Goal: Task Accomplishment & Management: Use online tool/utility

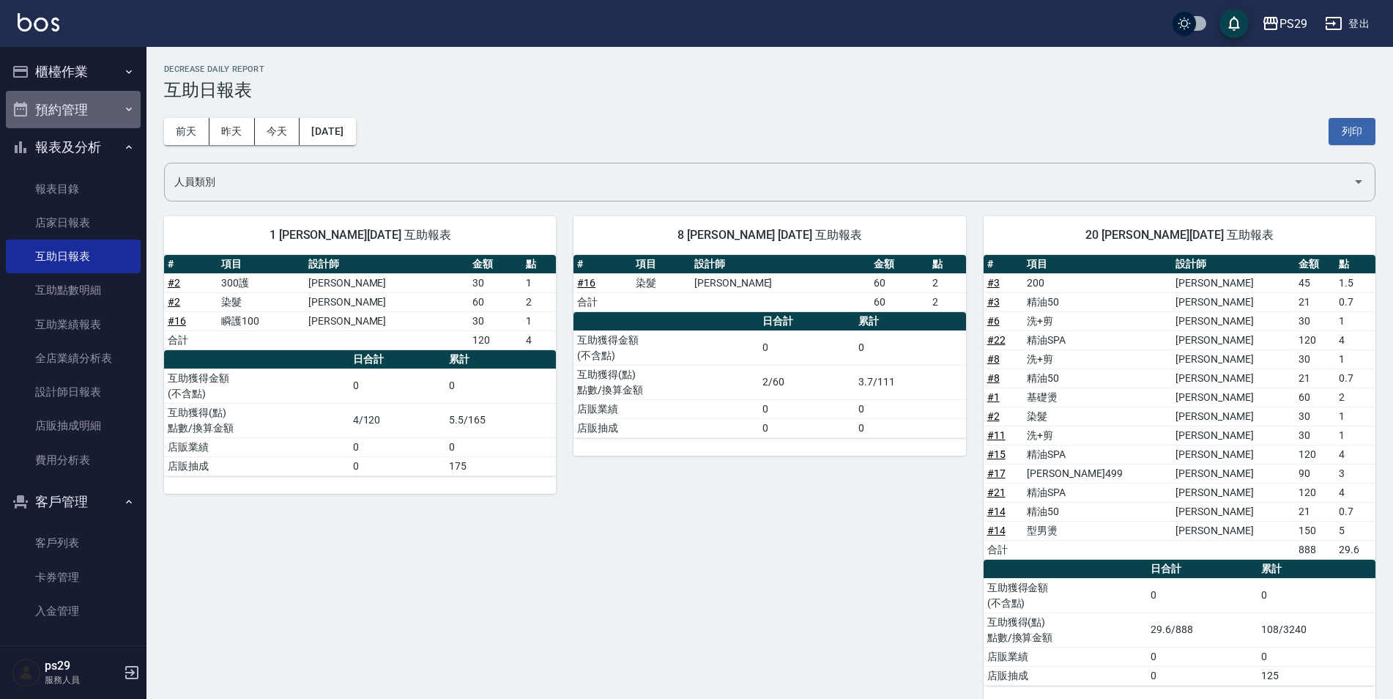
click at [94, 114] on button "預約管理" at bounding box center [73, 110] width 135 height 38
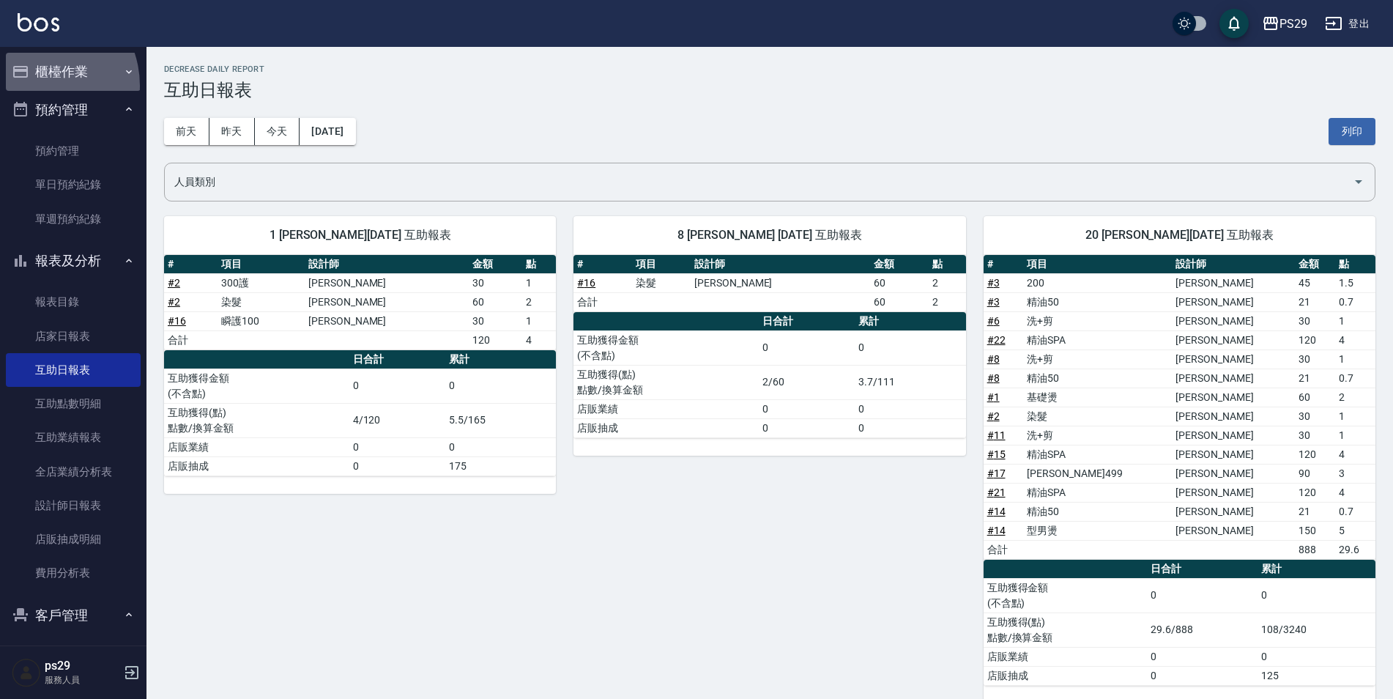
click at [36, 86] on button "櫃檯作業" at bounding box center [73, 72] width 135 height 38
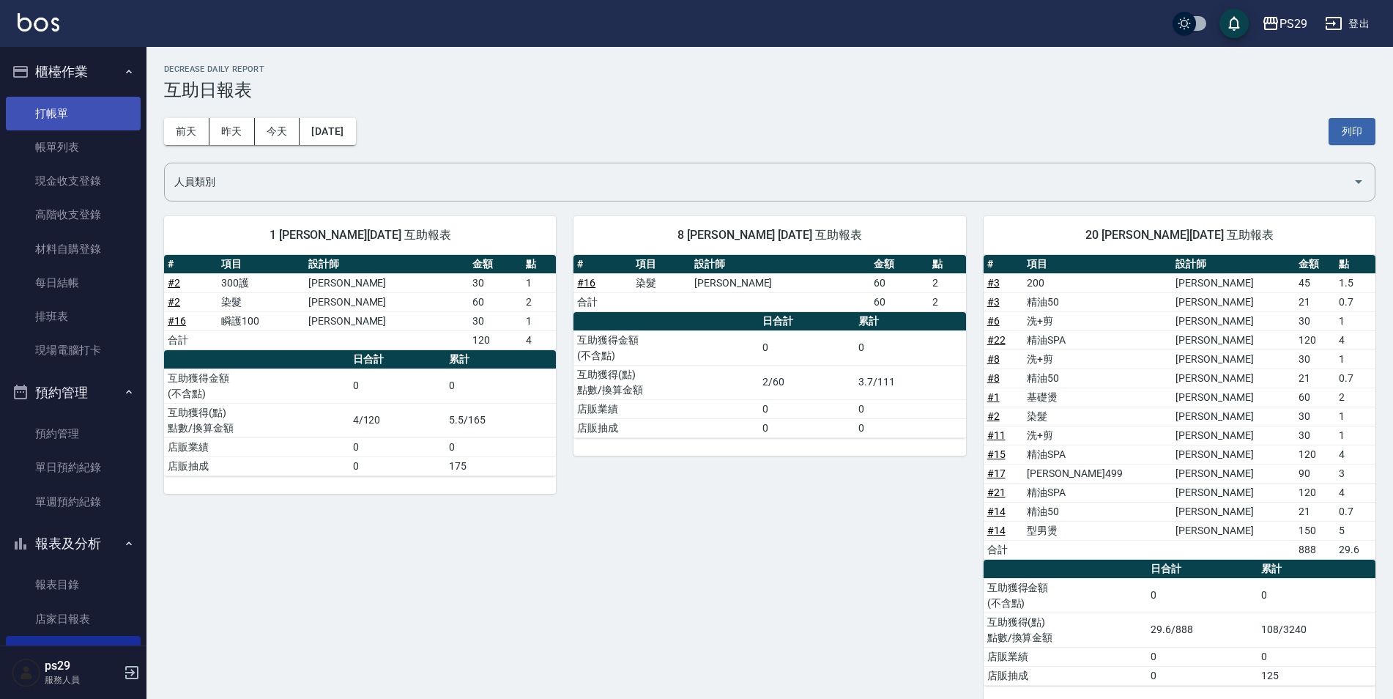
click at [37, 112] on link "打帳單" at bounding box center [73, 114] width 135 height 34
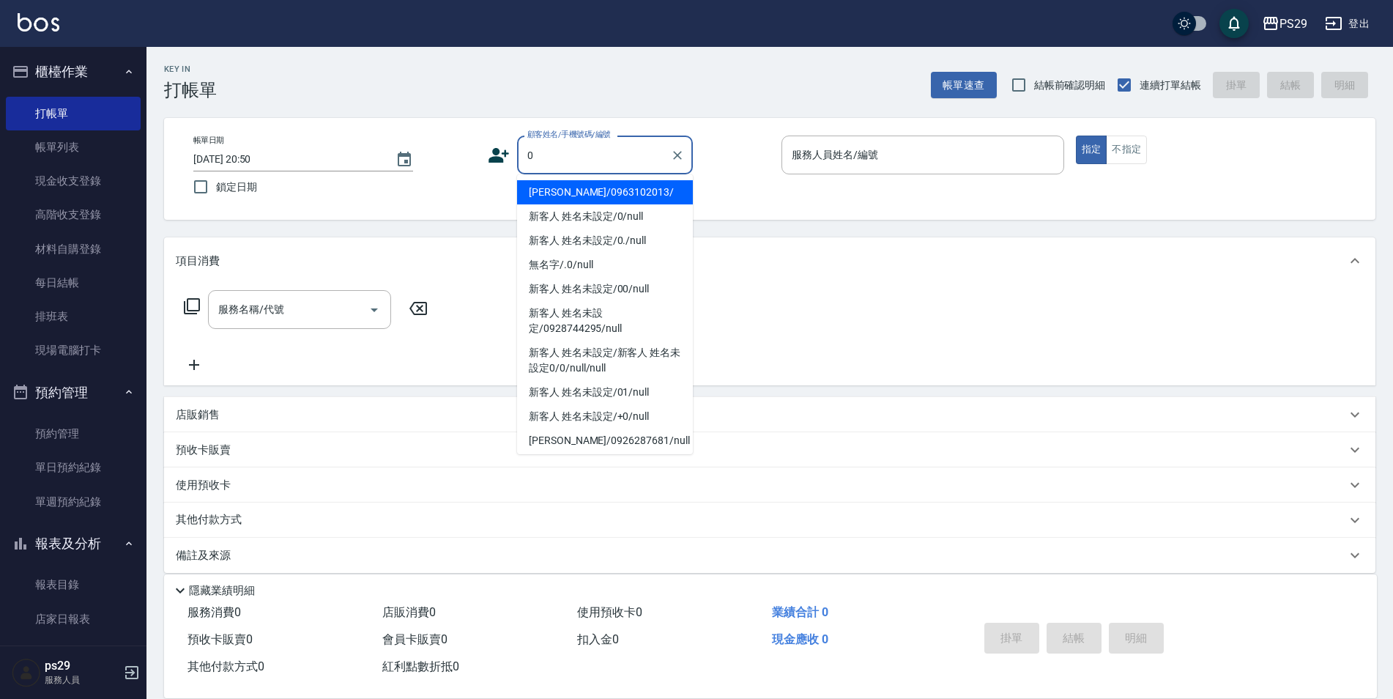
type input "呂欣諭/0963102013/"
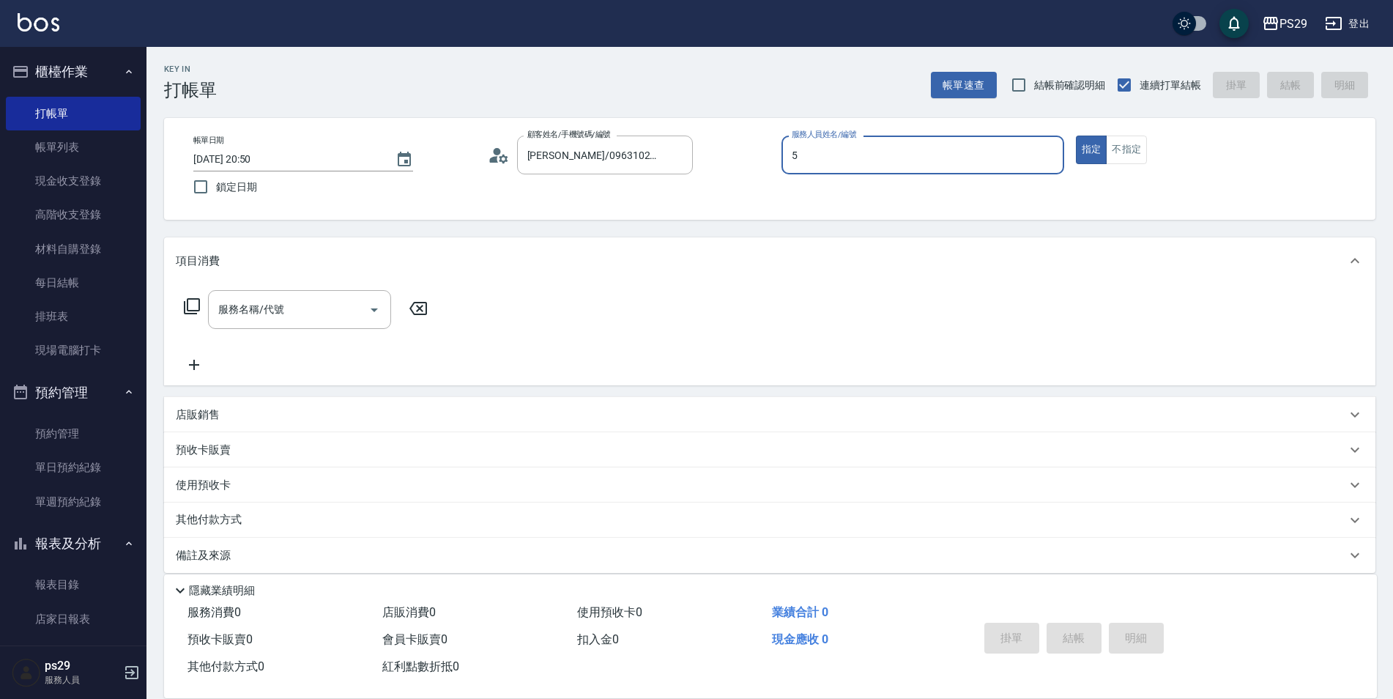
type input "張宸維-5"
type button "true"
type input "新客人 姓名未設定/0/null"
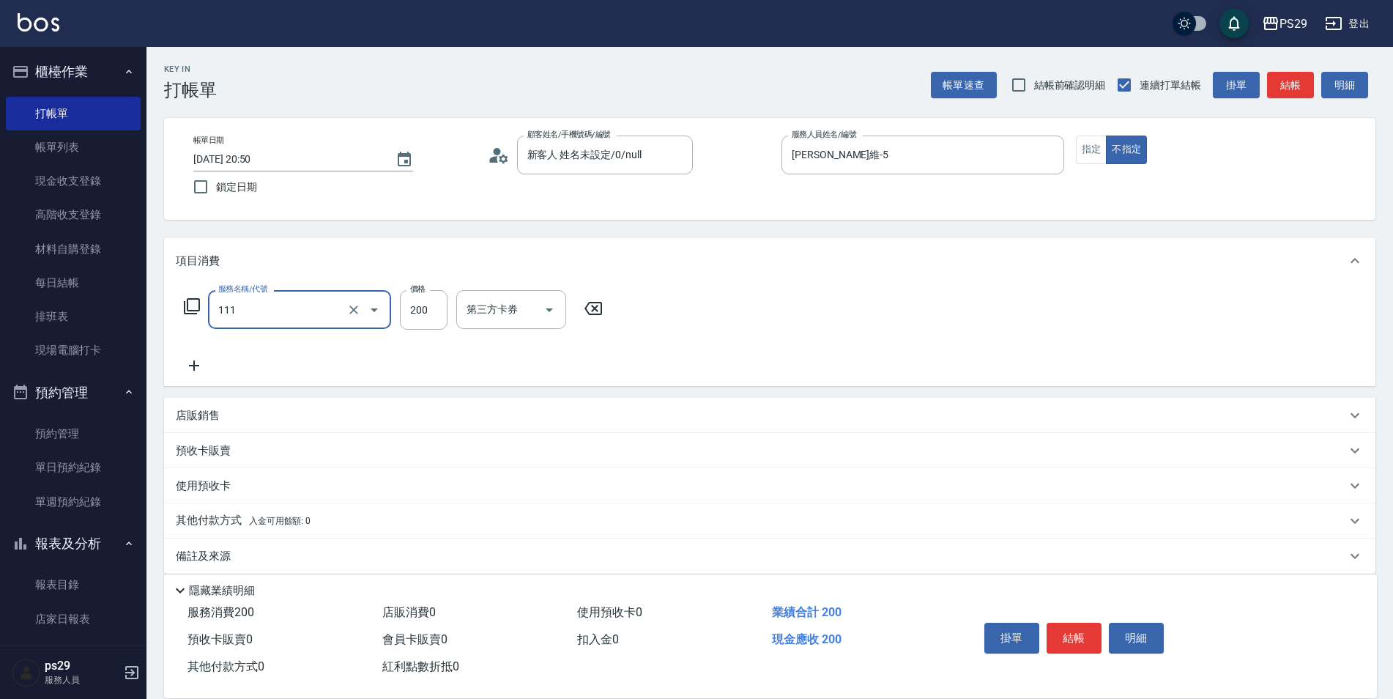
type input "200(111)"
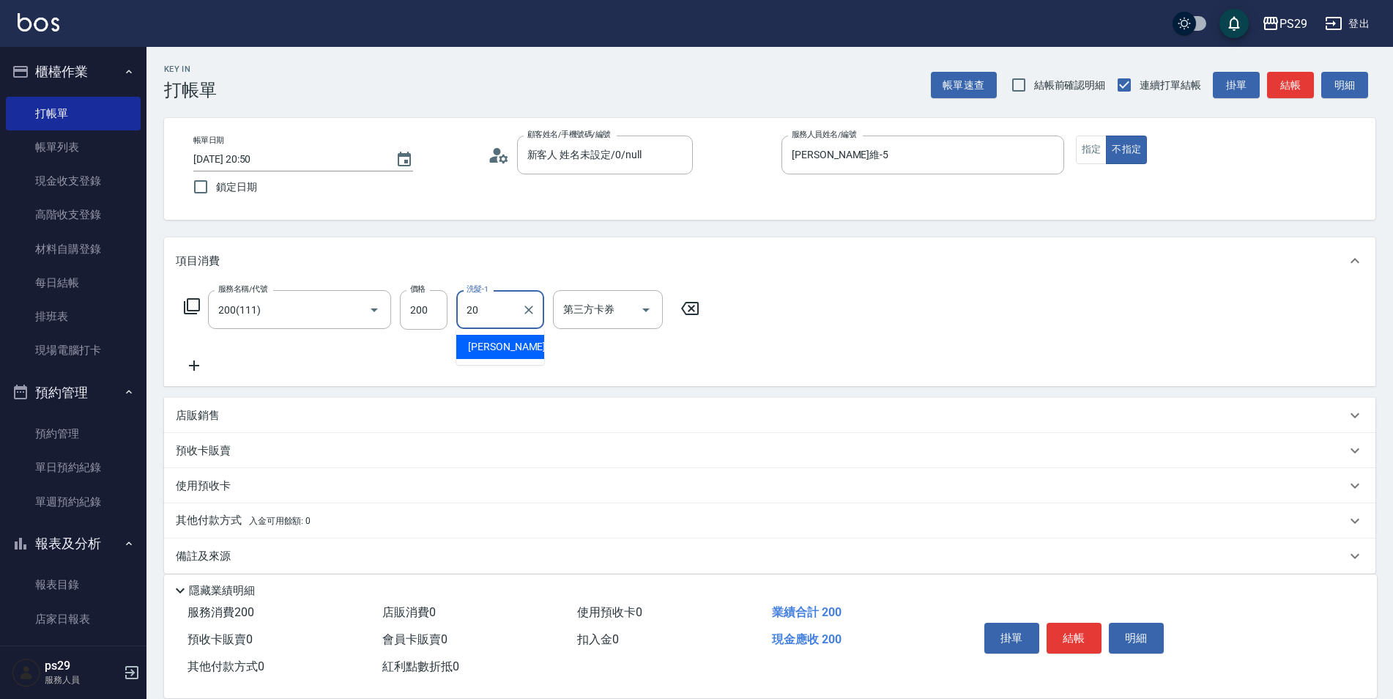
type input "袁筱筑-20"
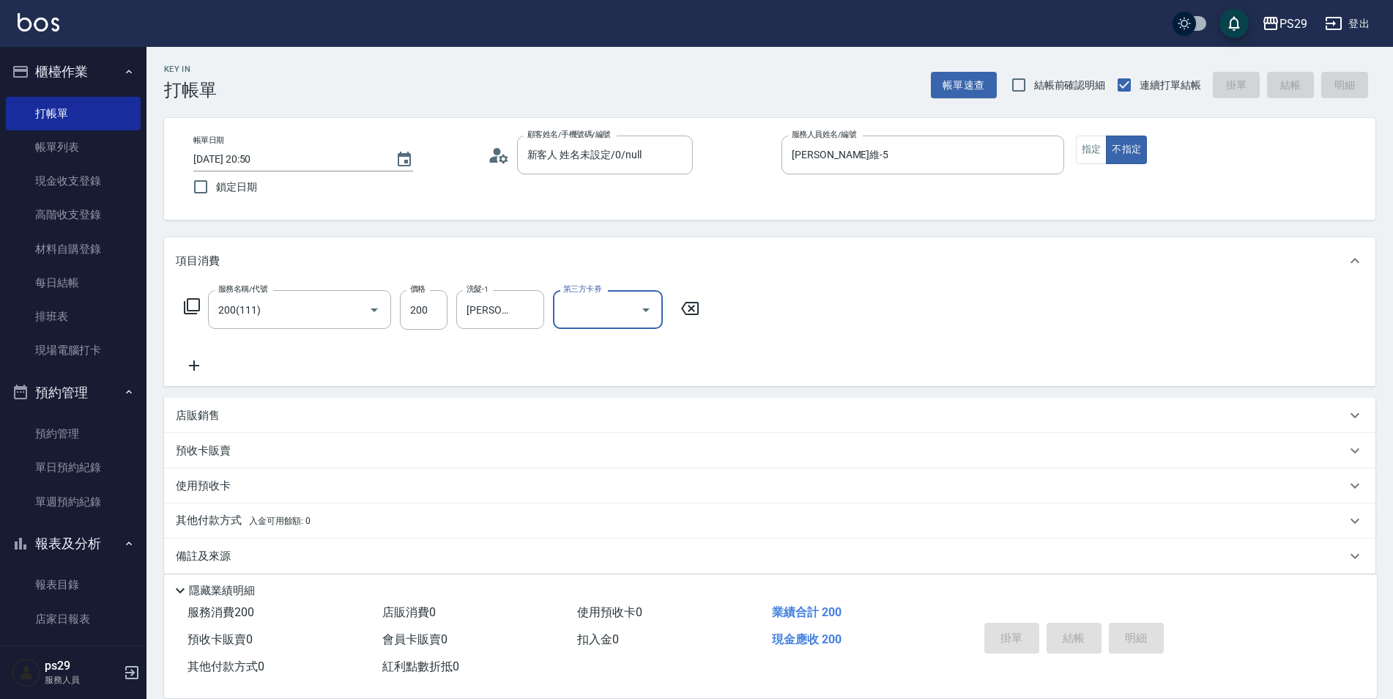
type input "2025/08/25 21:01"
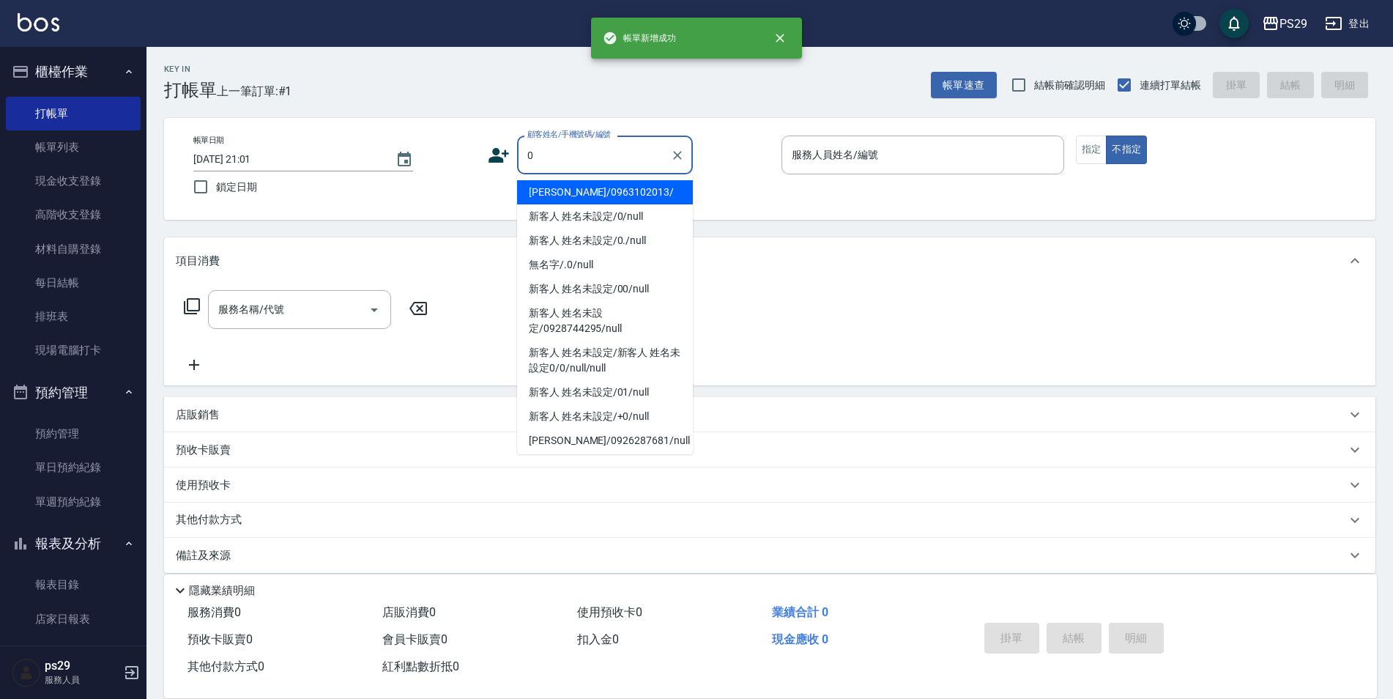
type input "呂欣諭/0963102013/"
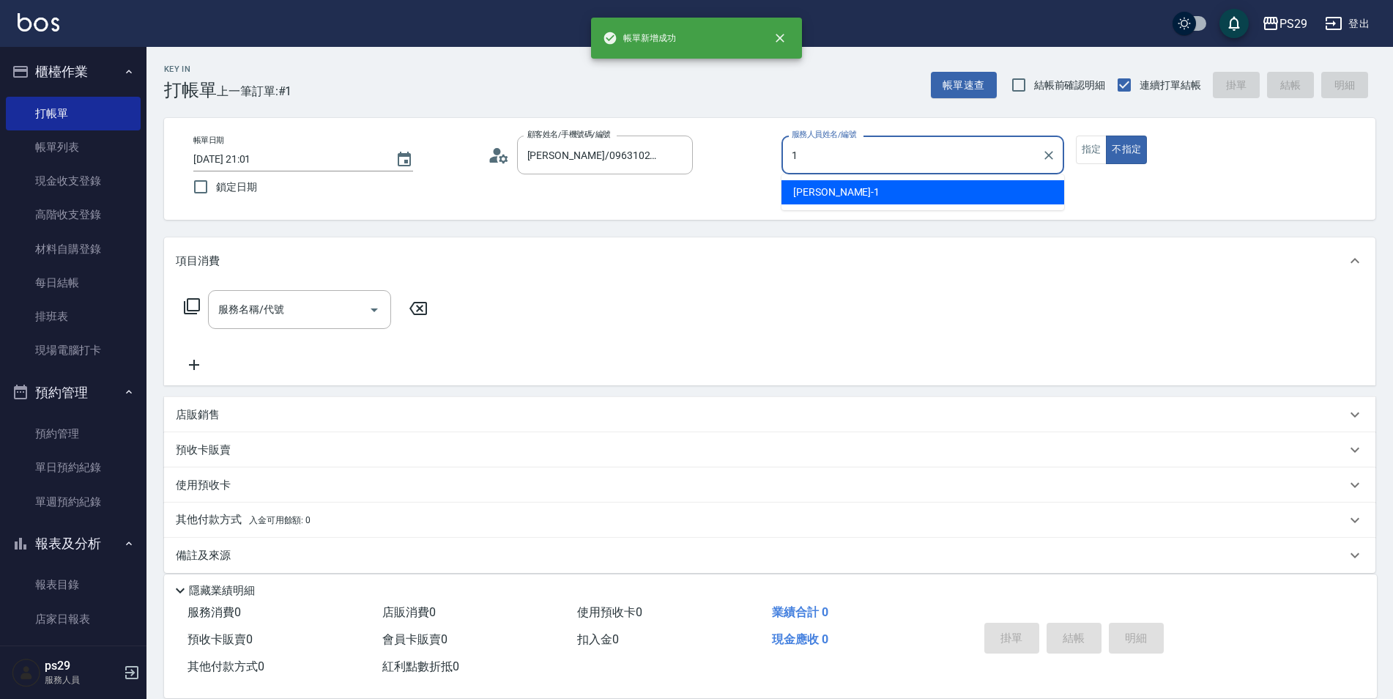
type input "許婷宜-1"
type button "false"
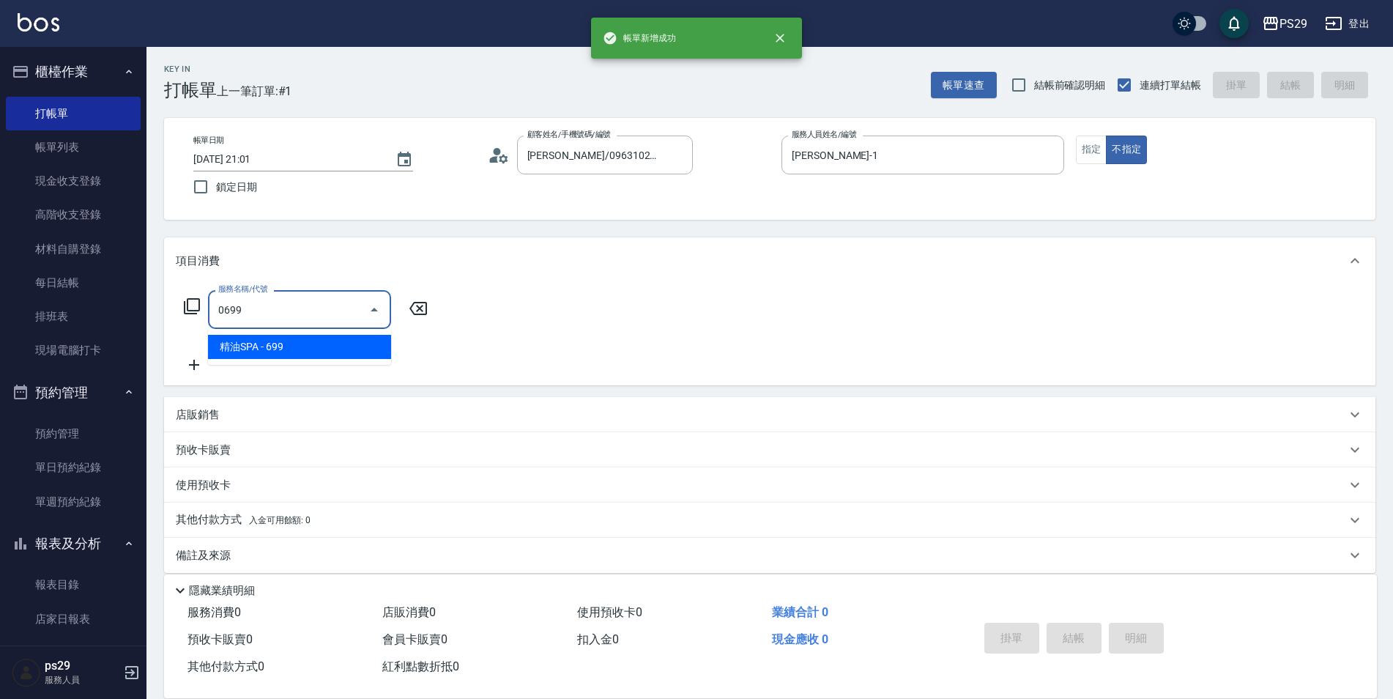
type input "精油SPA(0699)"
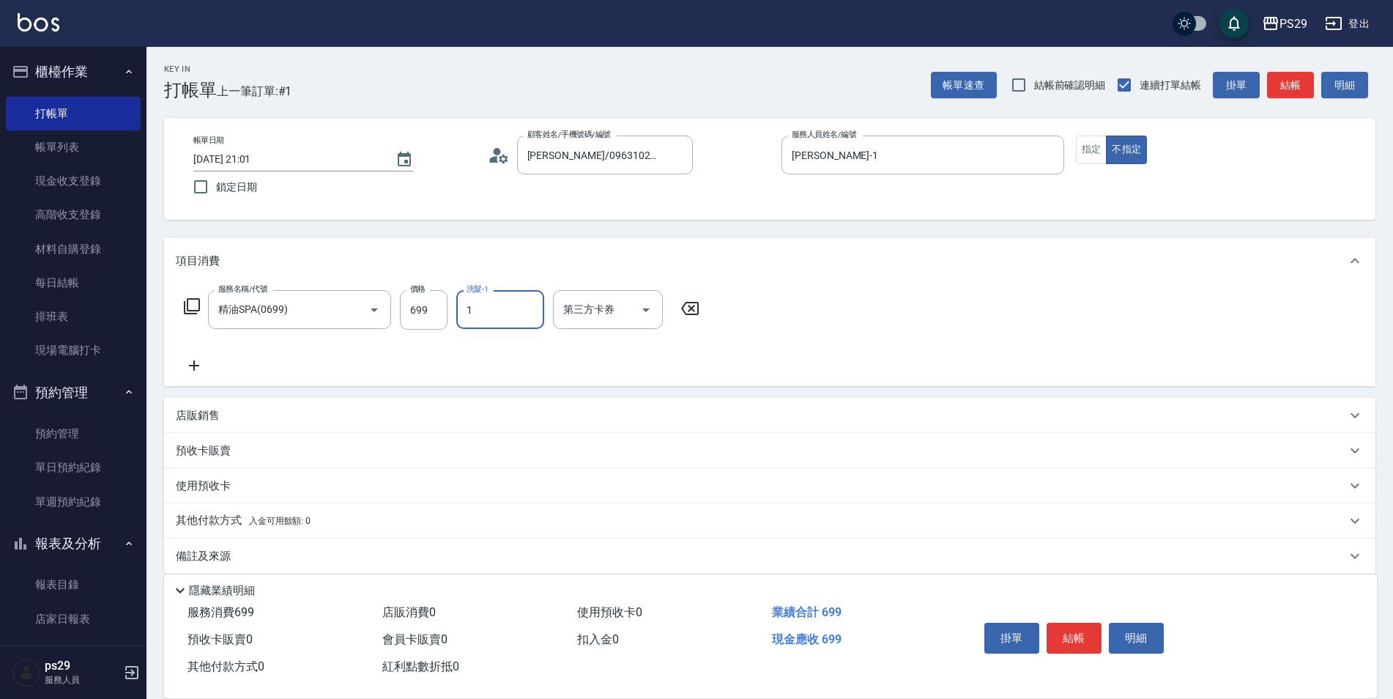
type input "許婷宜-1"
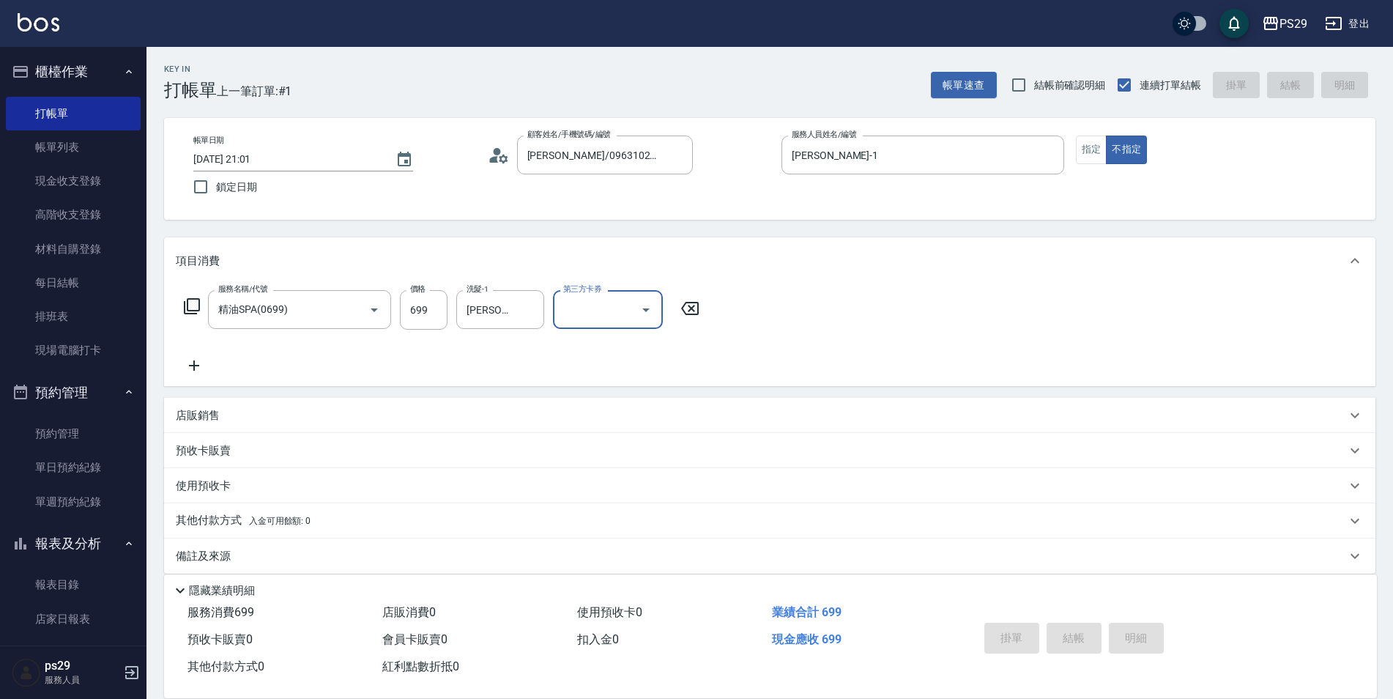
type input "2025/08/25 21:02"
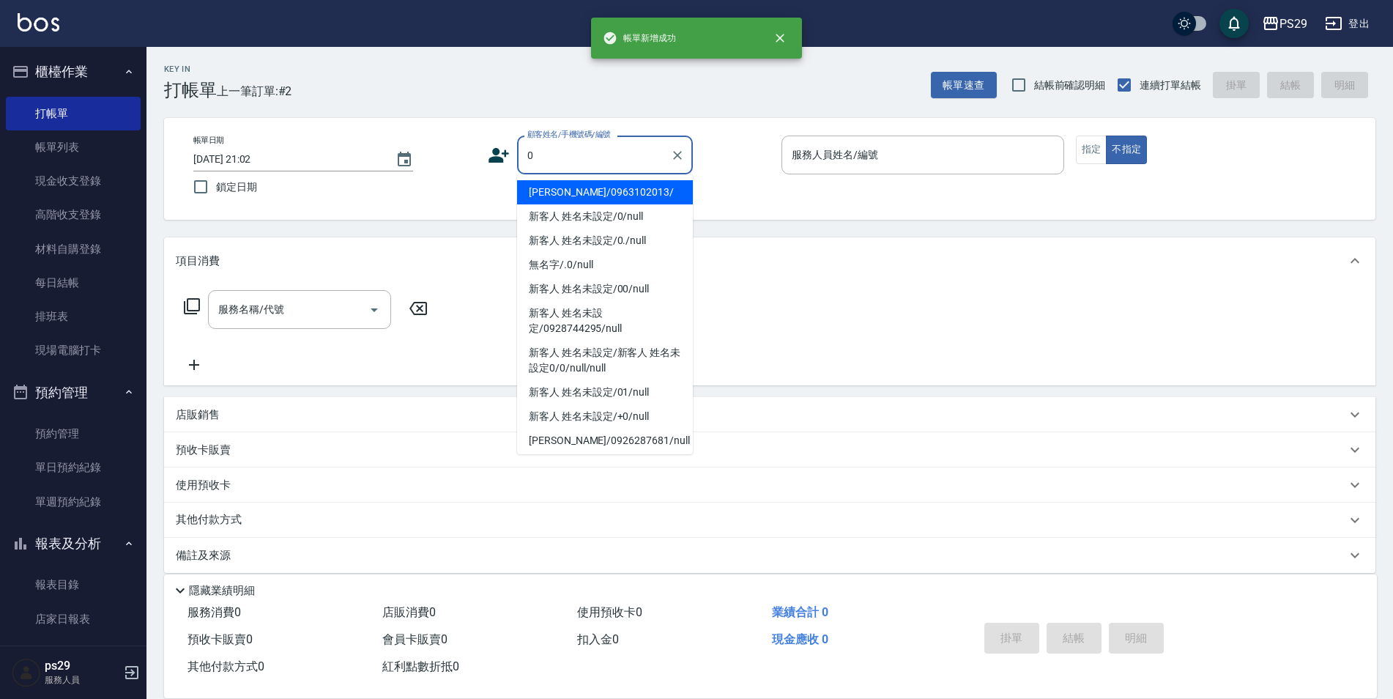
type input "呂欣諭/0963102013/"
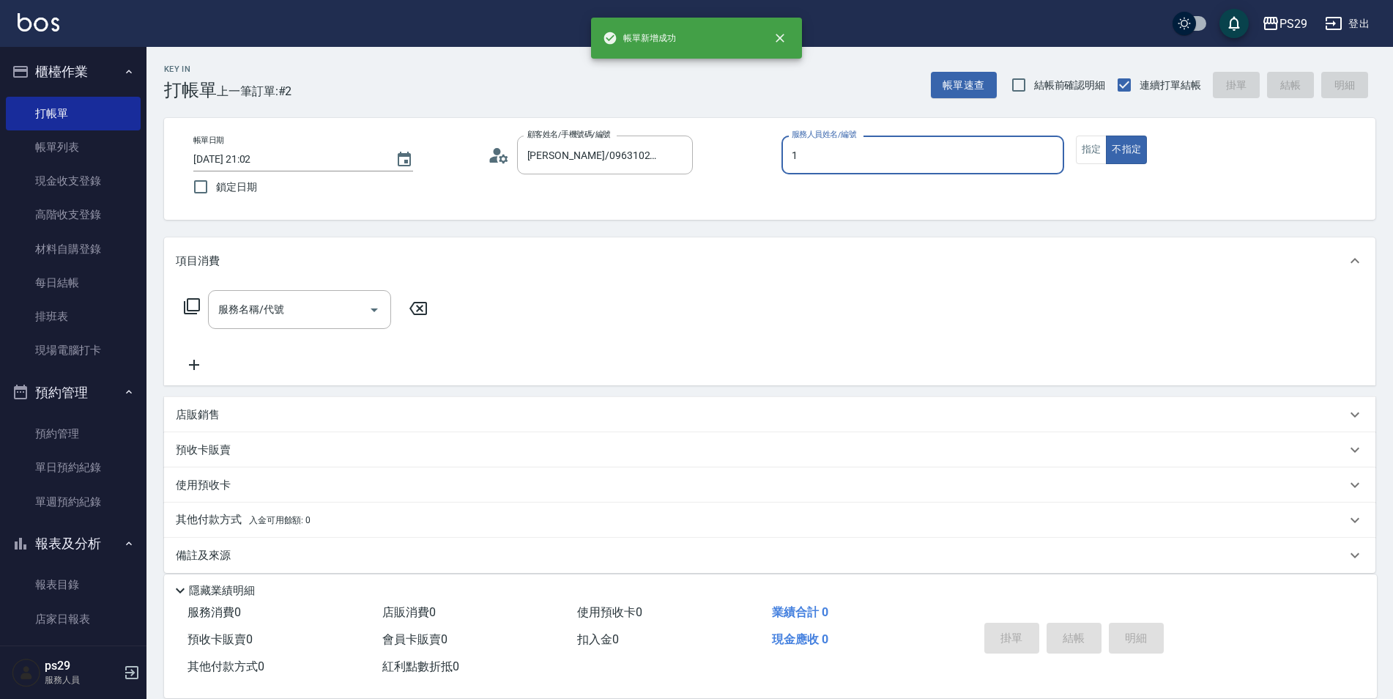
type input "許婷宜-1"
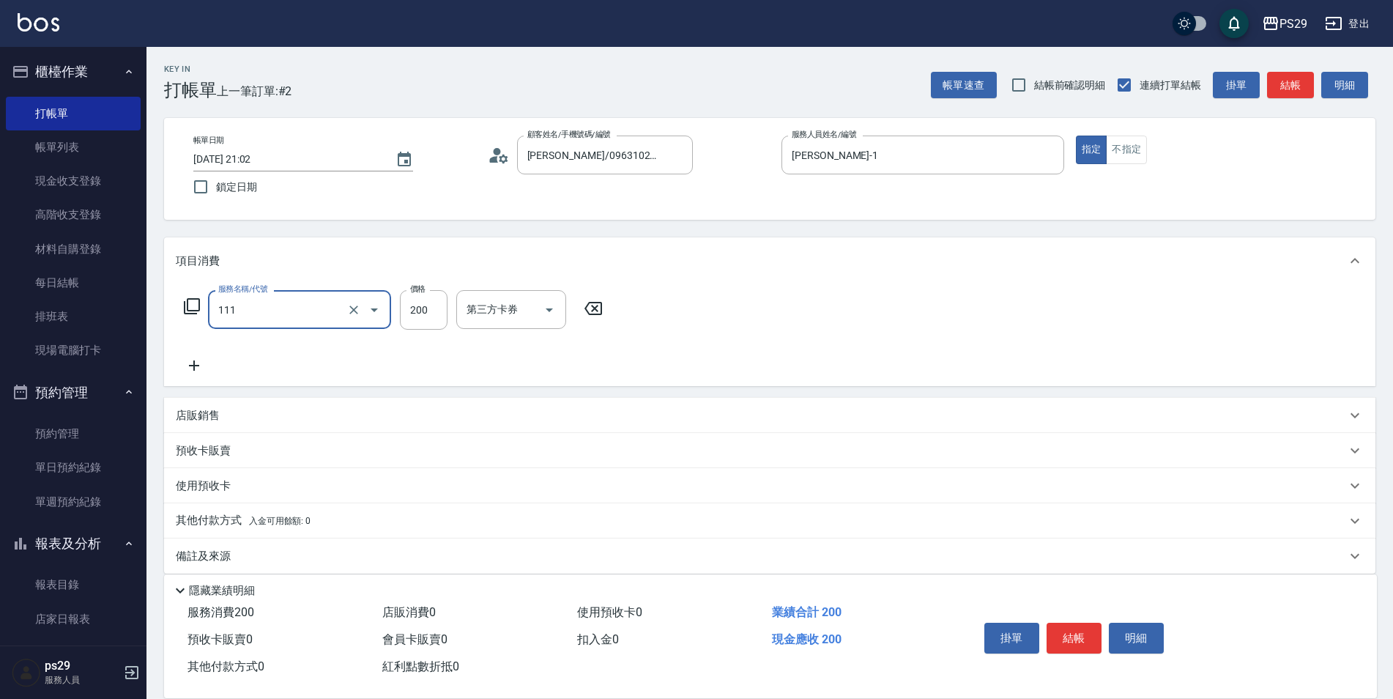
type input "200(111)"
type input "袁筱筑-20"
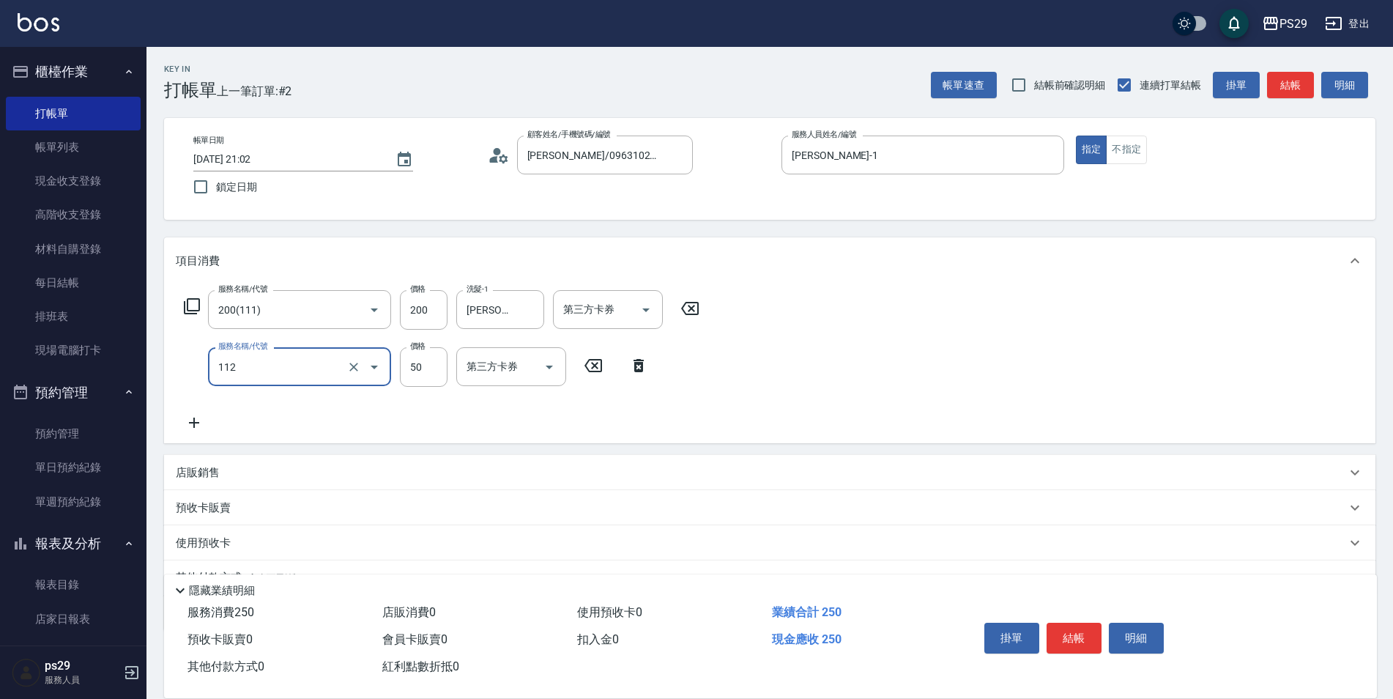
type input "精油50(112)"
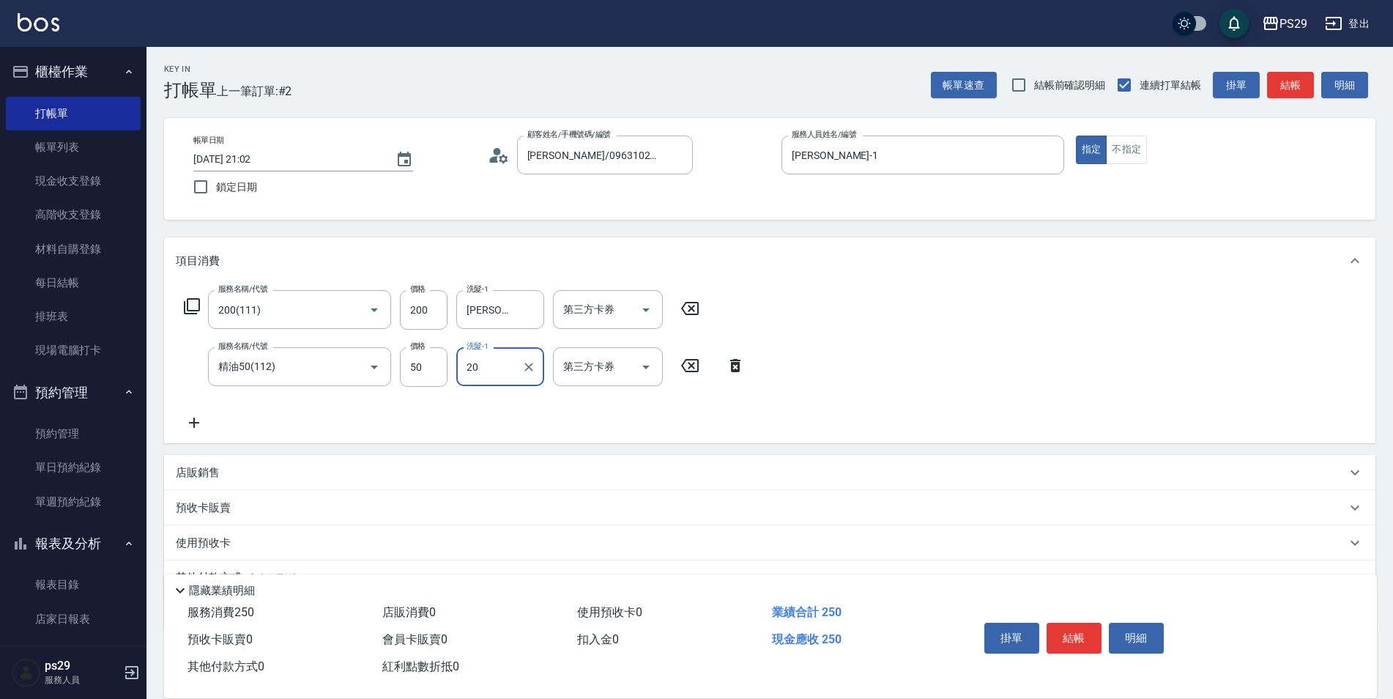
type input "袁筱筑-20"
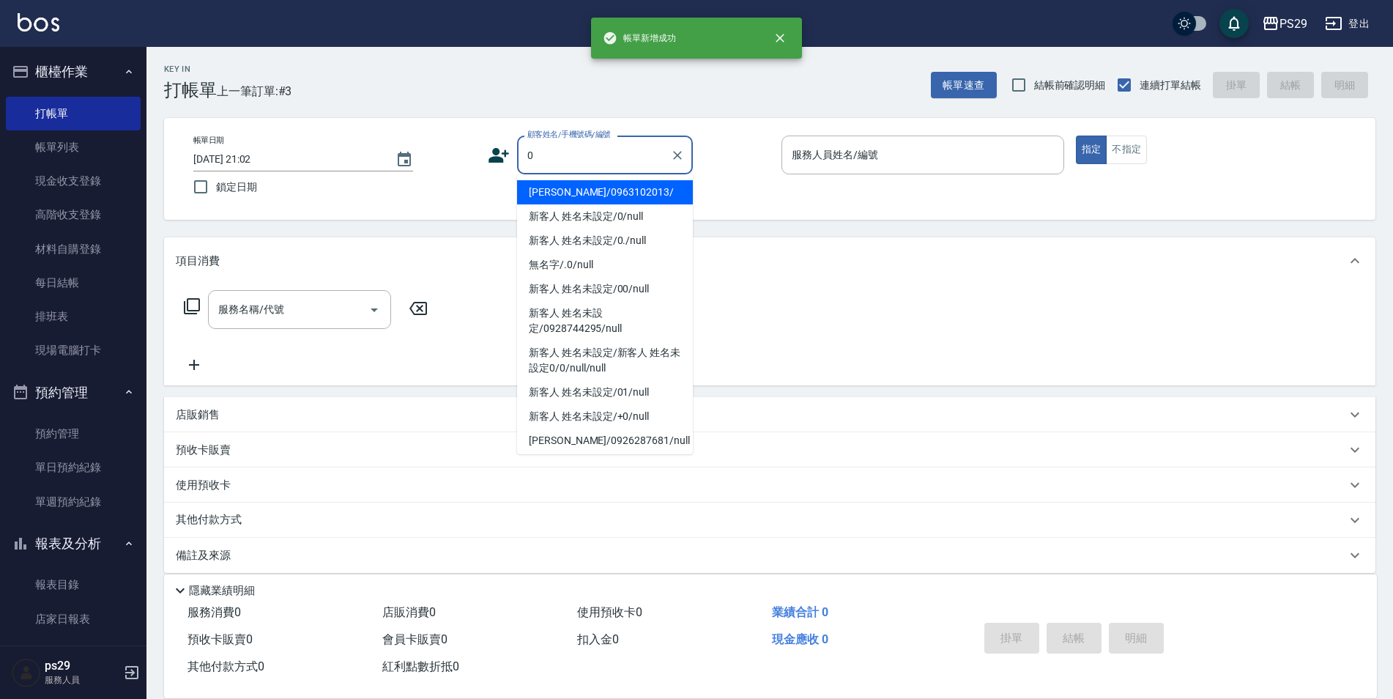
type input "呂欣諭/0963102013/"
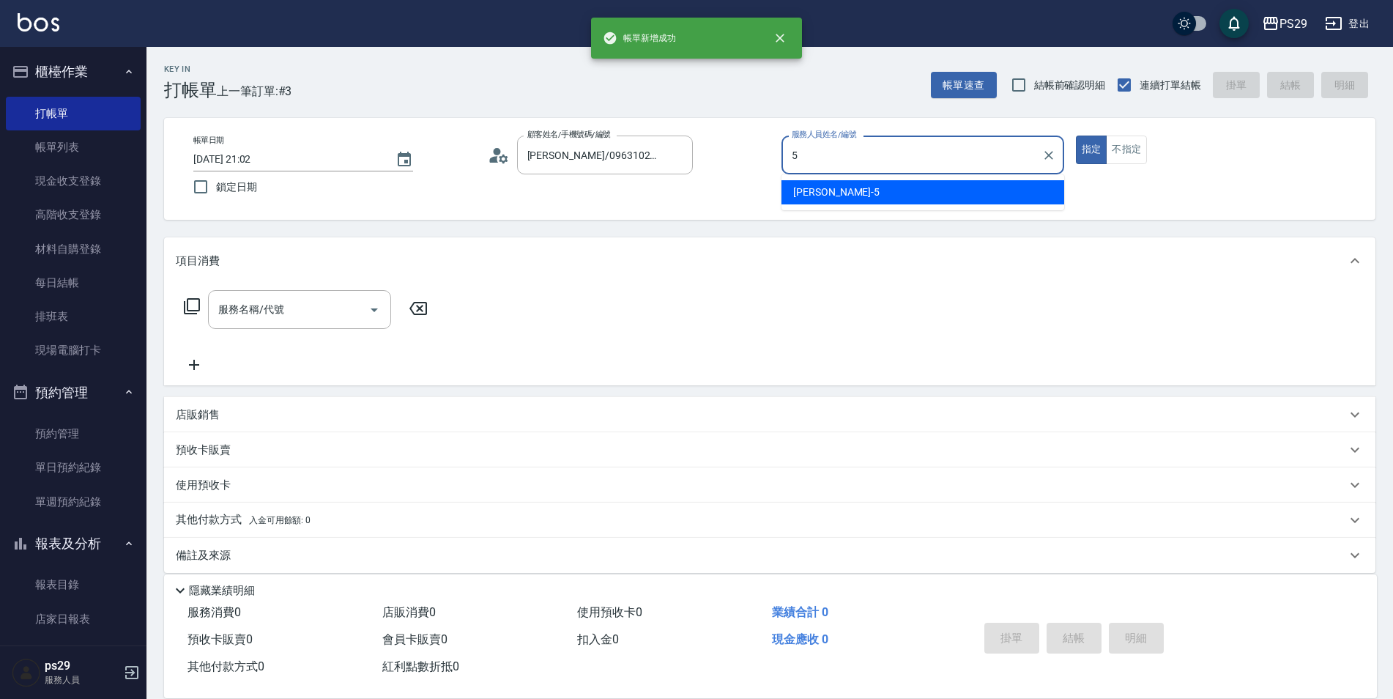
type input "張宸維-5"
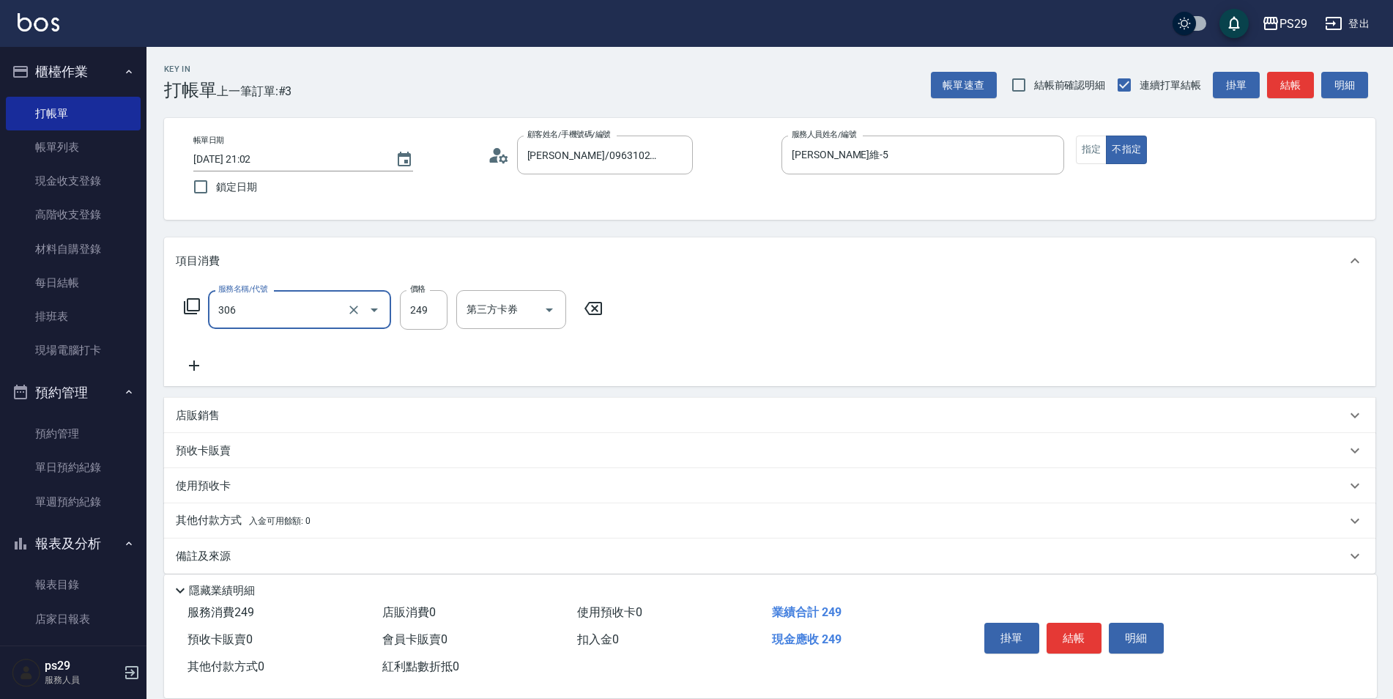
type input "剪髮(306)"
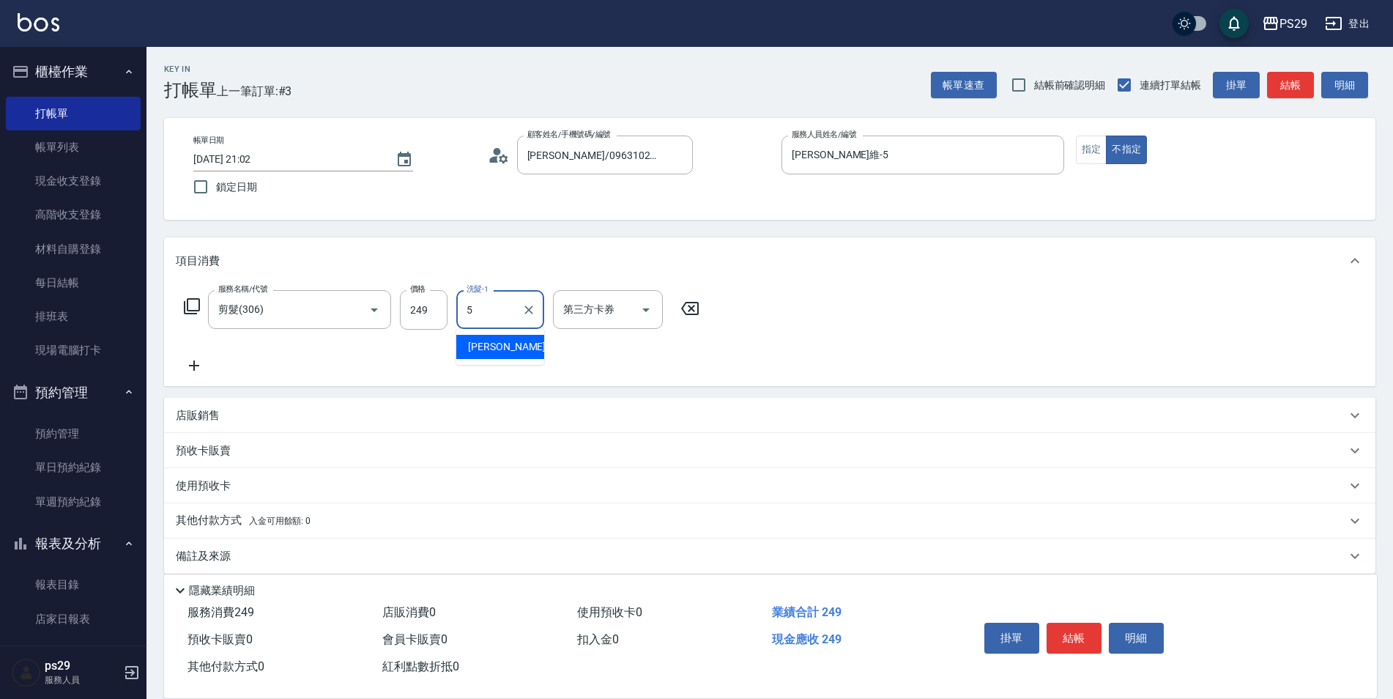
type input "張宸維-5"
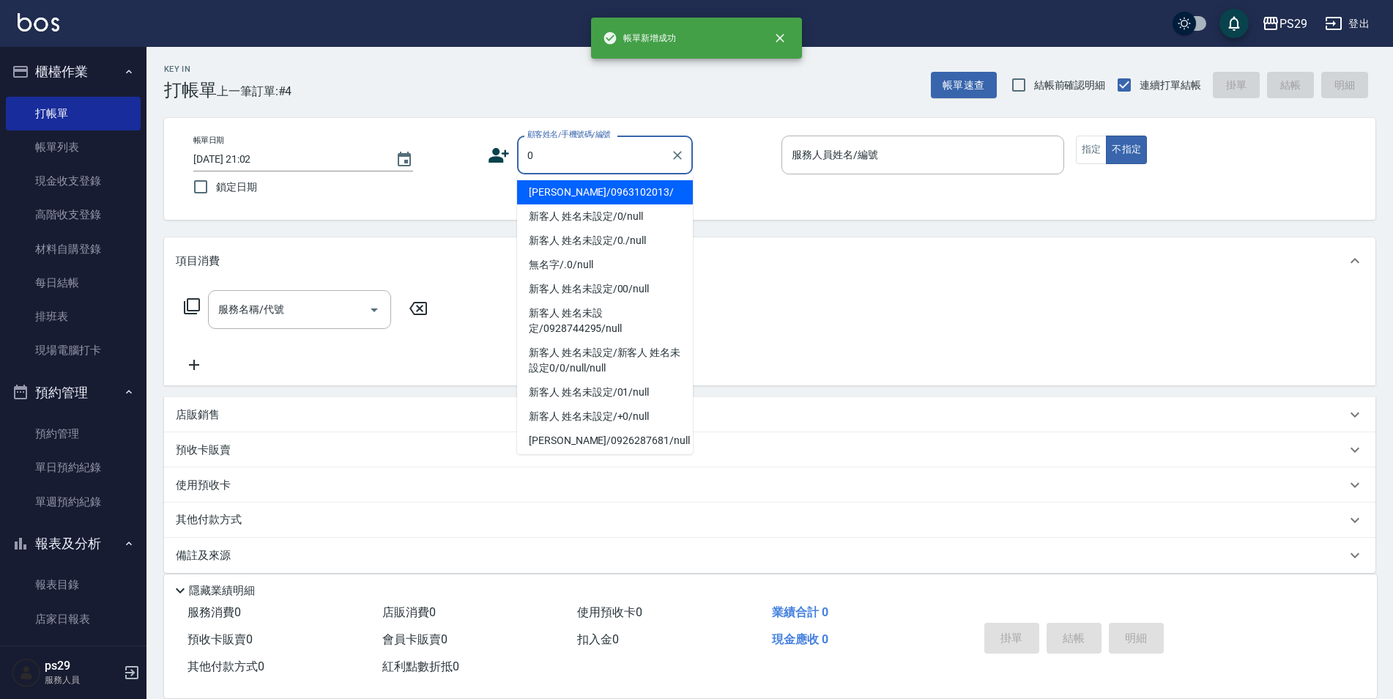
type input "呂欣諭/0963102013/"
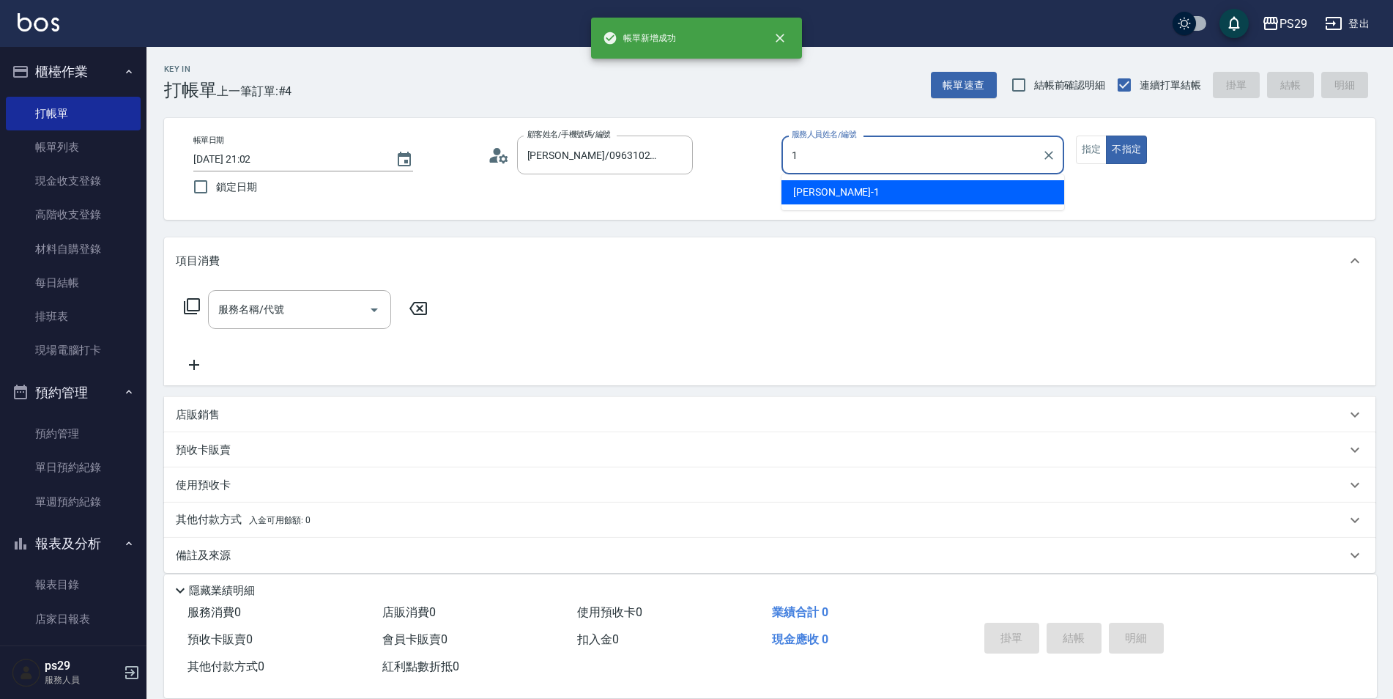
type input "許婷宜-1"
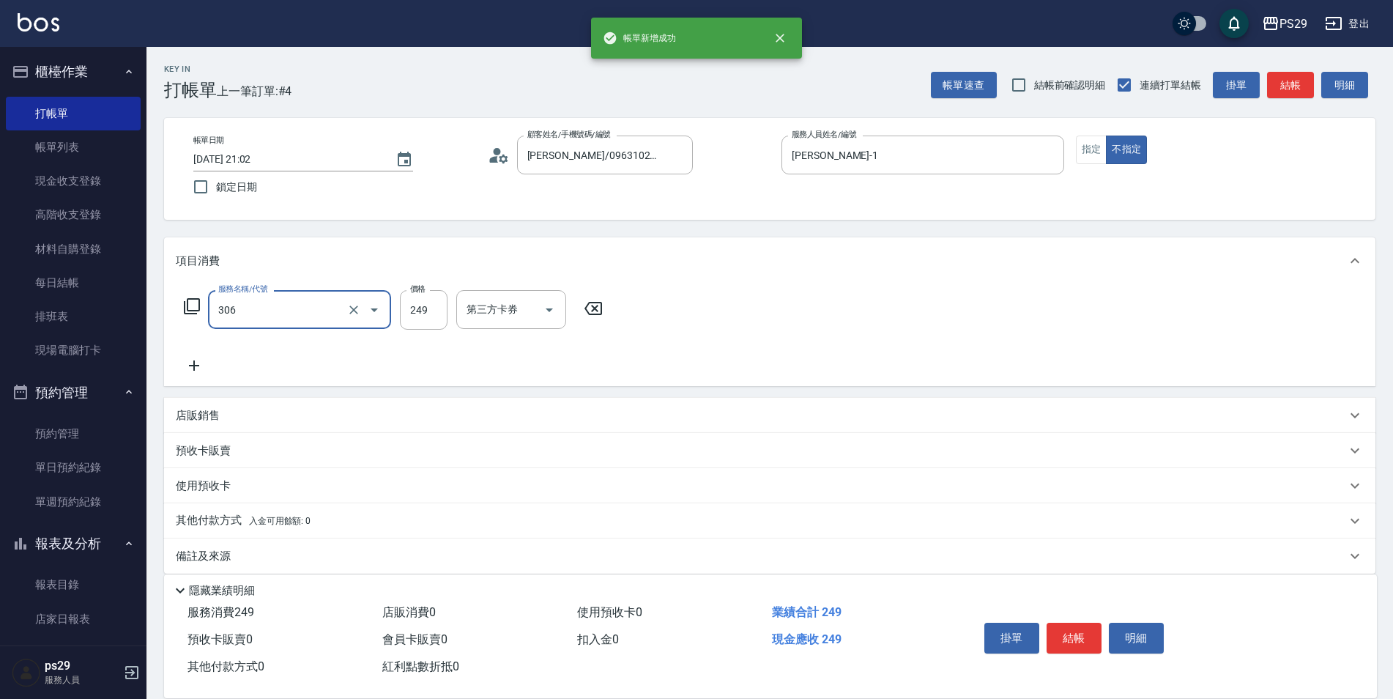
type input "剪髮(306)"
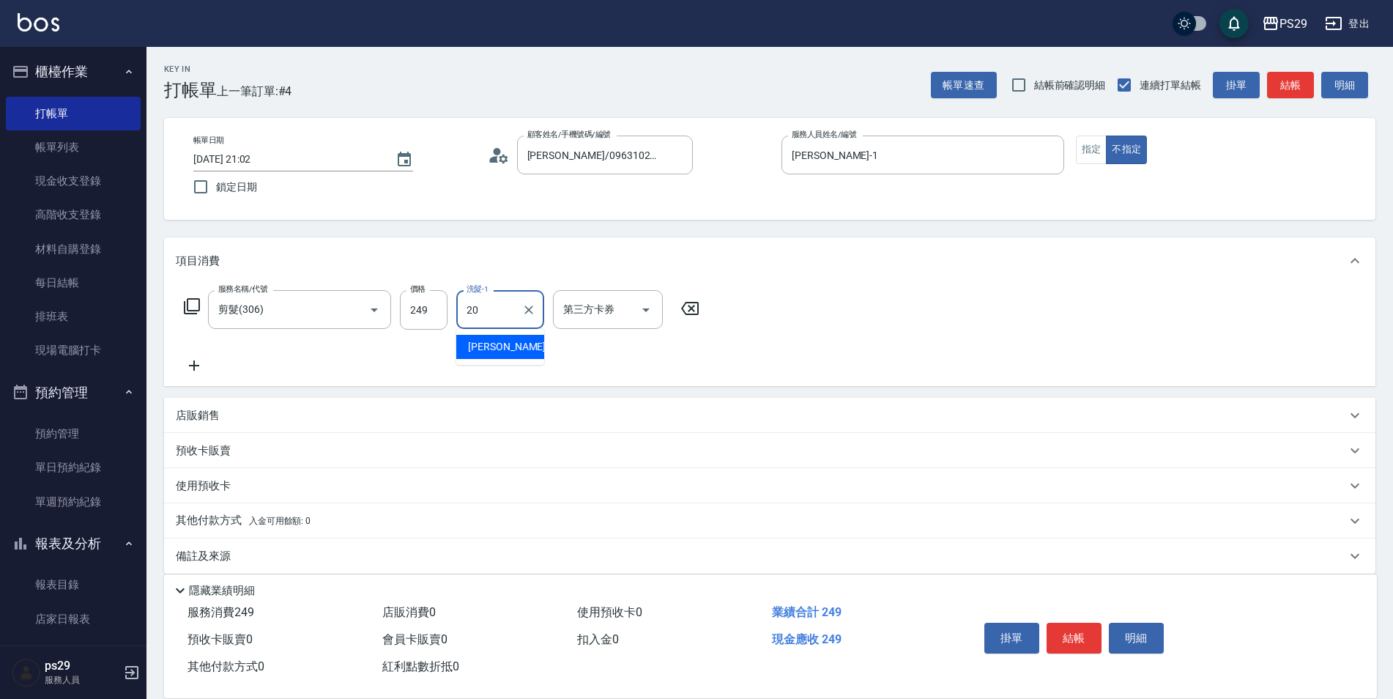
type input "袁筱筑-20"
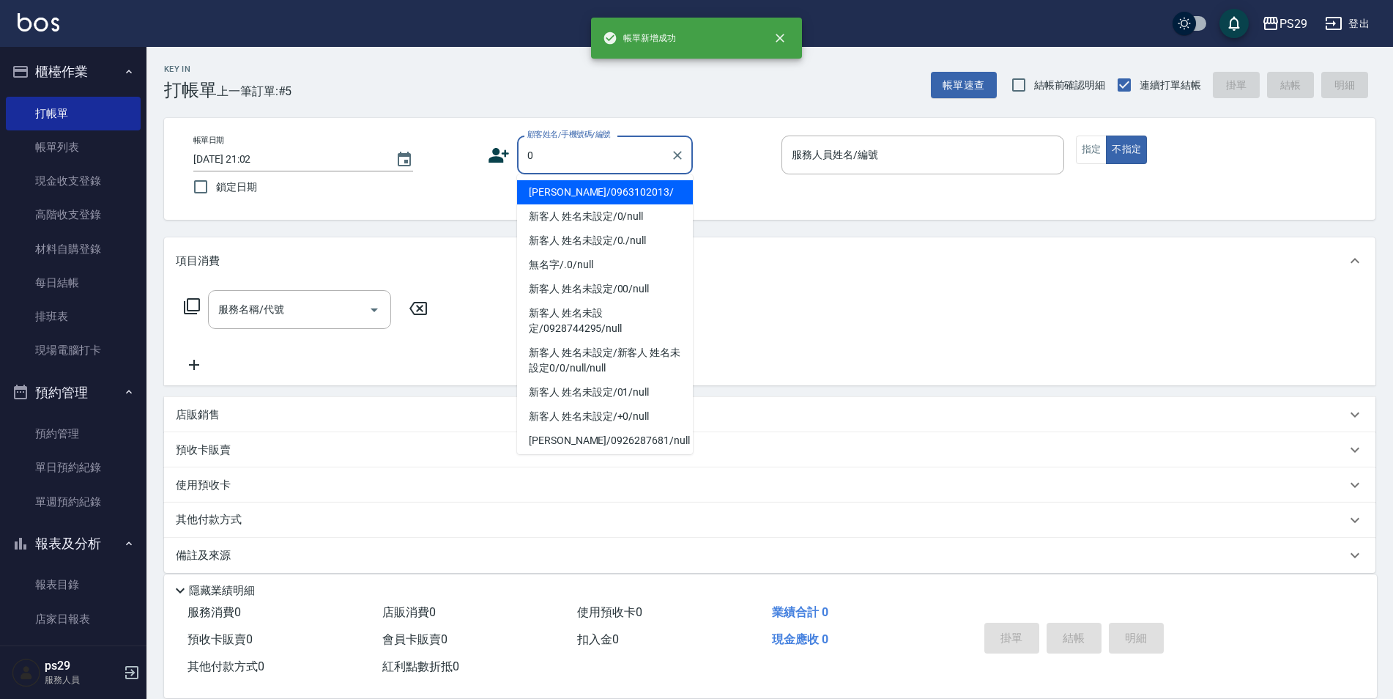
type input "呂欣諭/0963102013/"
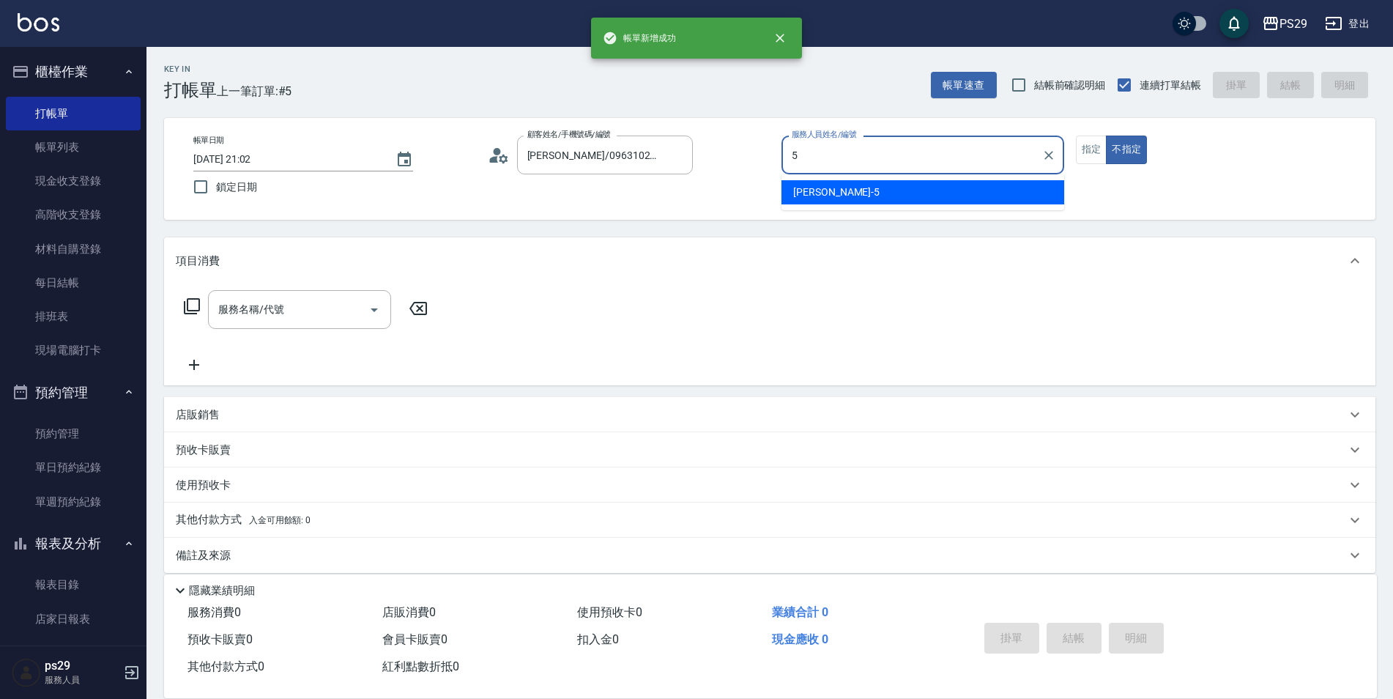
type input "張宸維-5"
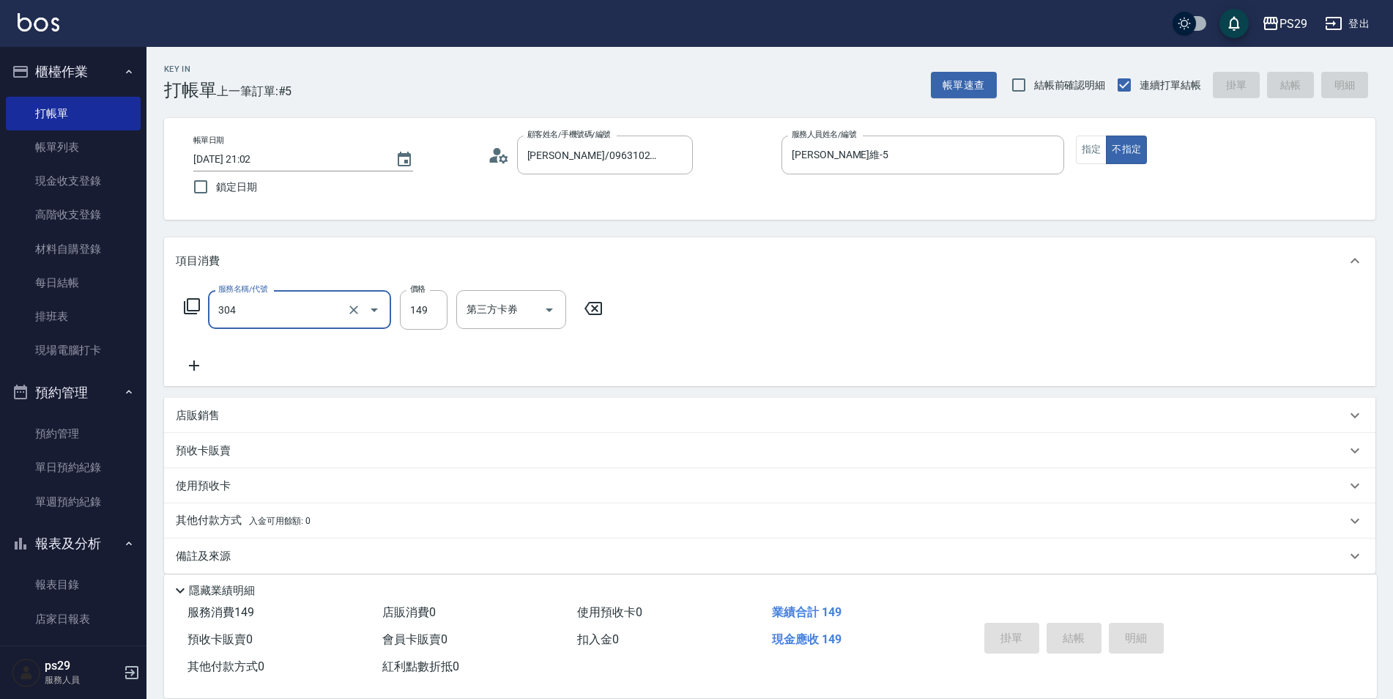
type input "304"
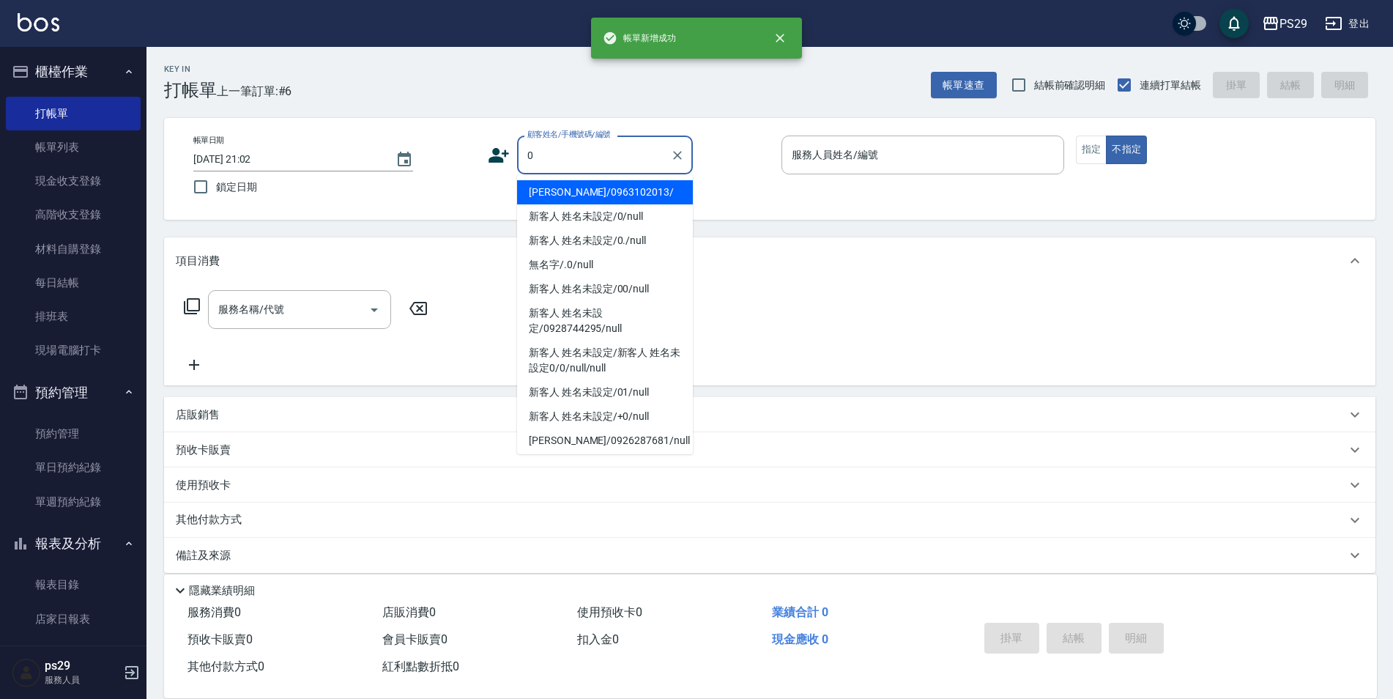
type input "呂欣諭/0963102013/"
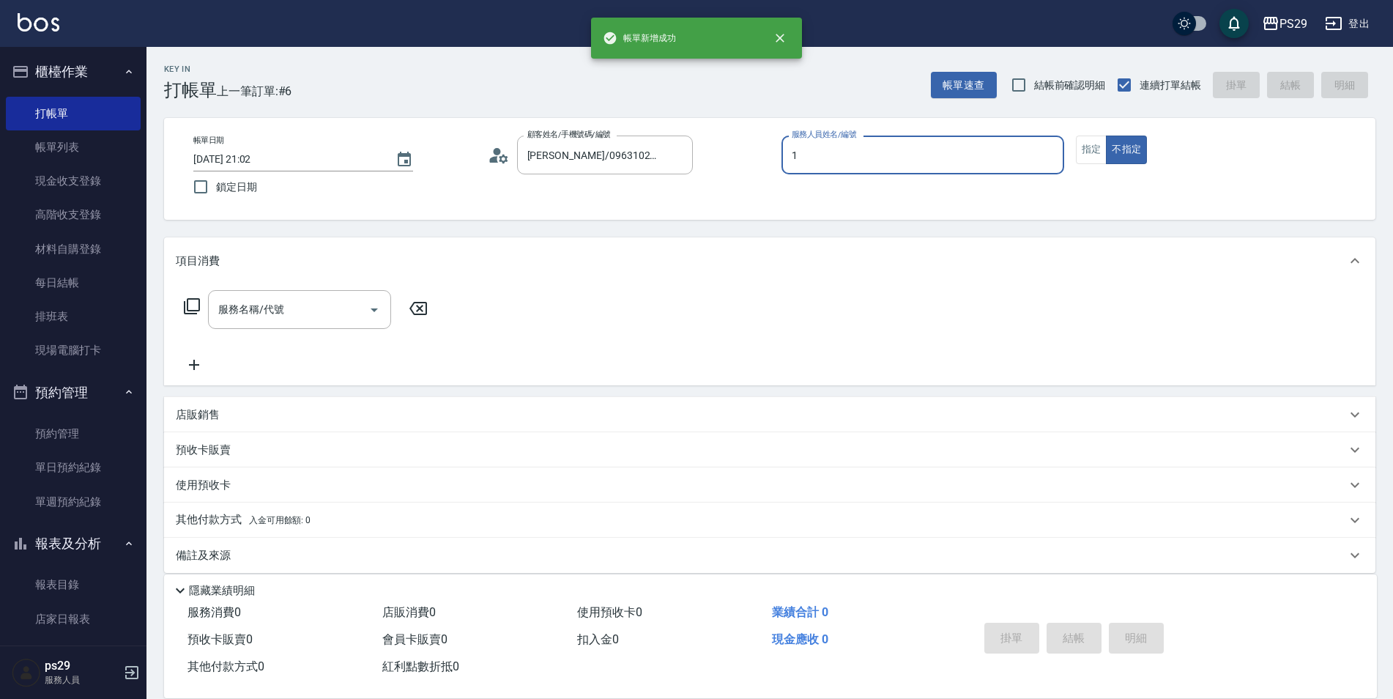
type input "許婷宜-1"
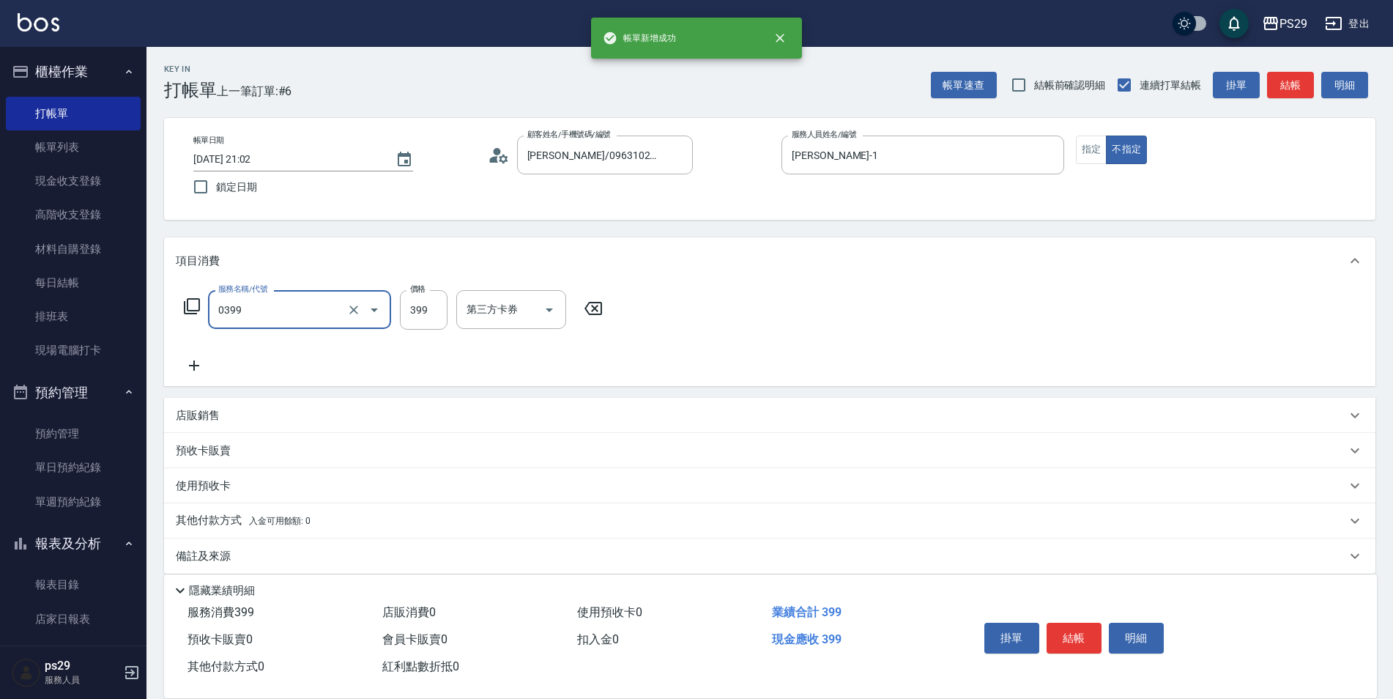
type input "海鹽399(0399)"
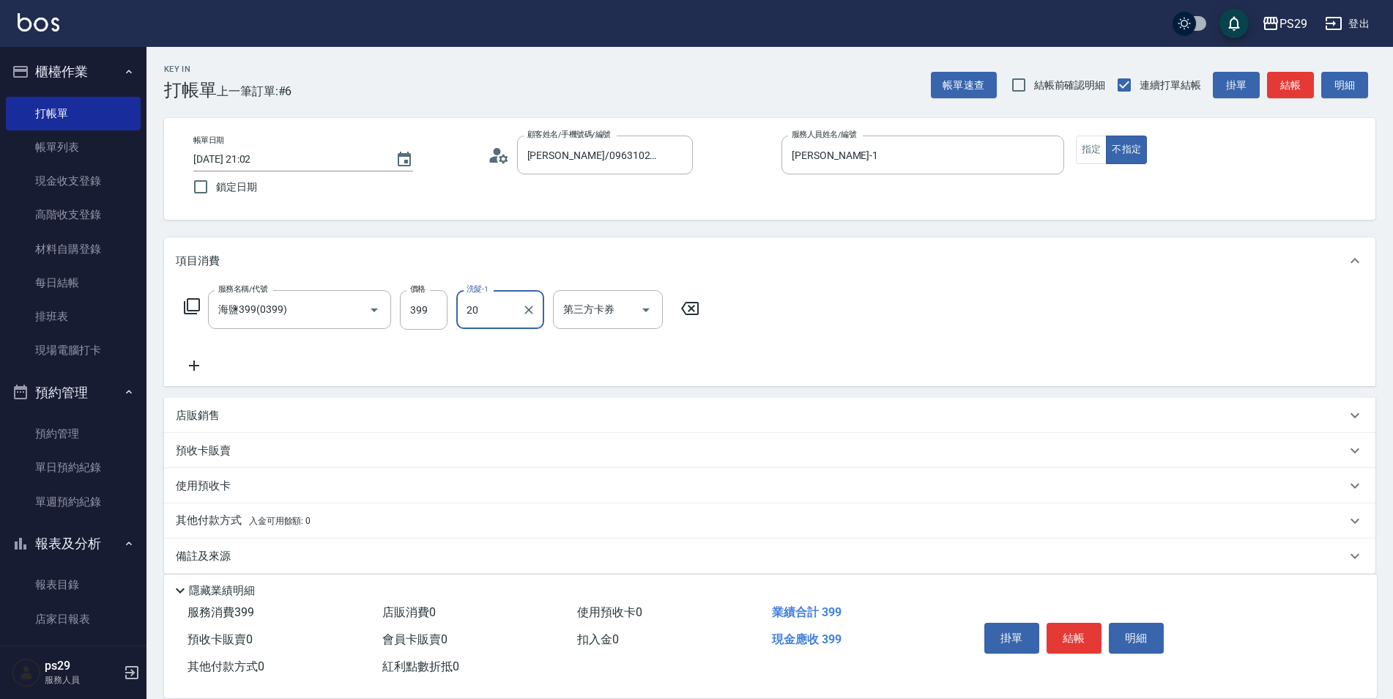
type input "袁筱筑-20"
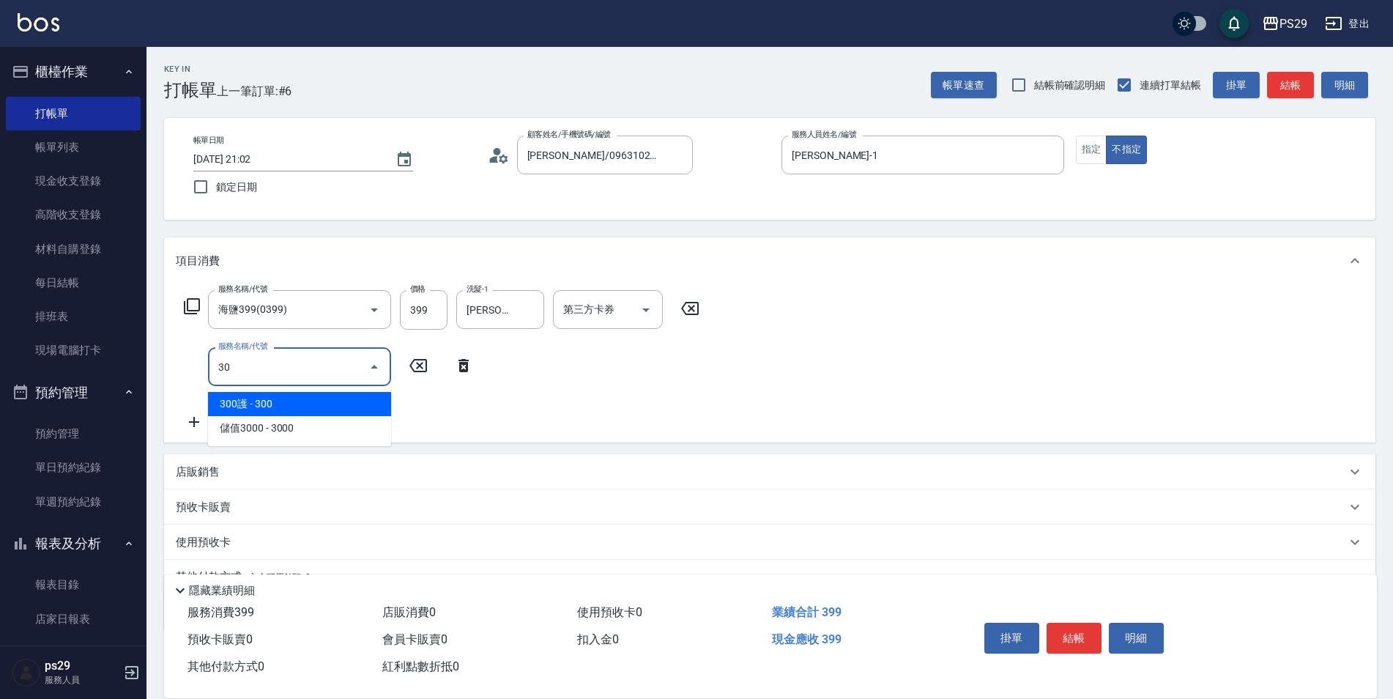
type input "304"
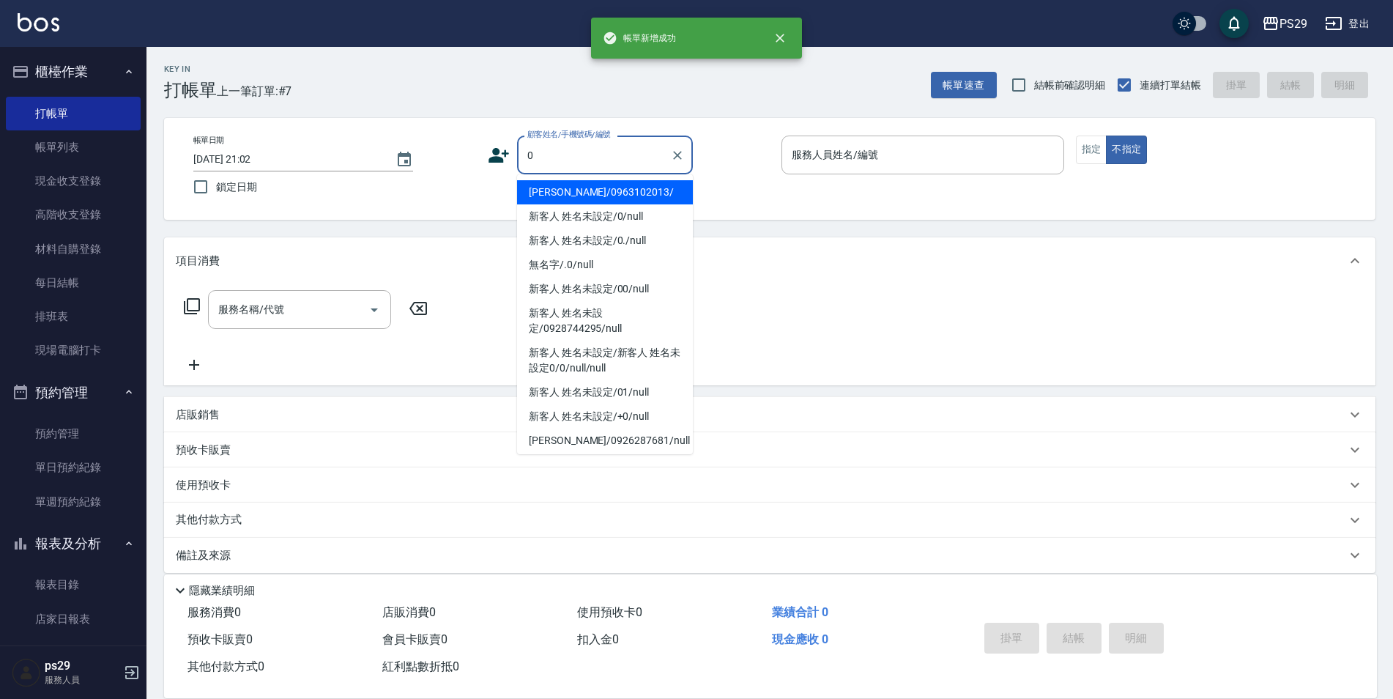
type input "呂欣諭/0963102013/"
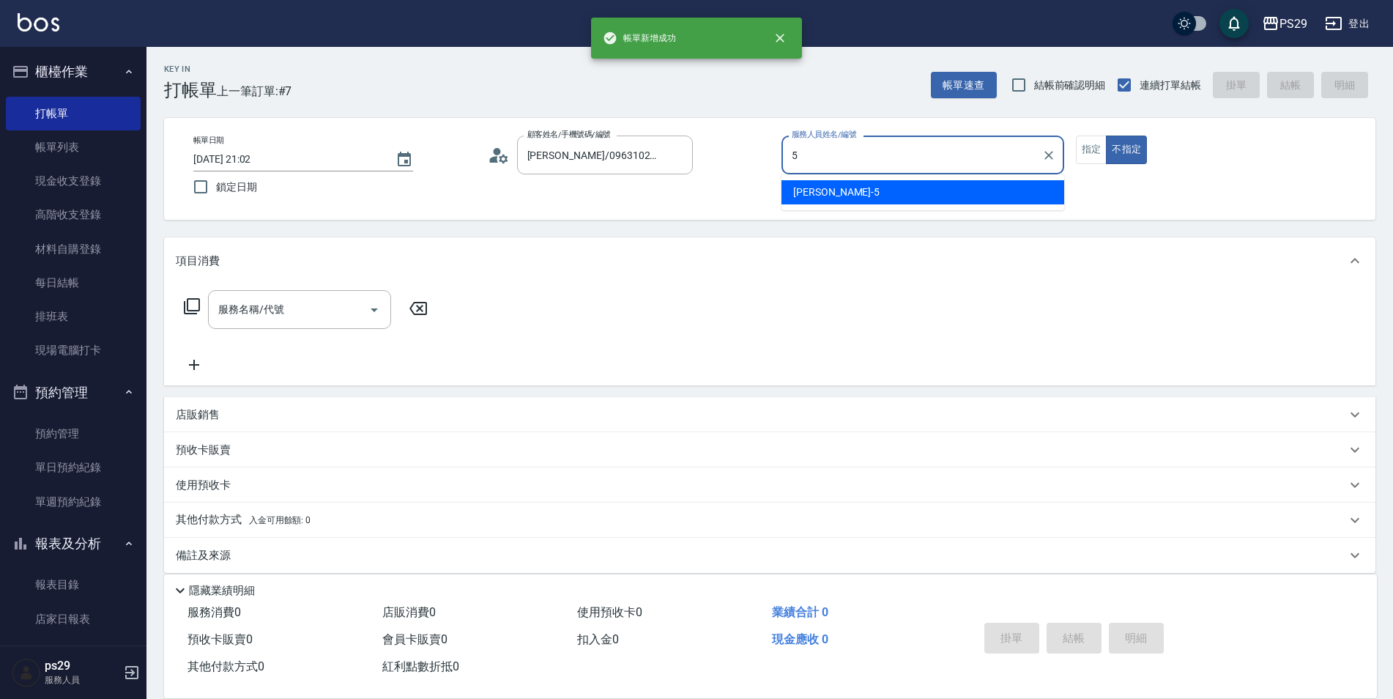
type input "張宸維-5"
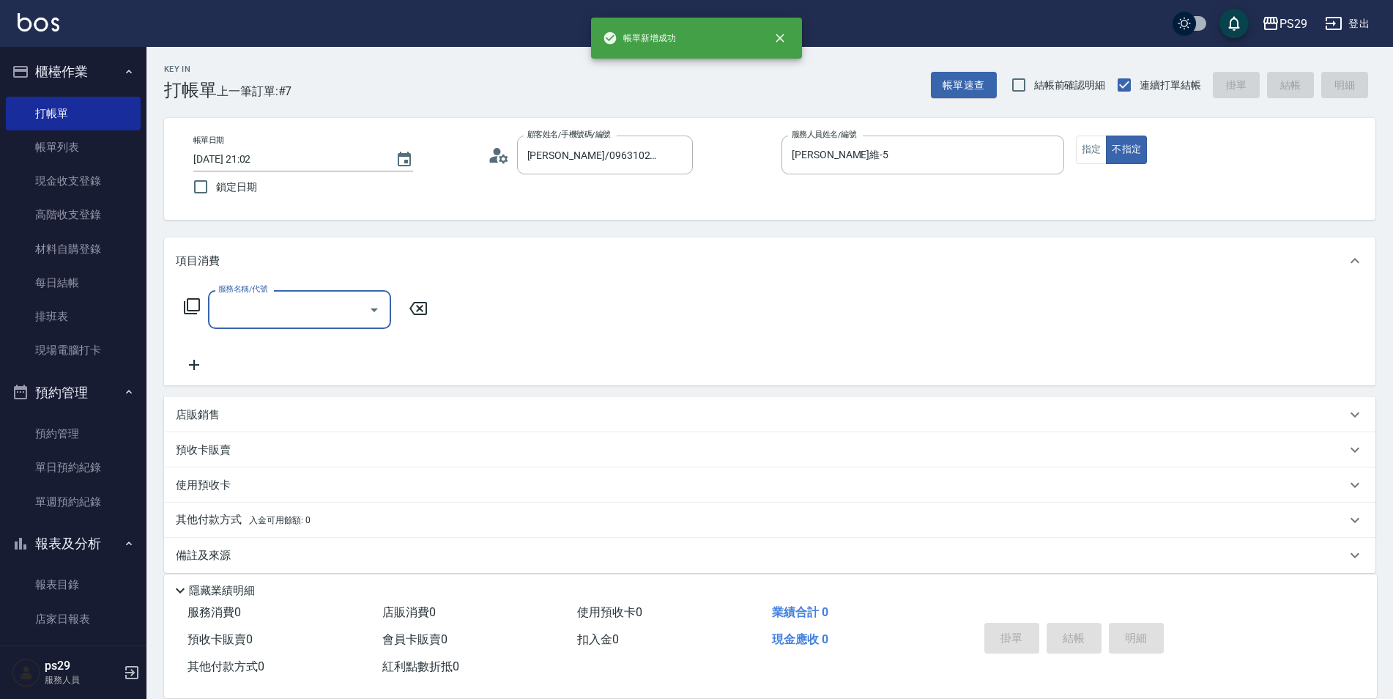
type input "0"
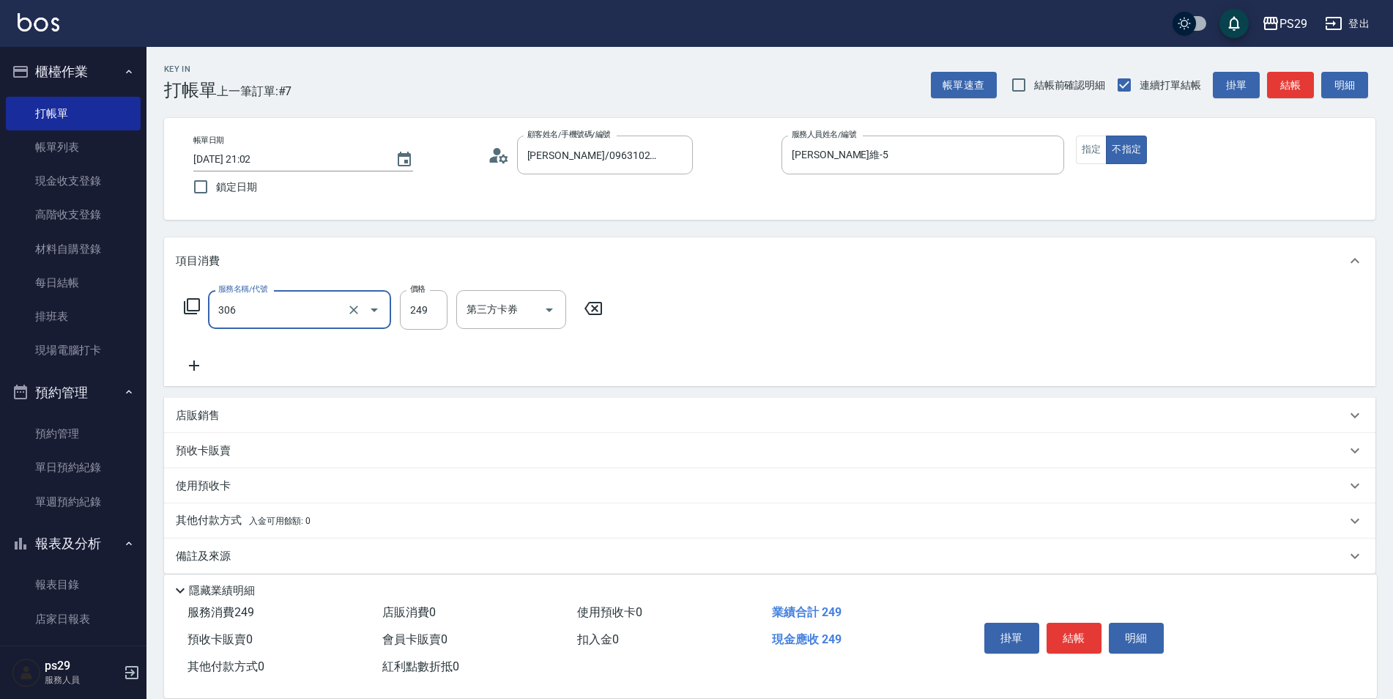
type input "剪髮(306)"
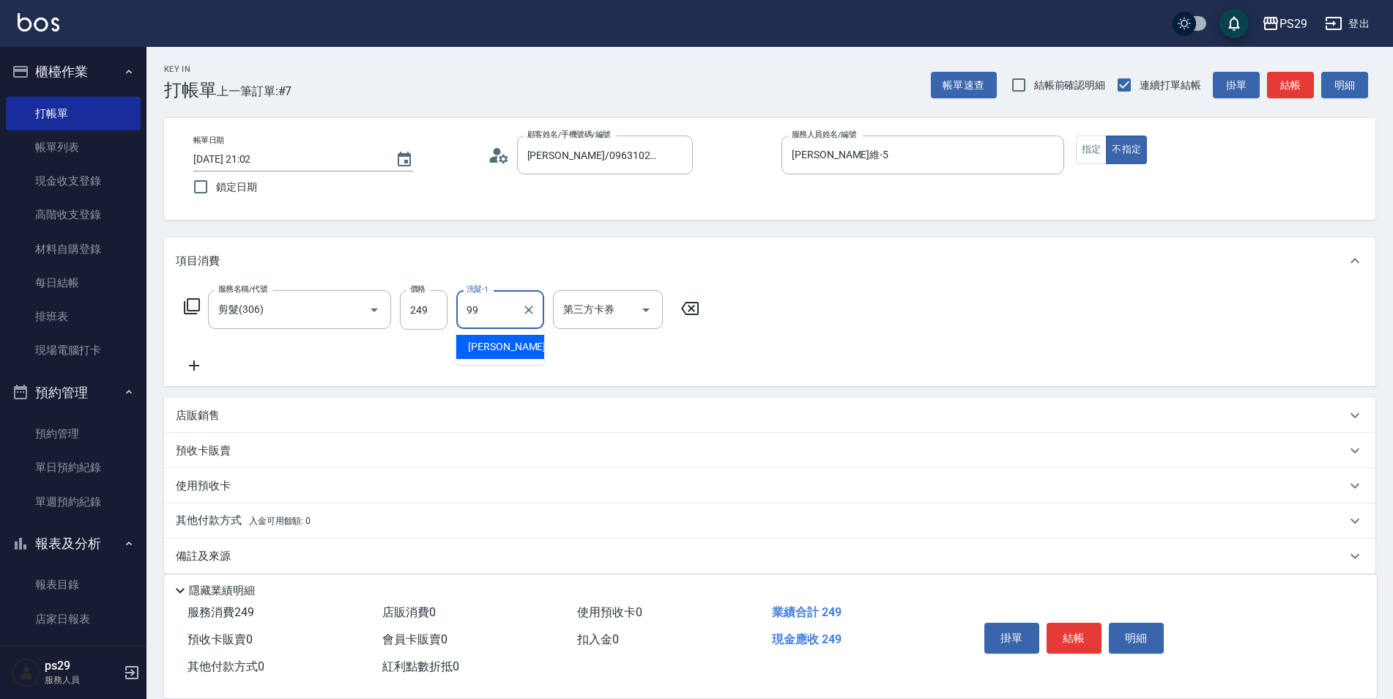
type input "詹明達-99"
click at [535, 302] on icon "Clear" at bounding box center [528, 309] width 15 height 15
type input "張宸維-5"
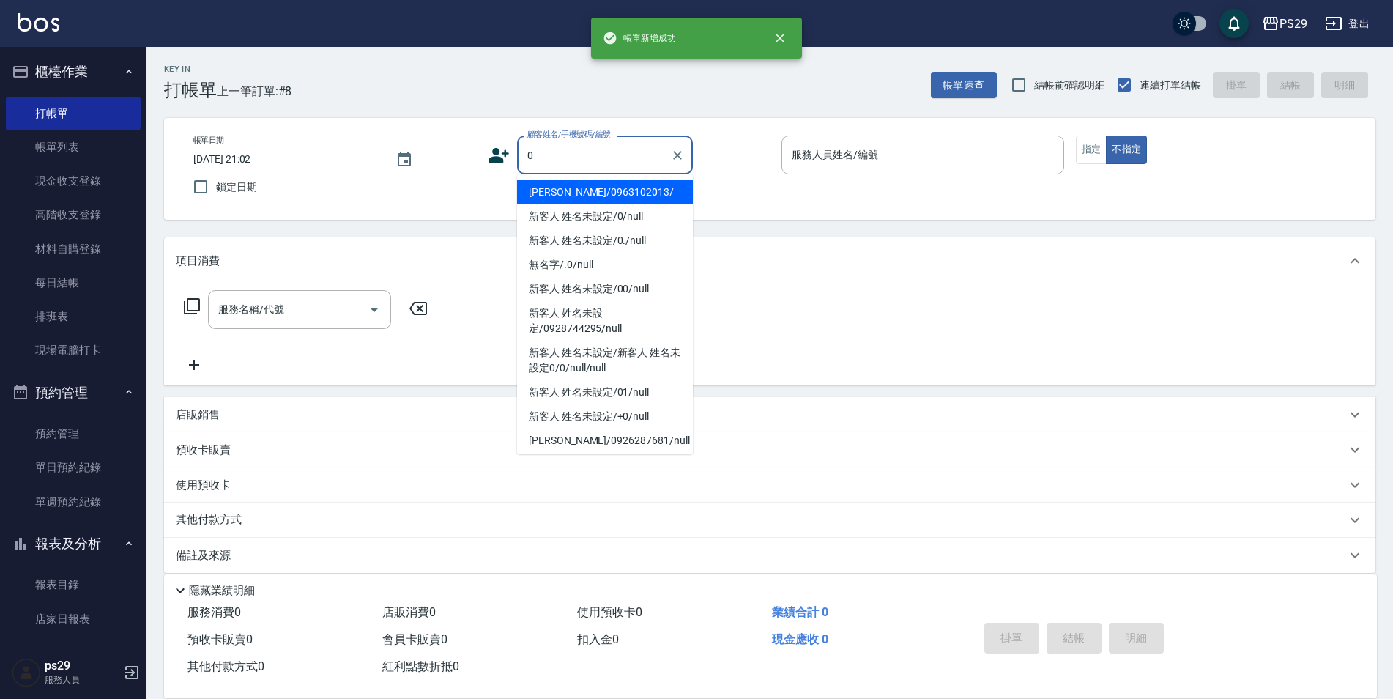
type input "呂欣諭/0963102013/"
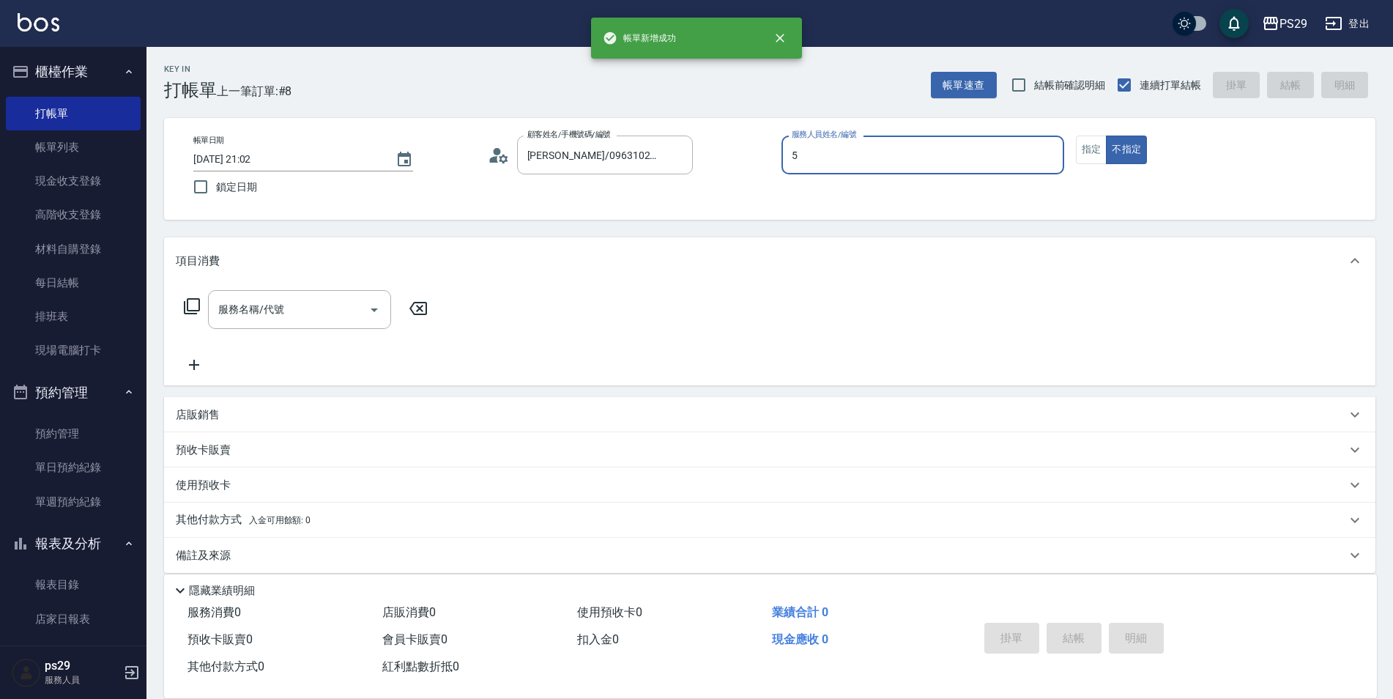
type input "張宸維-5"
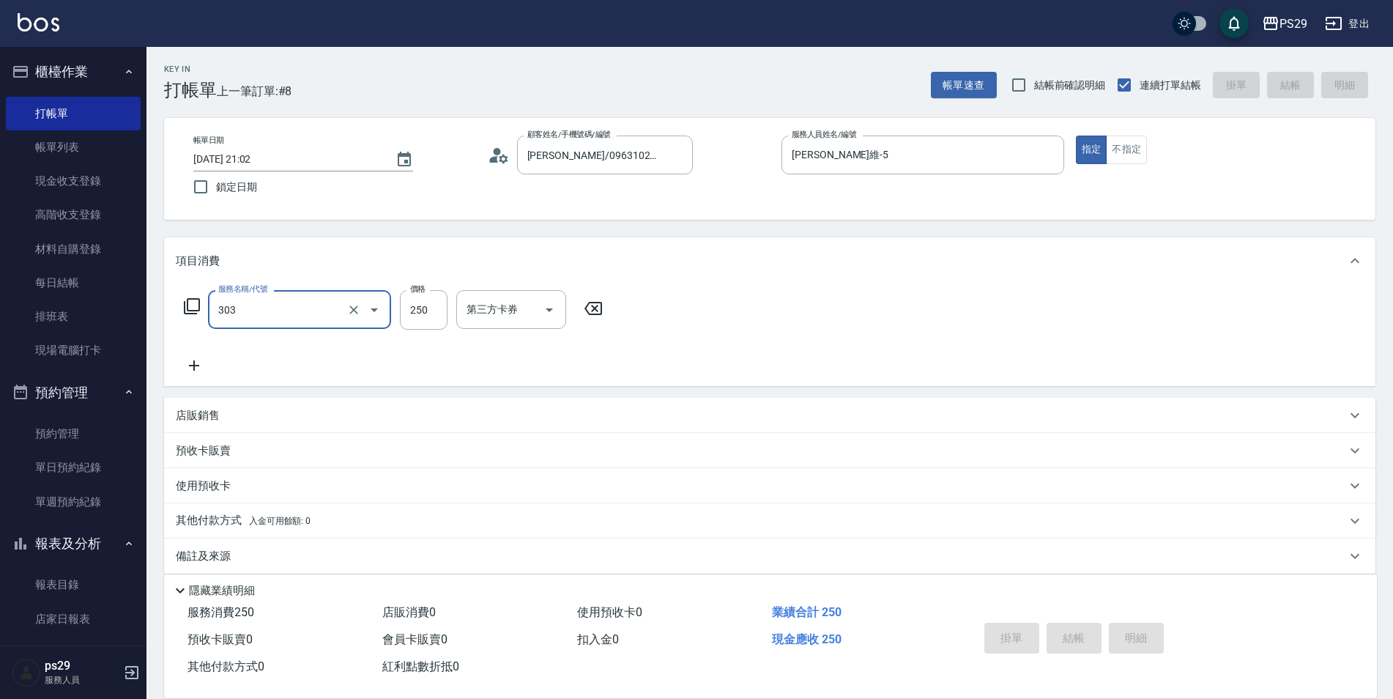
type input "303"
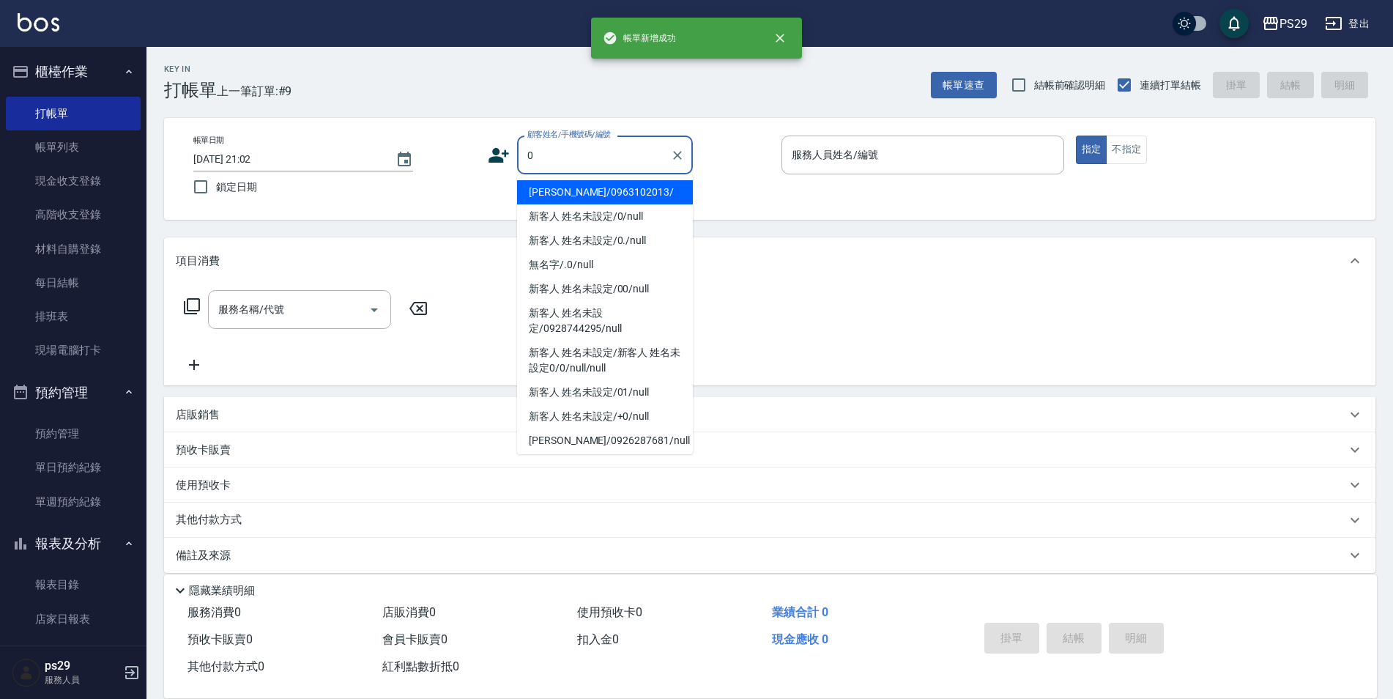
type input "呂欣諭/0963102013/"
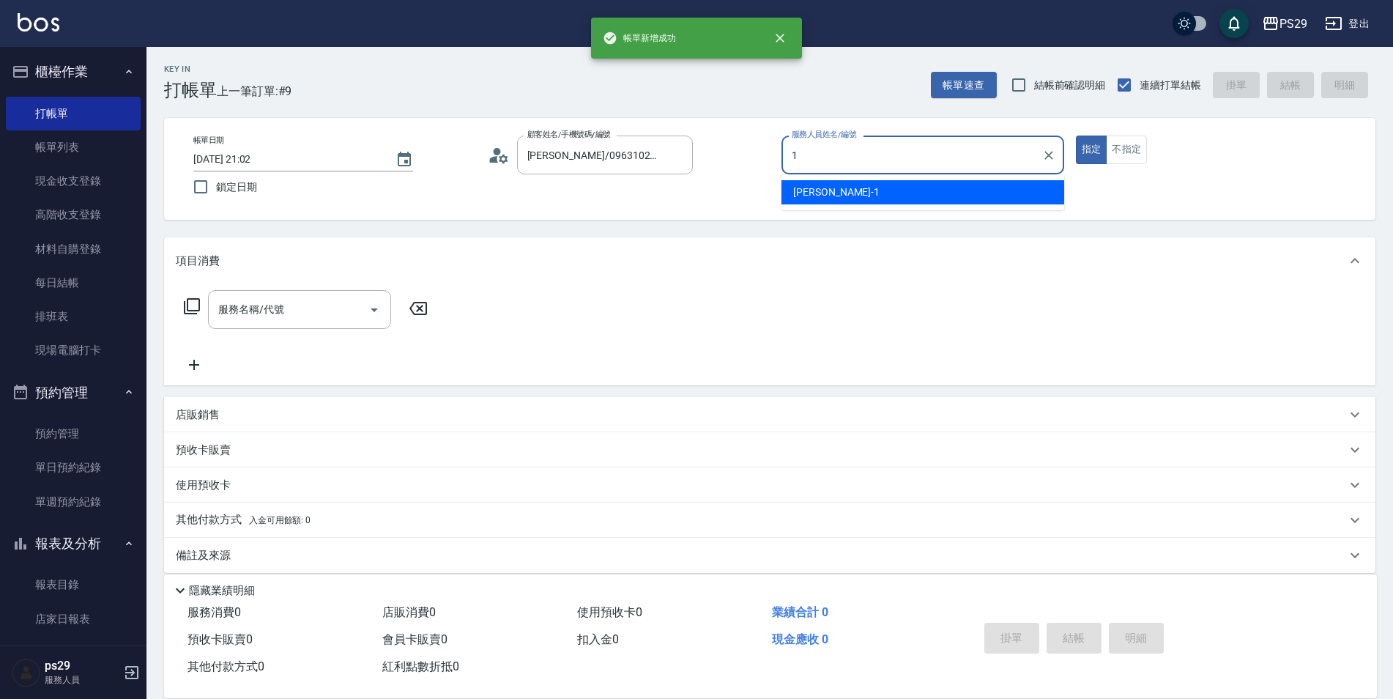
type input "許婷宜-1"
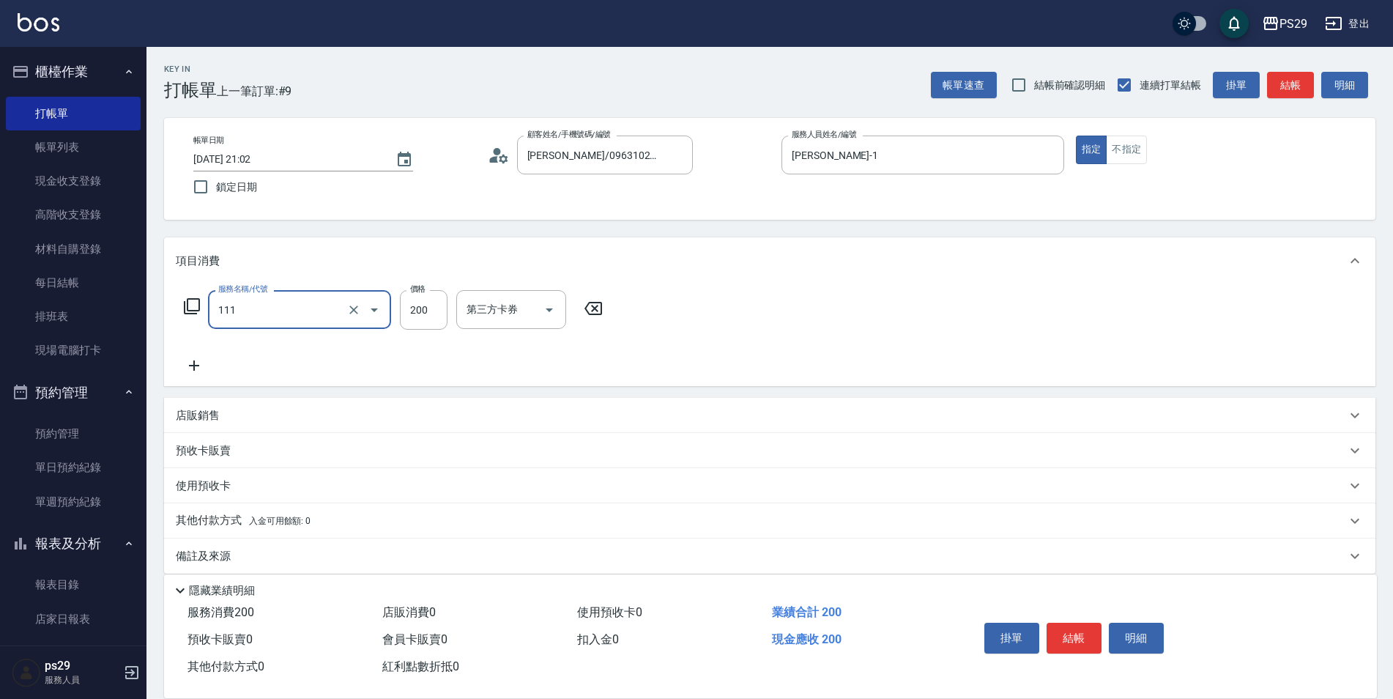
type input "200(111)"
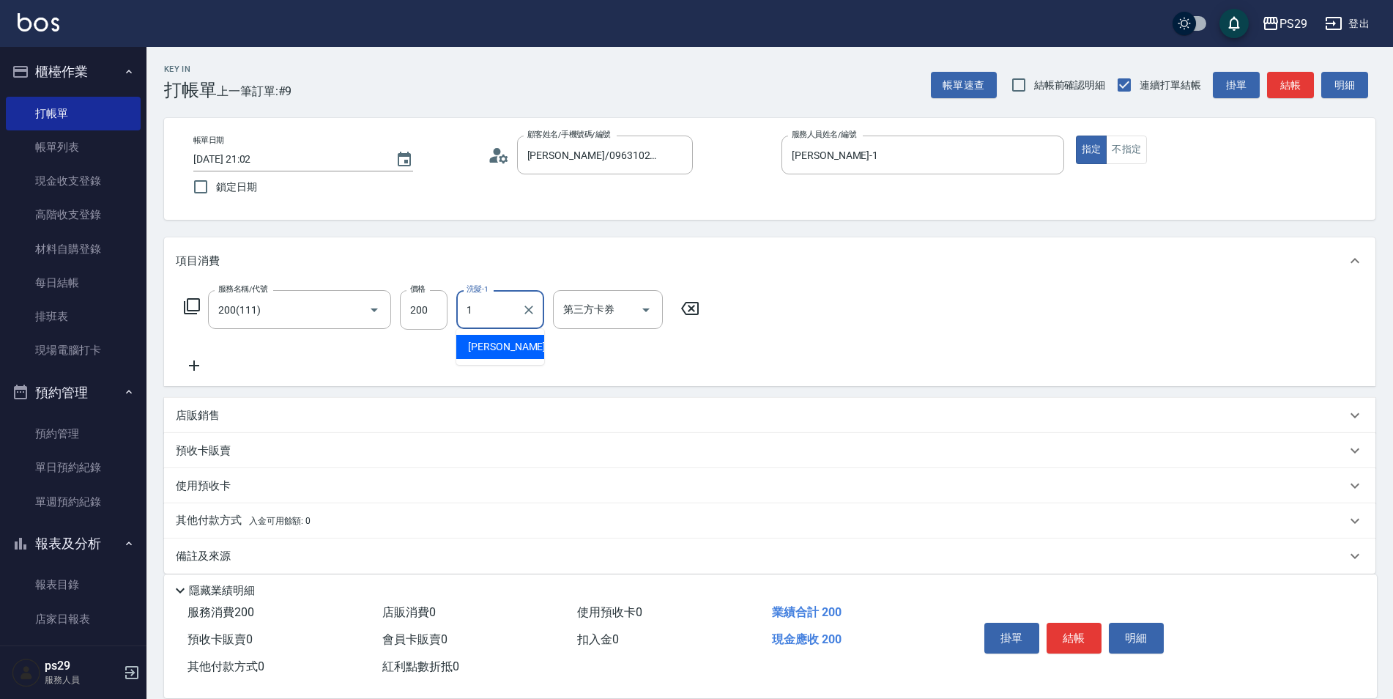
type input "許婷宜-1"
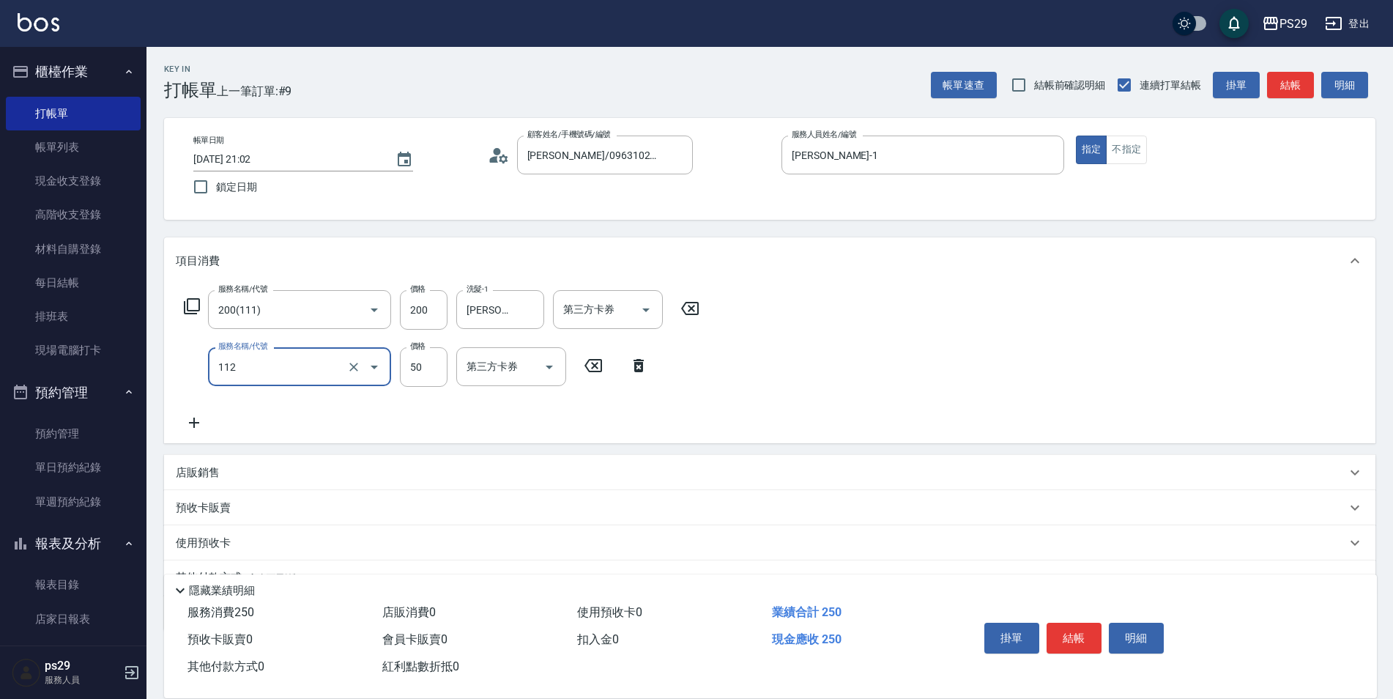
type input "精油50(112)"
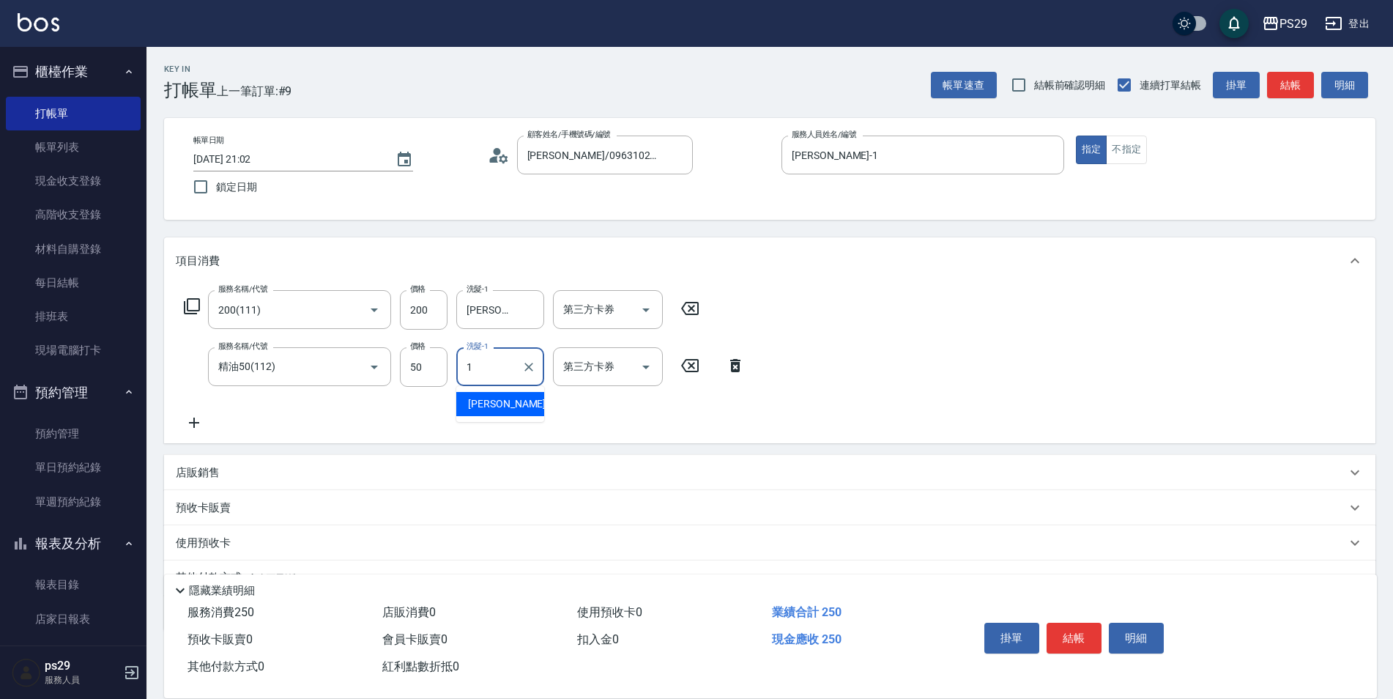
type input "許婷宜-1"
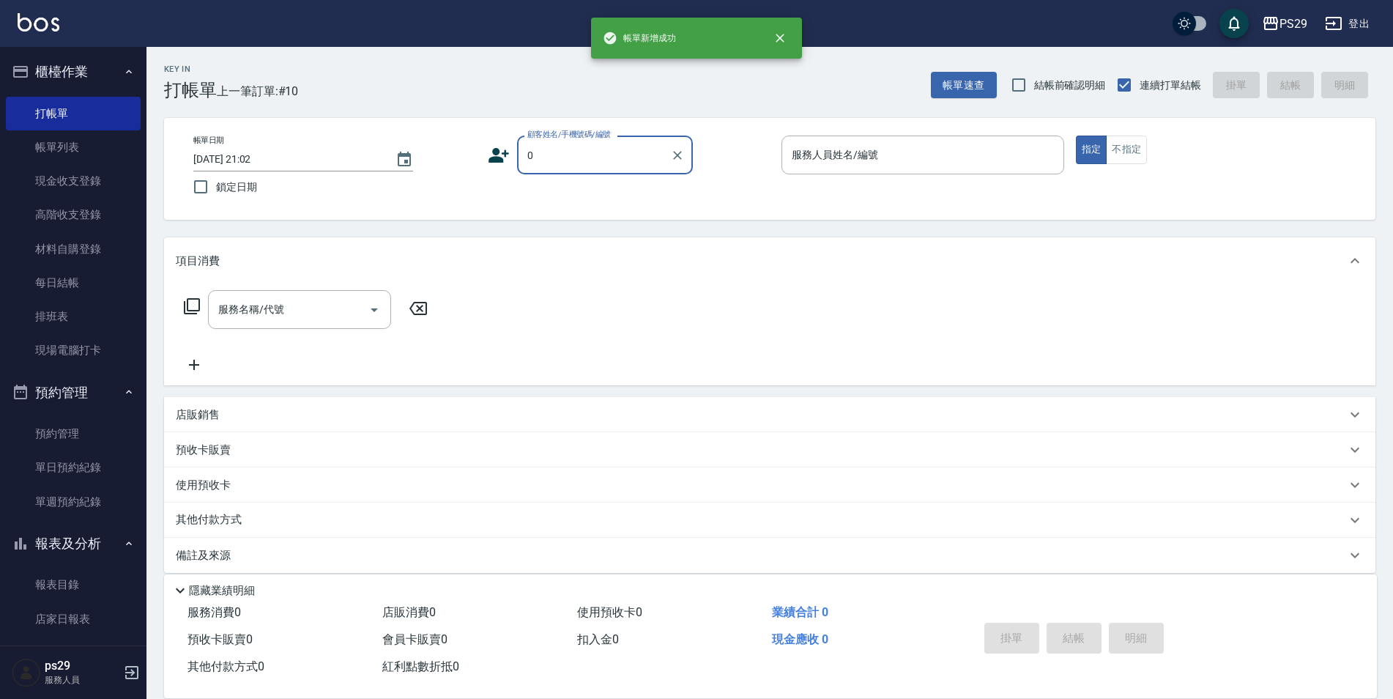
type input "呂欣諭/0963102013/"
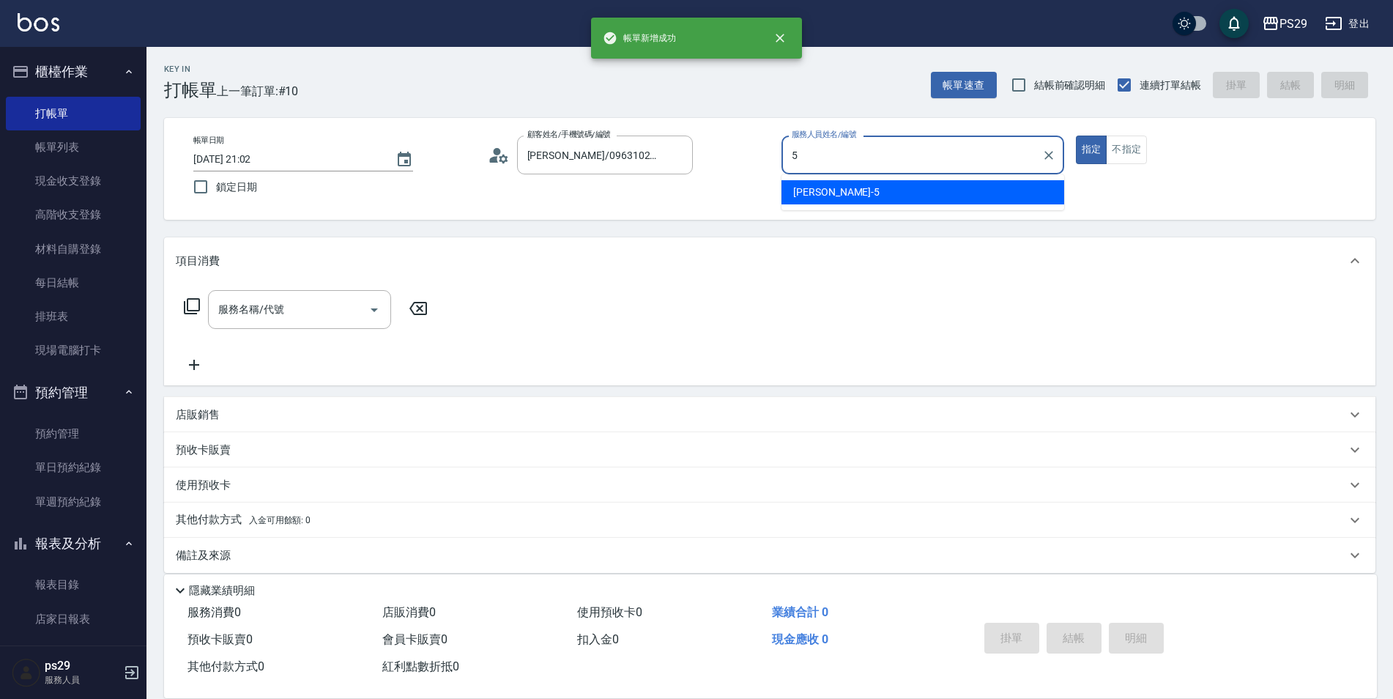
type input "張宸維-5"
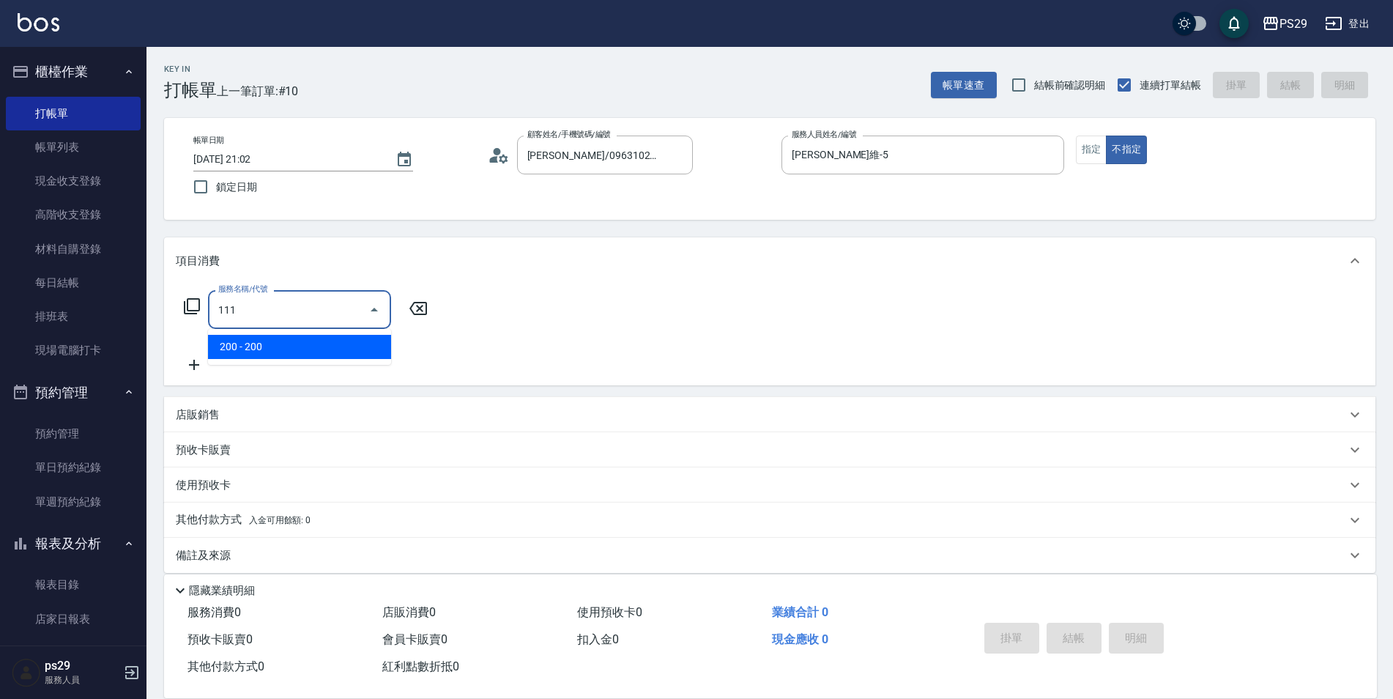
type input "200(111)"
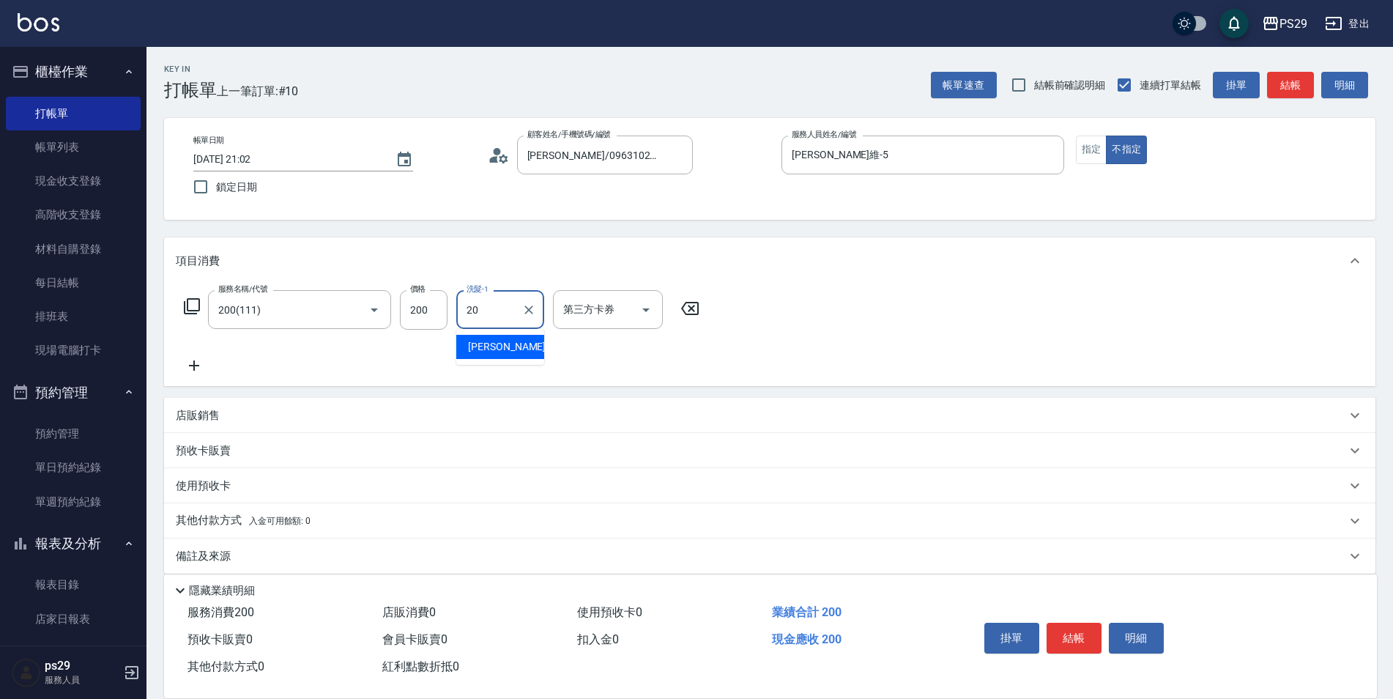
type input "袁筱筑-20"
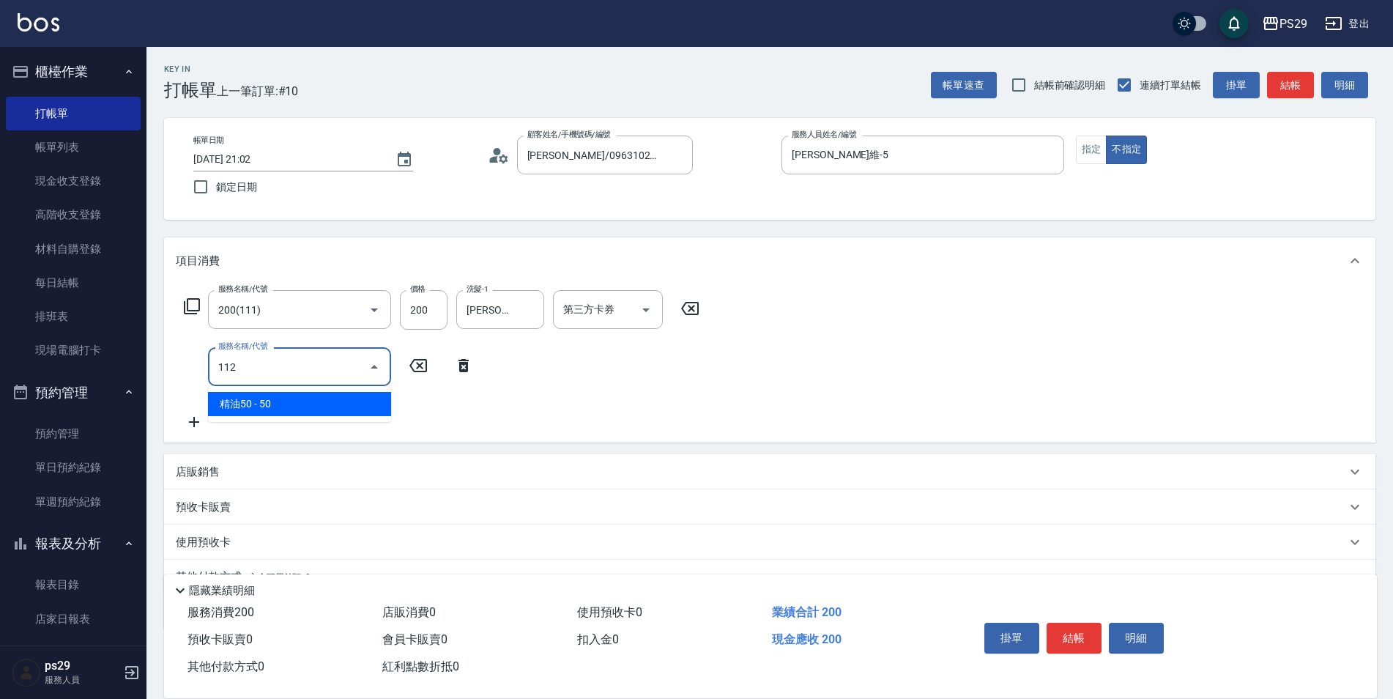
type input "精油50(112)"
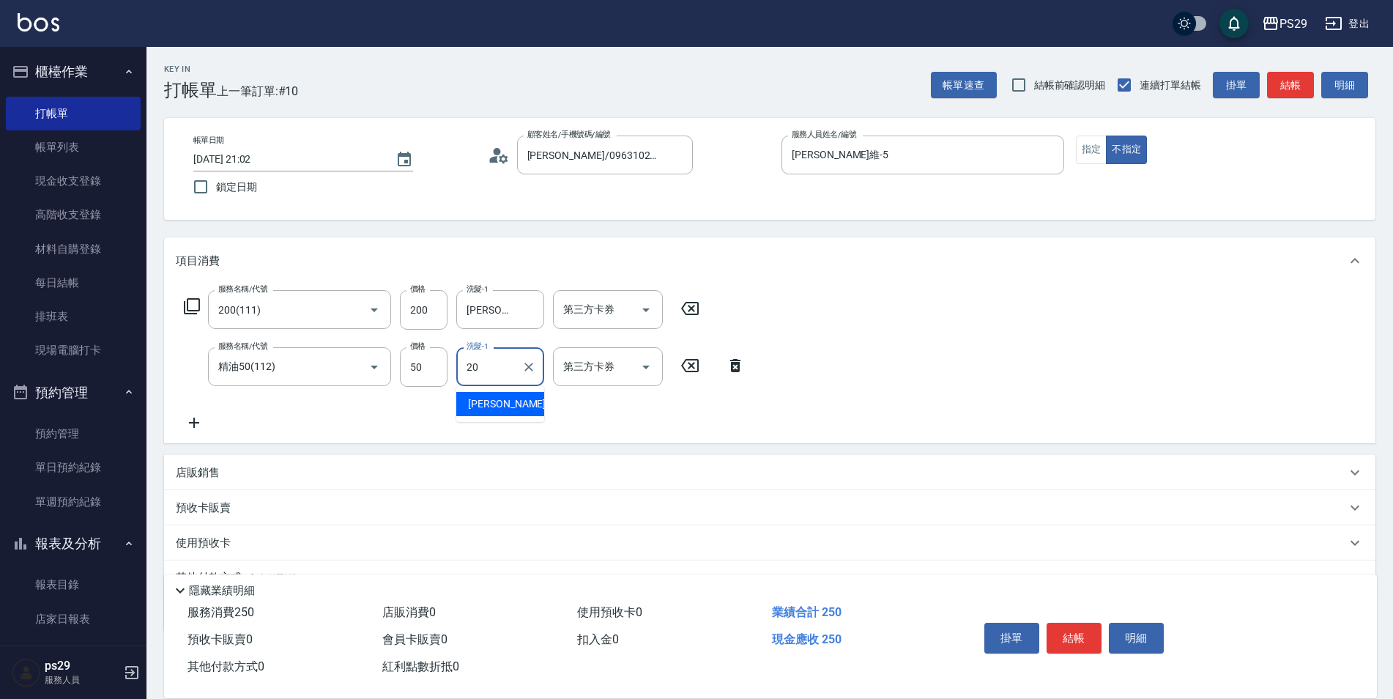
type input "袁筱筑-20"
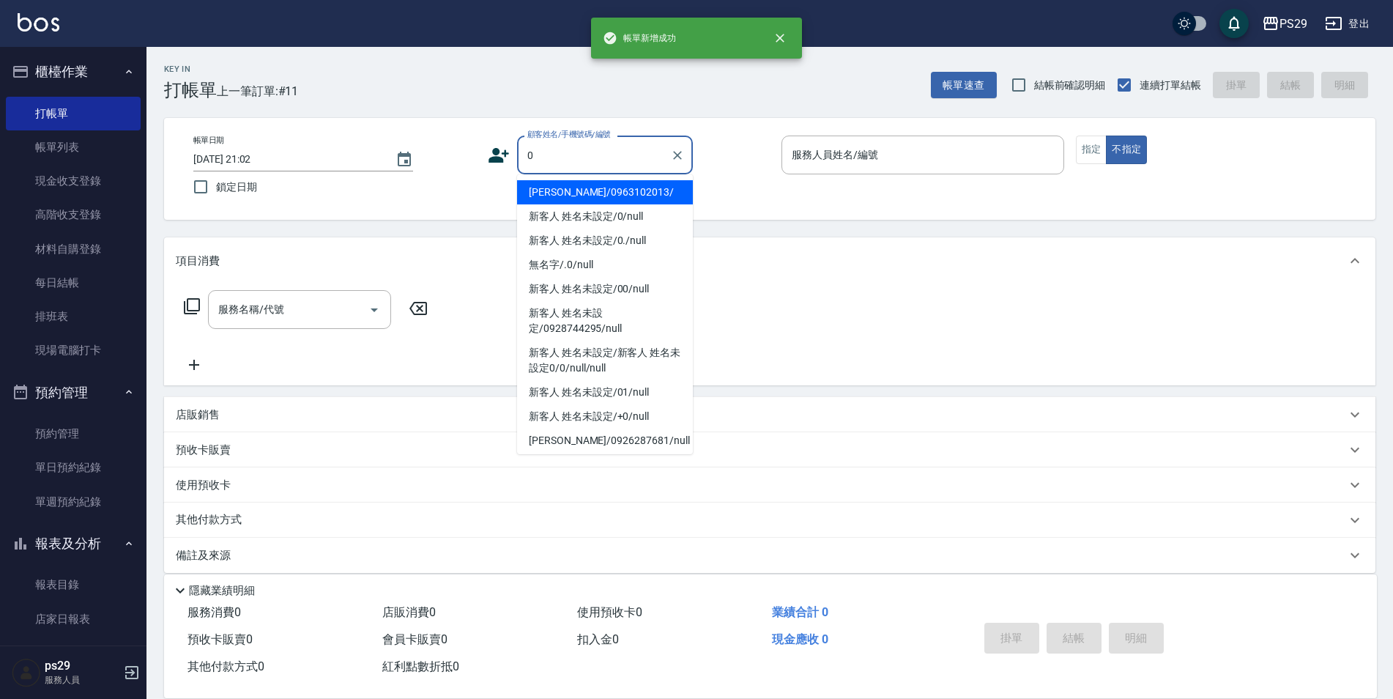
type input "呂欣諭/0963102013/"
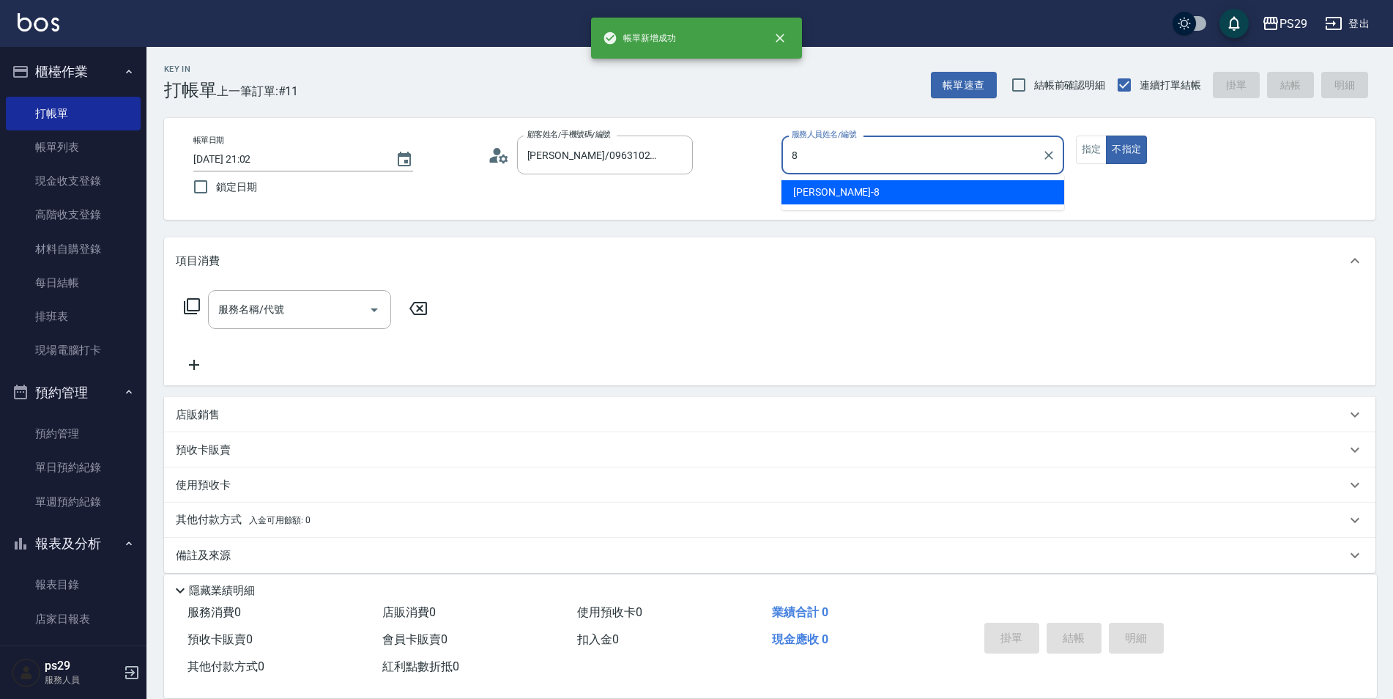
type input "黃婕甯-8"
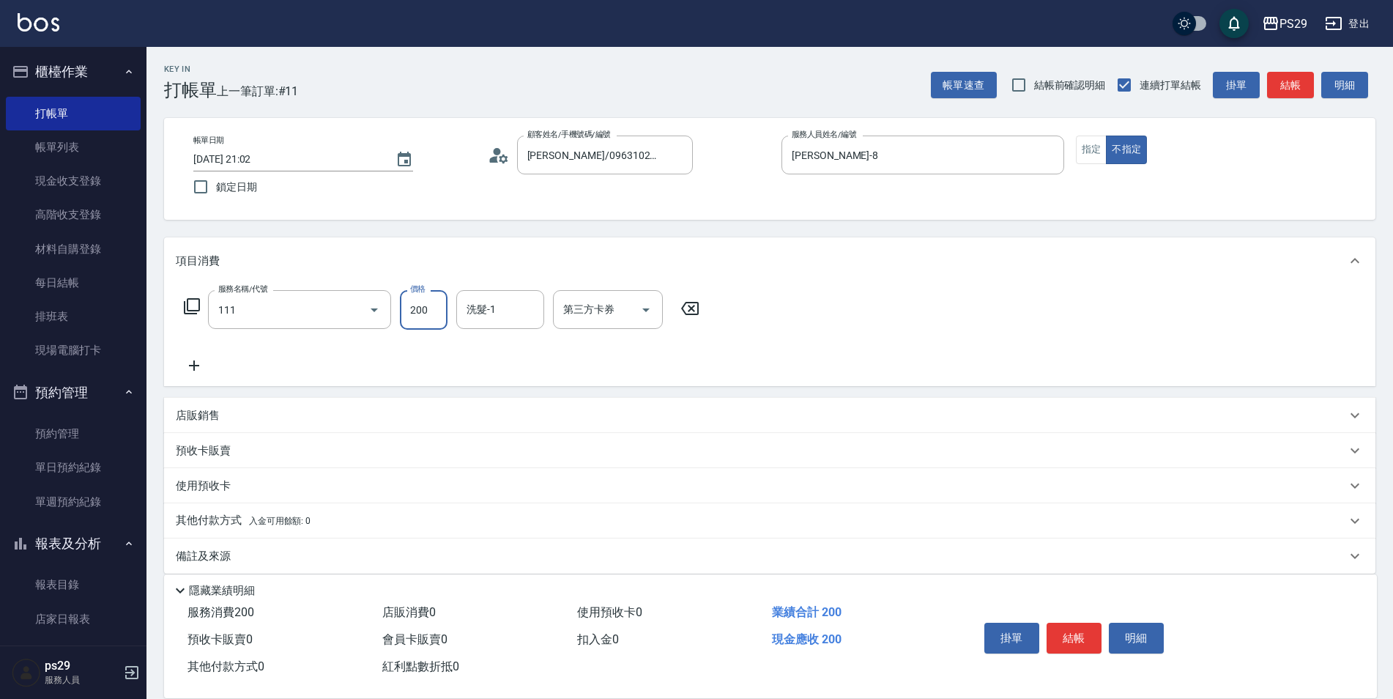
type input "200(111)"
type input "黃婕甯-8"
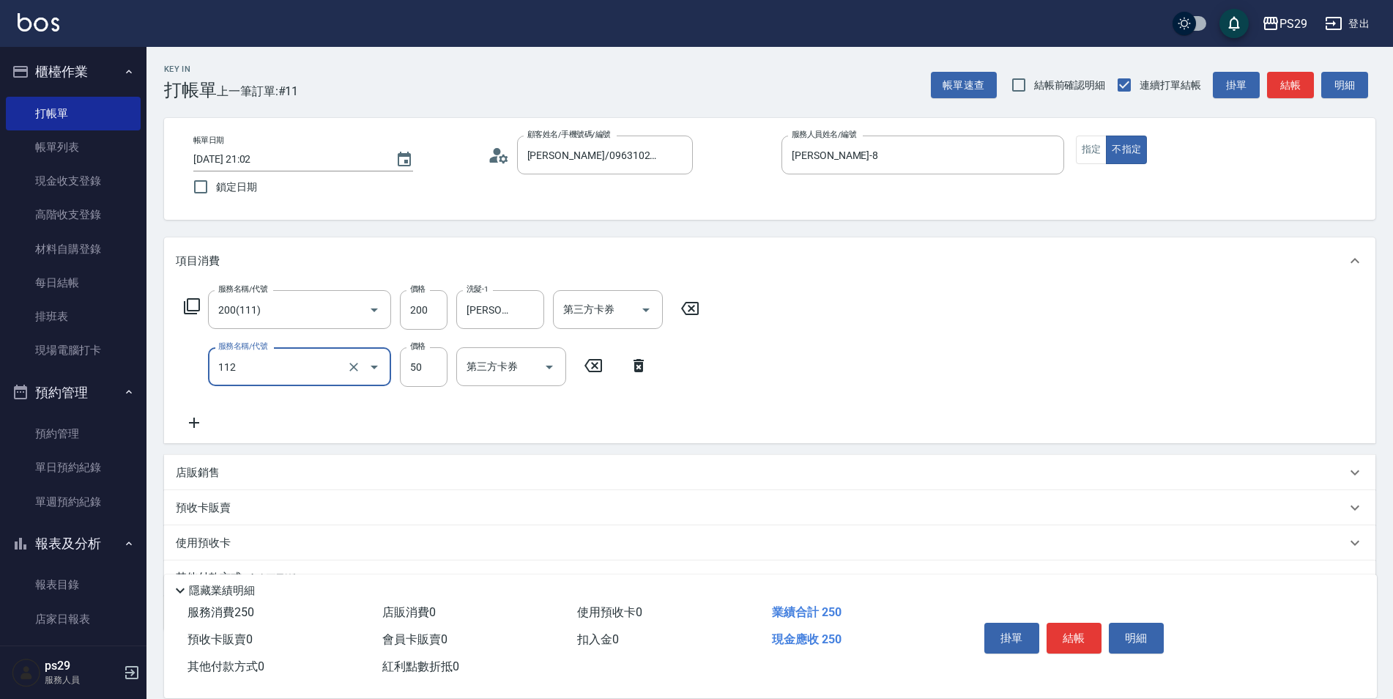
type input "精油50(112)"
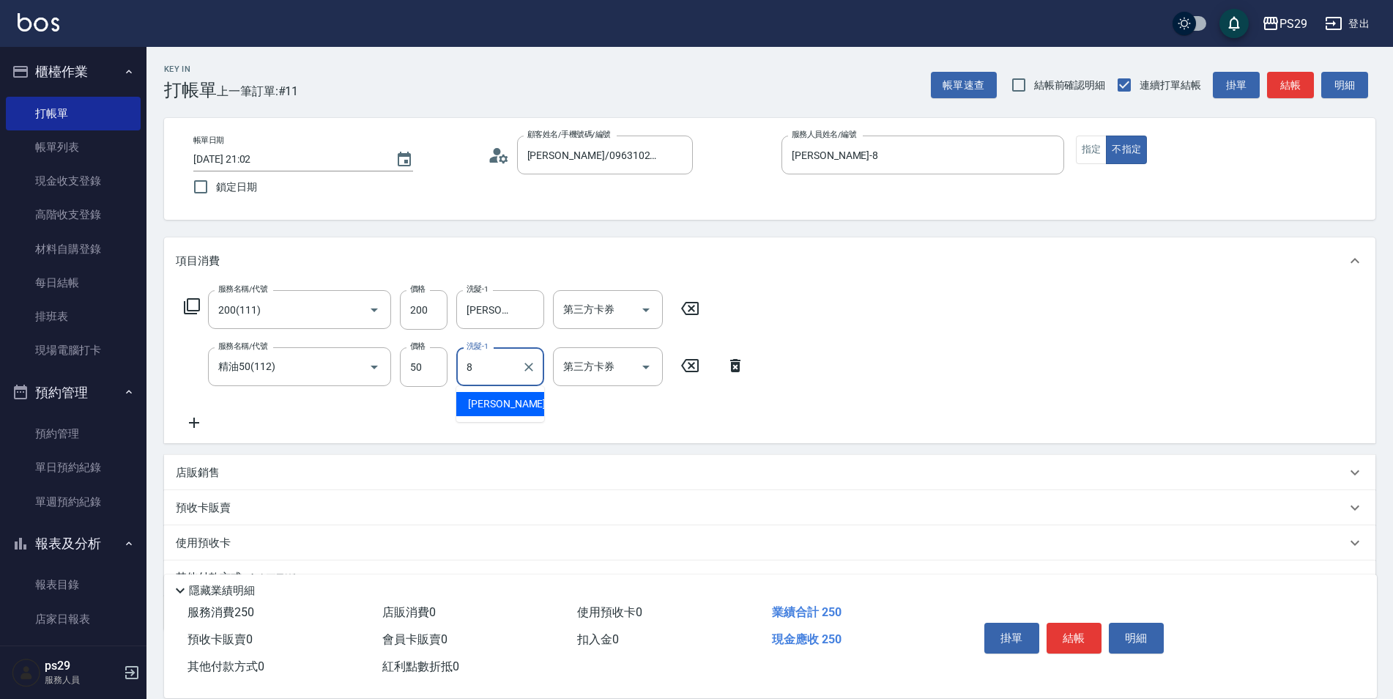
type input "黃婕甯-8"
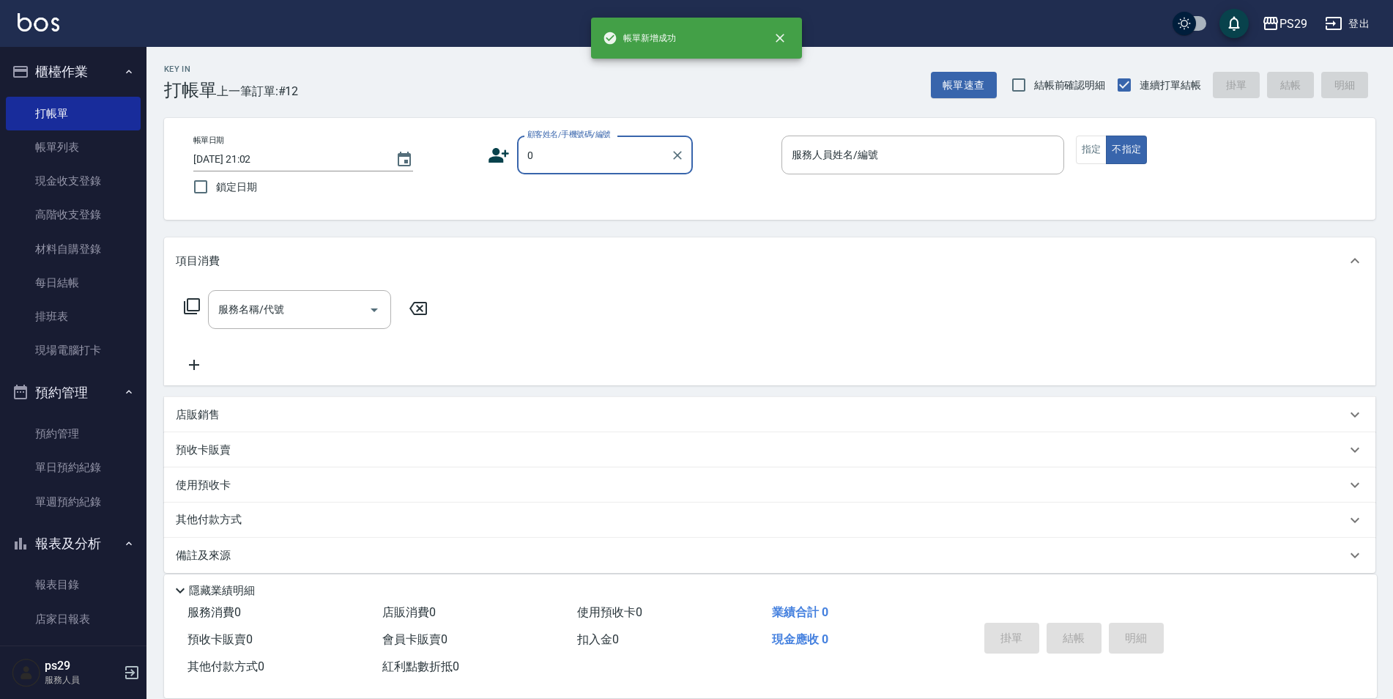
type input "呂欣諭/0963102013/"
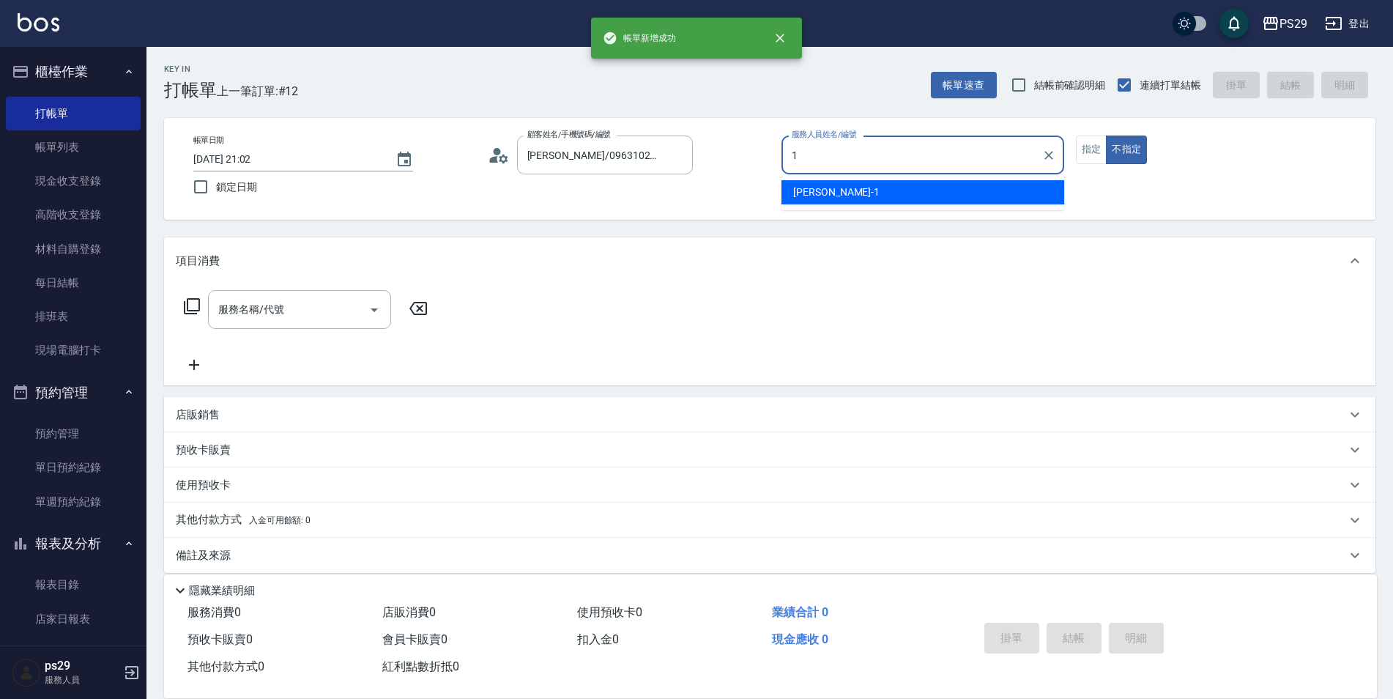
type input "許婷宜-1"
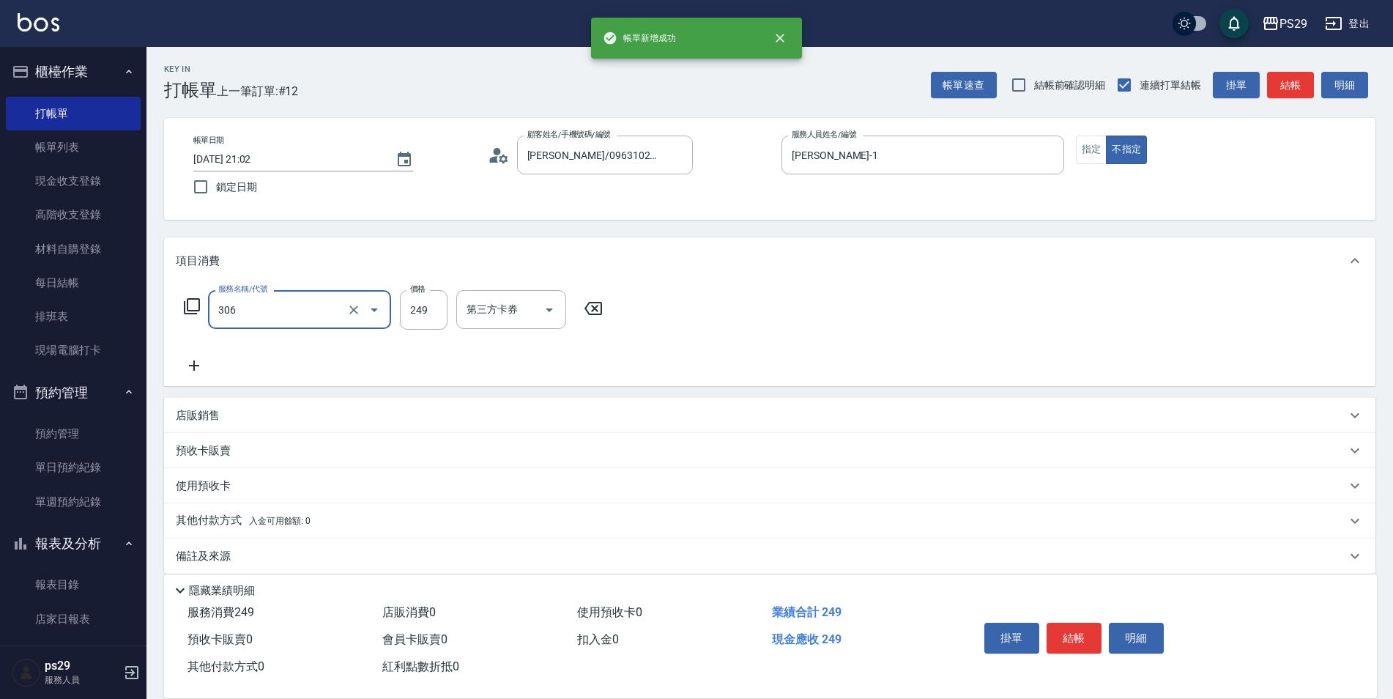
type input "剪髮(306)"
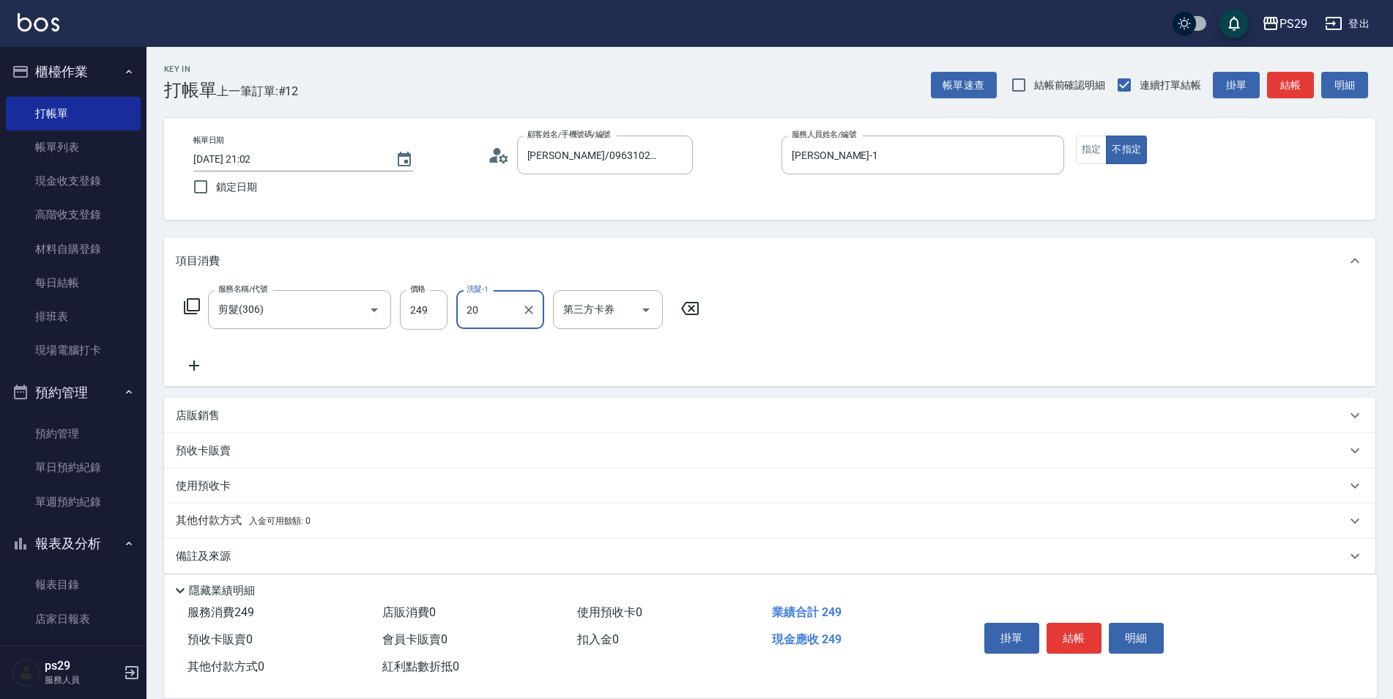
type input "袁筱筑-20"
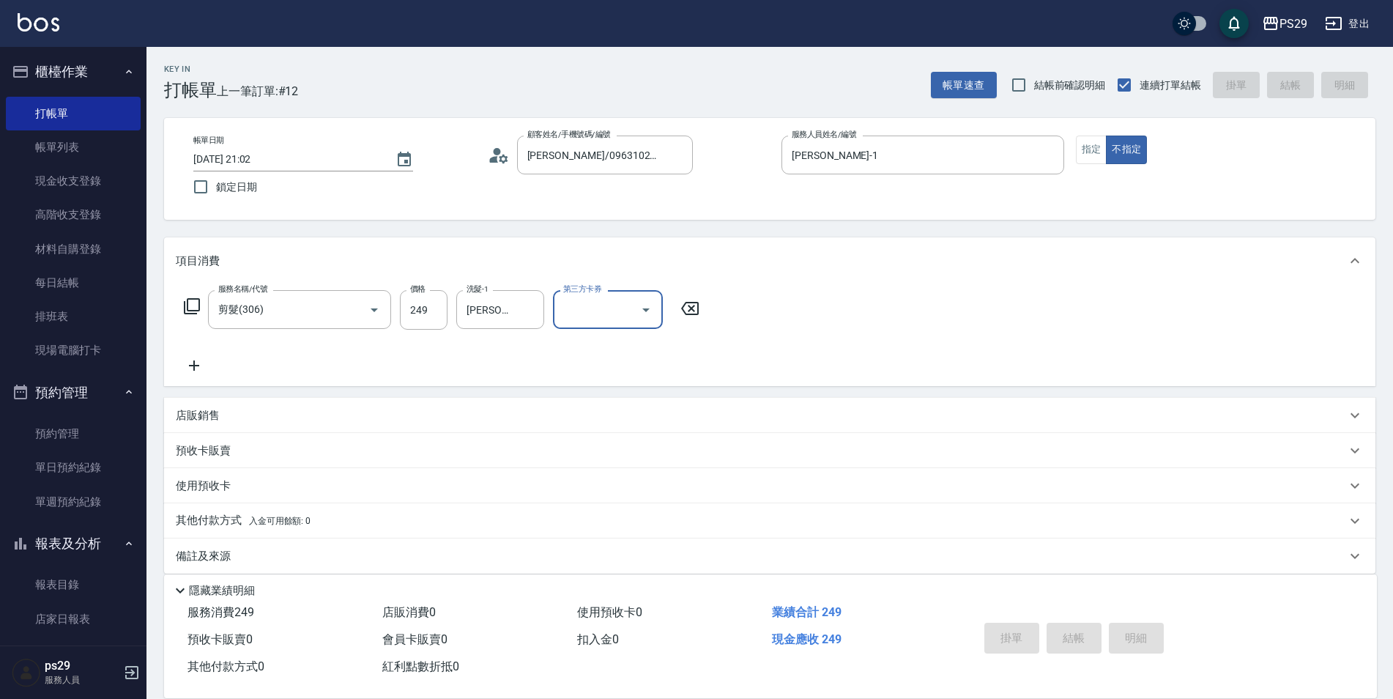
type input "2025/08/25 21:03"
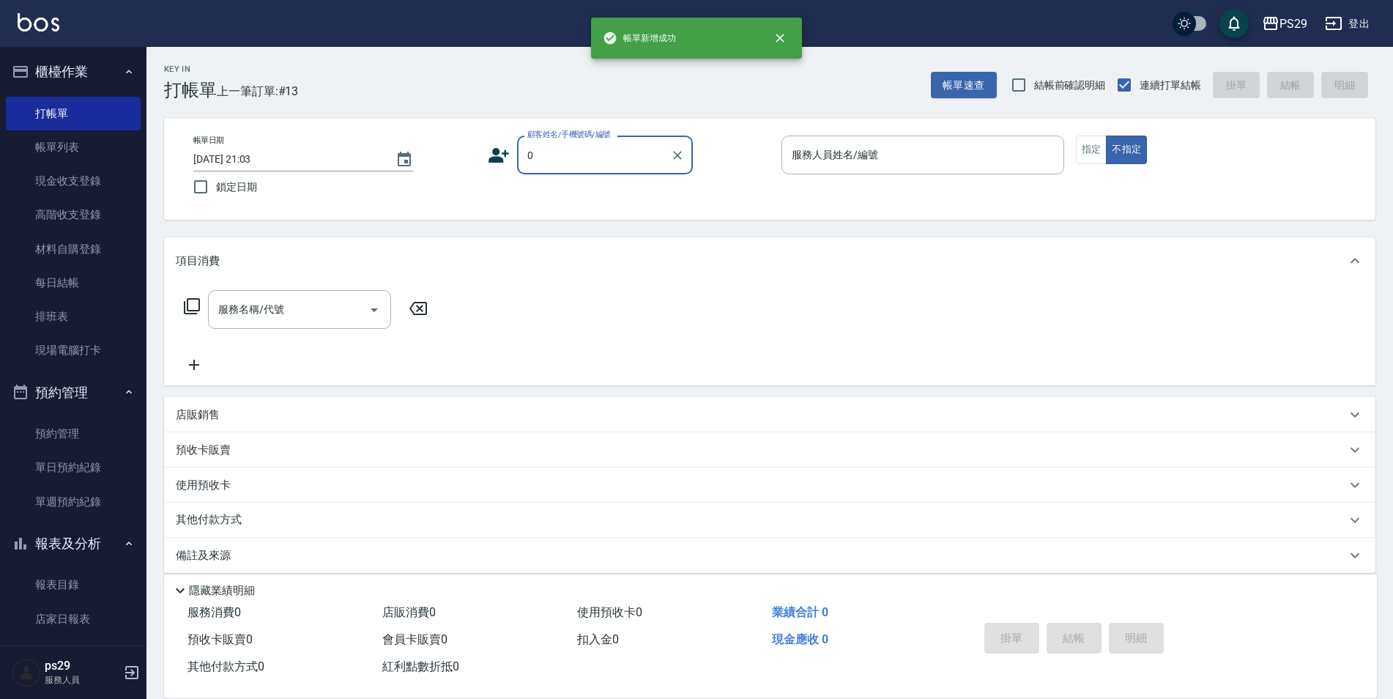
type input "呂欣諭/0963102013/"
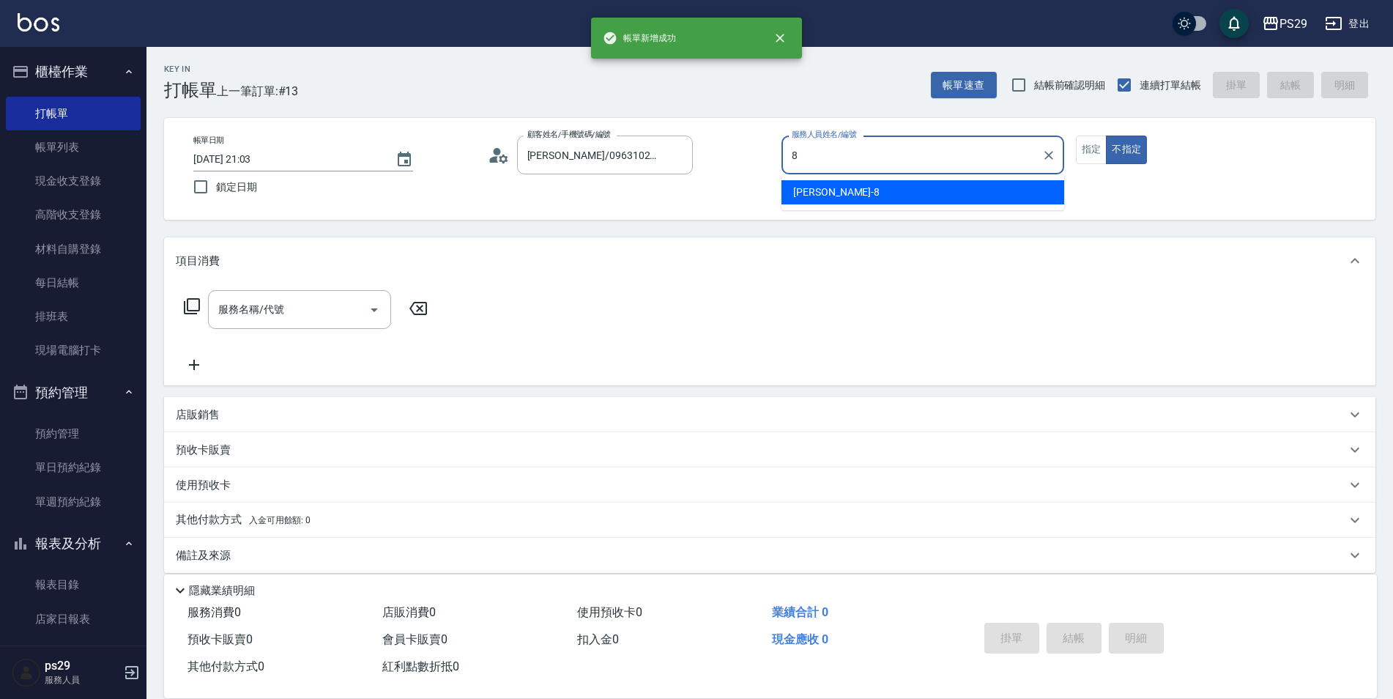
type input "黃婕甯-8"
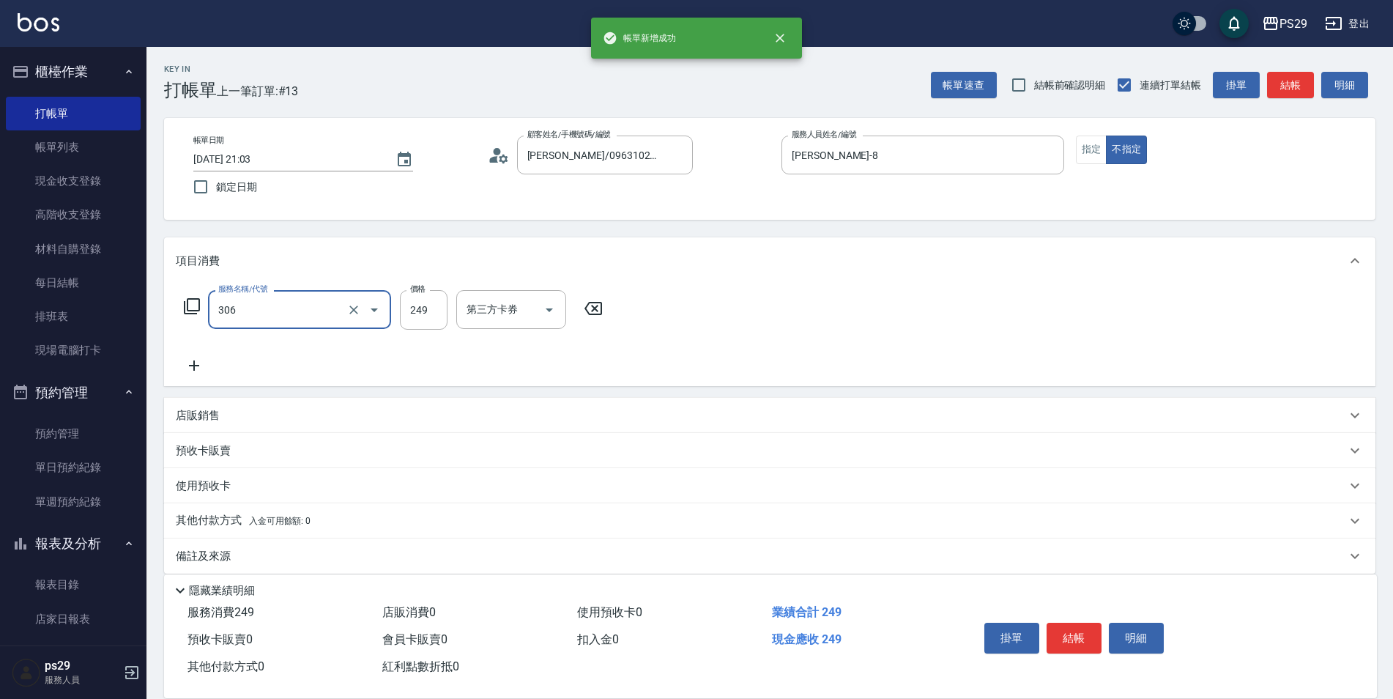
type input "剪髮(306)"
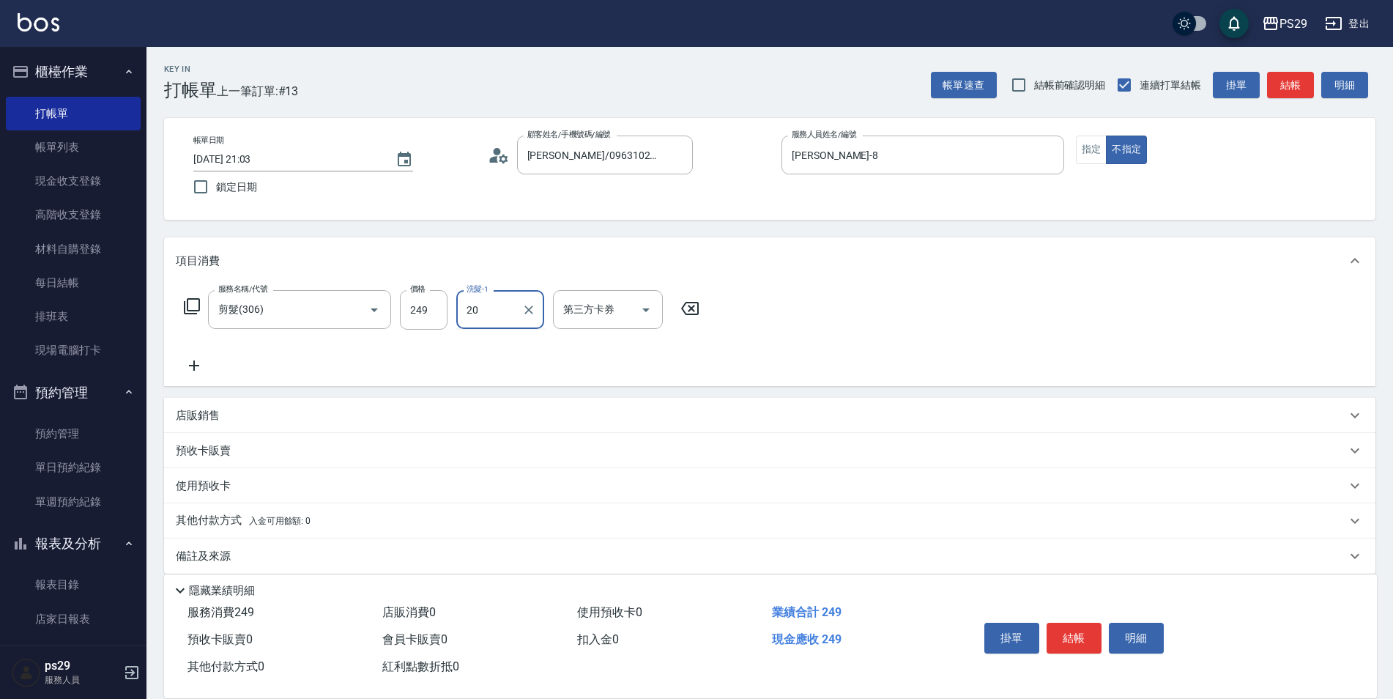
type input "袁筱筑-20"
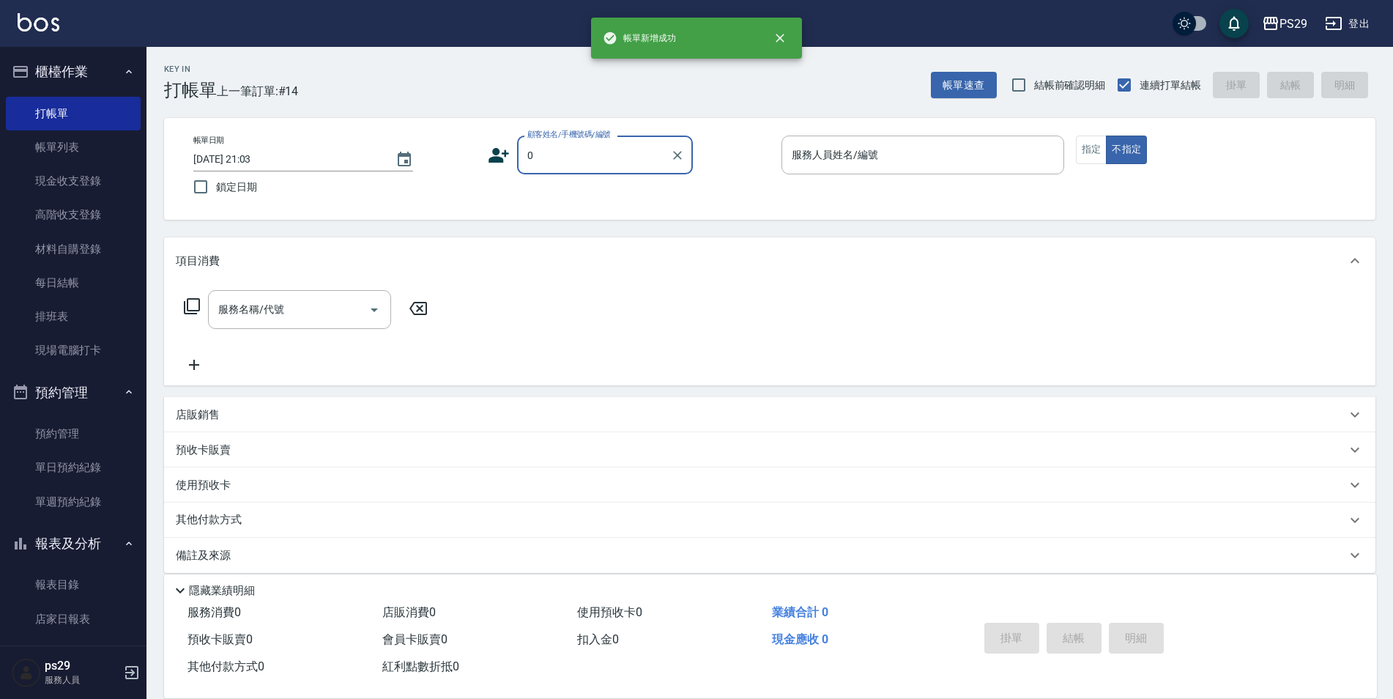
type input "呂欣諭/0963102013/"
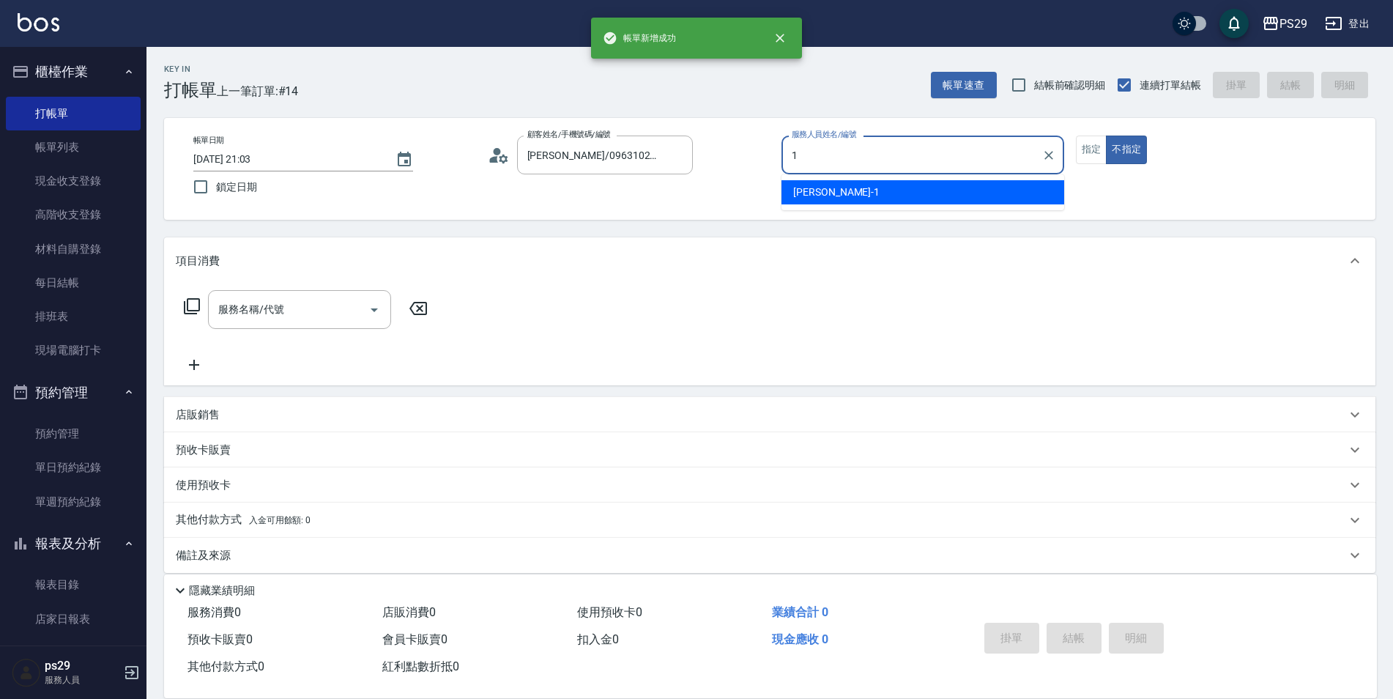
type input "許婷宜-1"
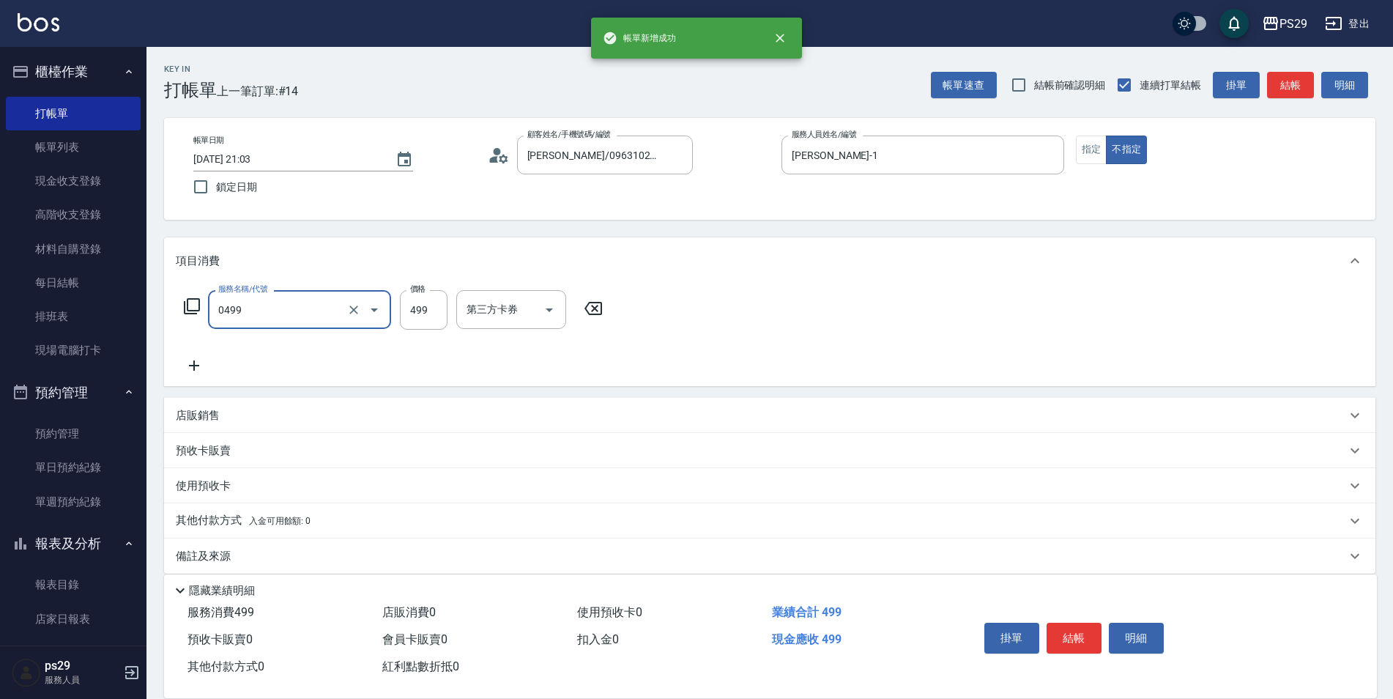
type input "伊黛莉499(0499)"
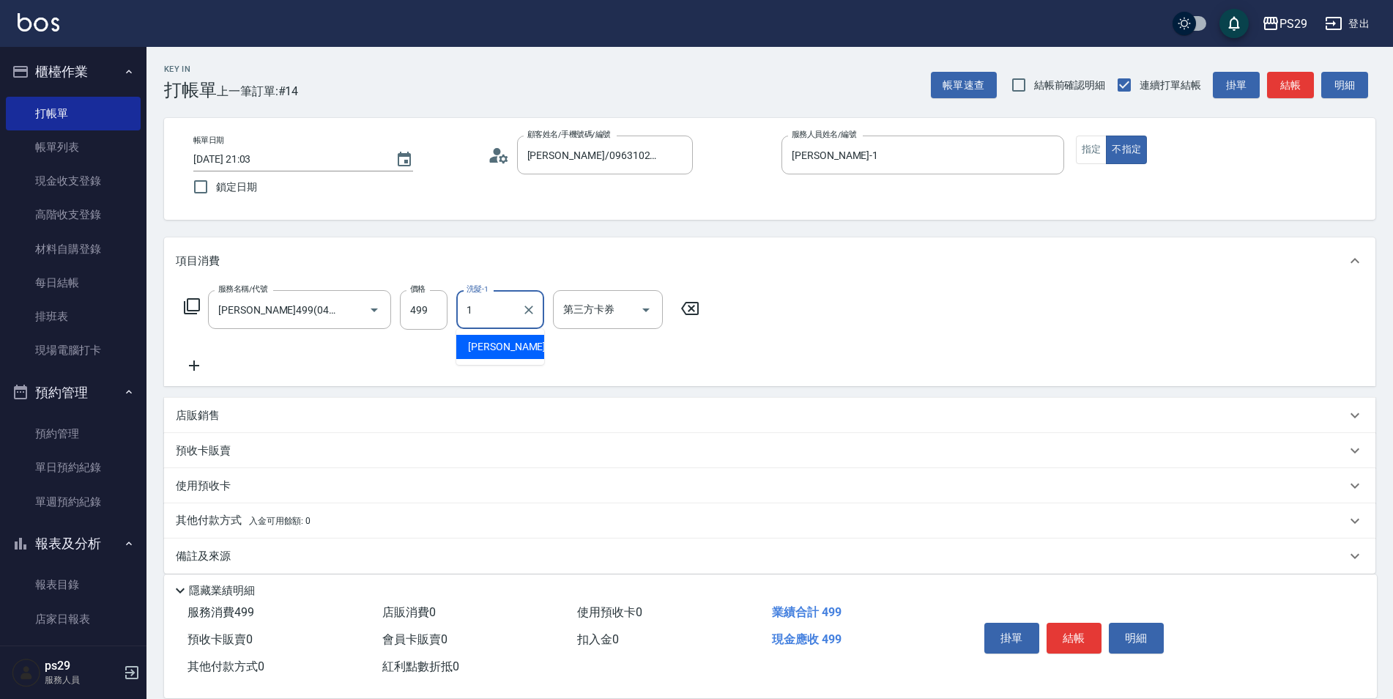
type input "許婷宜-1"
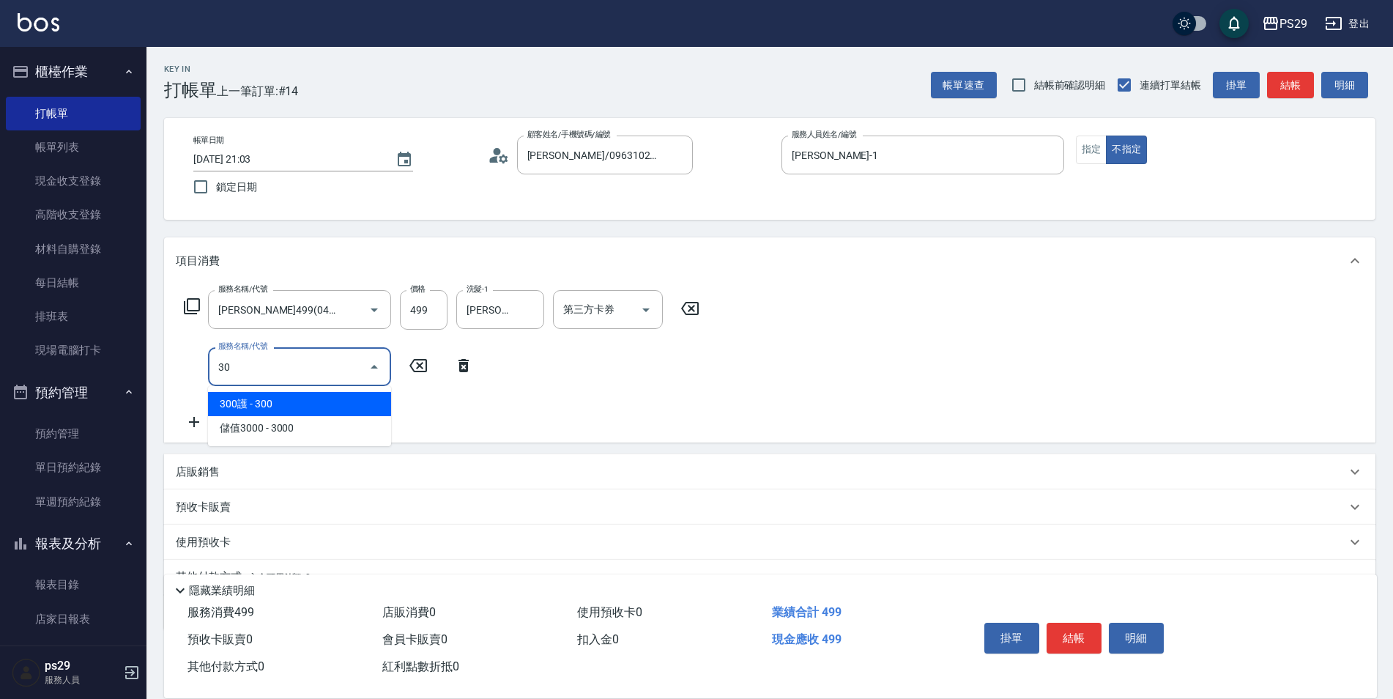
type input "304"
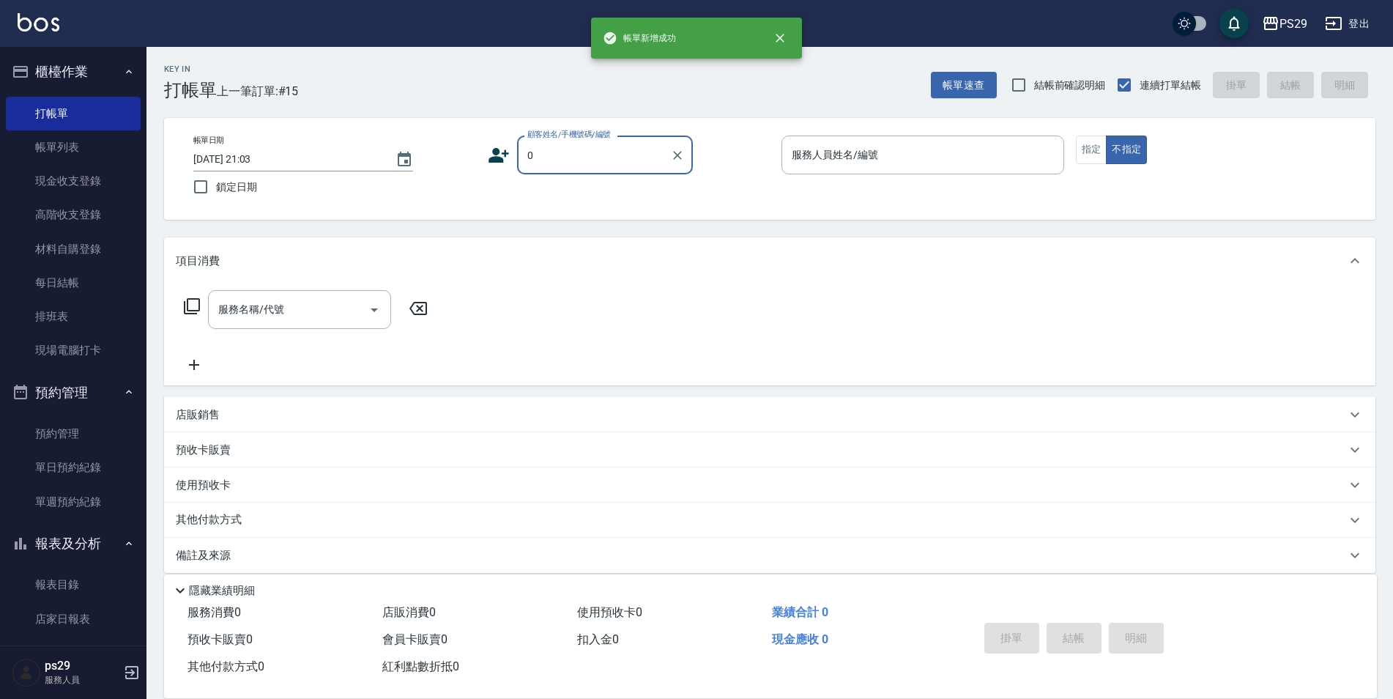
type input "呂欣諭/0963102013/"
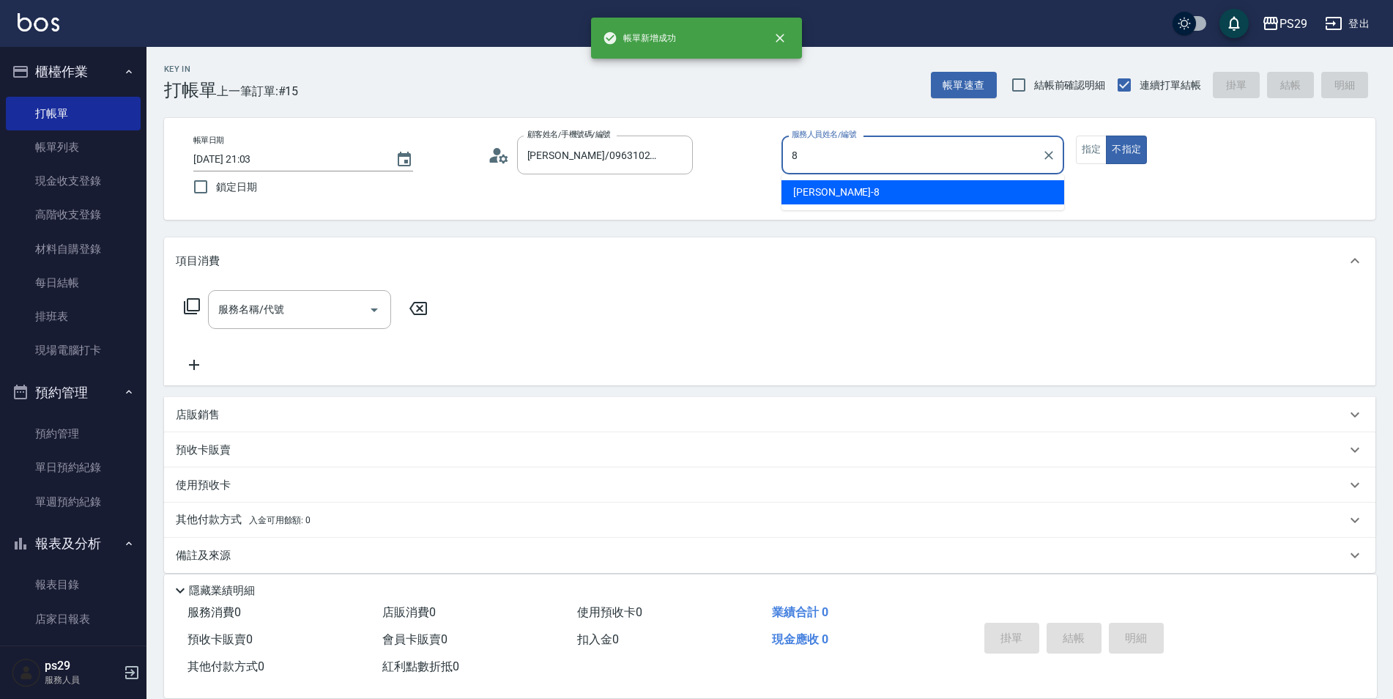
type input "黃婕甯-8"
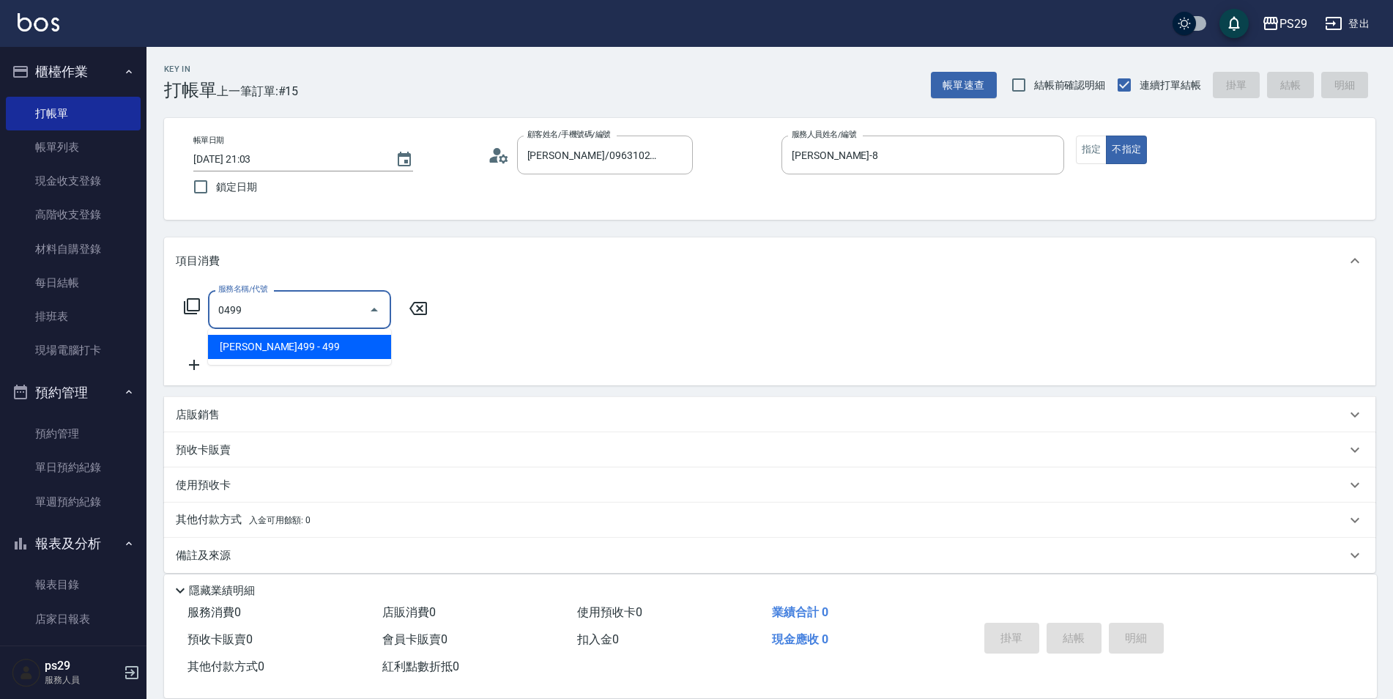
type input "伊黛莉499(0499)"
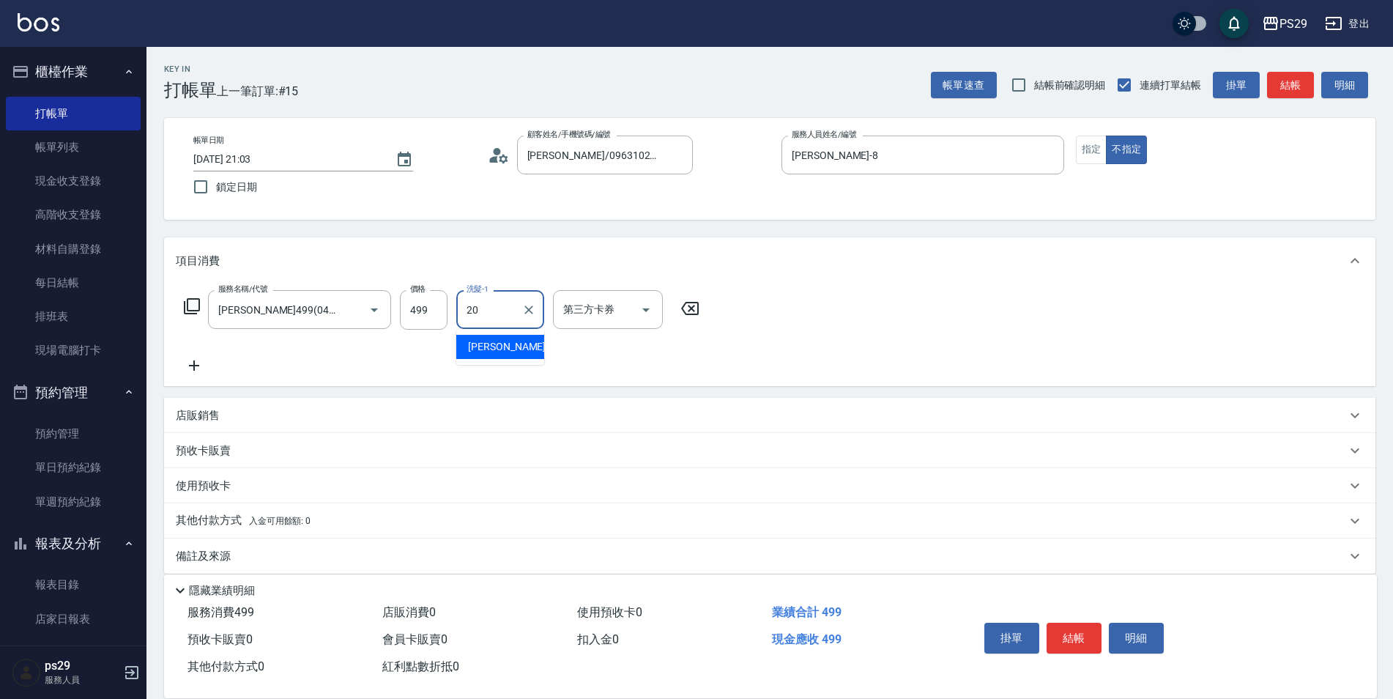
type input "袁筱筑-20"
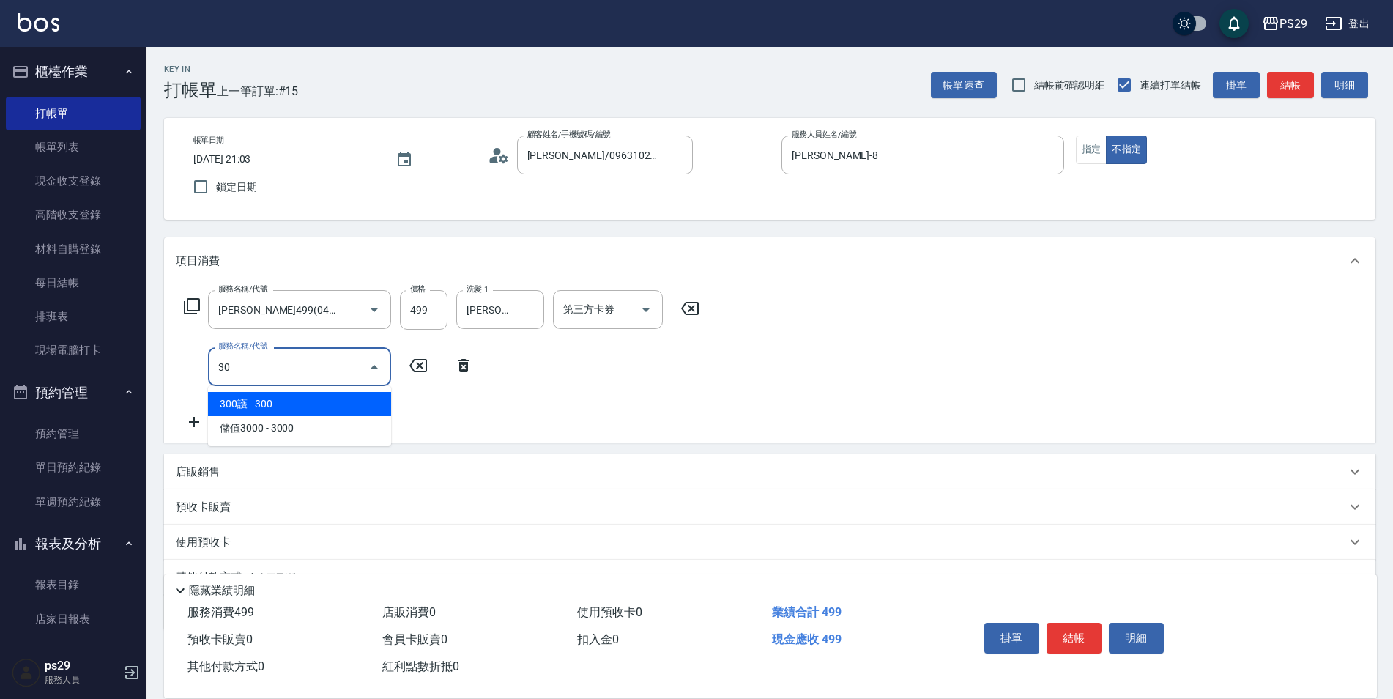
type input "304"
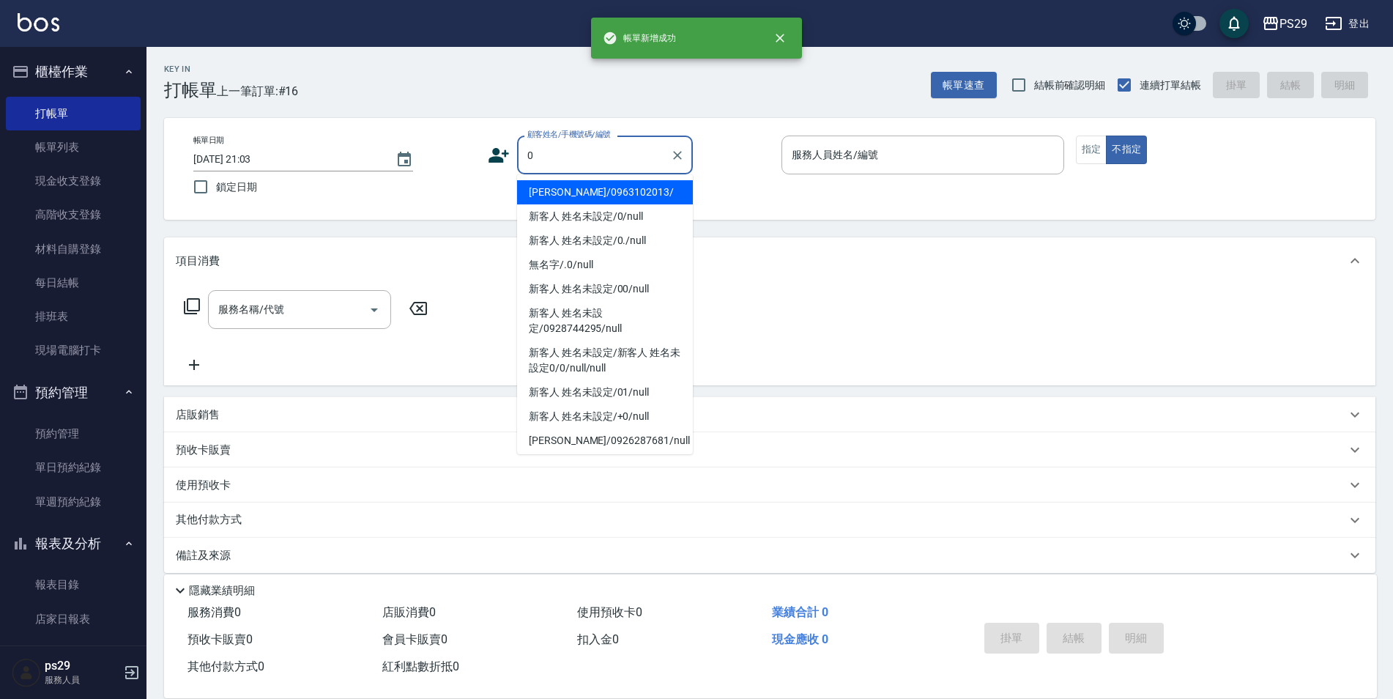
type input "呂欣諭/0963102013/"
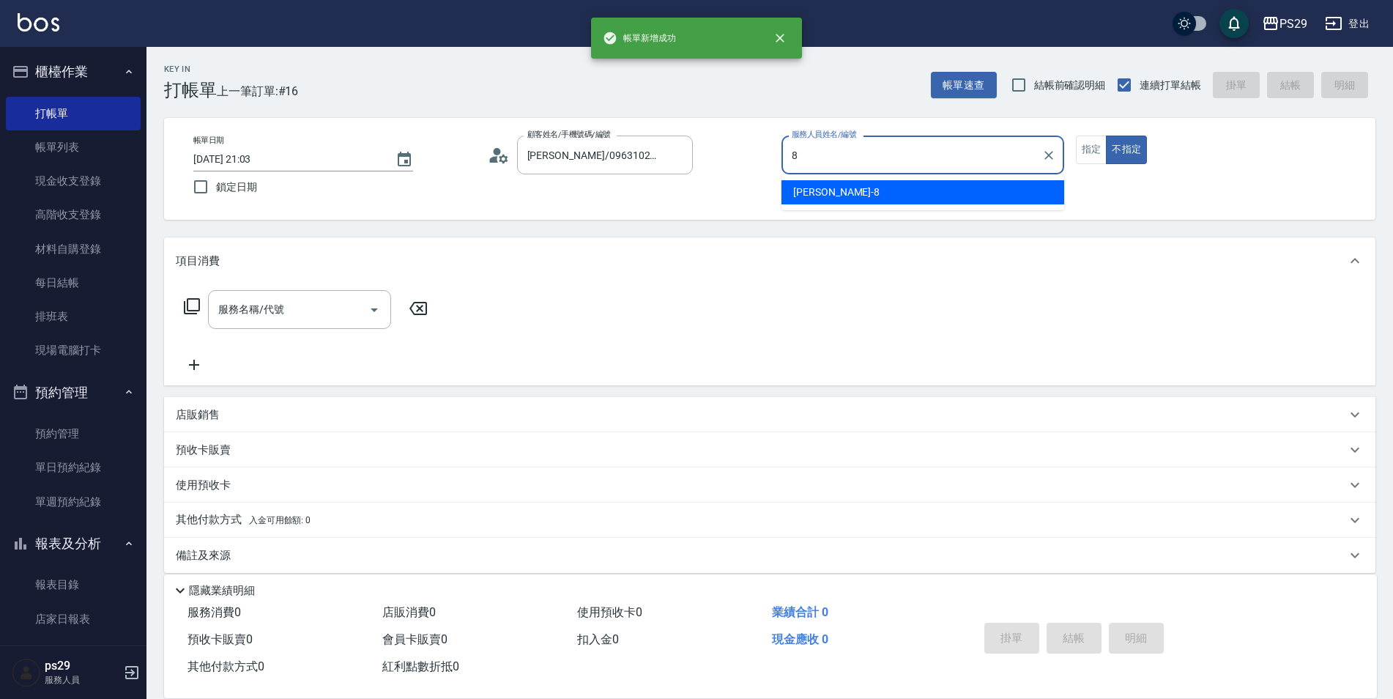
type input "黃婕甯-8"
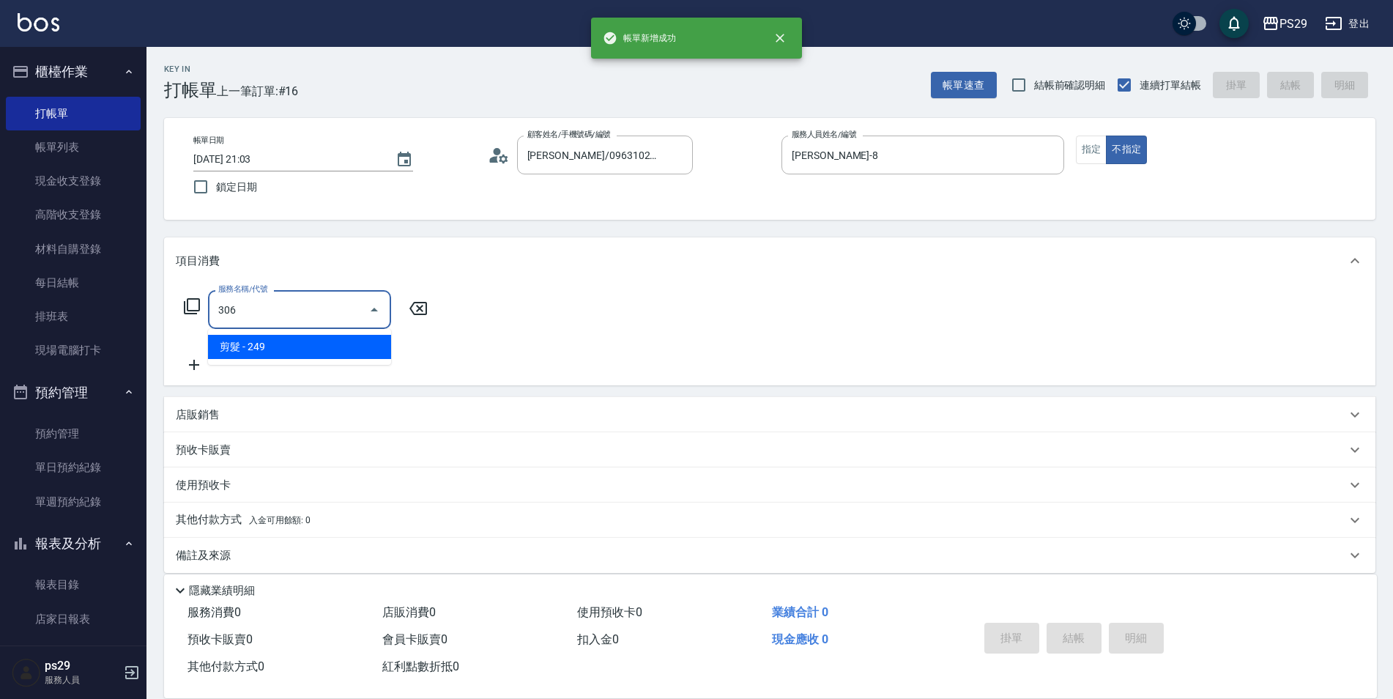
type input "剪髮(306)"
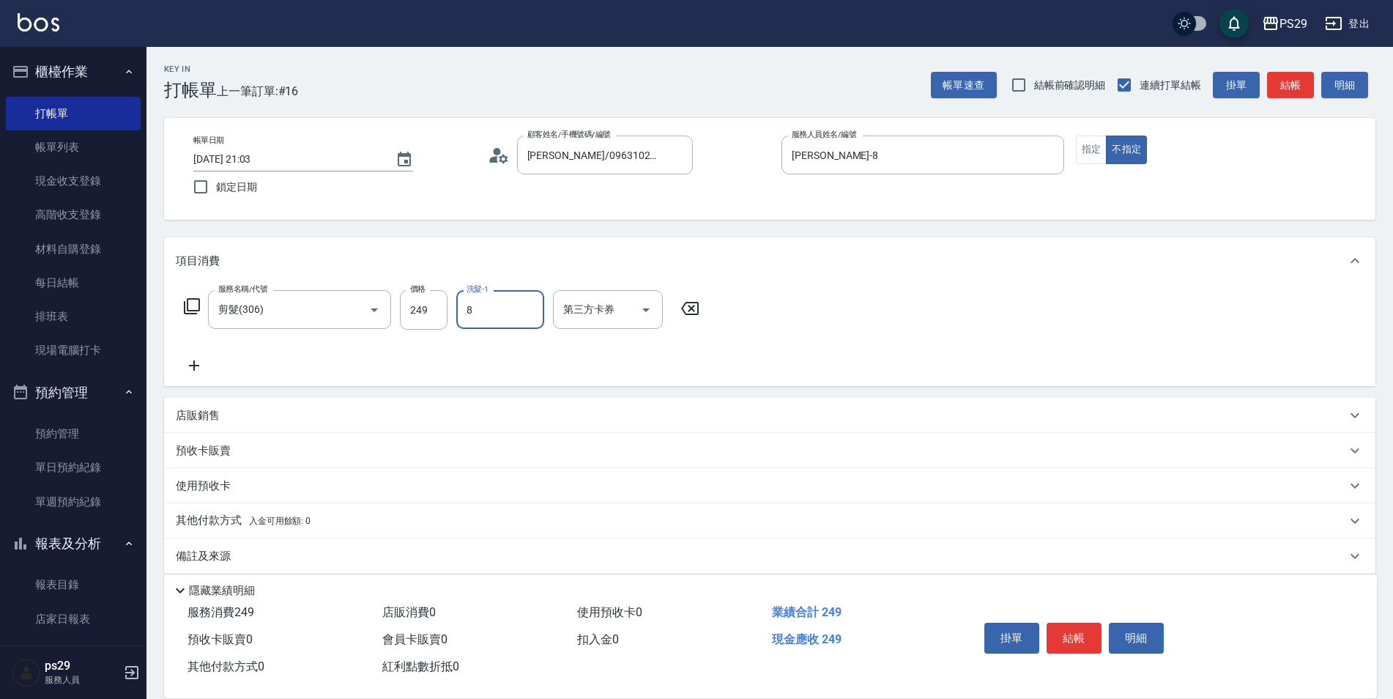
type input "黃婕甯-8"
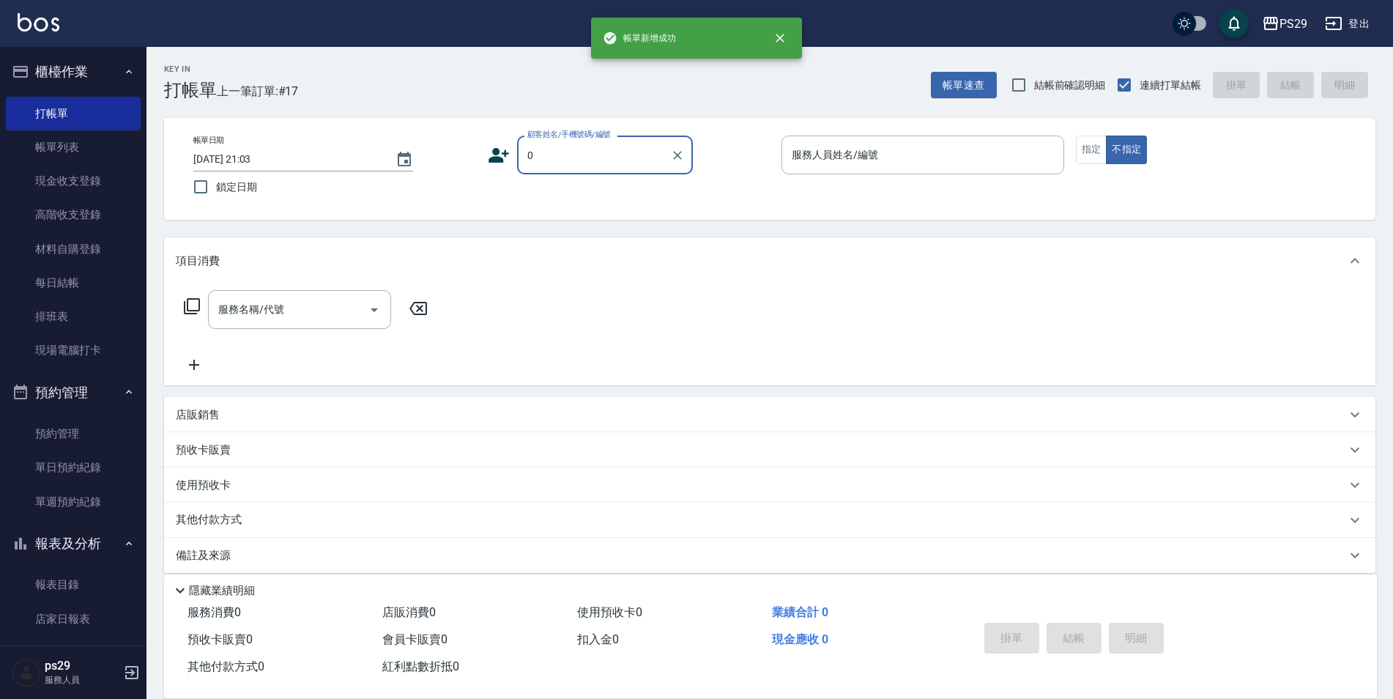
type input "呂欣諭/0963102013/"
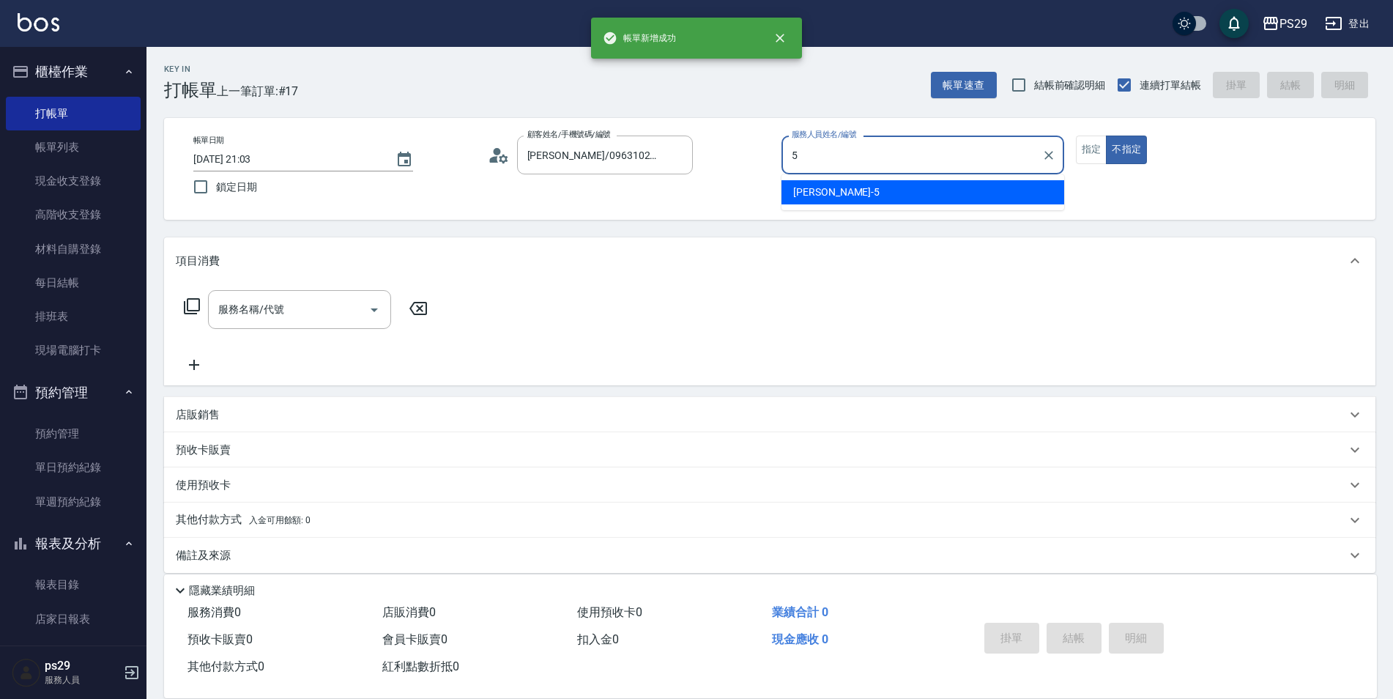
type input "張宸維-5"
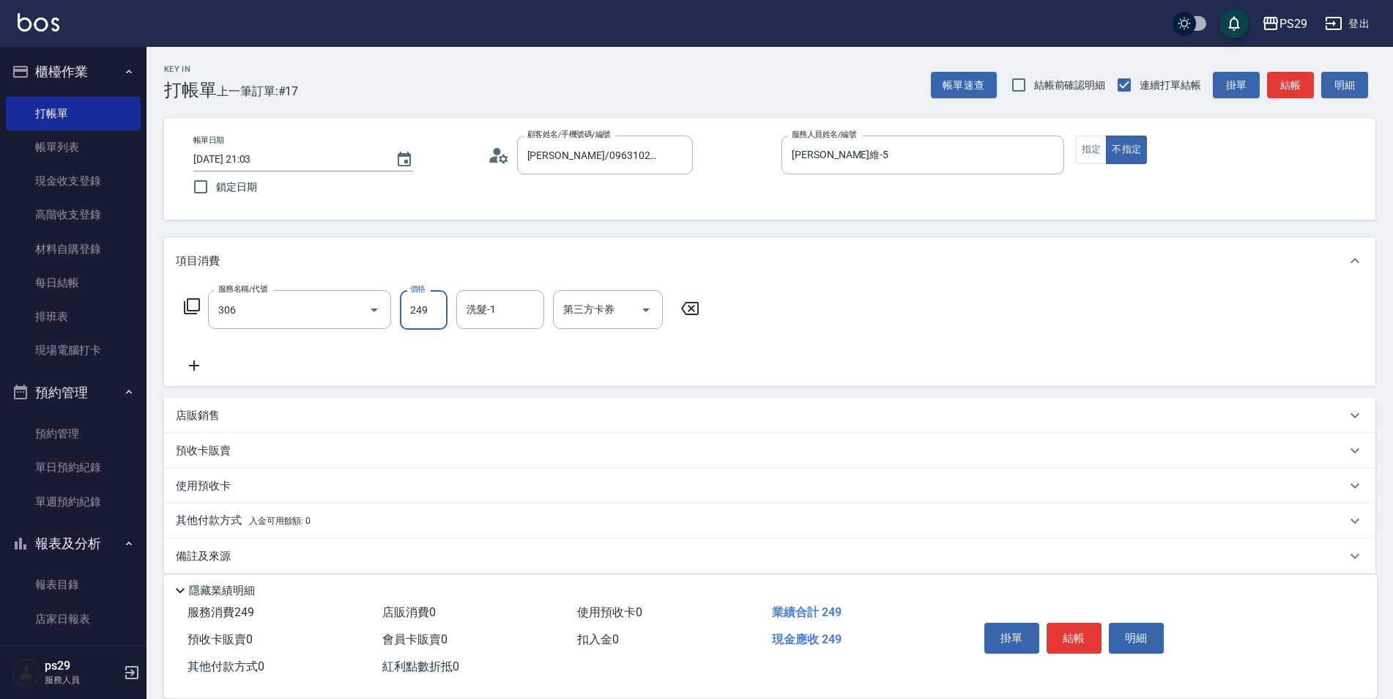
type input "剪髮(306)"
type input "張宸維-5"
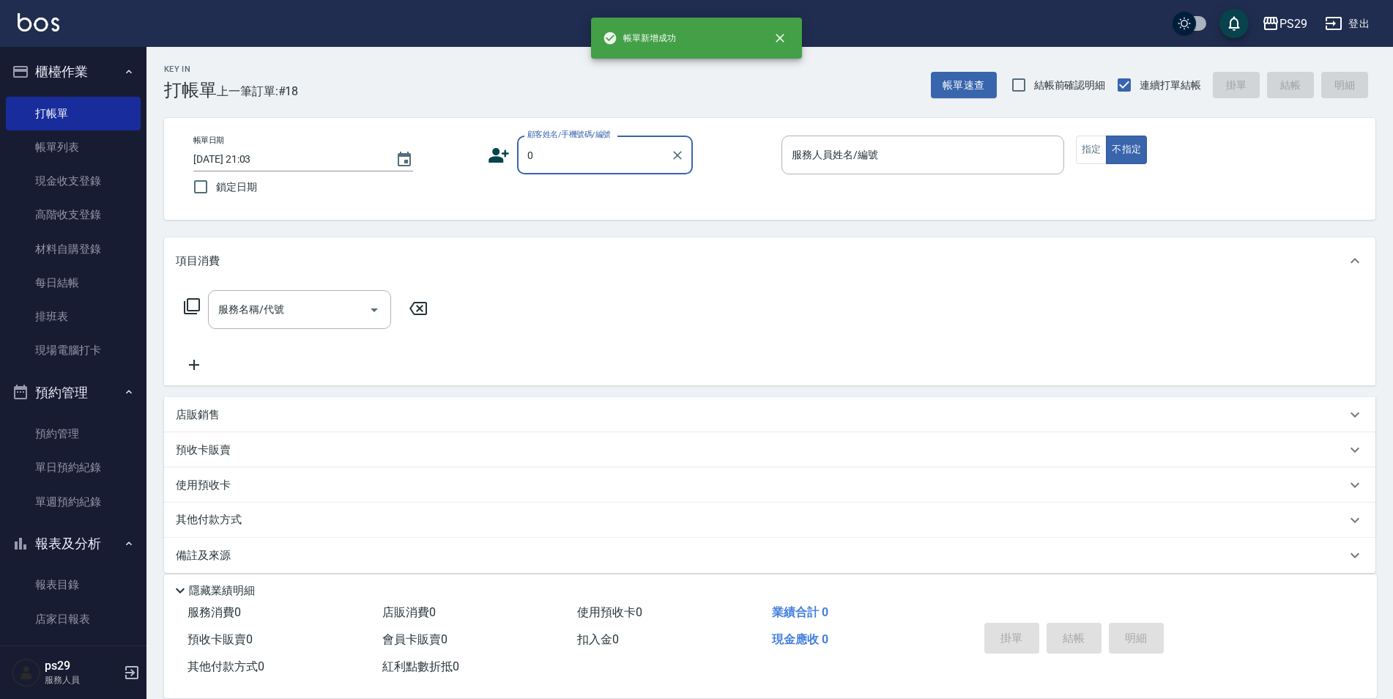
type input "呂欣諭/0963102013/"
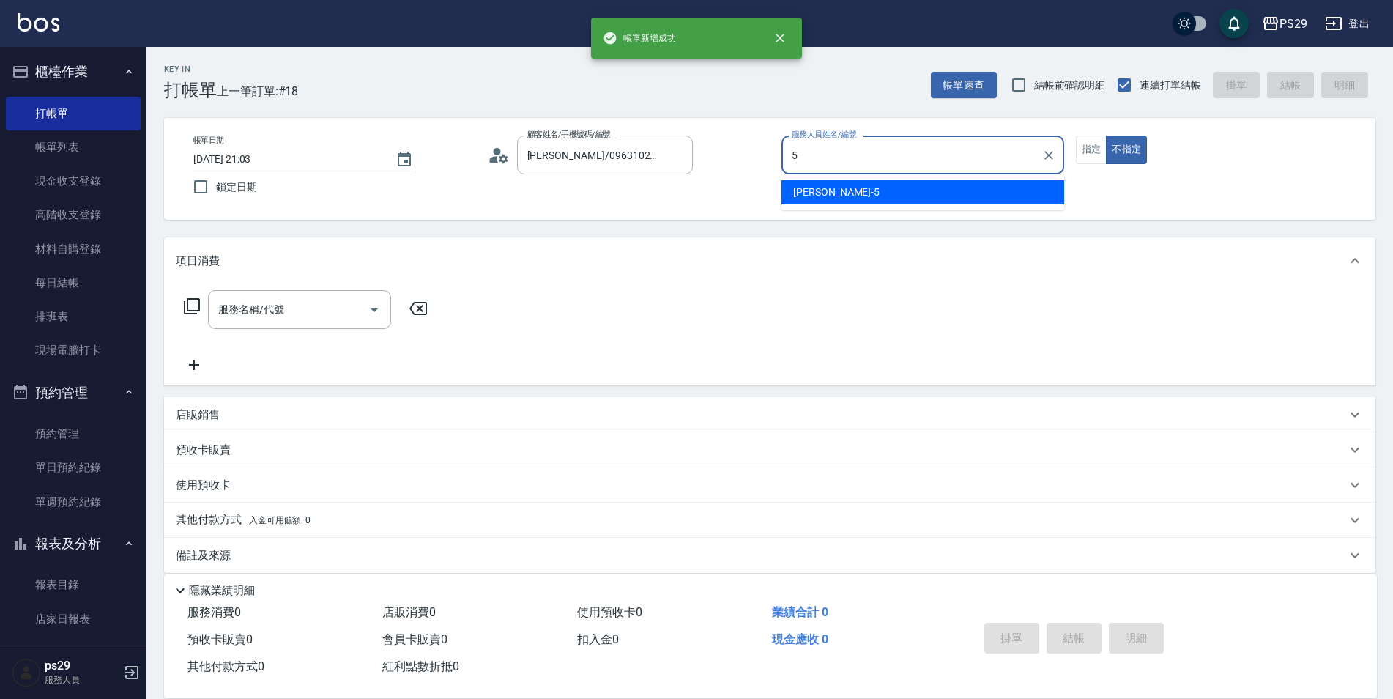
type input "張宸維-5"
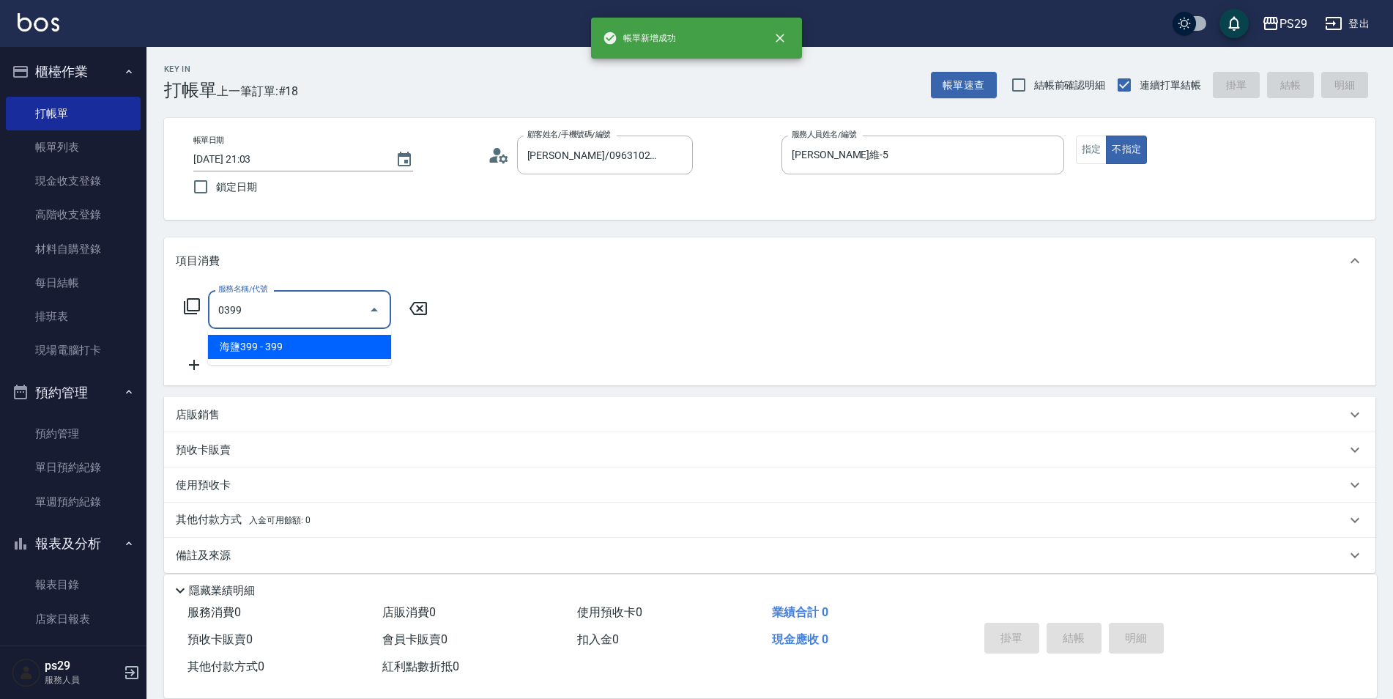
type input "海鹽399(0399)"
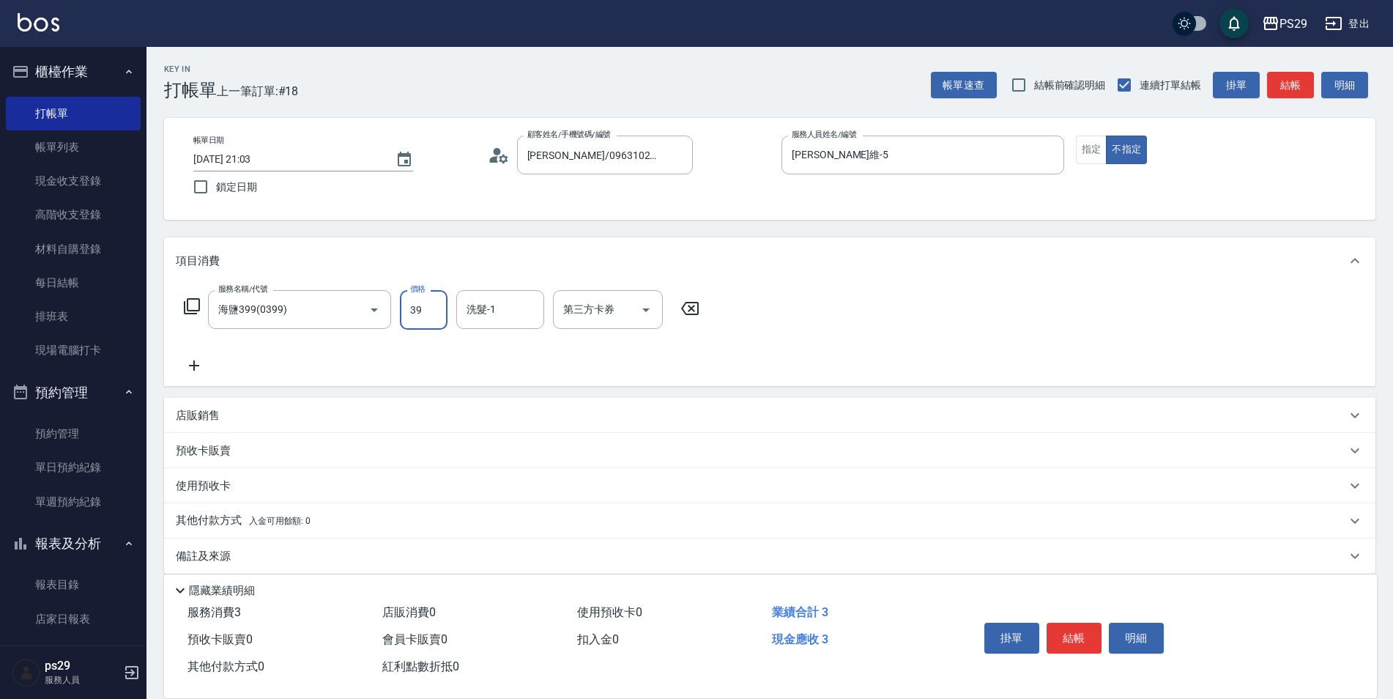
type input "399"
type input "黃詩予-33"
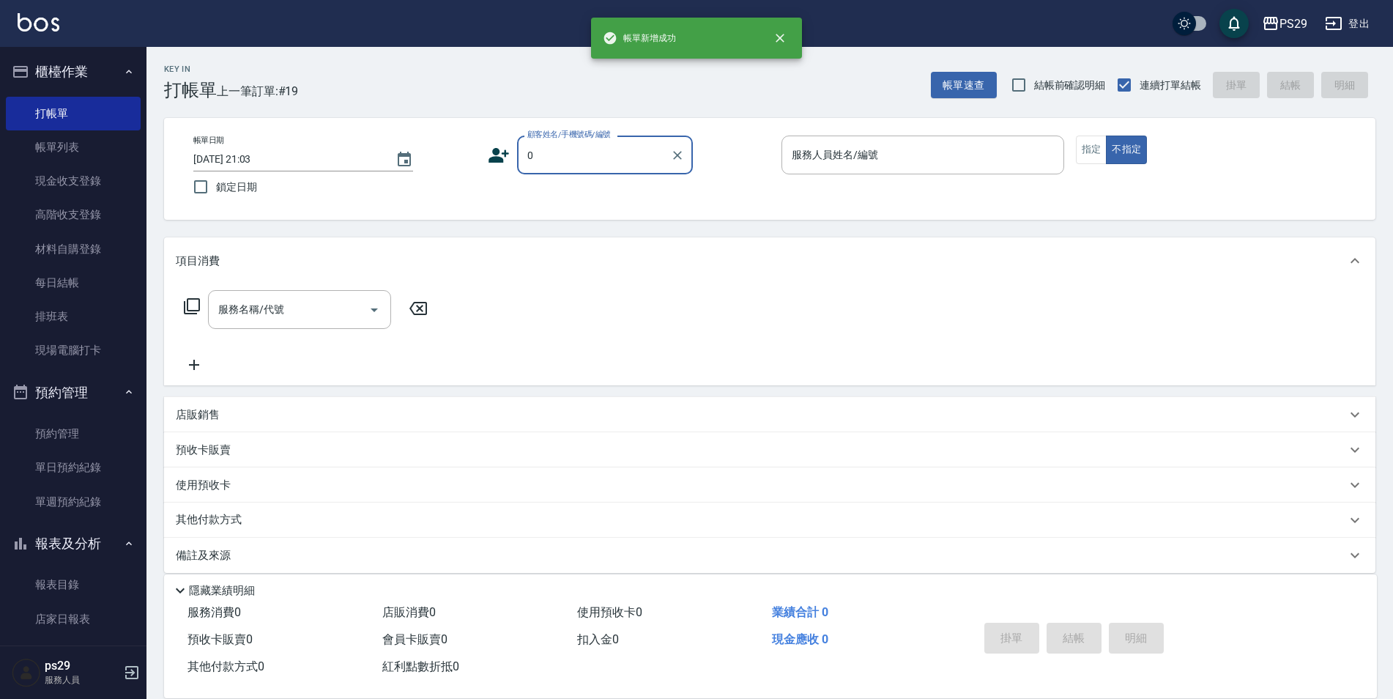
type input "呂欣諭/0963102013/"
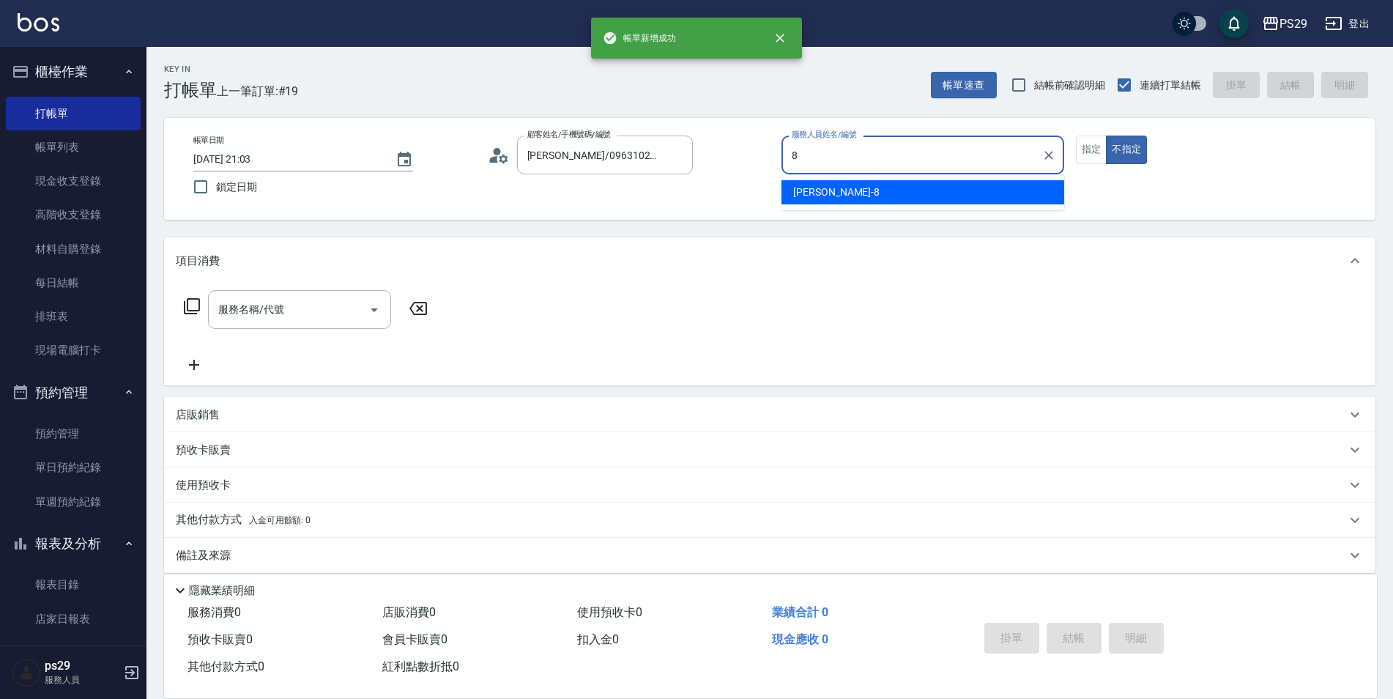
type input "黃婕甯-8"
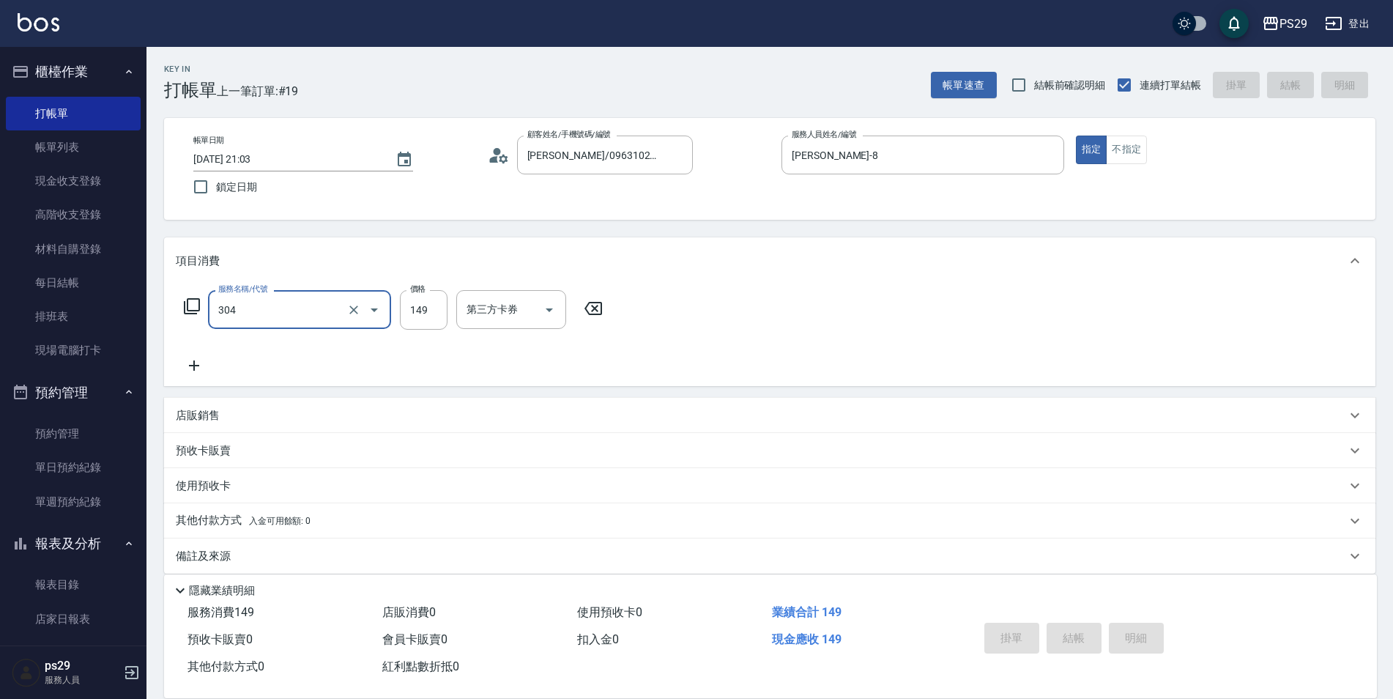
type input "304"
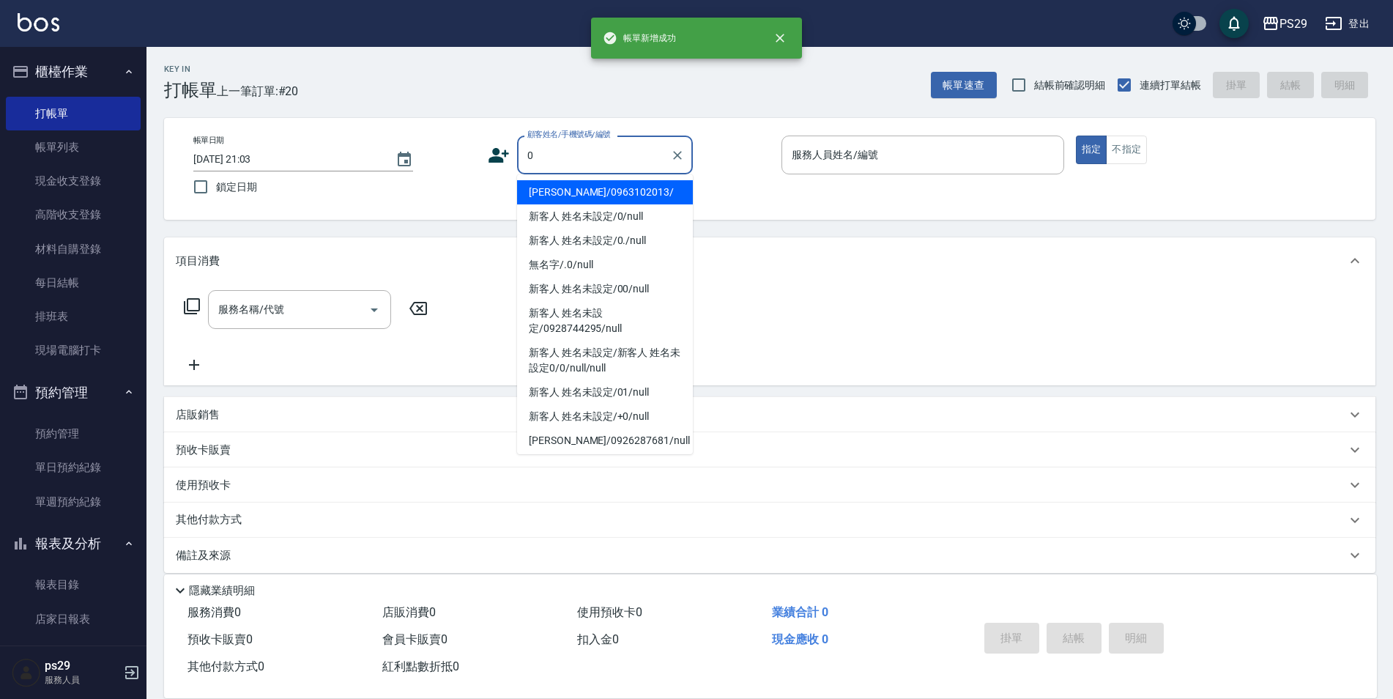
type input "呂欣諭/0963102013/"
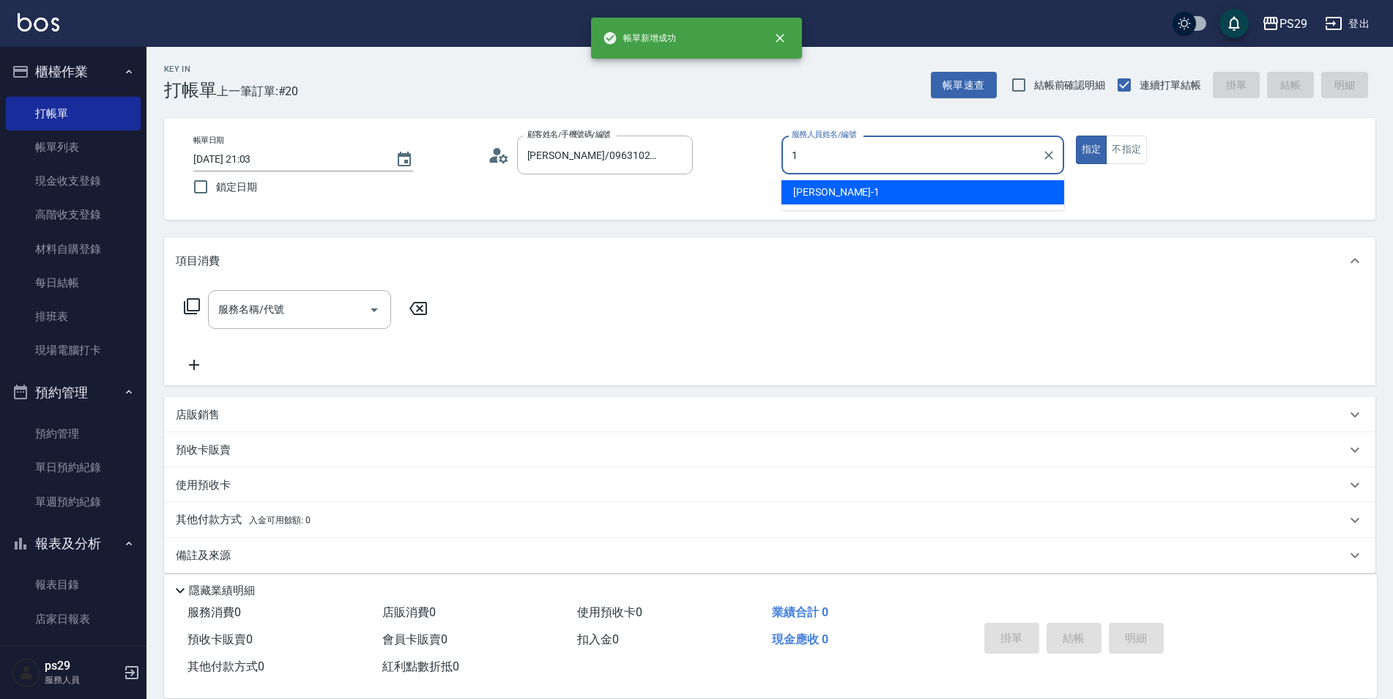
type input "許婷宜-1"
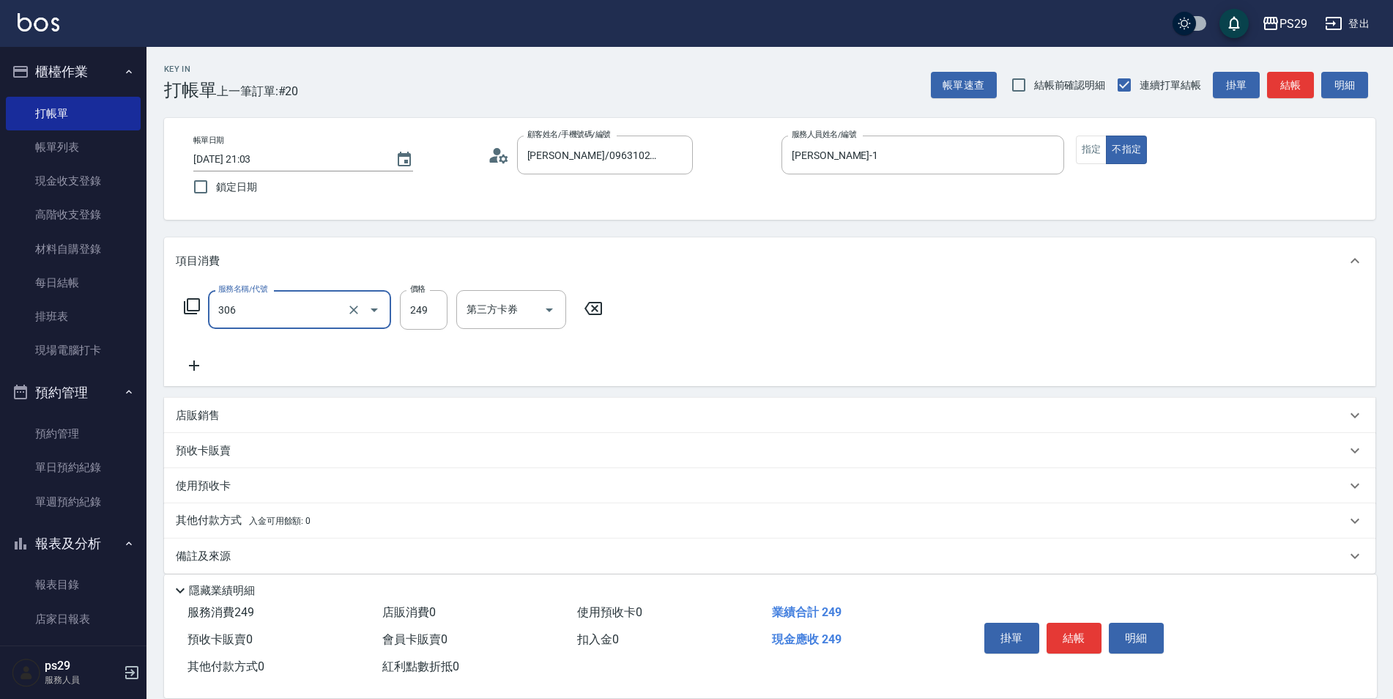
type input "剪髮(306)"
type input "袁筱筑-20"
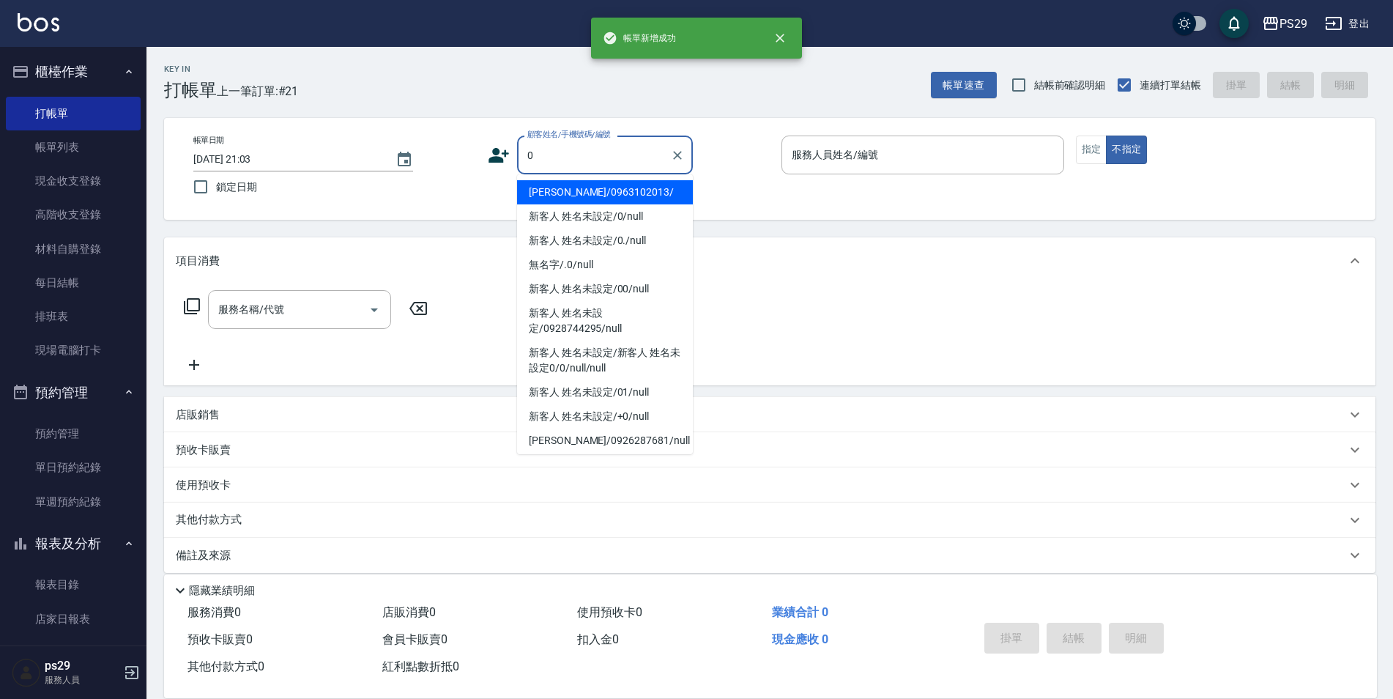
type input "呂欣諭/0963102013/"
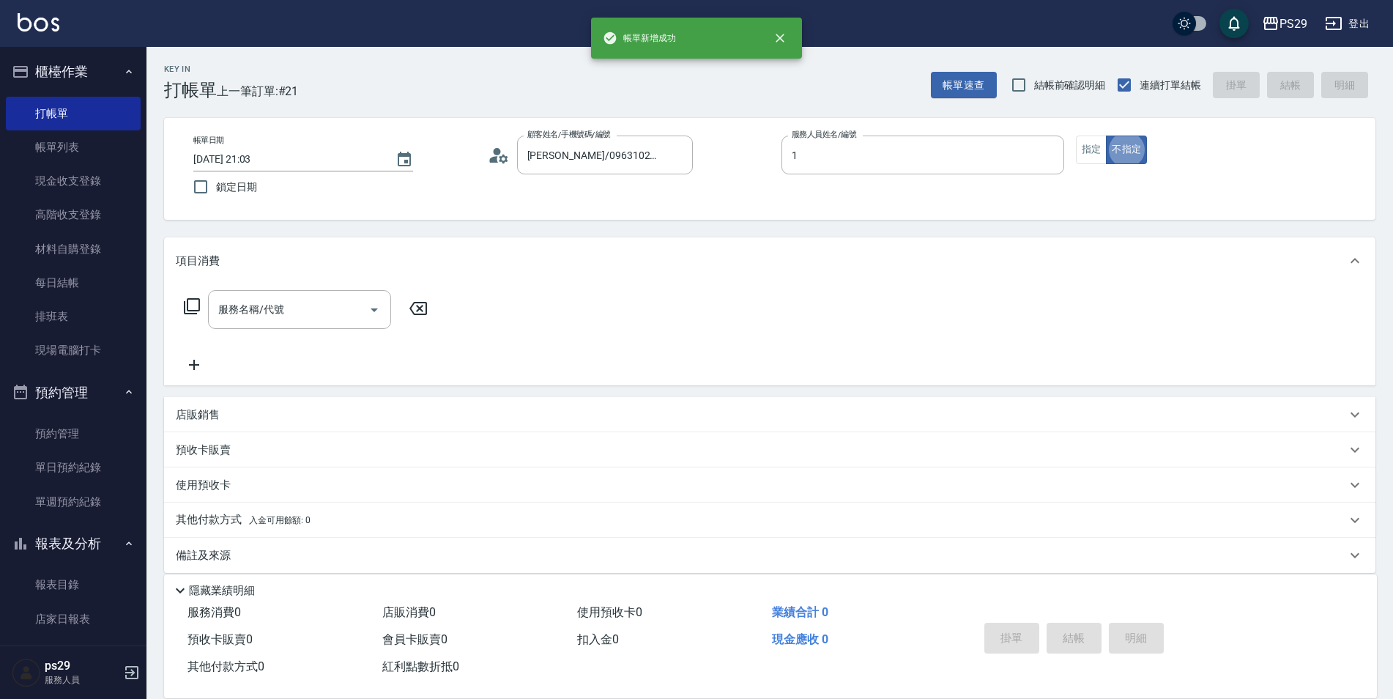
type input "許婷宜-1"
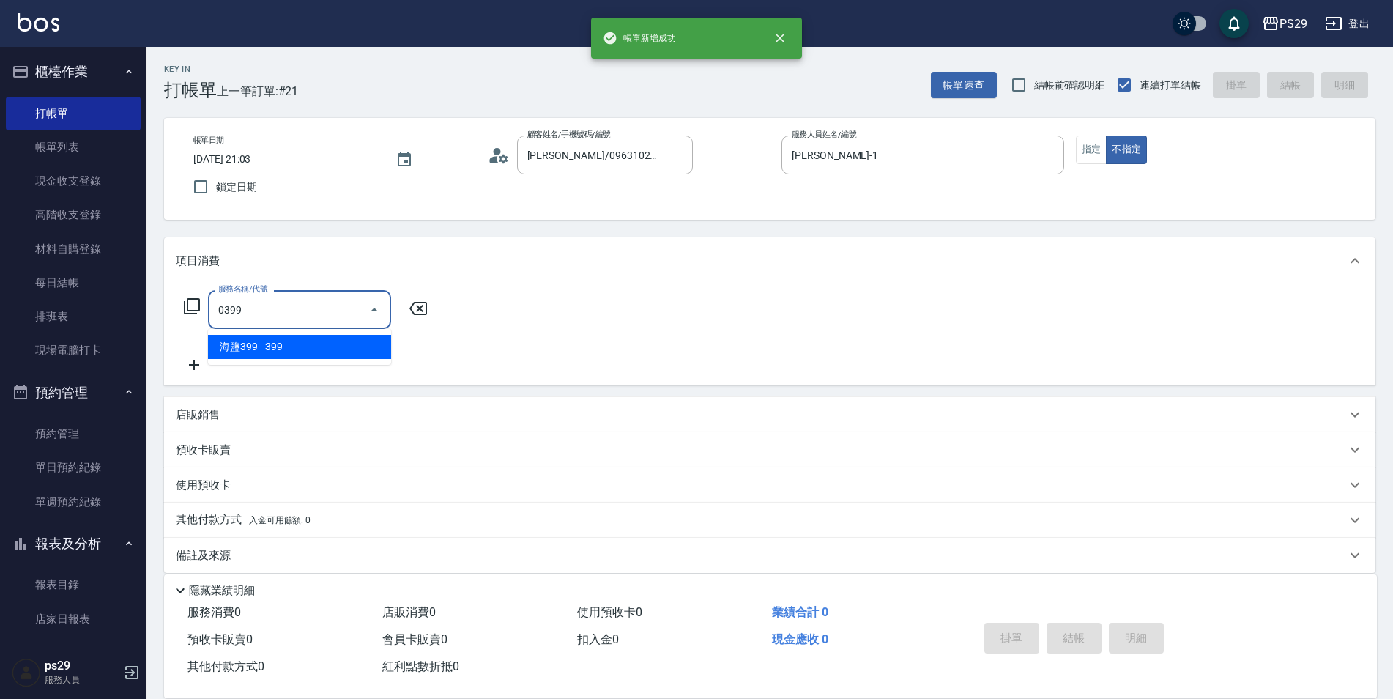
type input "海鹽399(0399)"
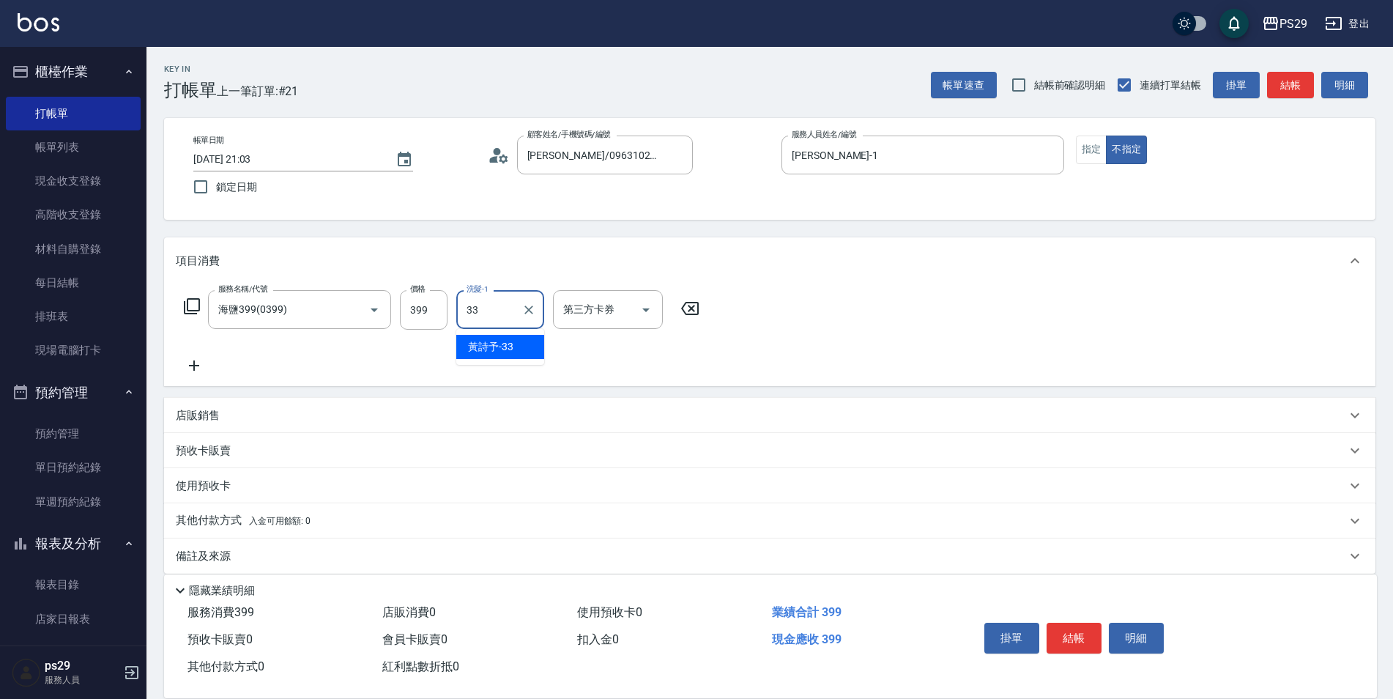
type input "黃詩予-33"
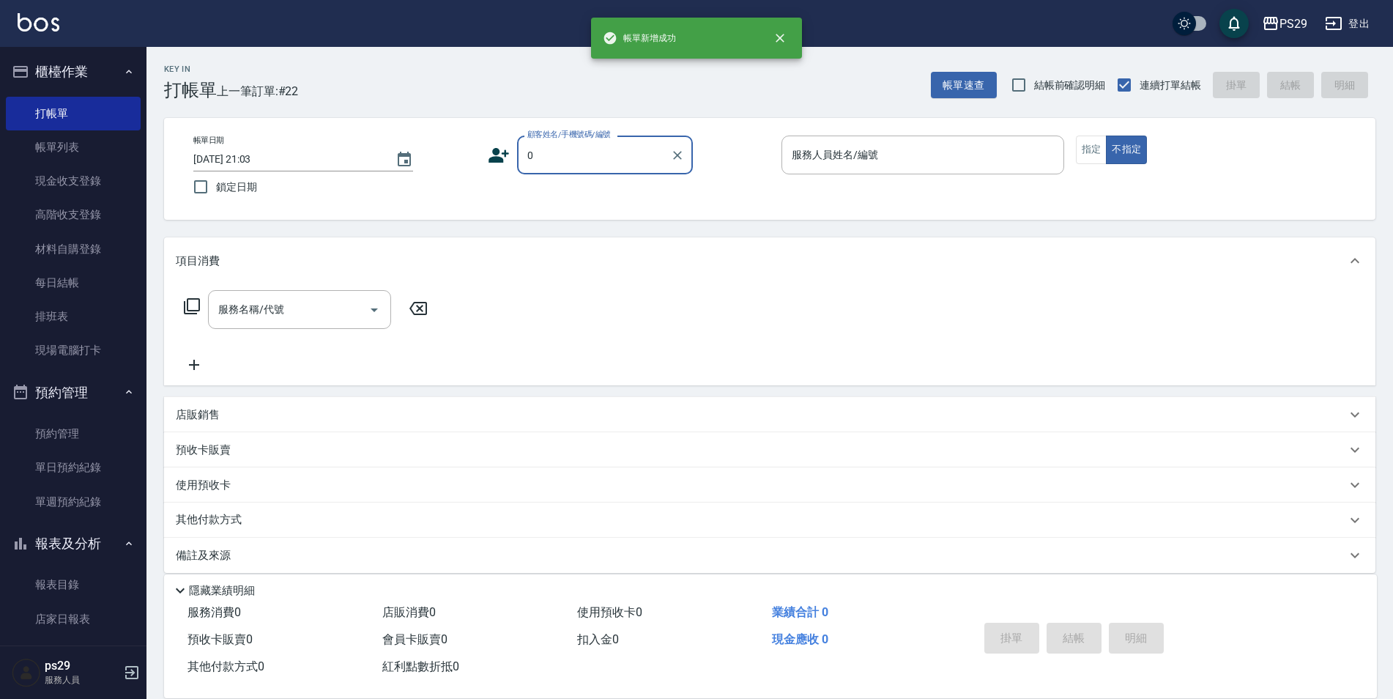
type input "呂欣諭/0963102013/"
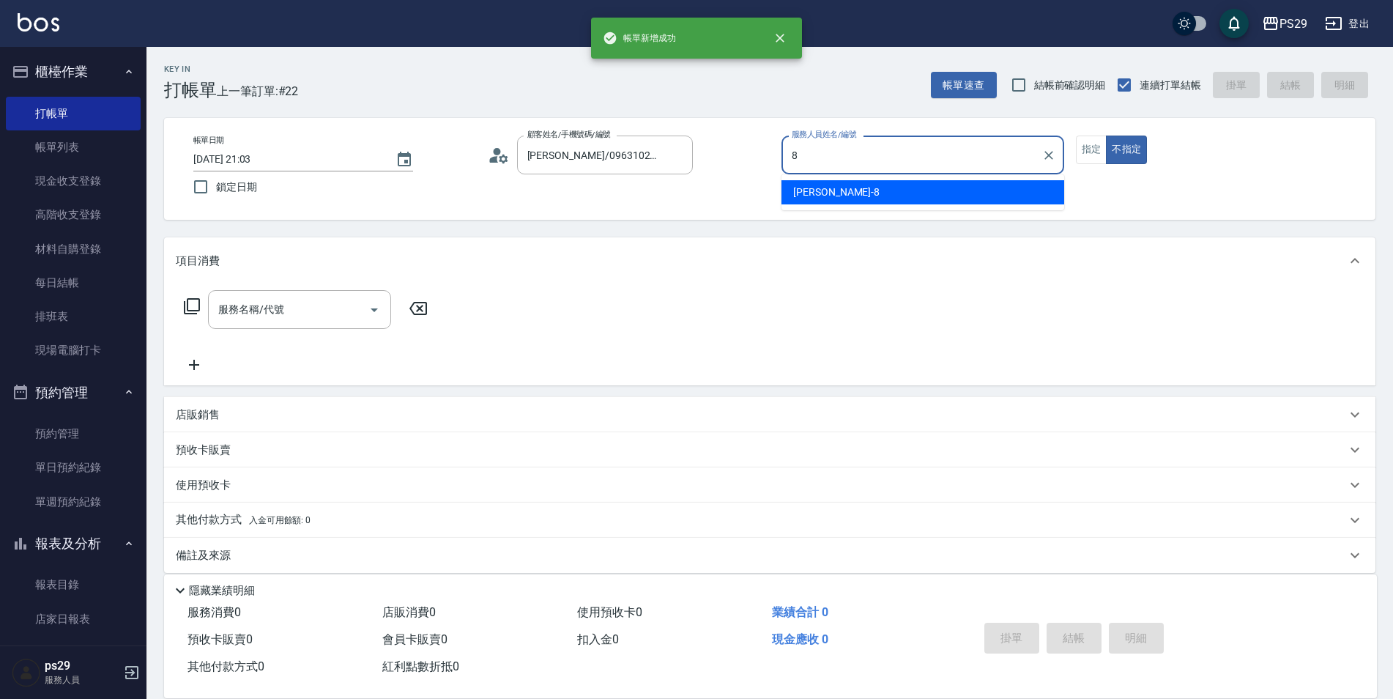
type input "黃婕甯-8"
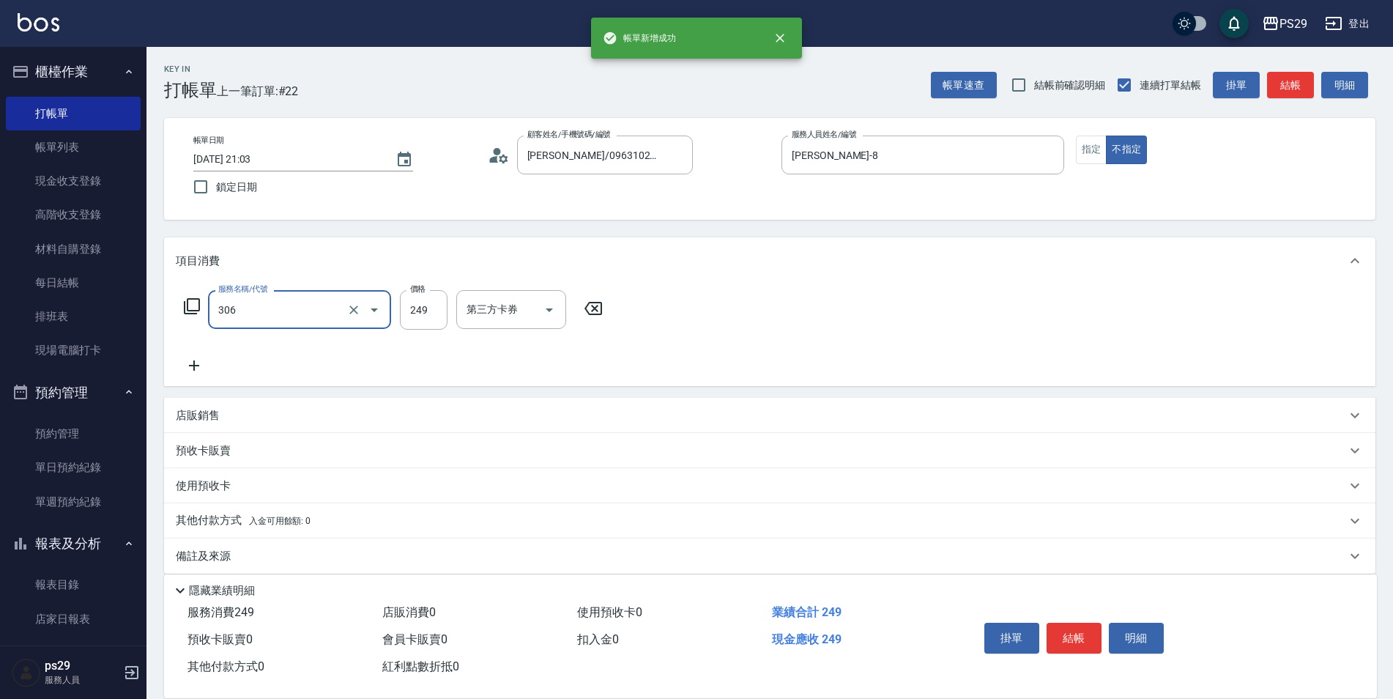
type input "剪髮(306)"
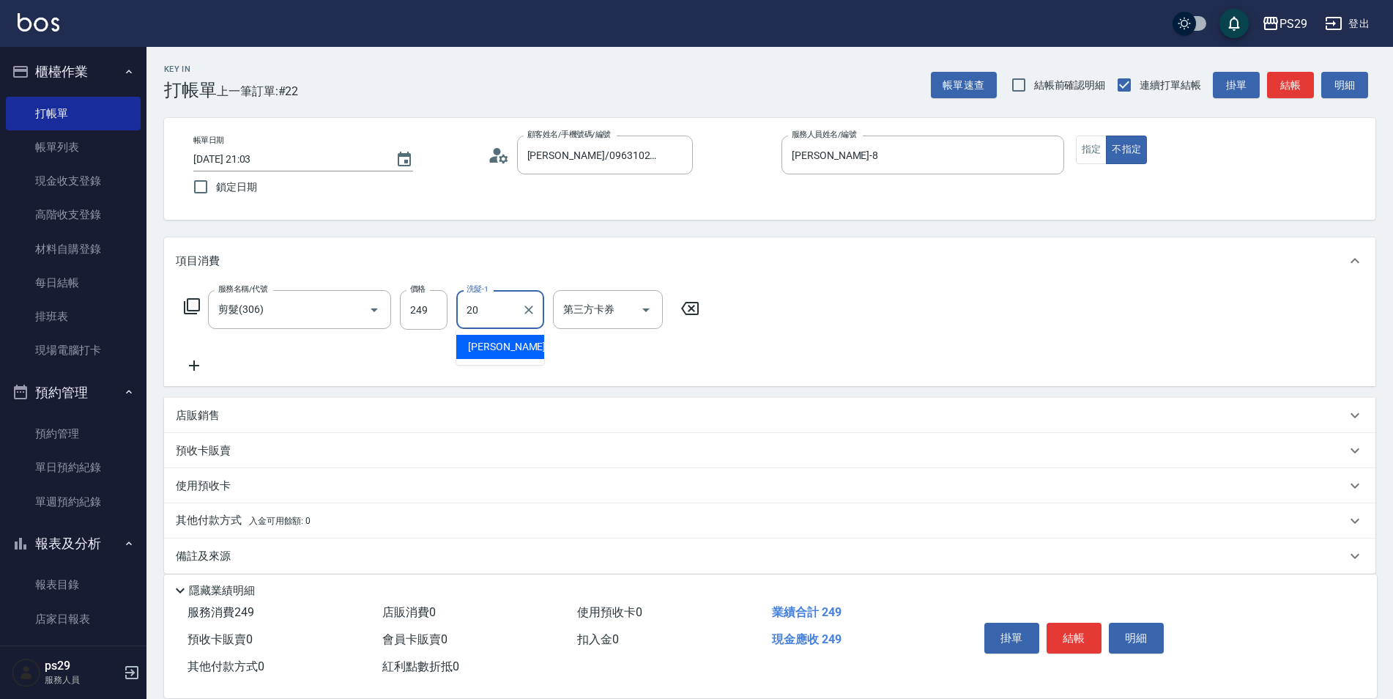
type input "袁筱筑-20"
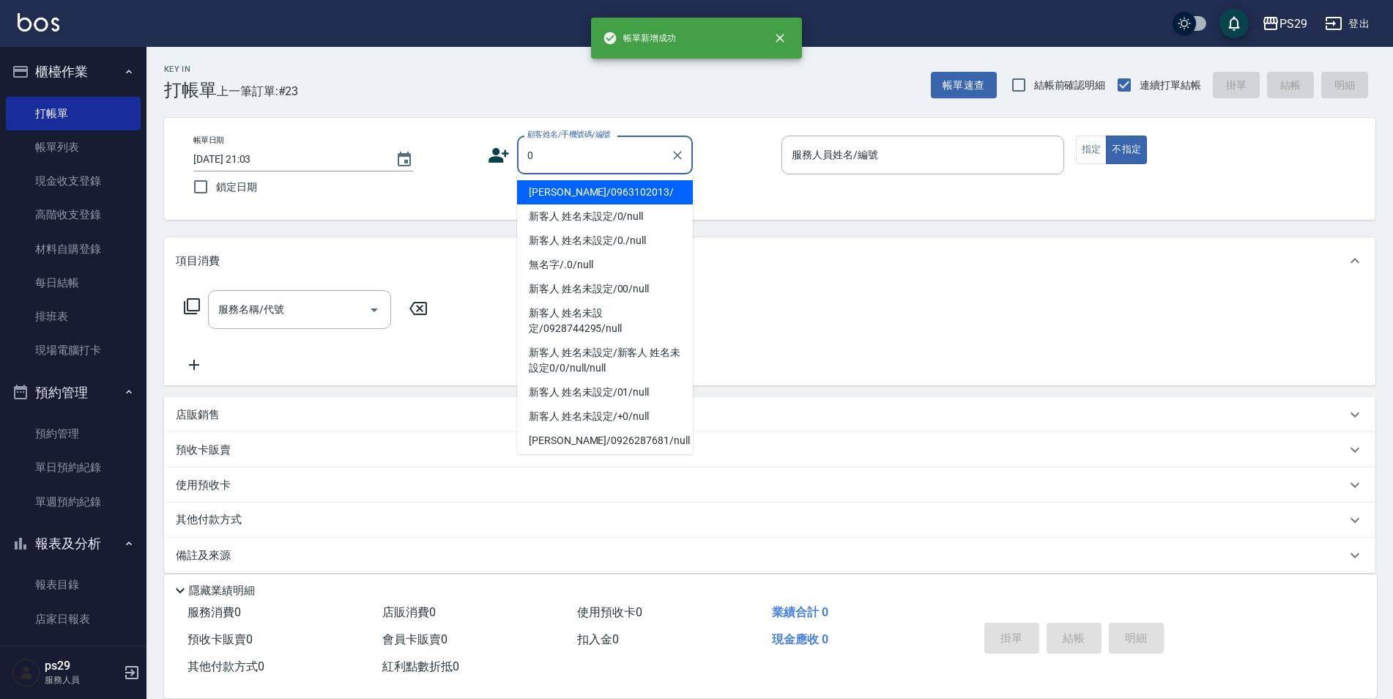
type input "呂欣諭/0963102013/"
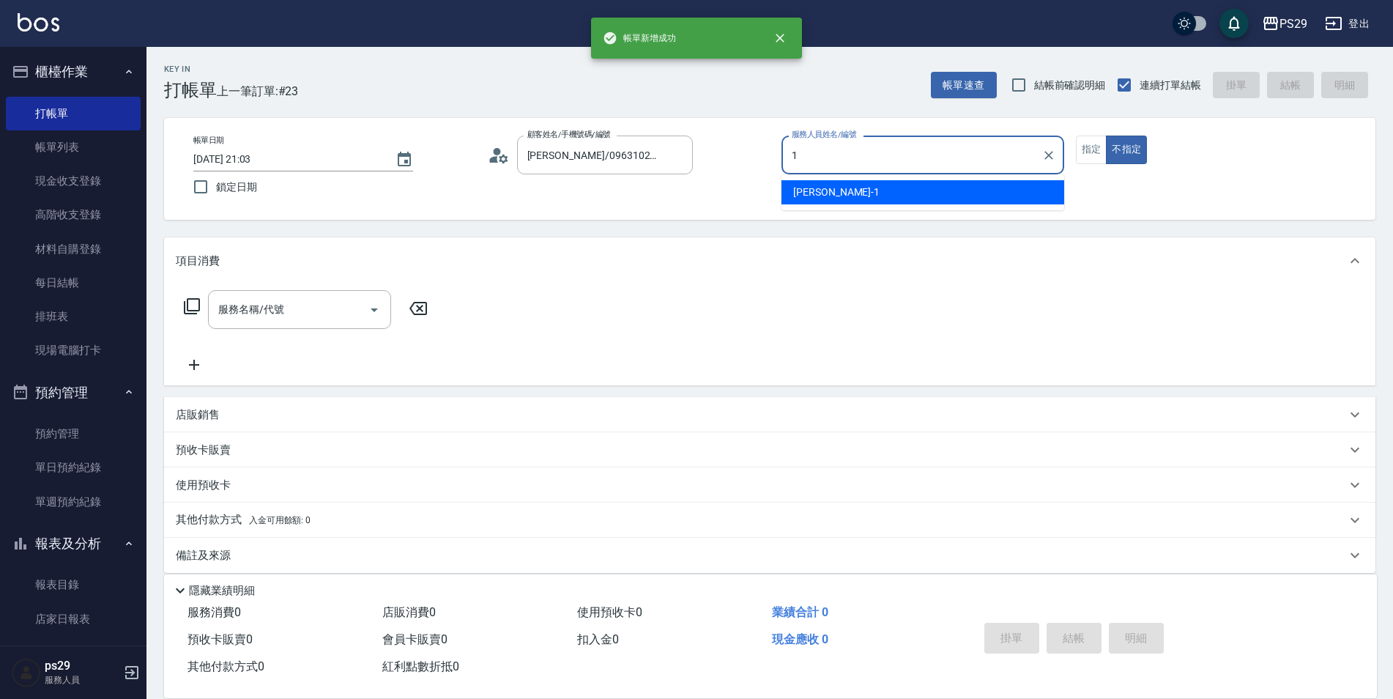
type input "許婷宜-1"
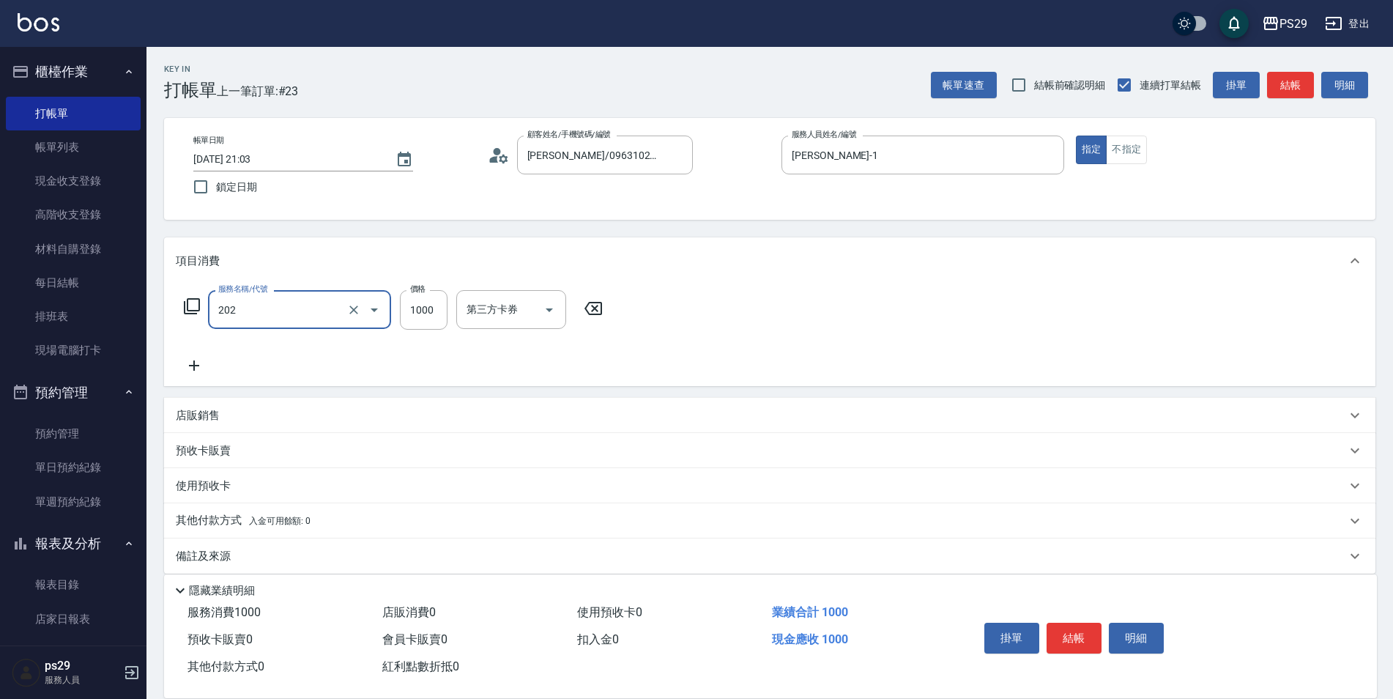
type input "燙髮(202)"
type input "1"
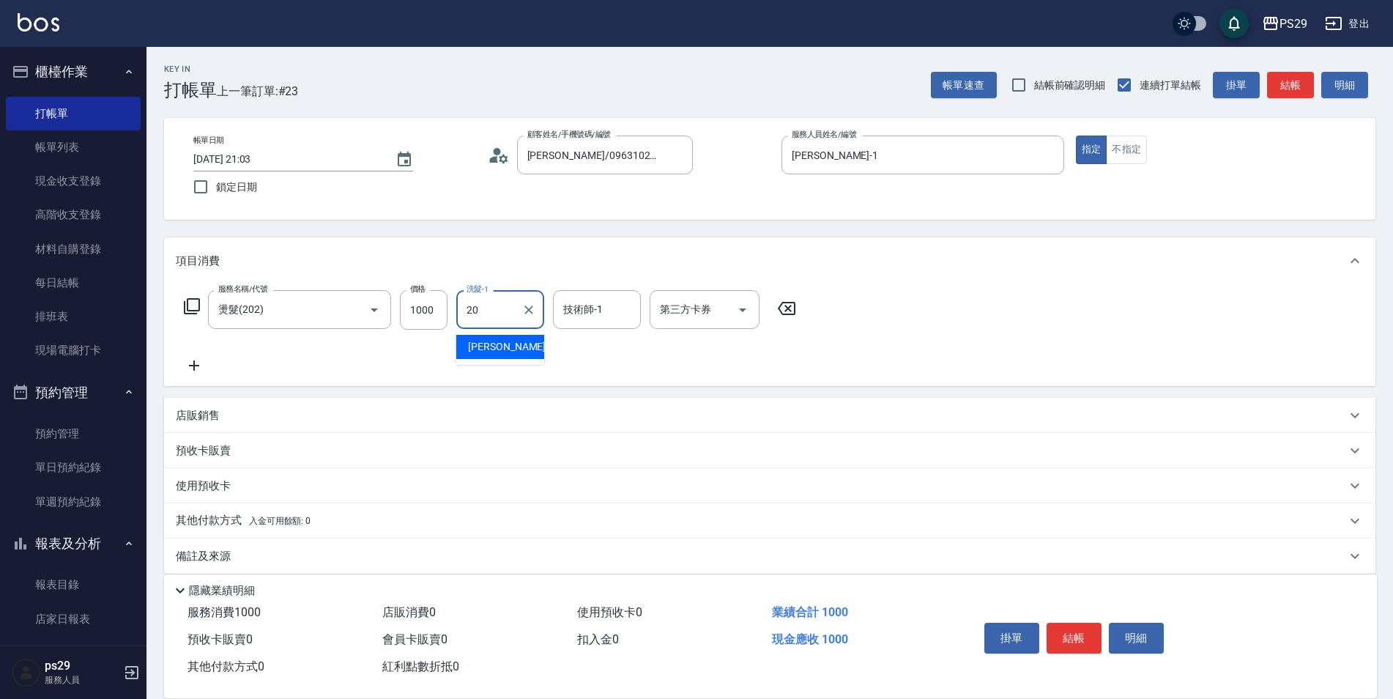
type input "袁筱筑-20"
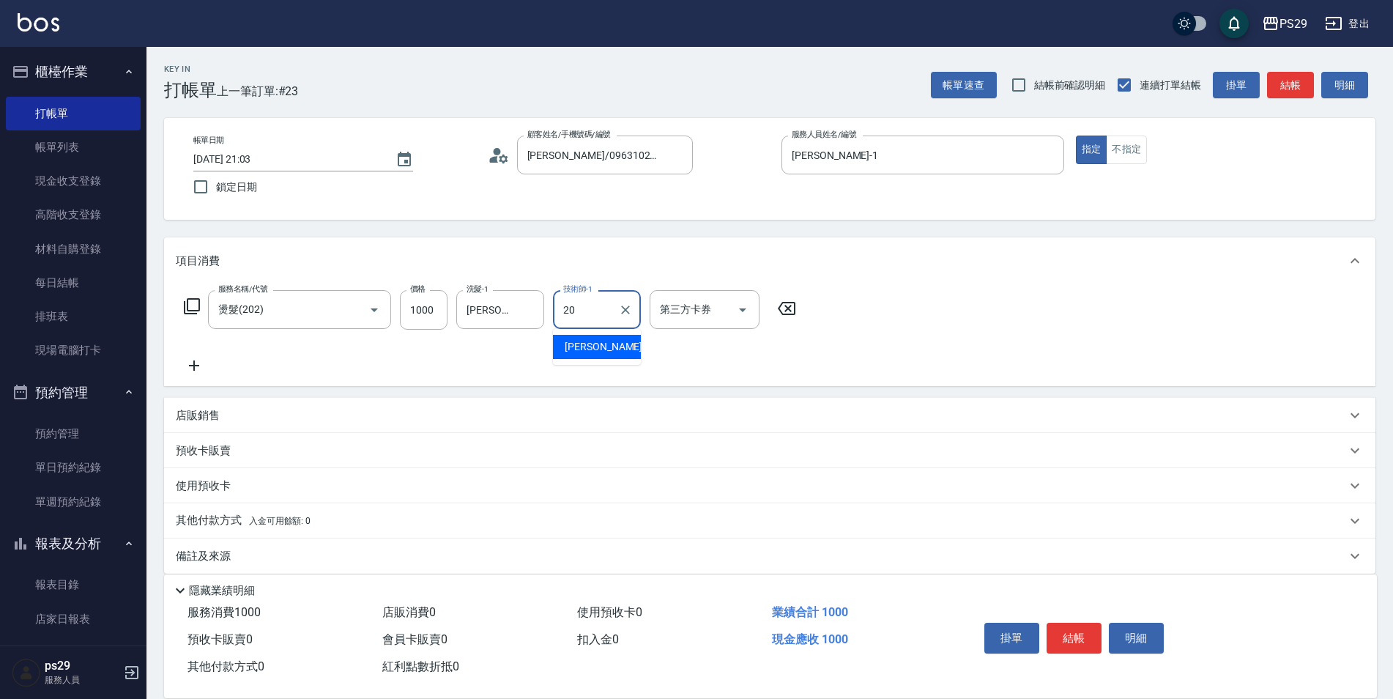
type input "袁筱筑-20"
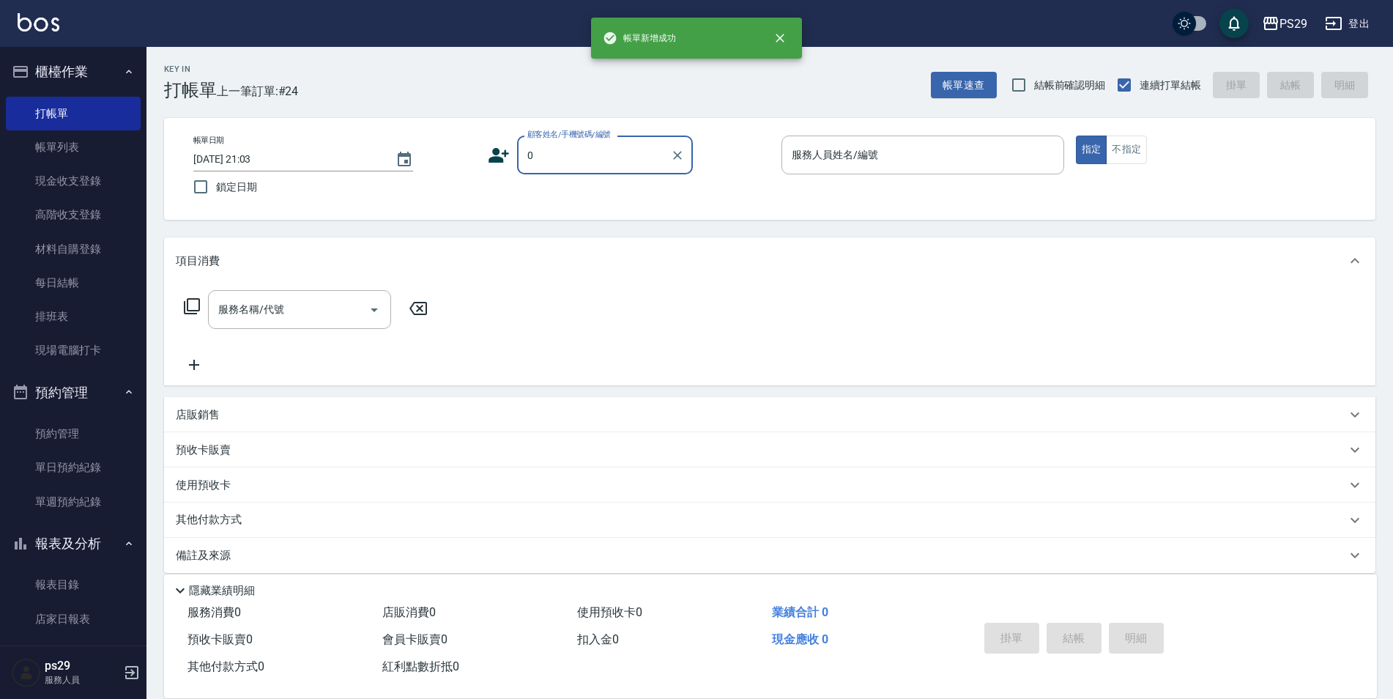
type input "呂欣諭/0963102013/"
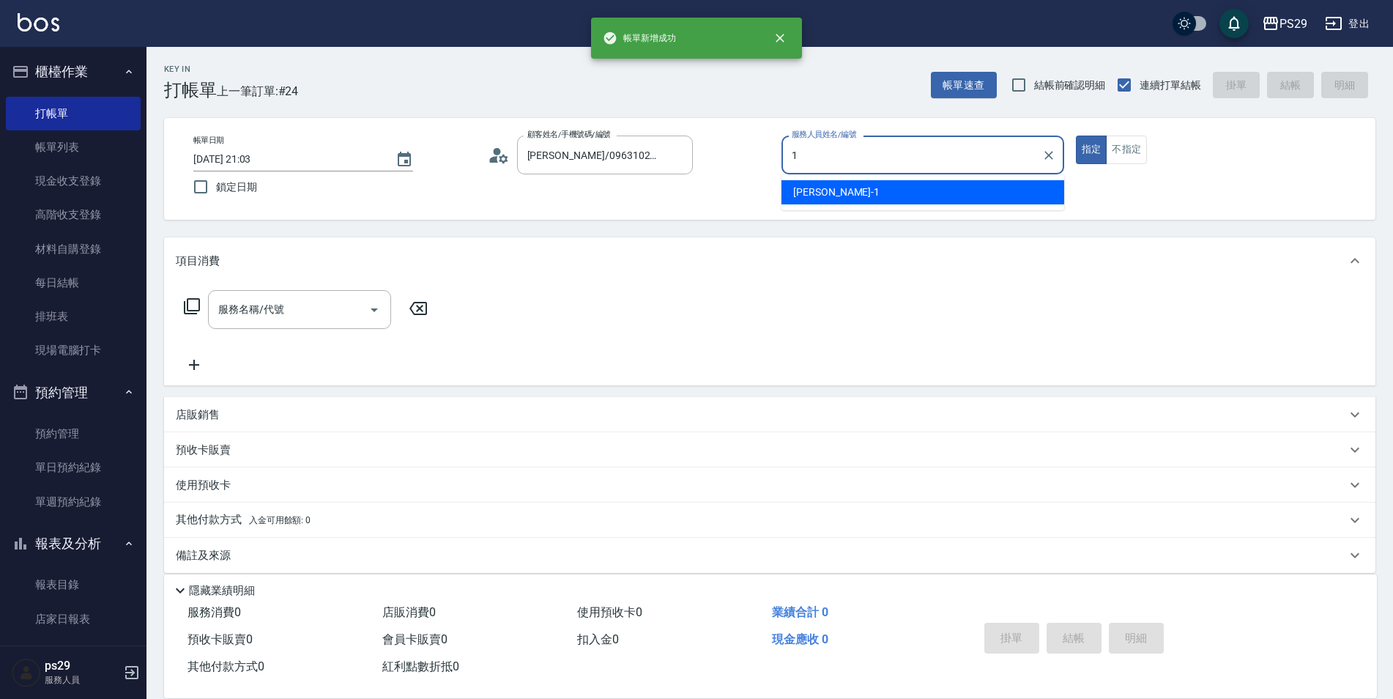
type input "許婷宜-1"
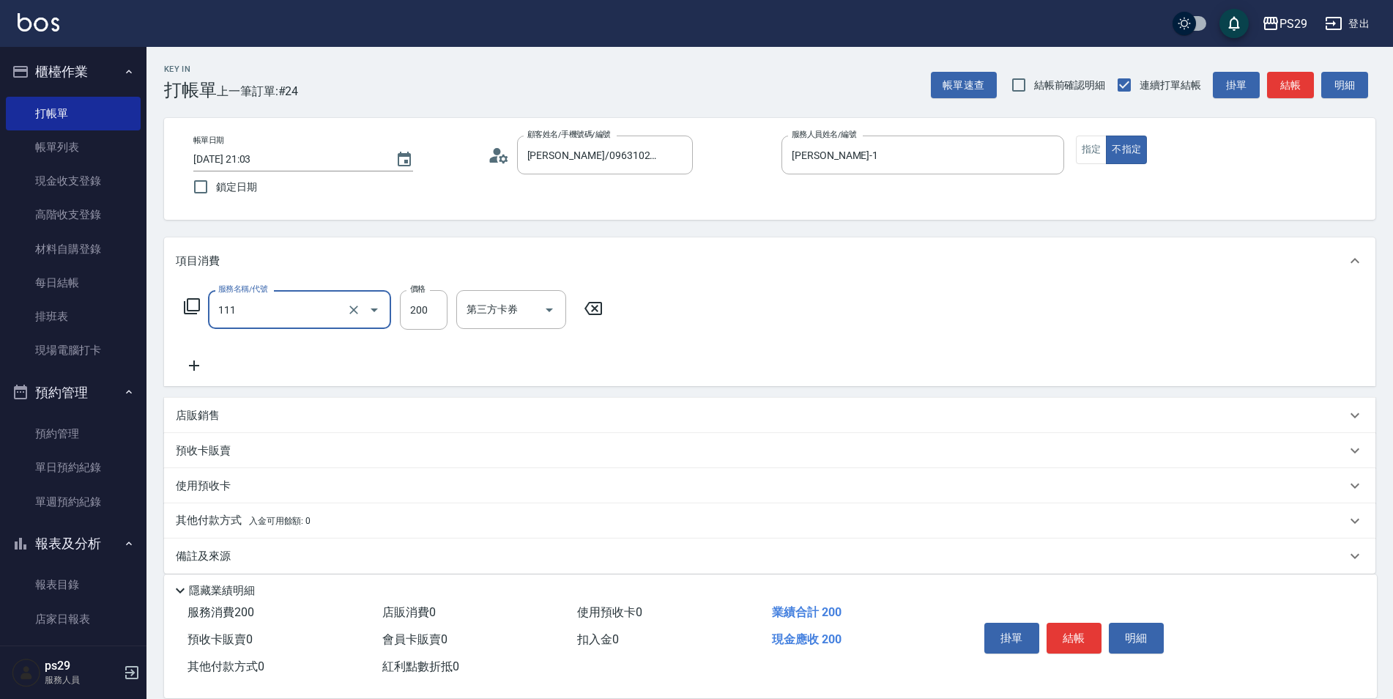
type input "200(111)"
type input "袁筱筑-20"
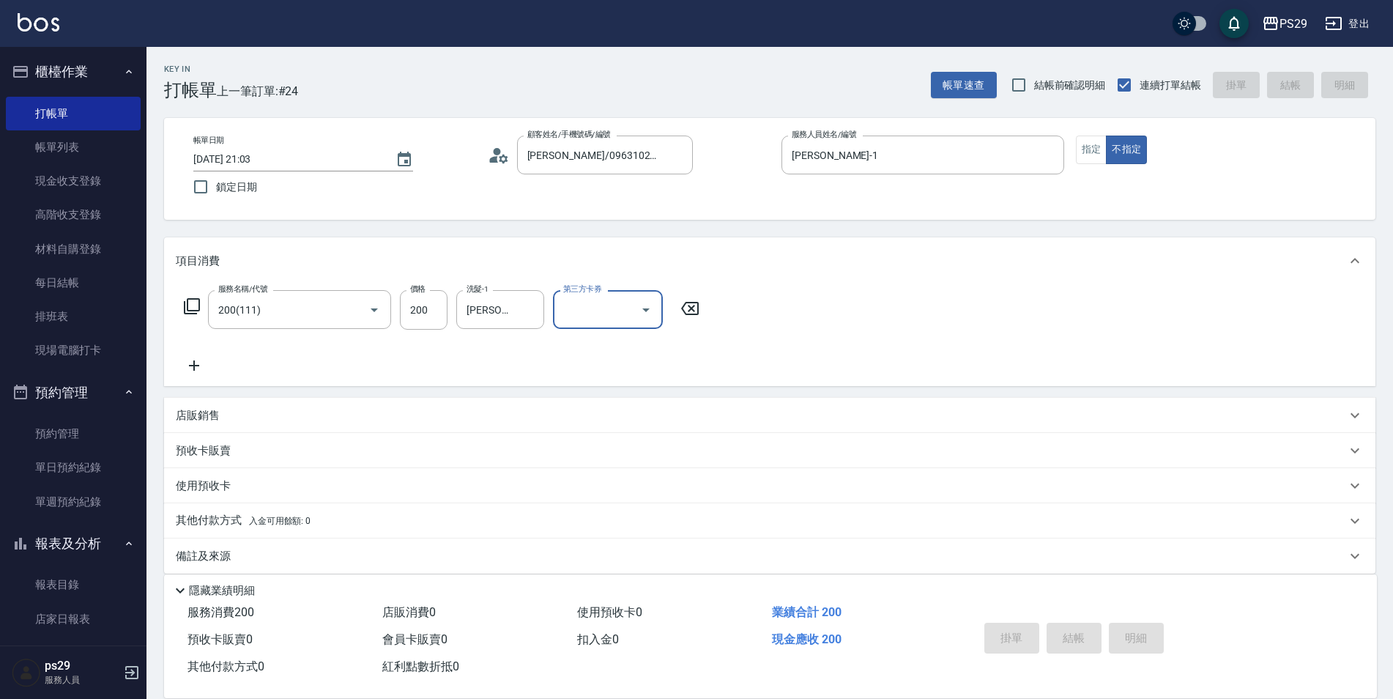
type input "2025/08/25 21:04"
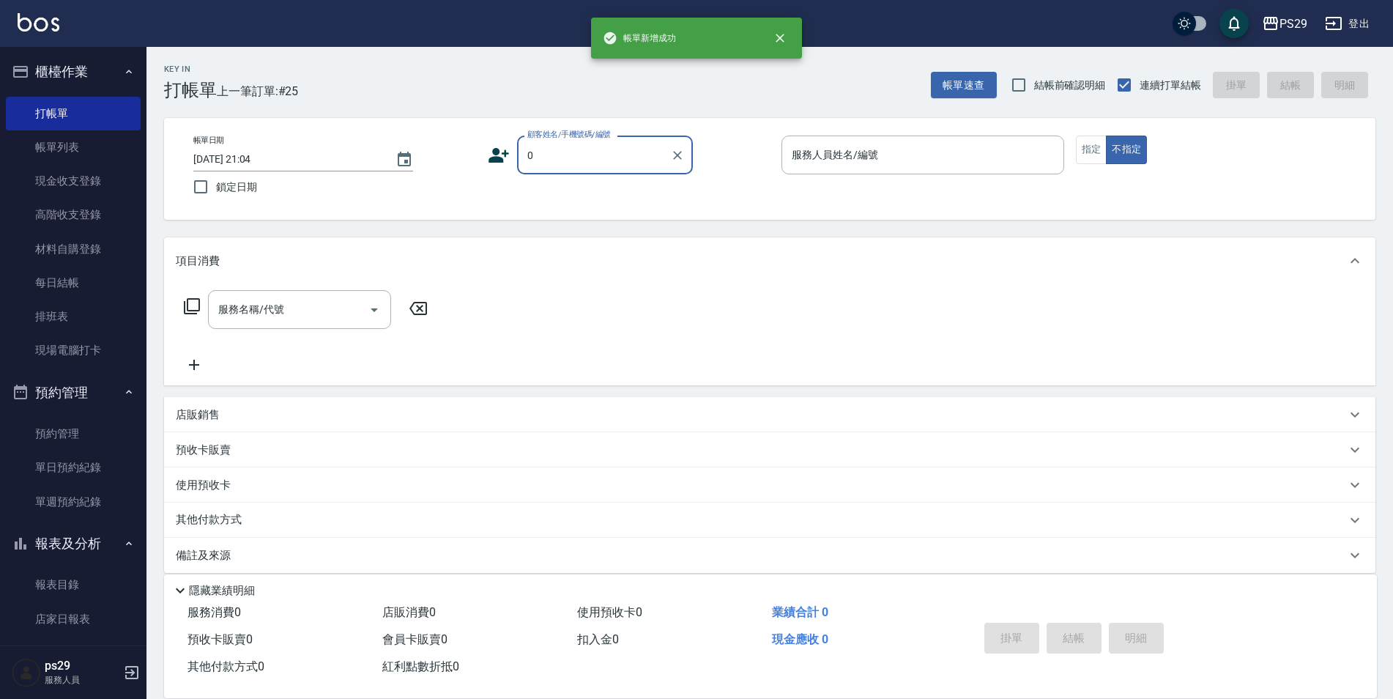
type input "呂欣諭/0963102013/"
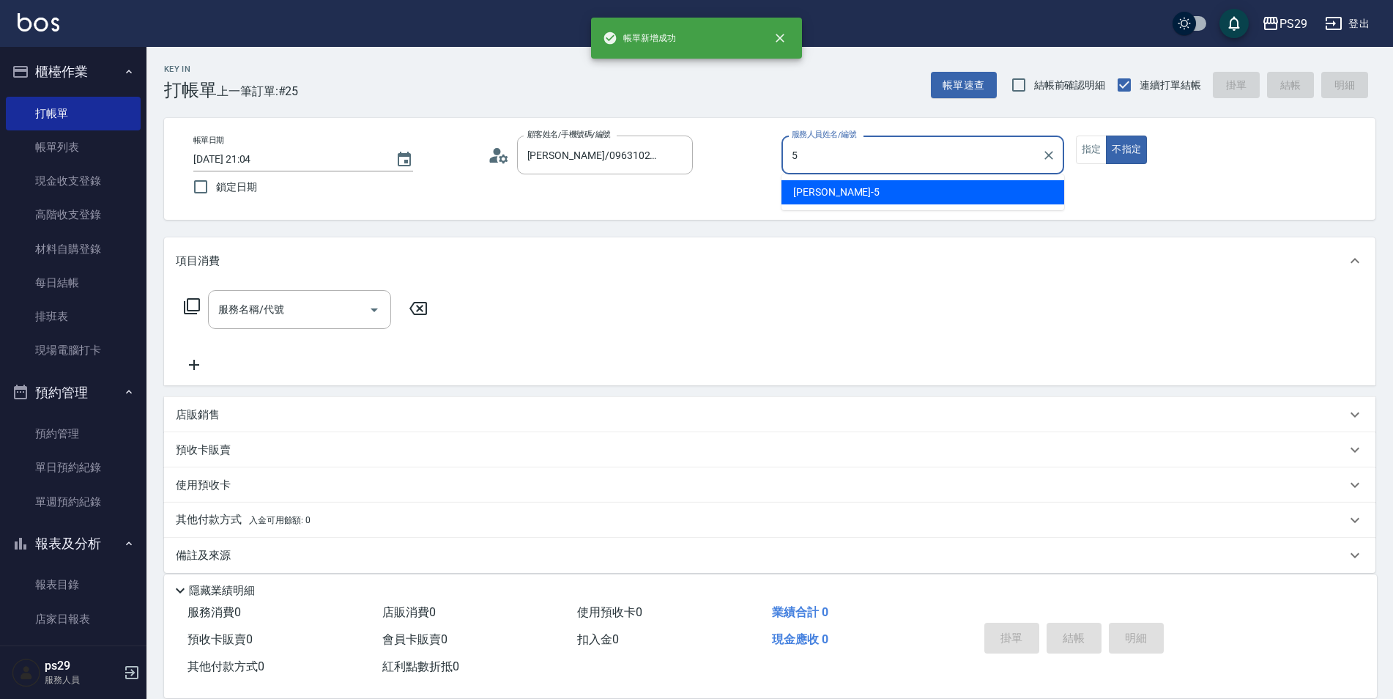
type input "張宸維-5"
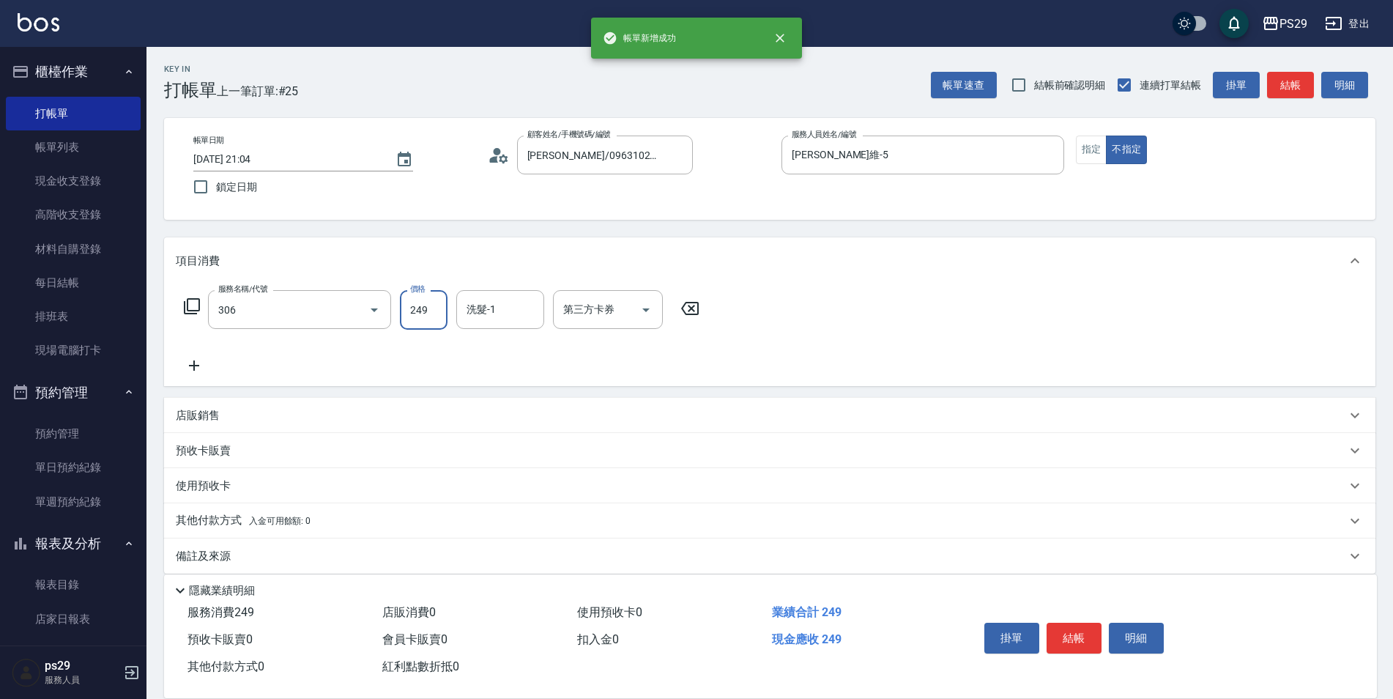
type input "剪髮(306)"
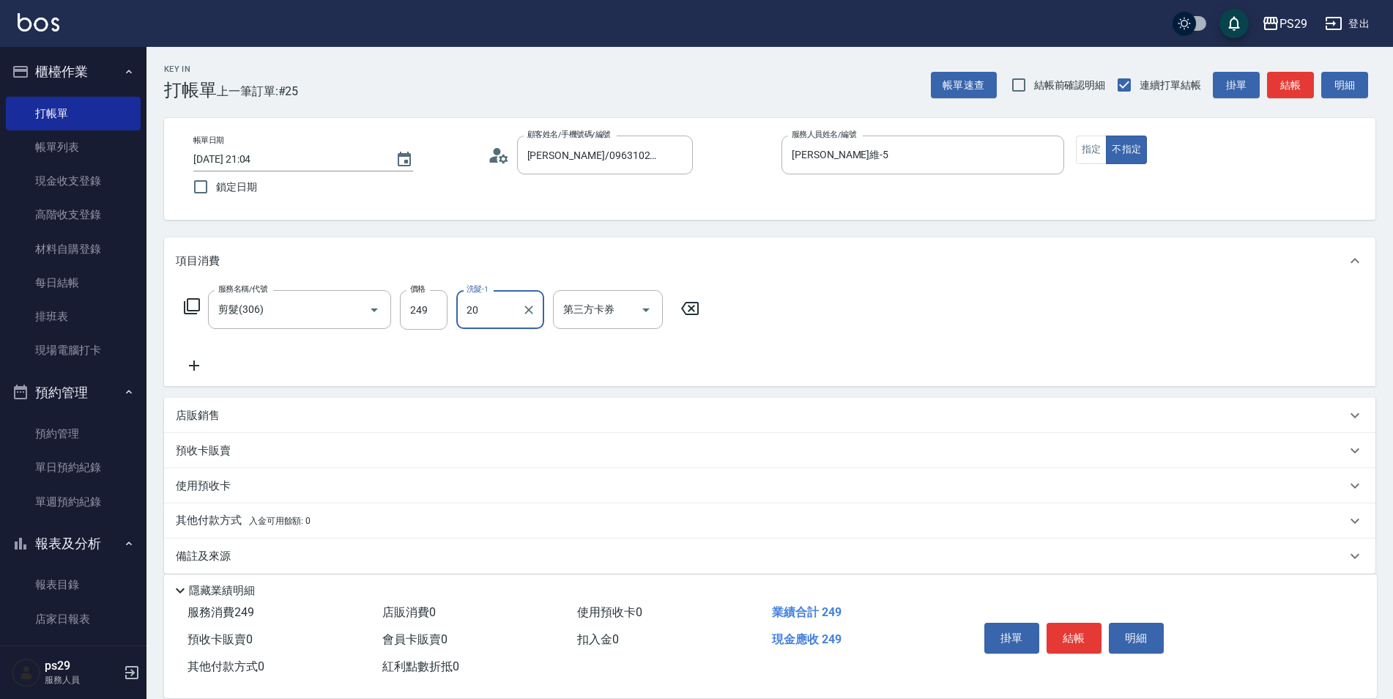
type input "袁筱筑-20"
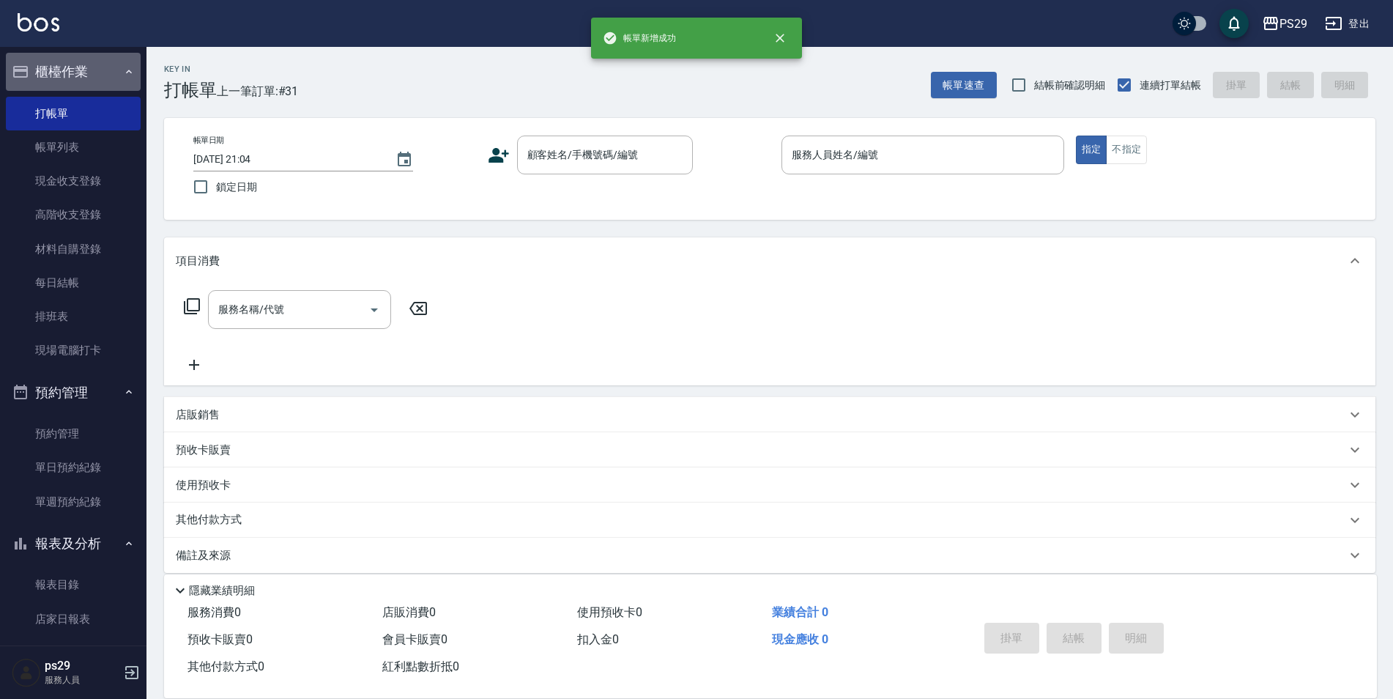
click at [103, 59] on button "櫃檯作業" at bounding box center [73, 72] width 135 height 38
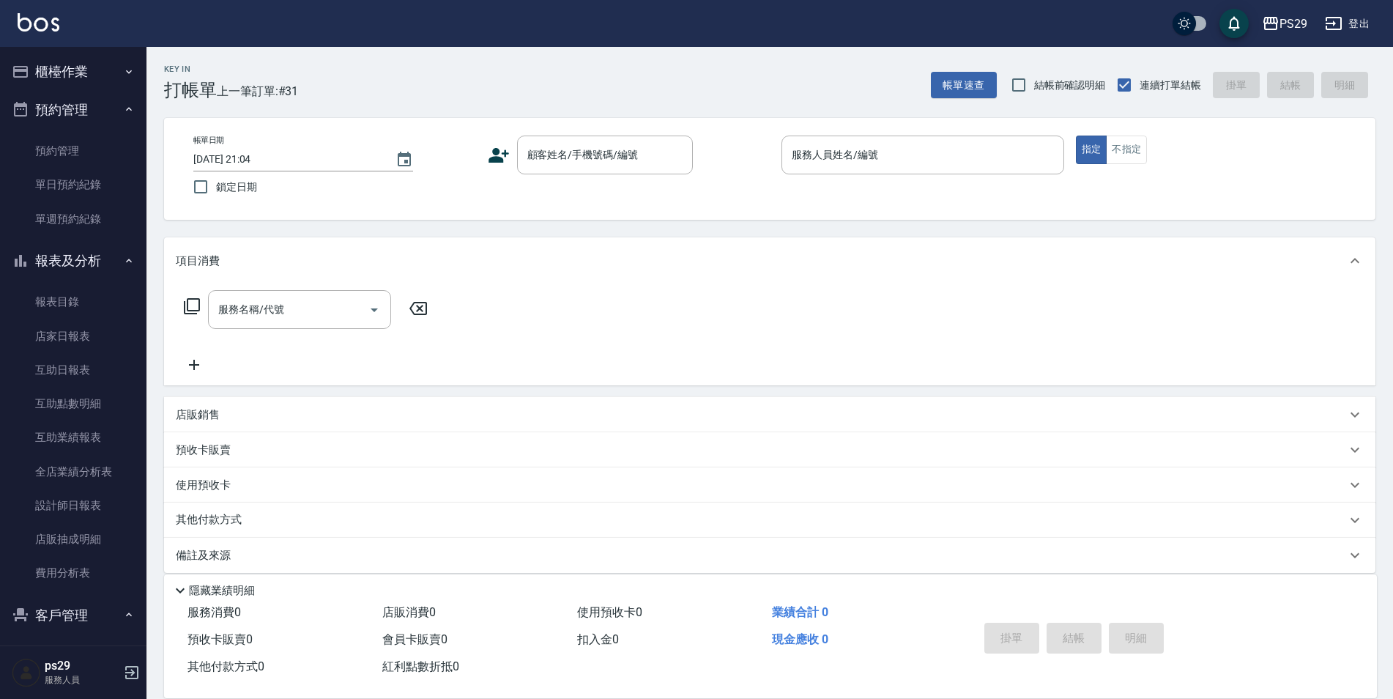
click at [89, 119] on button "預約管理" at bounding box center [73, 110] width 135 height 38
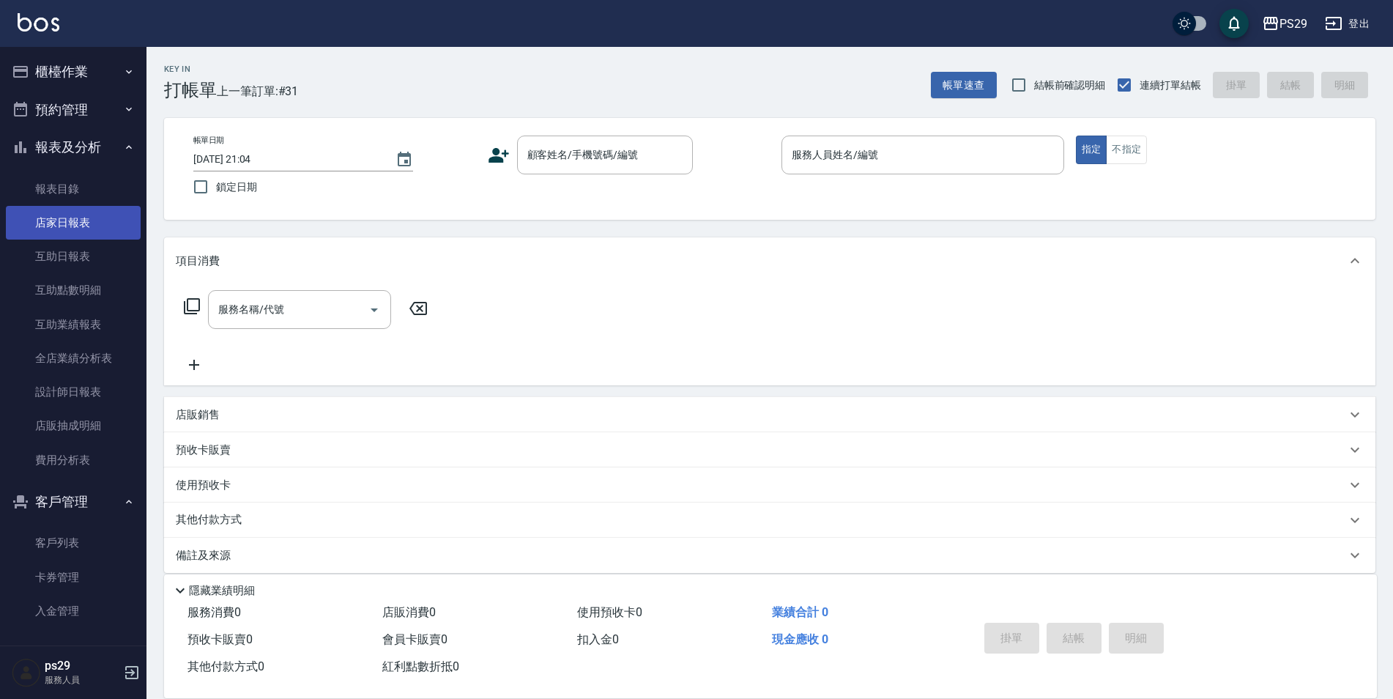
click at [73, 212] on link "店家日報表" at bounding box center [73, 223] width 135 height 34
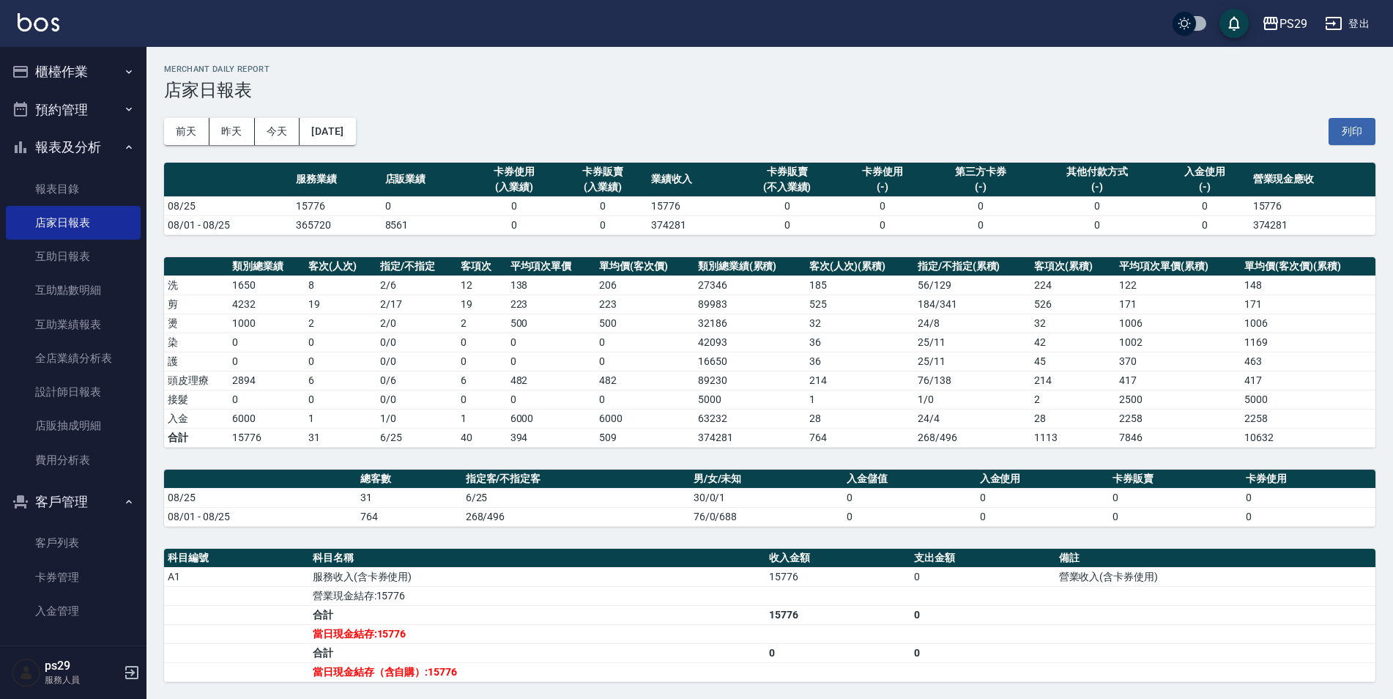
click at [113, 127] on button "預約管理" at bounding box center [73, 110] width 135 height 38
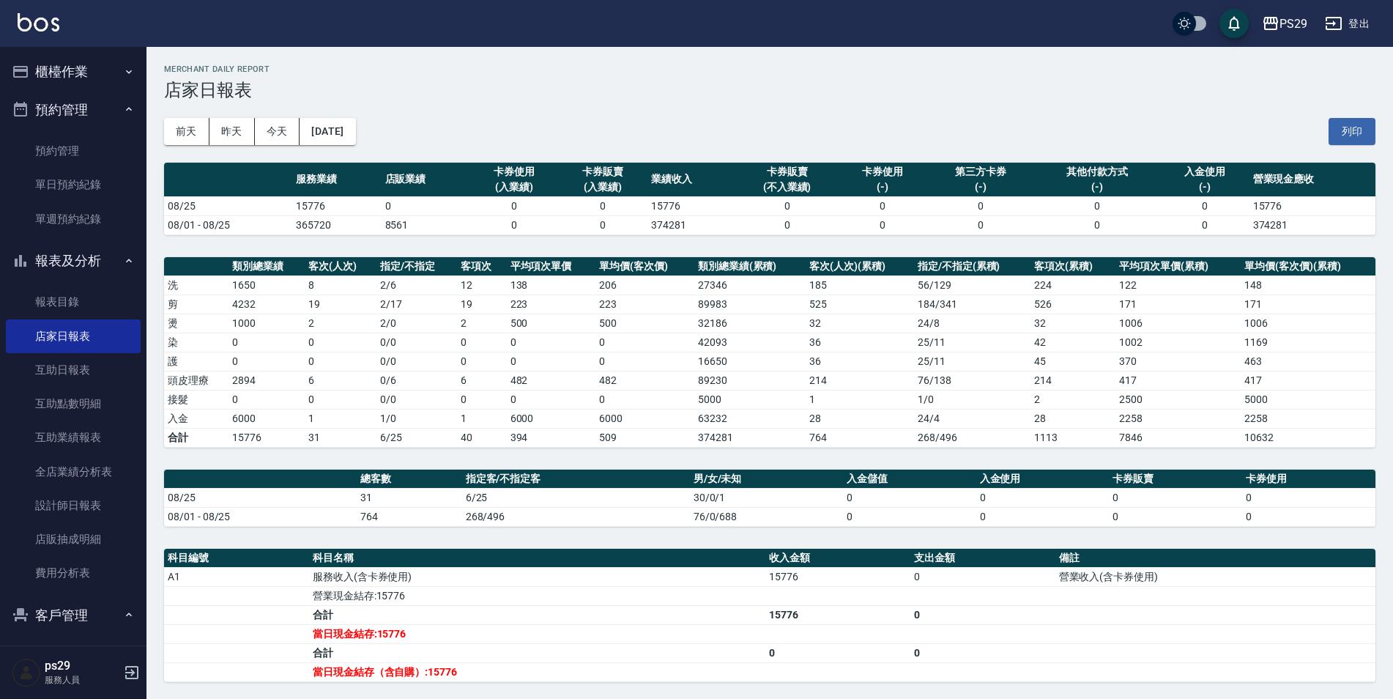
click at [106, 73] on button "櫃檯作業" at bounding box center [73, 72] width 135 height 38
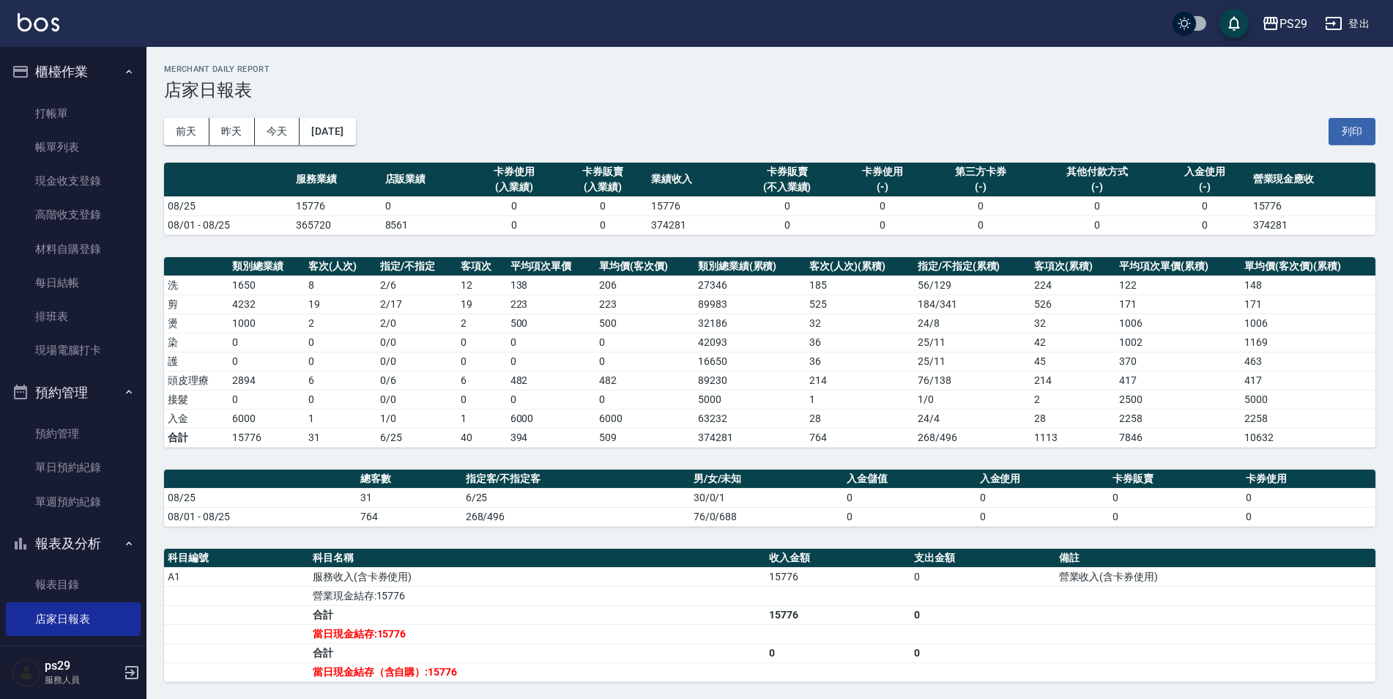
click at [116, 61] on button "櫃檯作業" at bounding box center [73, 72] width 135 height 38
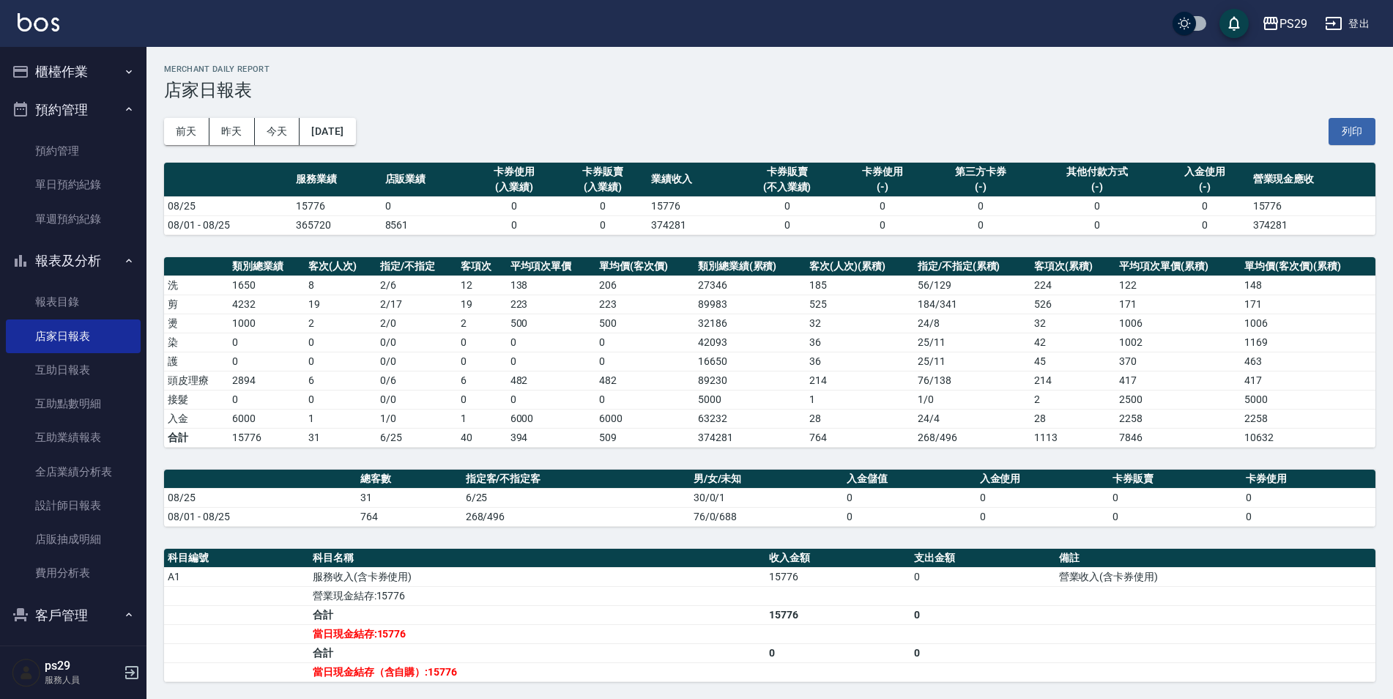
click at [108, 116] on button "預約管理" at bounding box center [73, 110] width 135 height 38
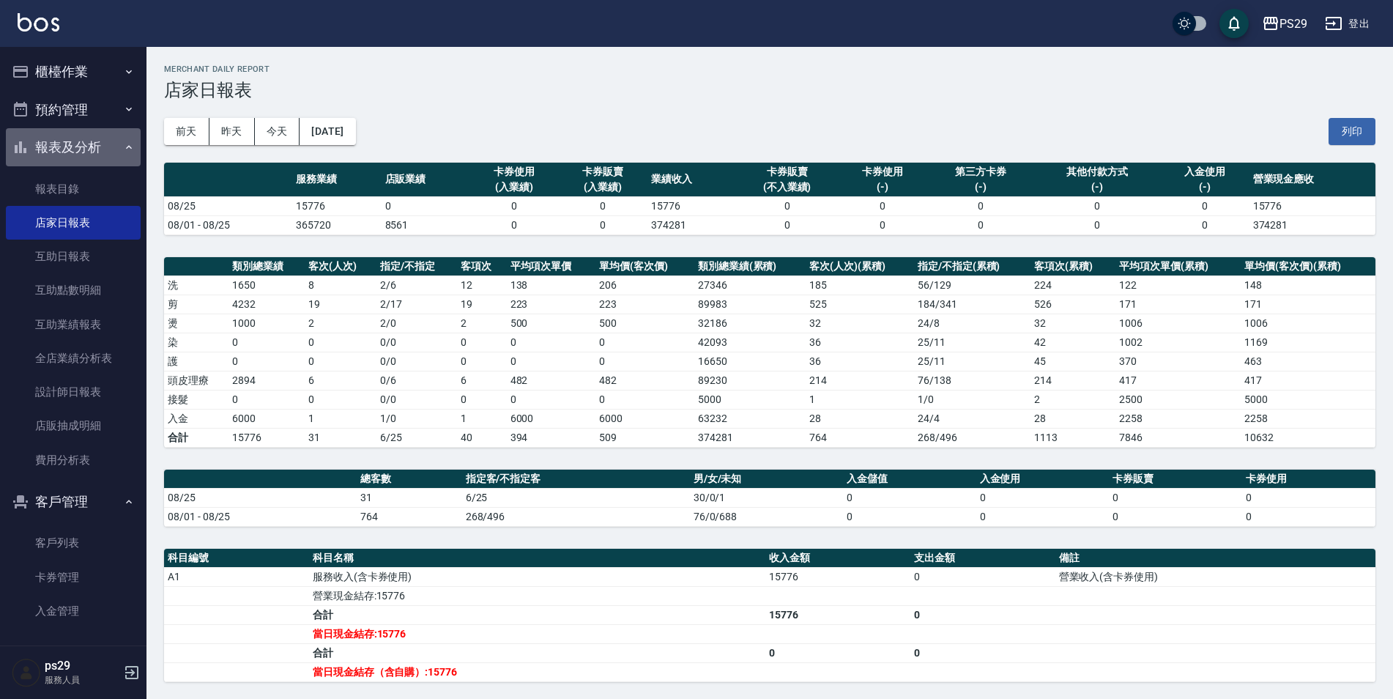
click at [112, 139] on button "報表及分析" at bounding box center [73, 147] width 135 height 38
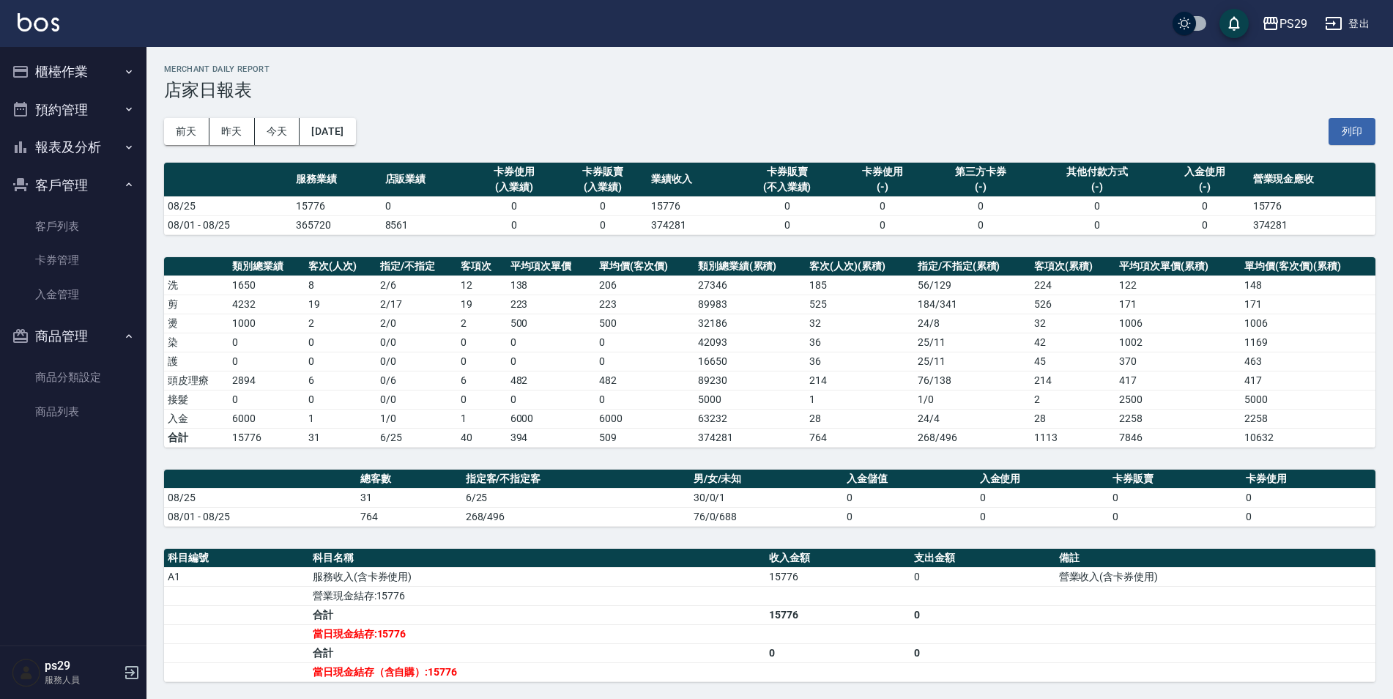
click at [109, 64] on button "櫃檯作業" at bounding box center [73, 72] width 135 height 38
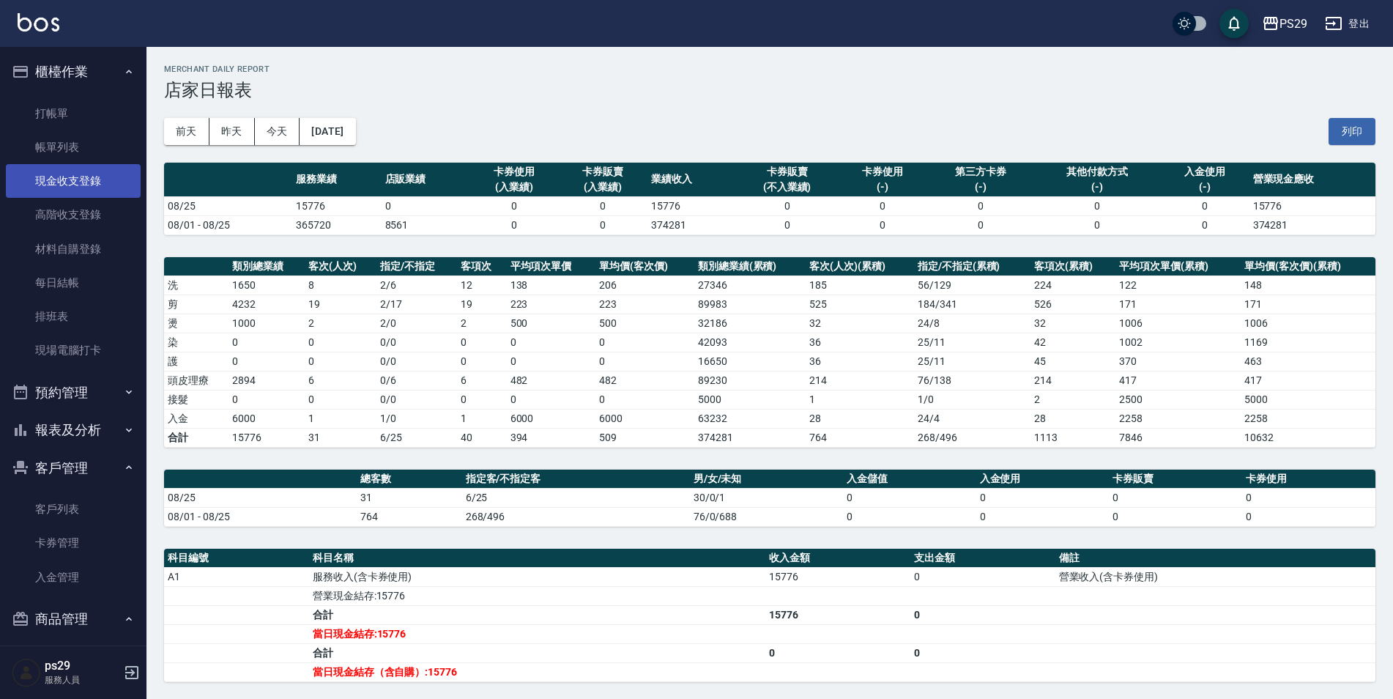
click at [93, 195] on link "現金收支登錄" at bounding box center [73, 181] width 135 height 34
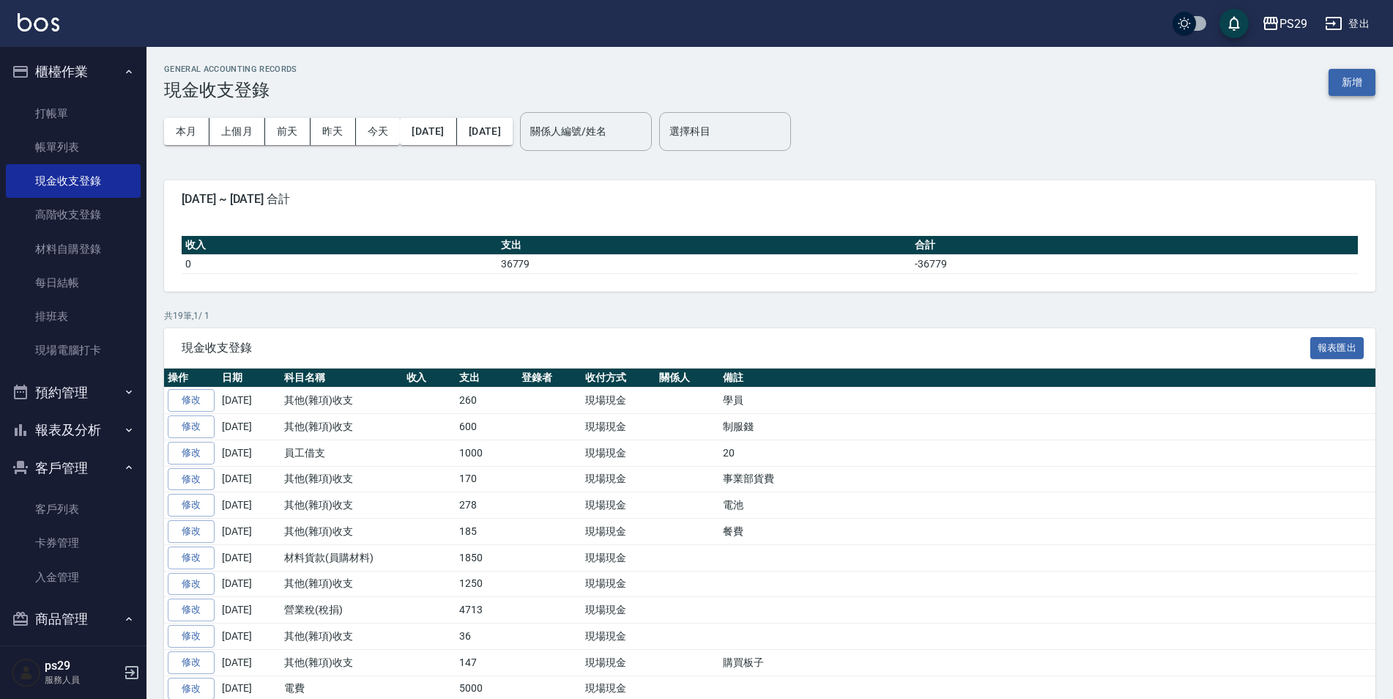
click at [1348, 86] on button "新增" at bounding box center [1352, 82] width 47 height 27
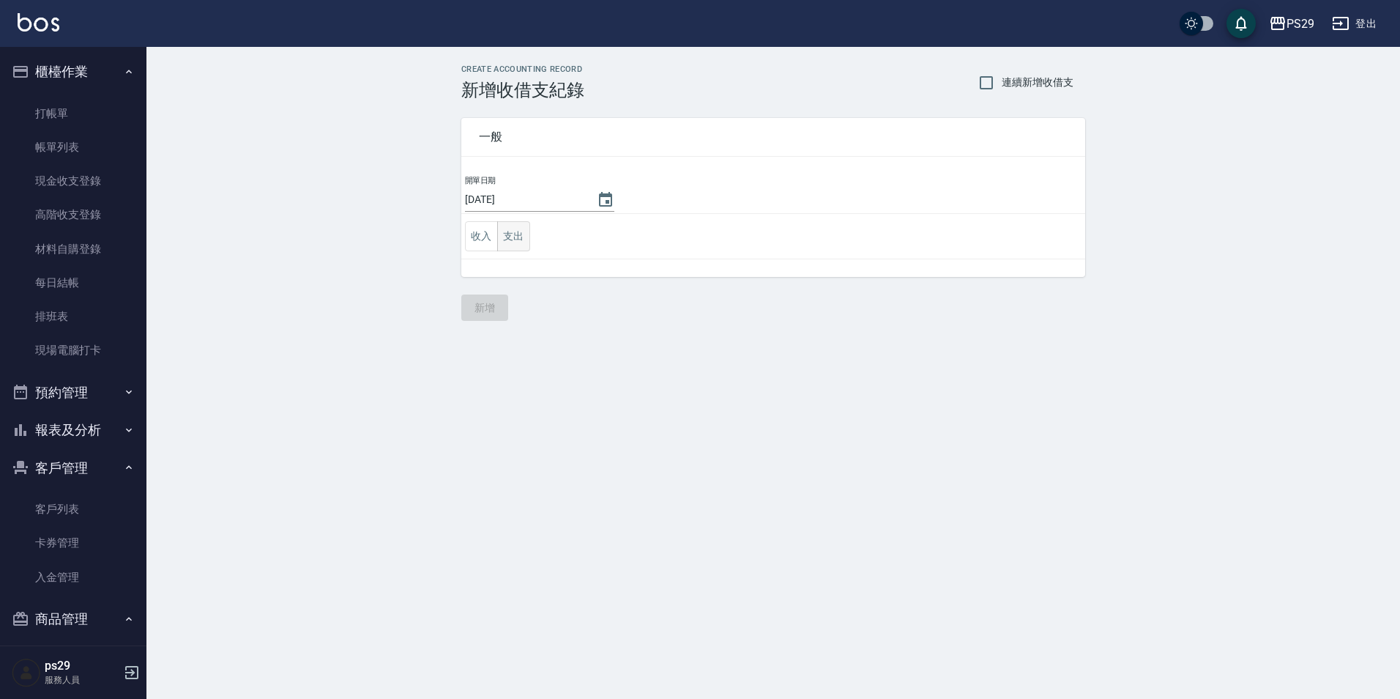
click at [516, 250] on button "支出" at bounding box center [513, 236] width 33 height 30
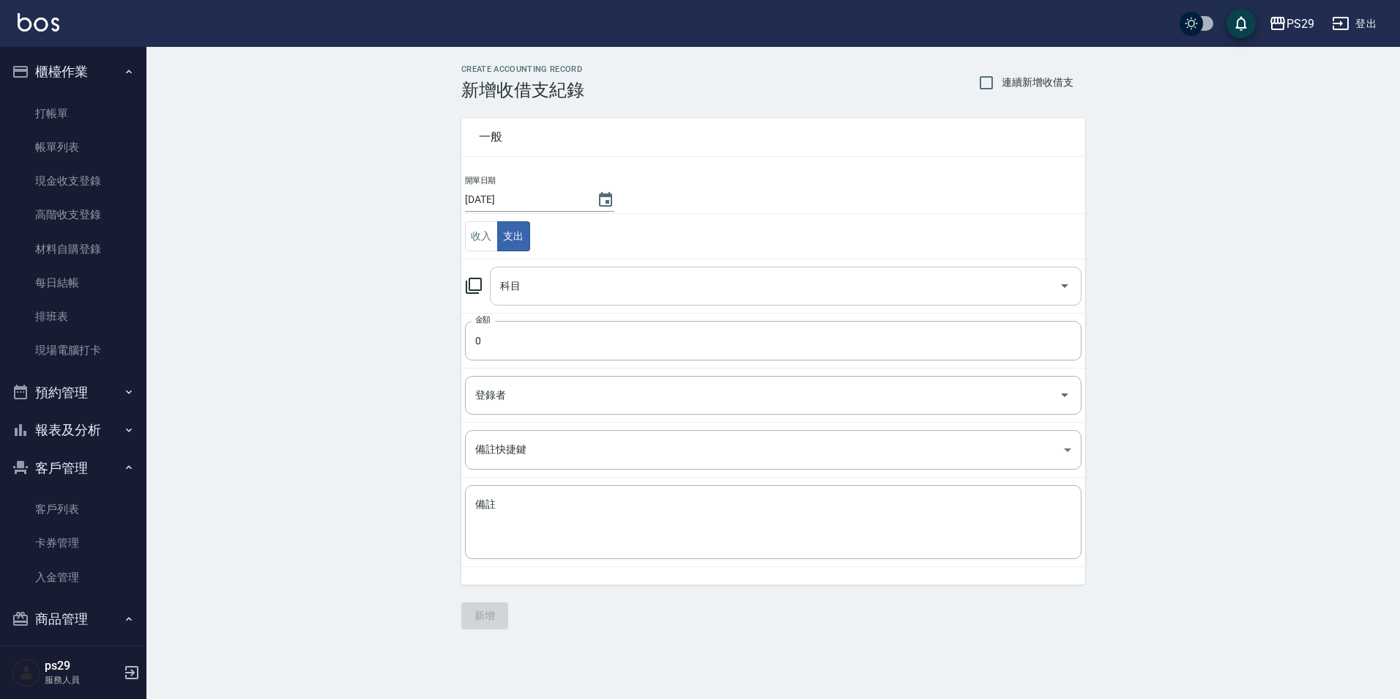
drag, startPoint x: 521, startPoint y: 267, endPoint x: 529, endPoint y: 277, distance: 12.5
click at [528, 277] on div "科目" at bounding box center [786, 286] width 592 height 39
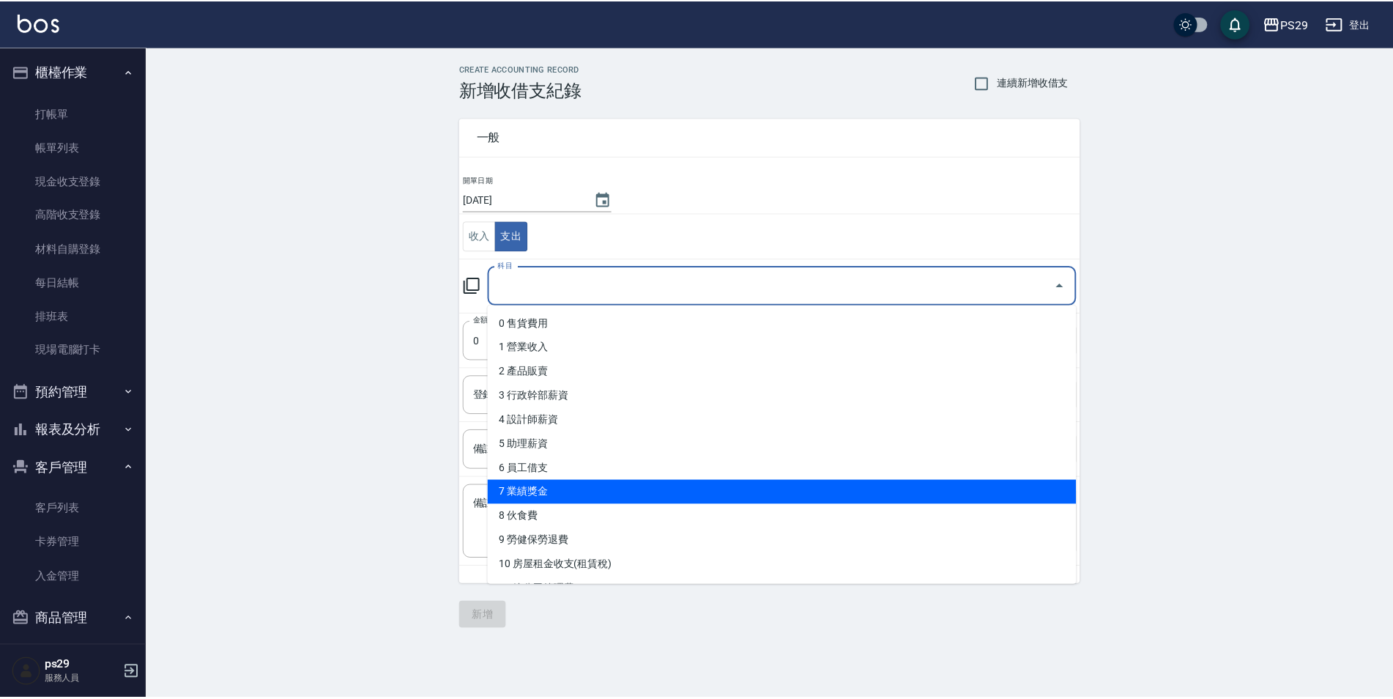
scroll to position [73, 0]
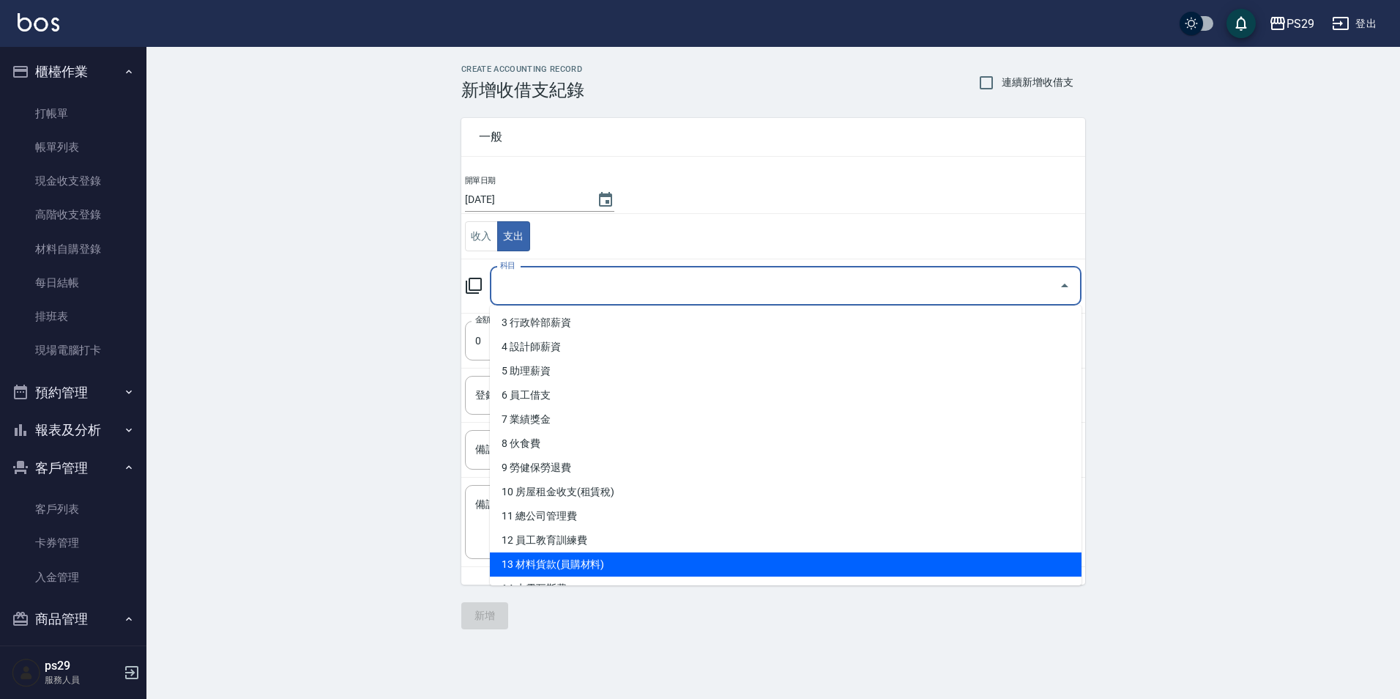
click at [600, 560] on li "13 材料貨款(員購材料)" at bounding box center [786, 564] width 592 height 24
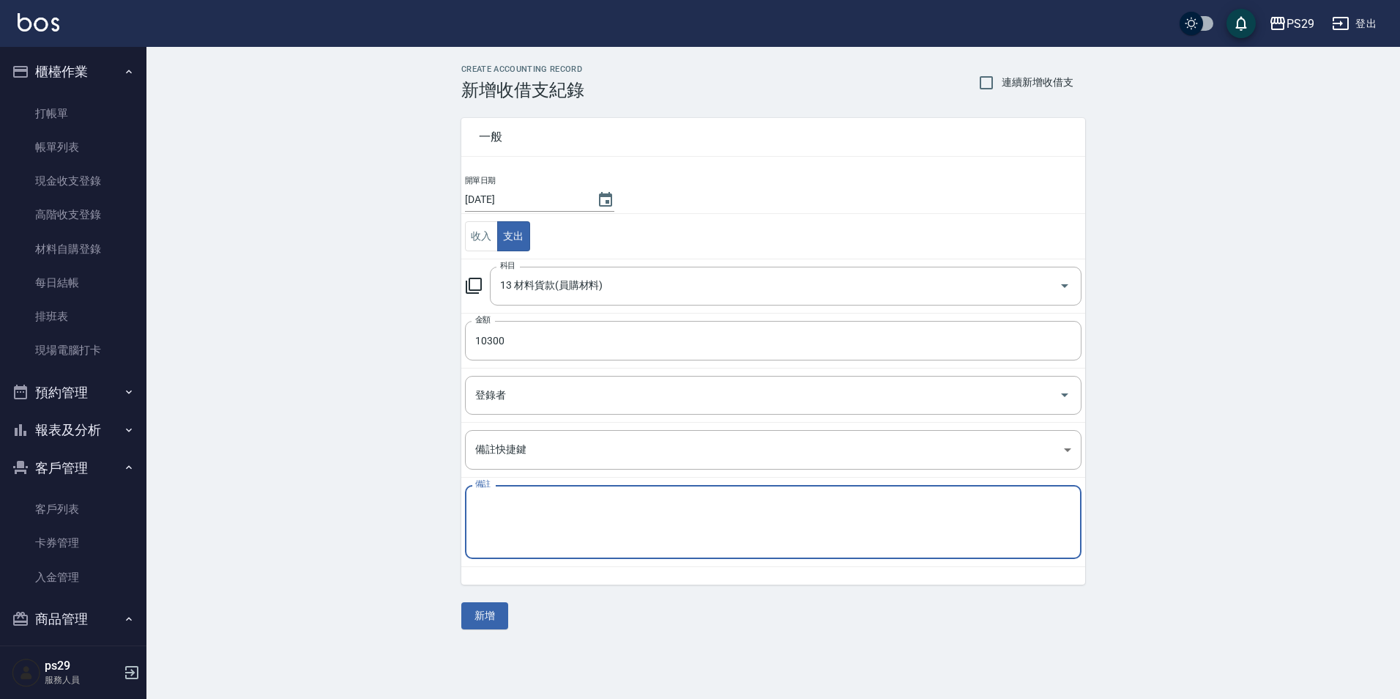
click at [580, 516] on textarea "備註" at bounding box center [773, 522] width 596 height 50
click at [545, 521] on textarea "12 23 買吹風機7000元 12剪髮梳 16吋頭 18吋頭 spa手套" at bounding box center [773, 522] width 596 height 50
click at [483, 532] on textarea "12 23 買吹風機7000元 12剪髮梳 16吋頭 18吋頭 spa手套" at bounding box center [773, 522] width 596 height 50
click at [808, 517] on textarea "12 23 買吹風機7000元 12剪髮梳 16吋頭 18吋頭 spa手套" at bounding box center [773, 522] width 596 height 50
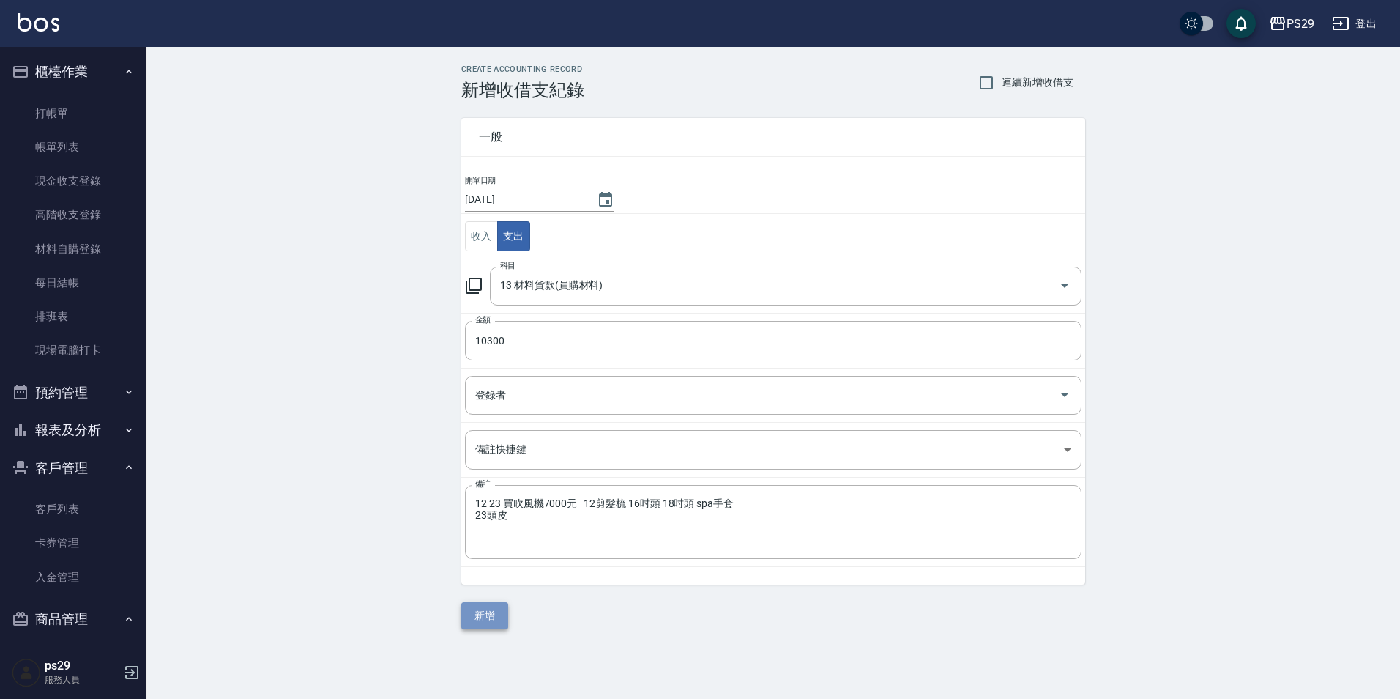
click at [499, 611] on button "新增" at bounding box center [484, 615] width 47 height 27
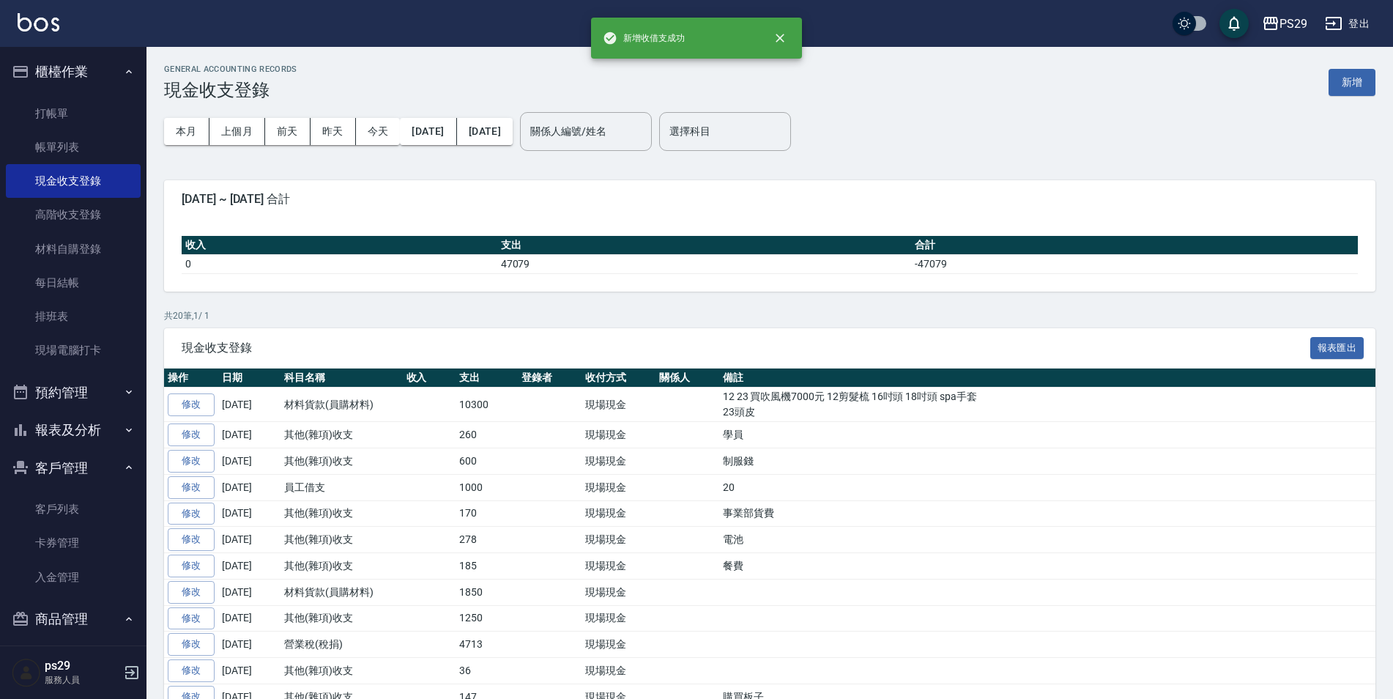
click at [53, 42] on div "PS29 登出" at bounding box center [696, 23] width 1393 height 47
click at [53, 26] on img at bounding box center [39, 22] width 42 height 18
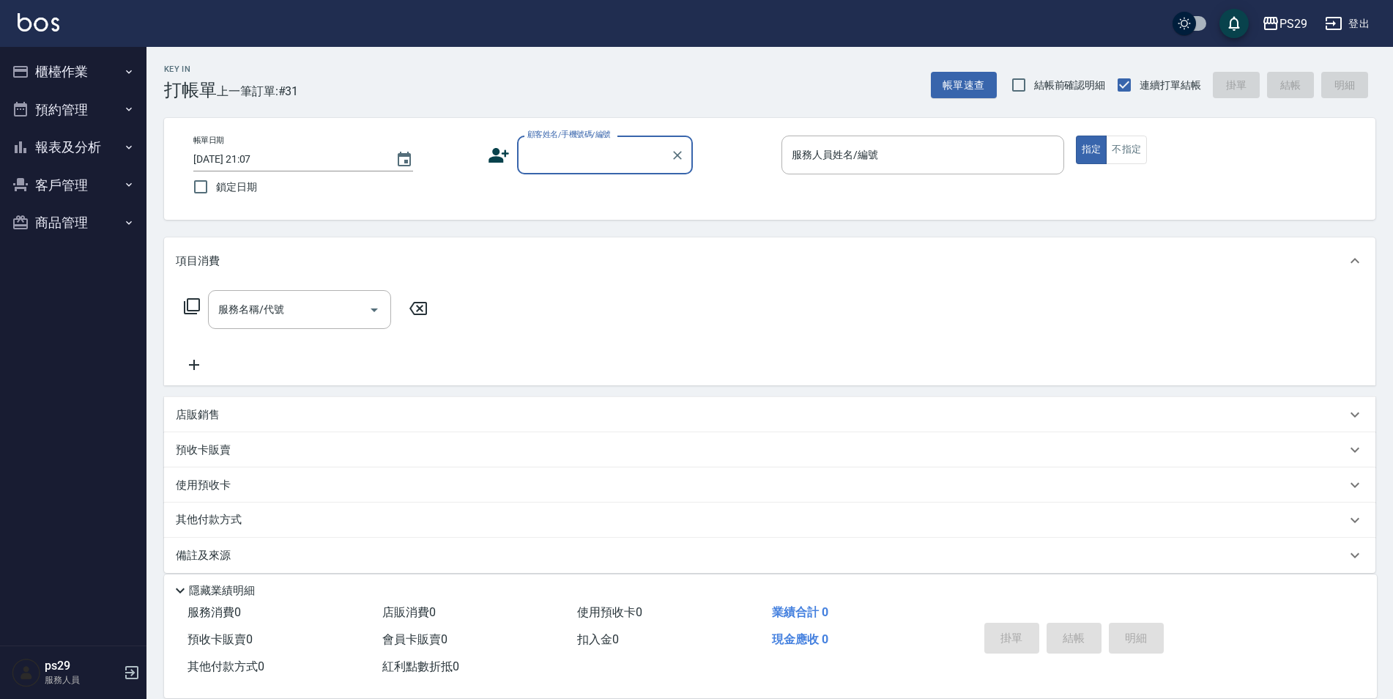
click at [31, 10] on div "PS29 登出" at bounding box center [696, 23] width 1393 height 47
click at [32, 11] on div "PS29 登出" at bounding box center [696, 23] width 1393 height 47
click at [33, 14] on img at bounding box center [39, 22] width 42 height 18
click at [42, 29] on img at bounding box center [39, 22] width 42 height 18
click at [48, 18] on img at bounding box center [39, 22] width 42 height 18
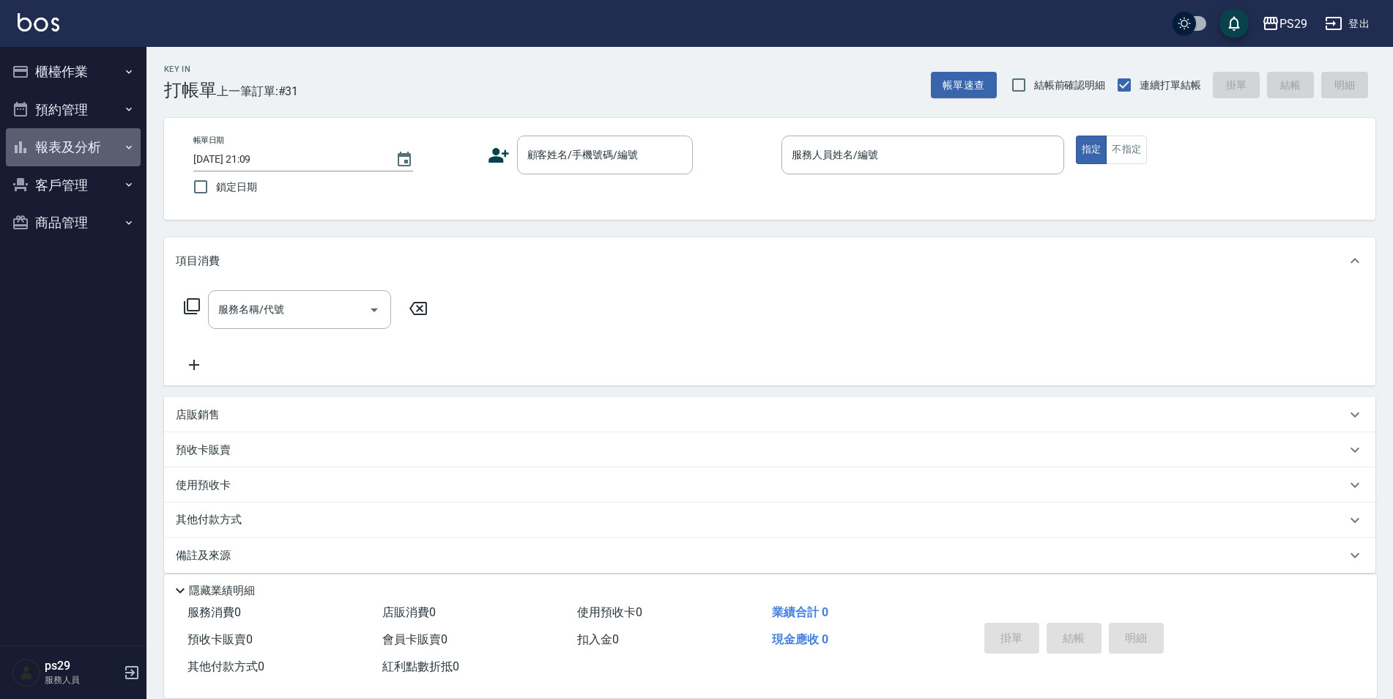
click at [106, 153] on button "報表及分析" at bounding box center [73, 147] width 135 height 38
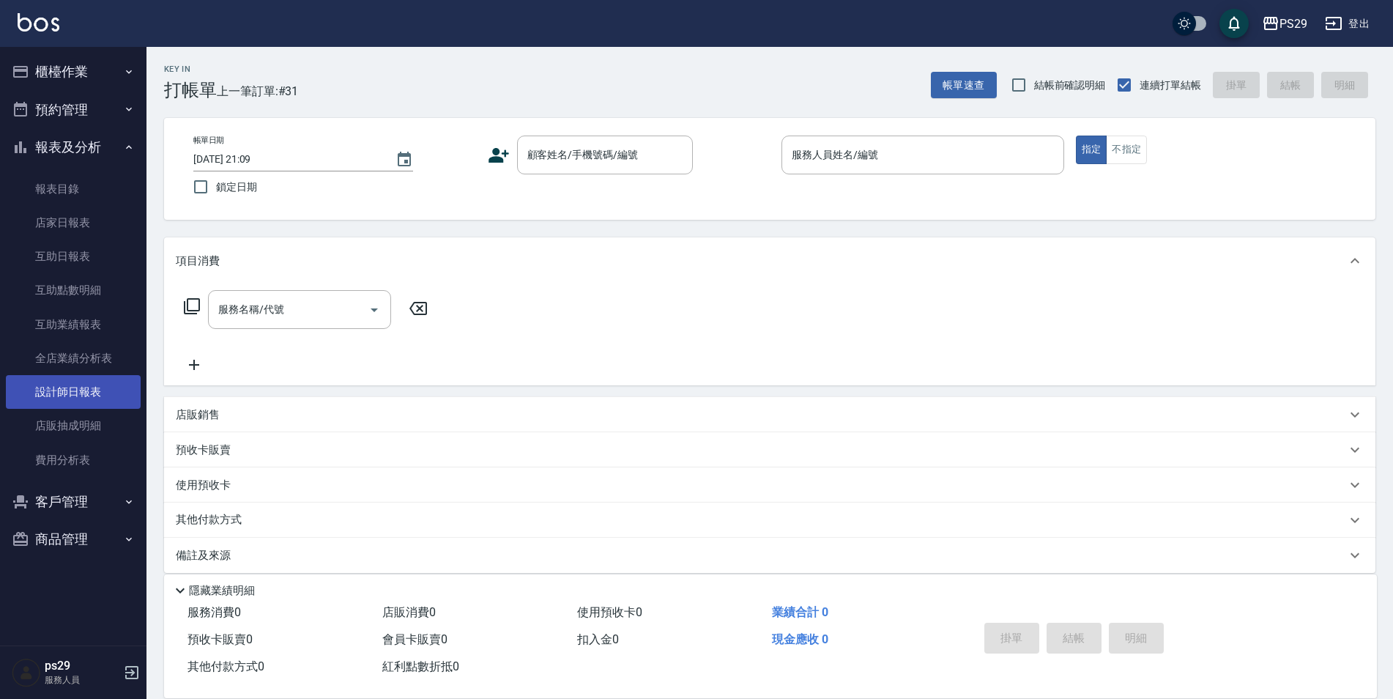
click at [107, 387] on link "設計師日報表" at bounding box center [73, 392] width 135 height 34
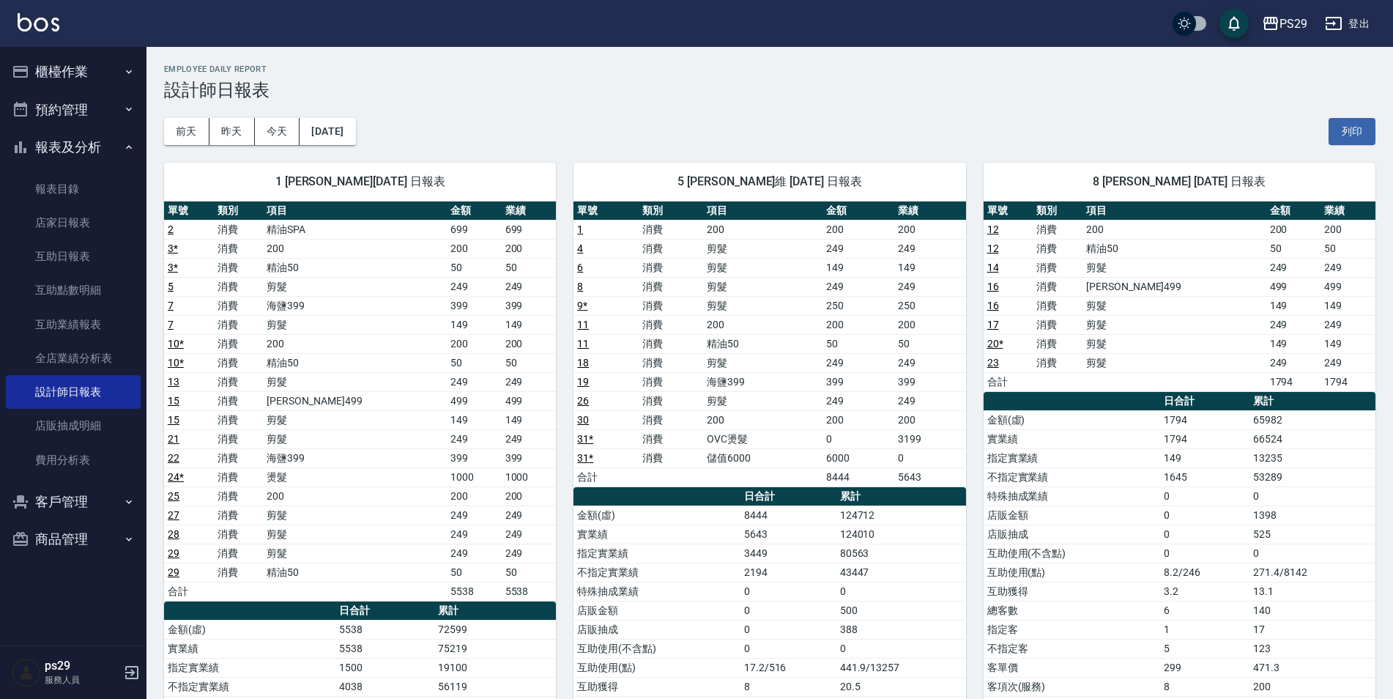
click at [39, 53] on button "櫃檯作業" at bounding box center [73, 72] width 135 height 38
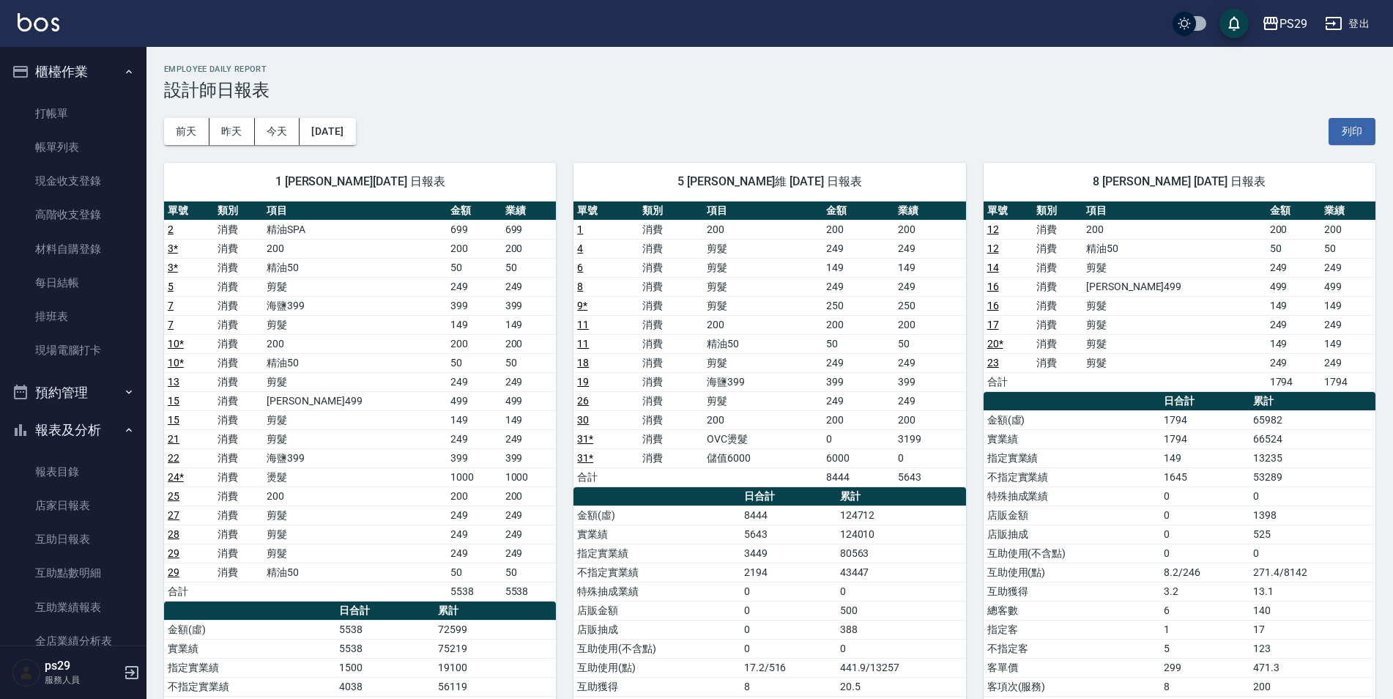
click at [48, 35] on div "PS29 登出" at bounding box center [696, 23] width 1393 height 47
click at [47, 10] on div "PS29 登出" at bounding box center [696, 23] width 1393 height 47
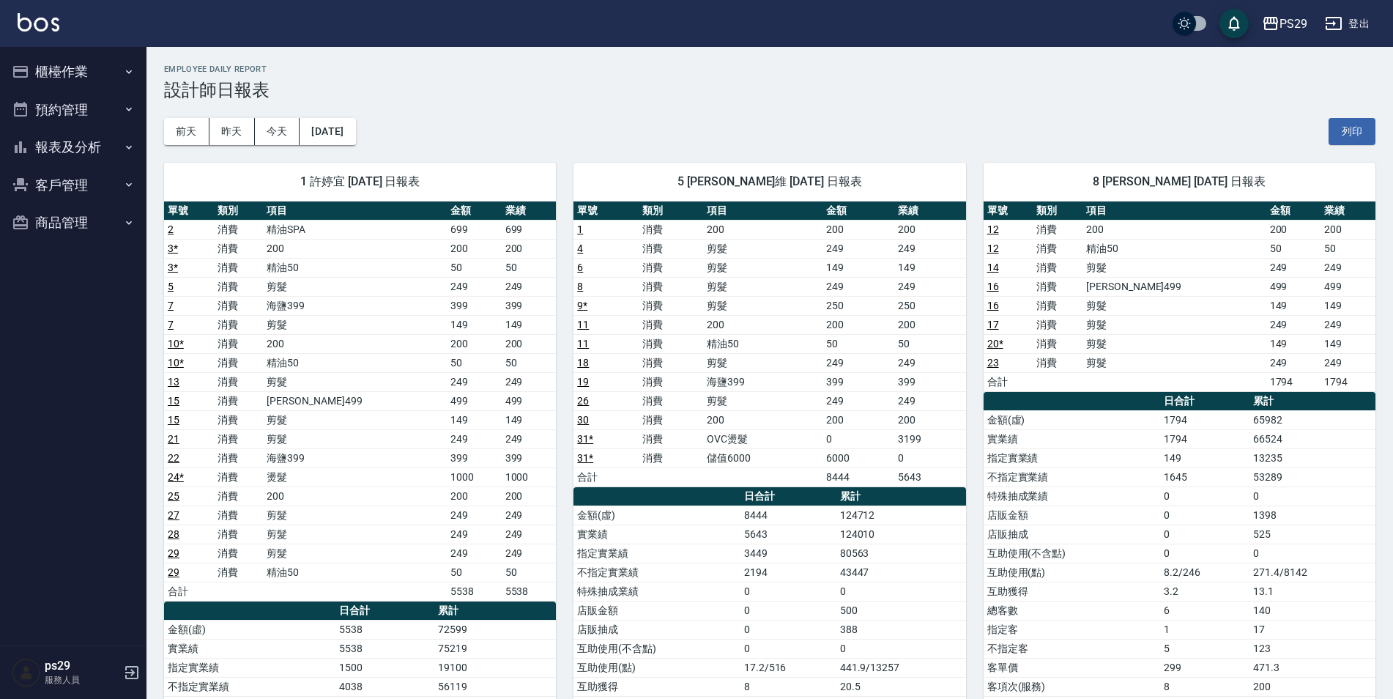
click at [53, 23] on img at bounding box center [39, 22] width 42 height 18
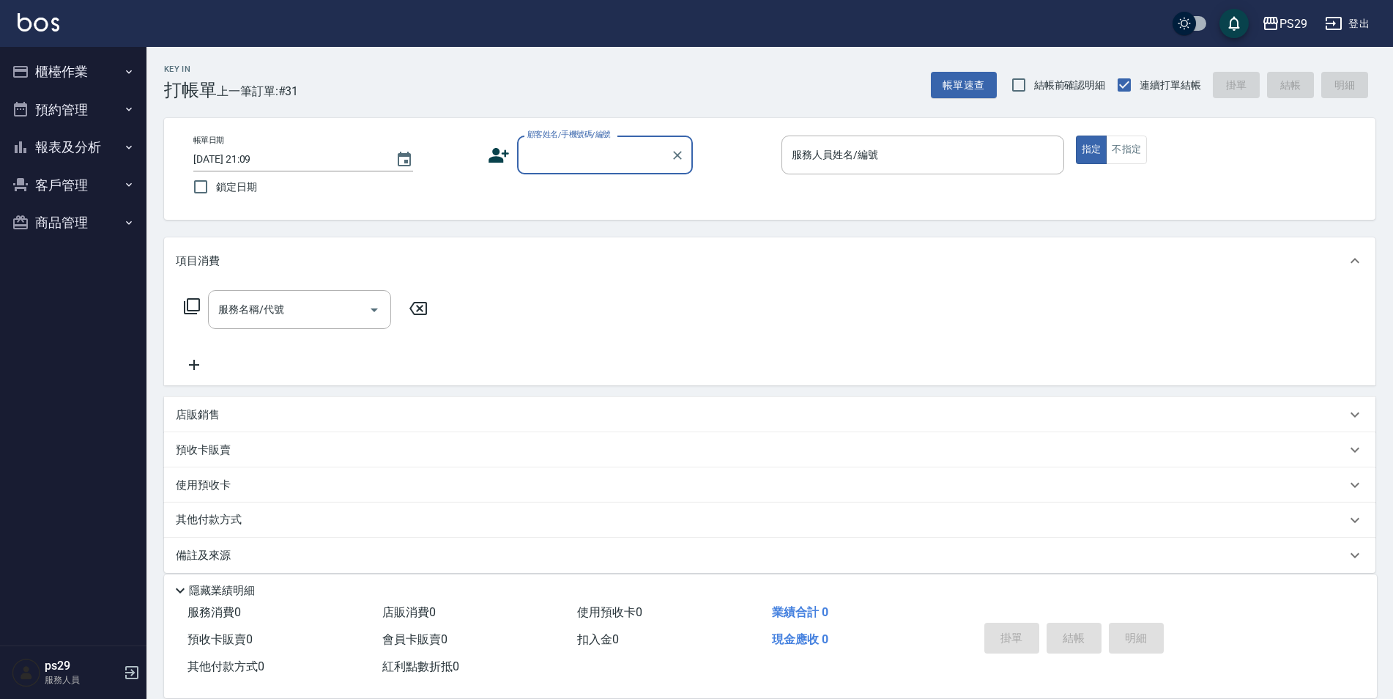
click at [87, 146] on button "報表及分析" at bounding box center [73, 147] width 135 height 38
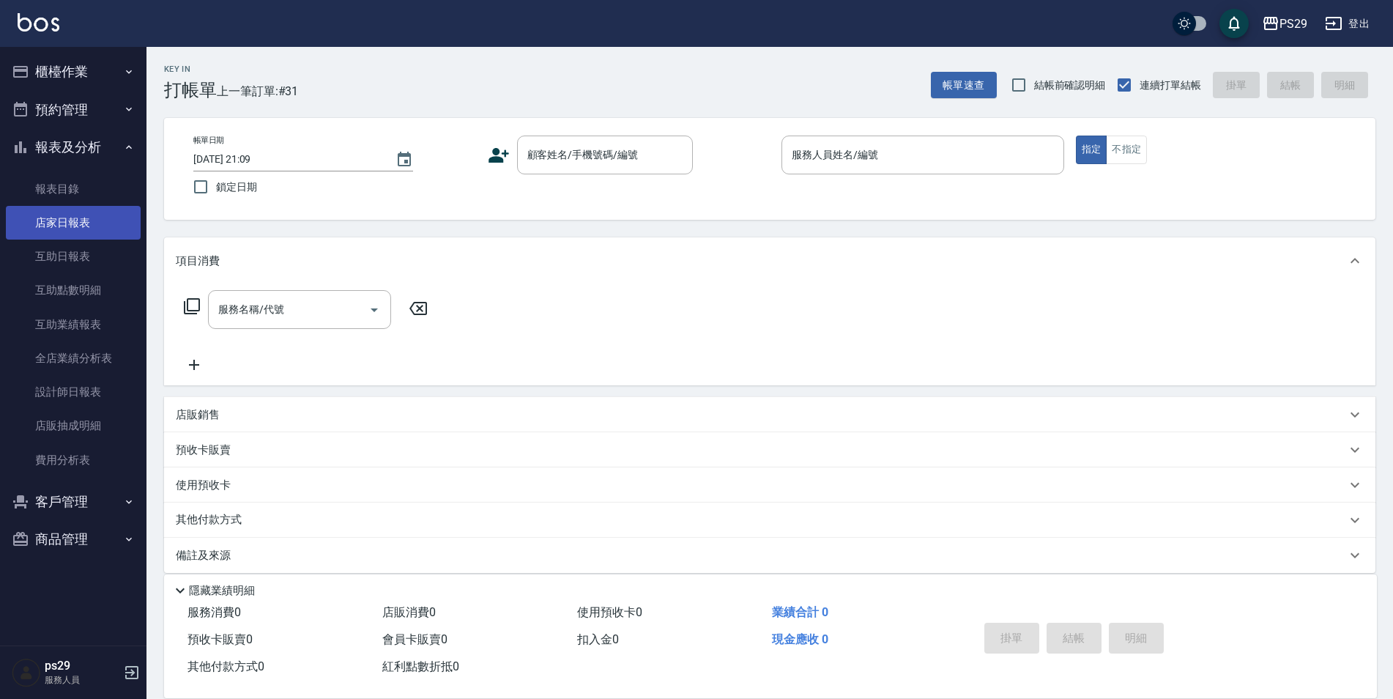
click at [83, 206] on link "店家日報表" at bounding box center [73, 223] width 135 height 34
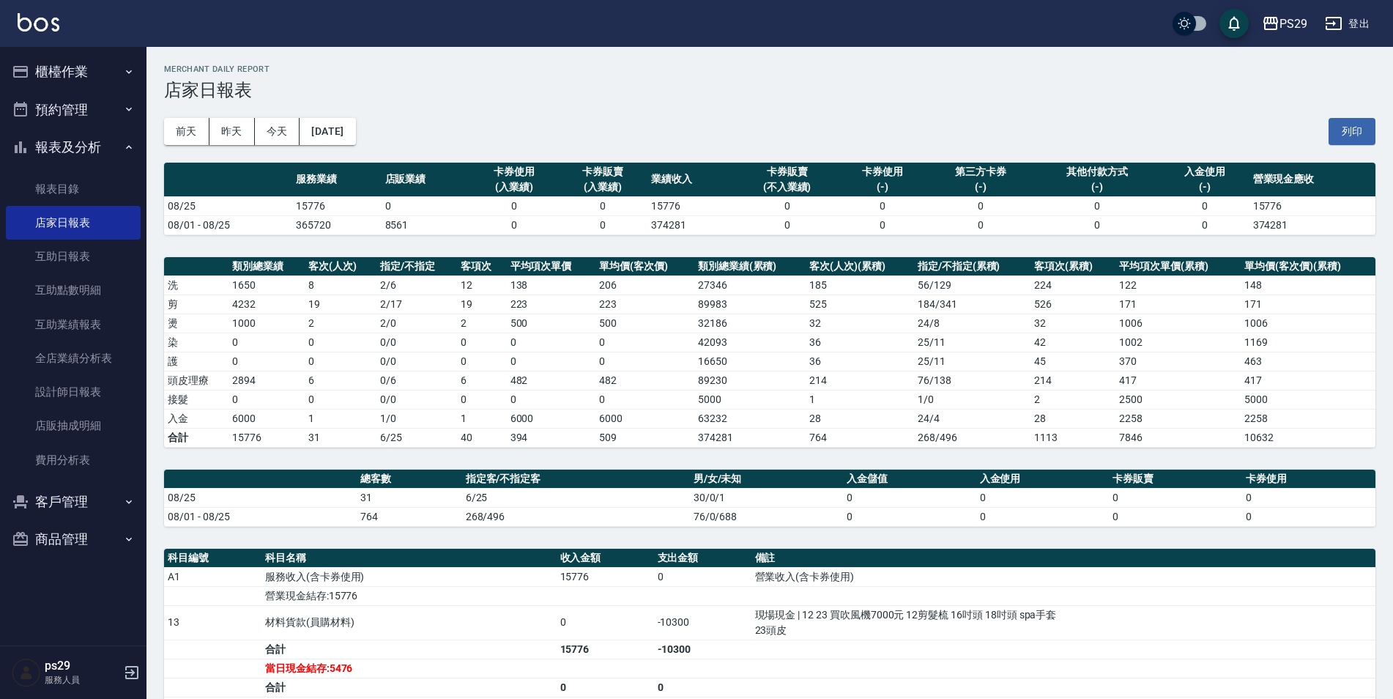
scroll to position [209, 0]
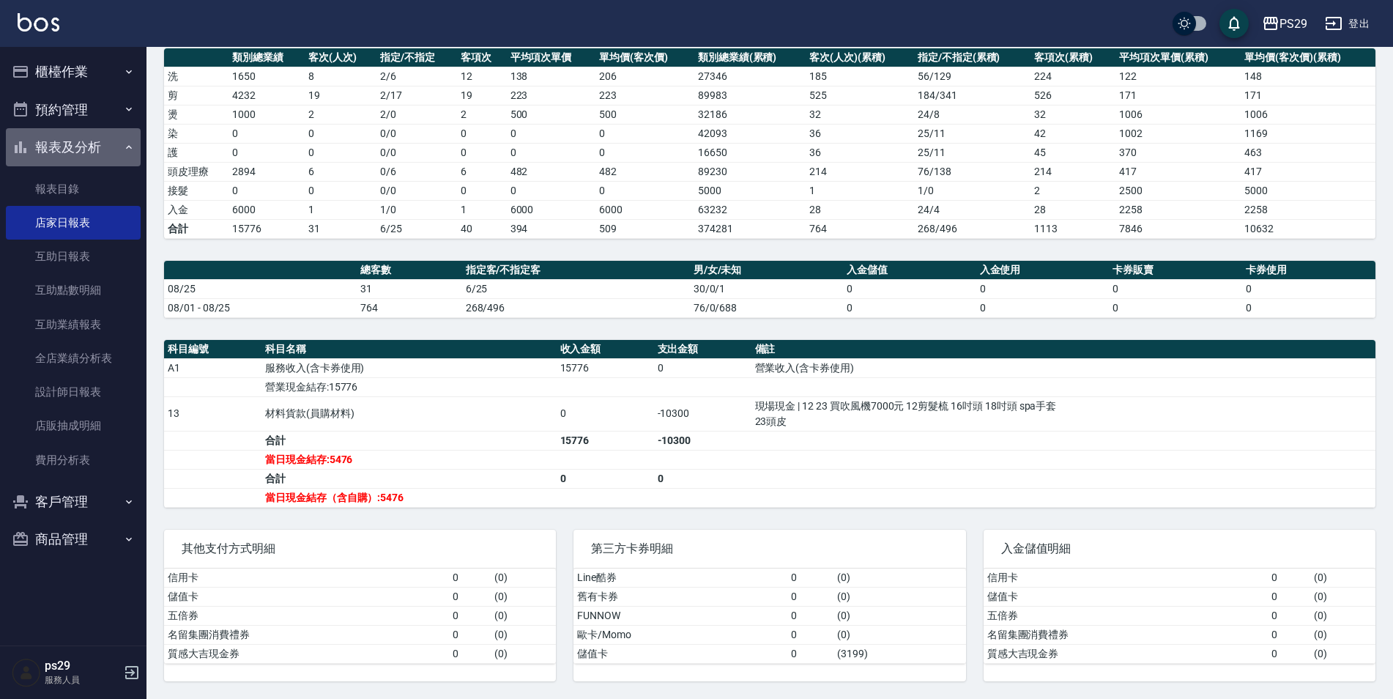
click at [132, 152] on icon "button" at bounding box center [129, 147] width 12 height 12
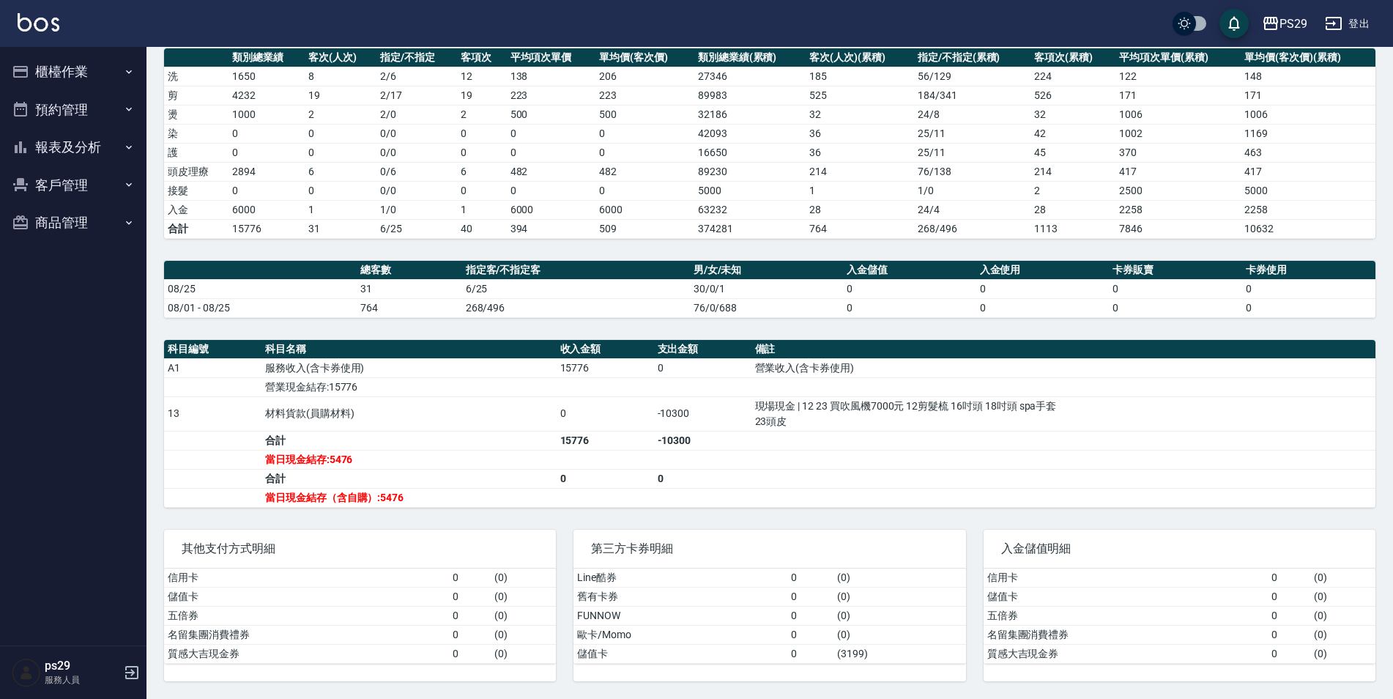
click at [122, 162] on button "報表及分析" at bounding box center [73, 147] width 135 height 38
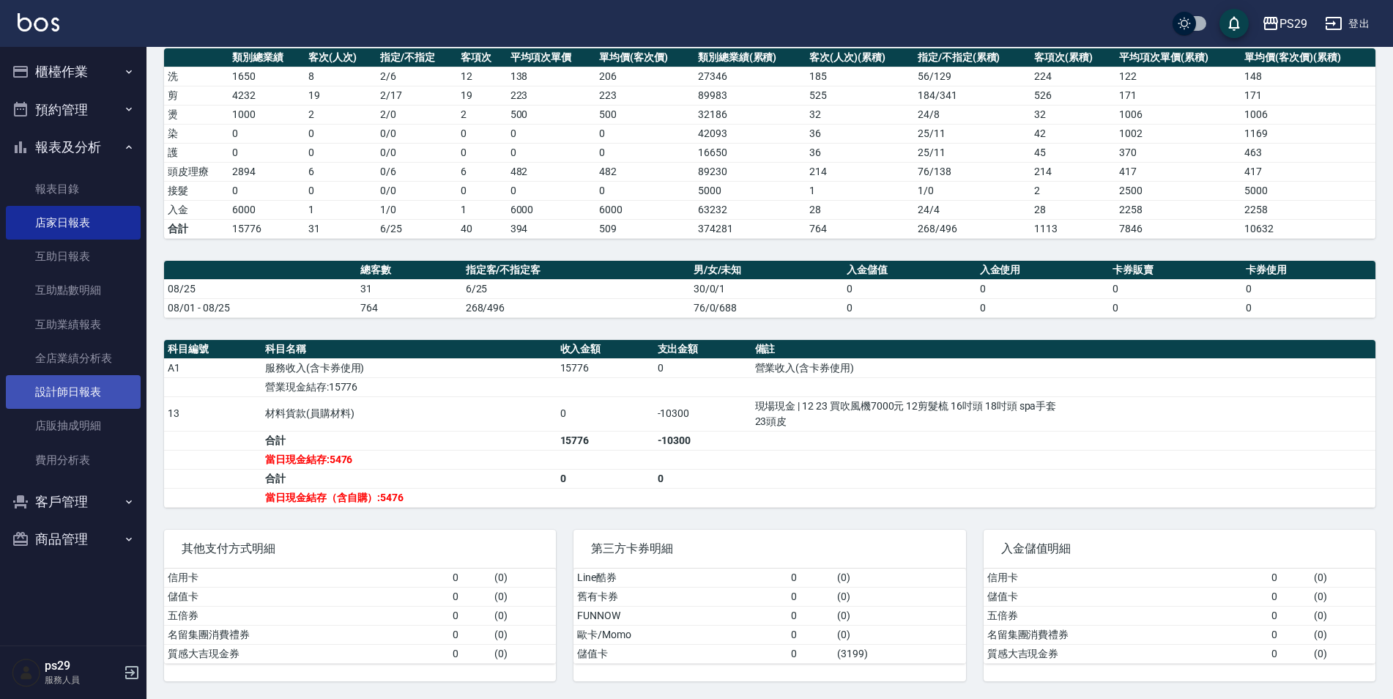
click at [78, 398] on link "設計師日報表" at bounding box center [73, 392] width 135 height 34
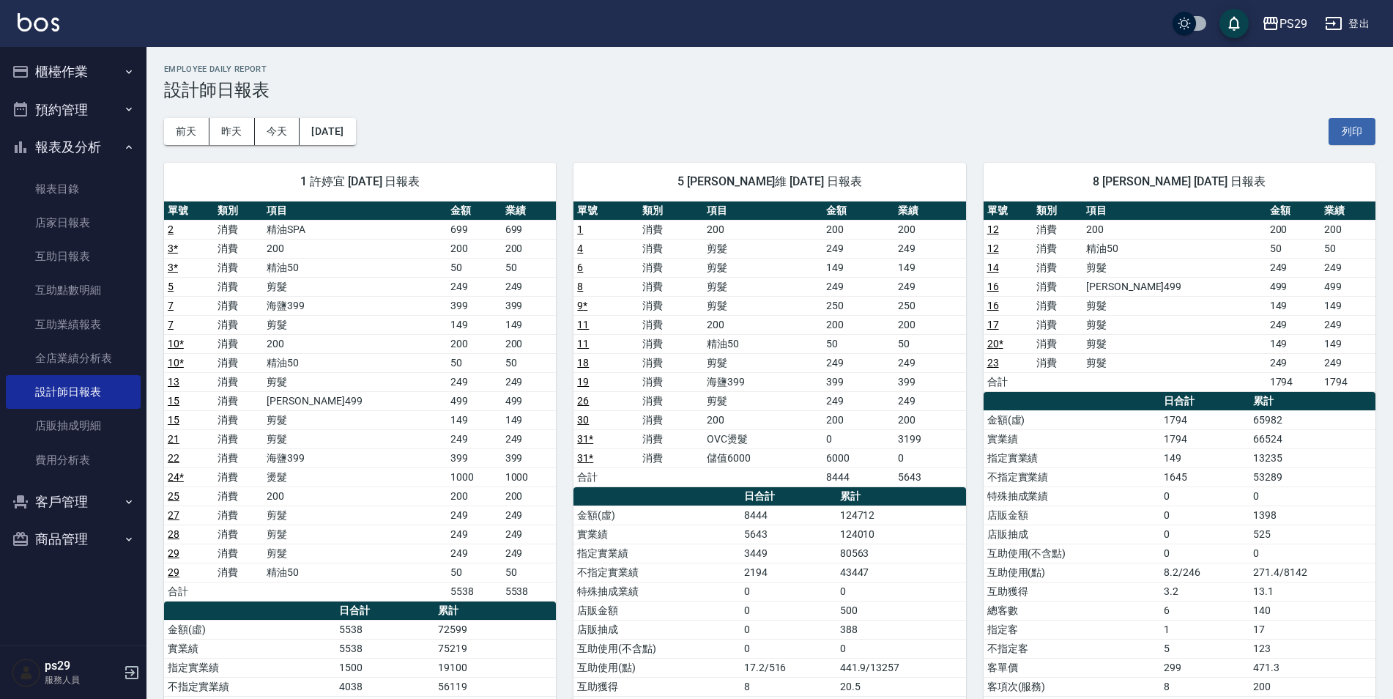
scroll to position [73, 0]
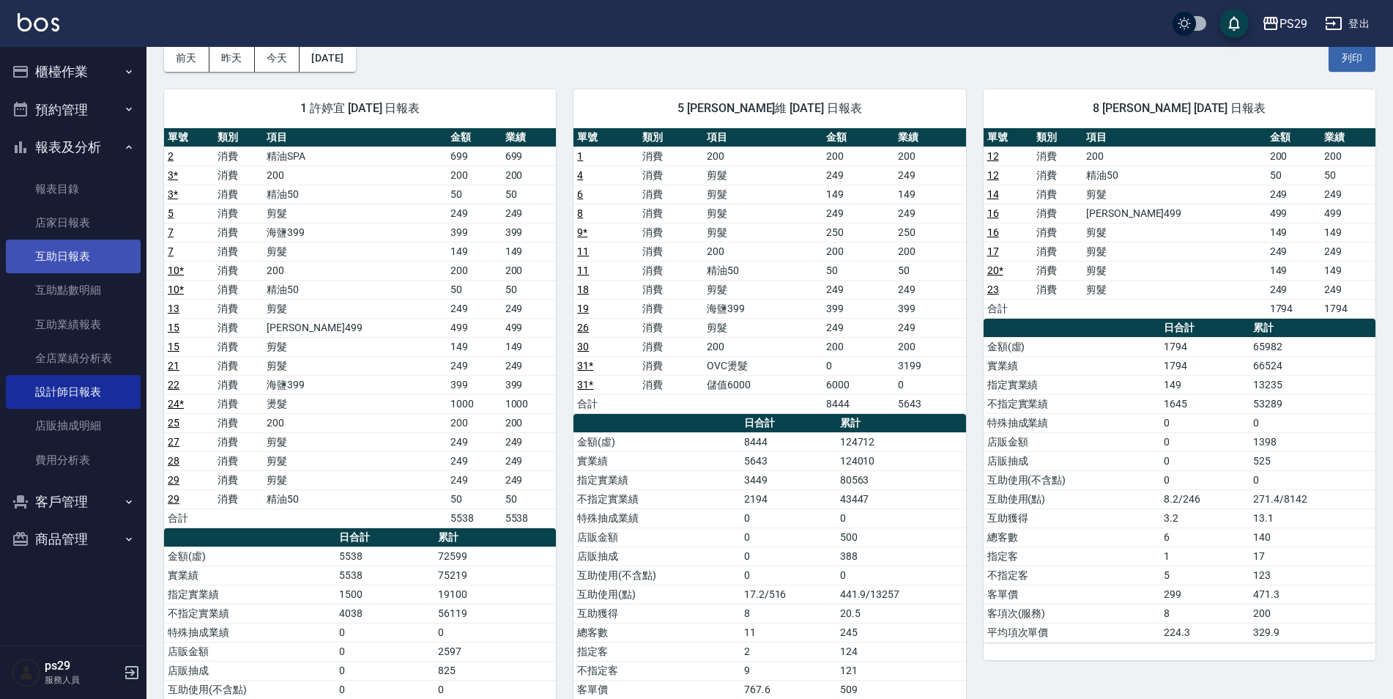
click at [85, 265] on link "互助日報表" at bounding box center [73, 256] width 135 height 34
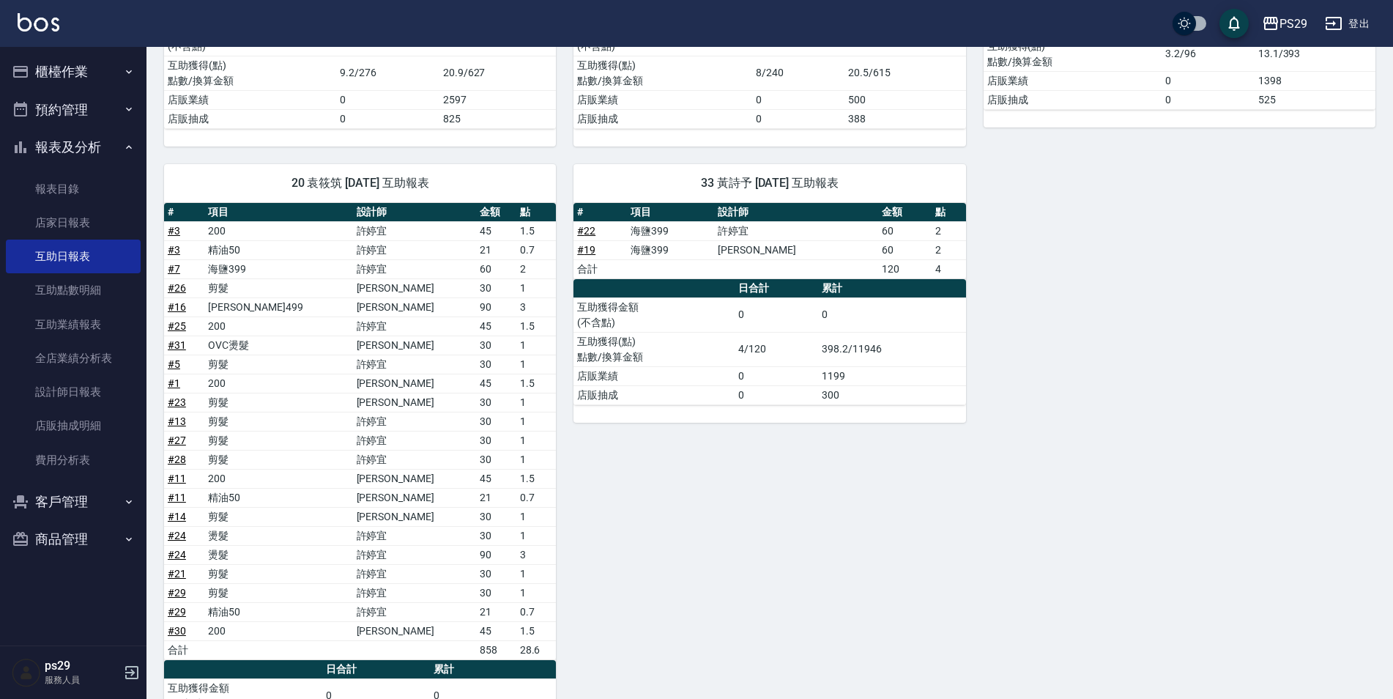
scroll to position [439, 0]
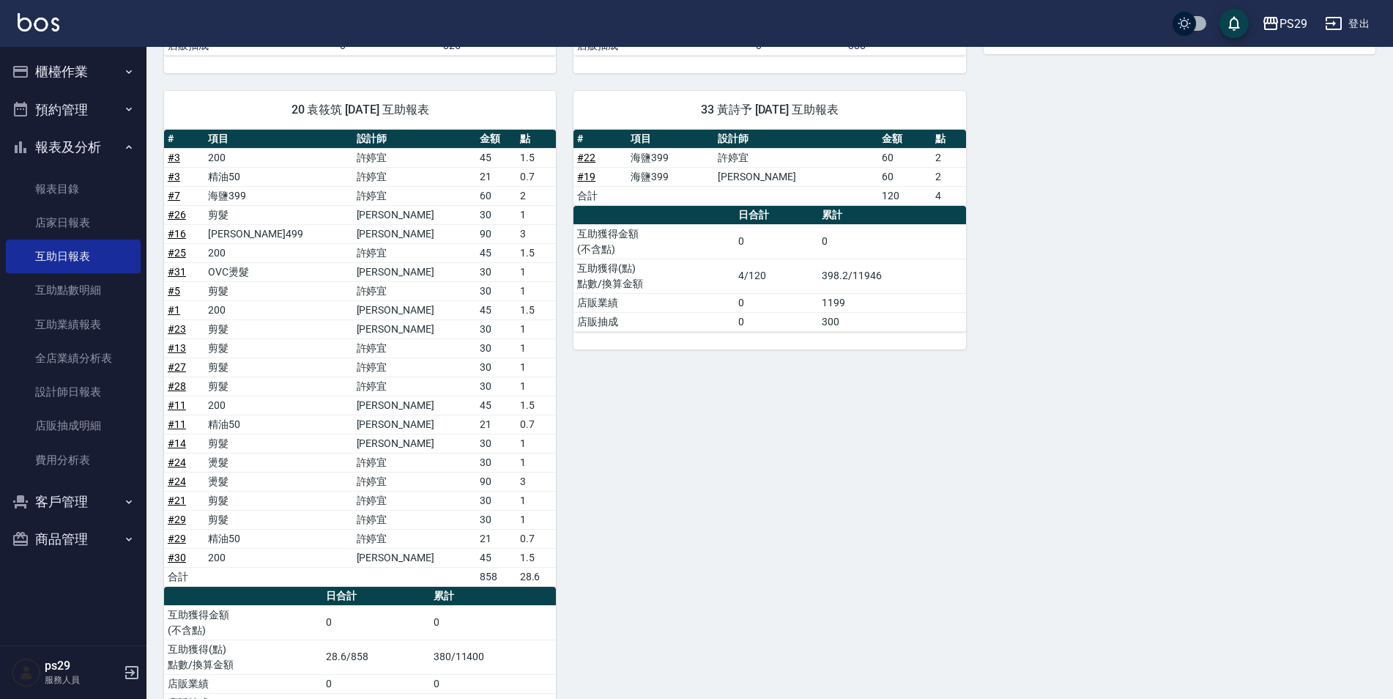
click at [37, 41] on div "PS29 登出" at bounding box center [696, 23] width 1393 height 47
click at [45, 25] on img at bounding box center [39, 22] width 42 height 18
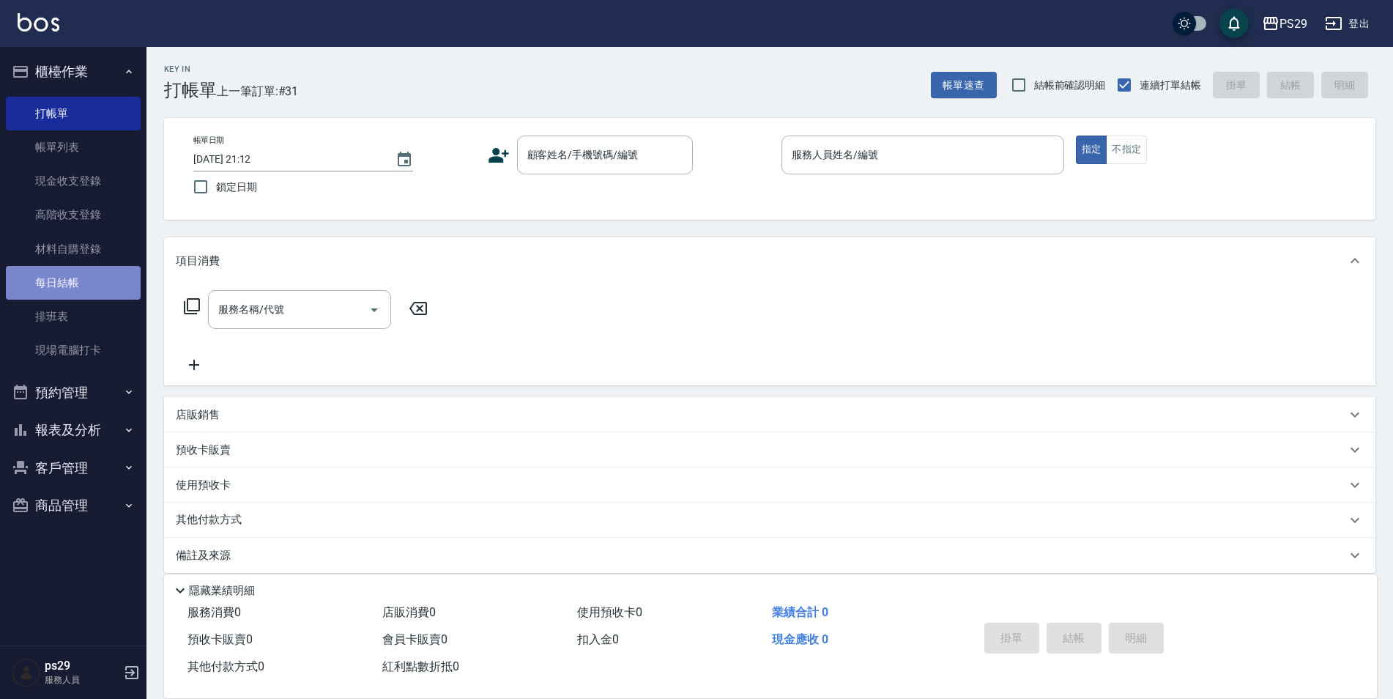
click at [75, 296] on link "每日結帳" at bounding box center [73, 283] width 135 height 34
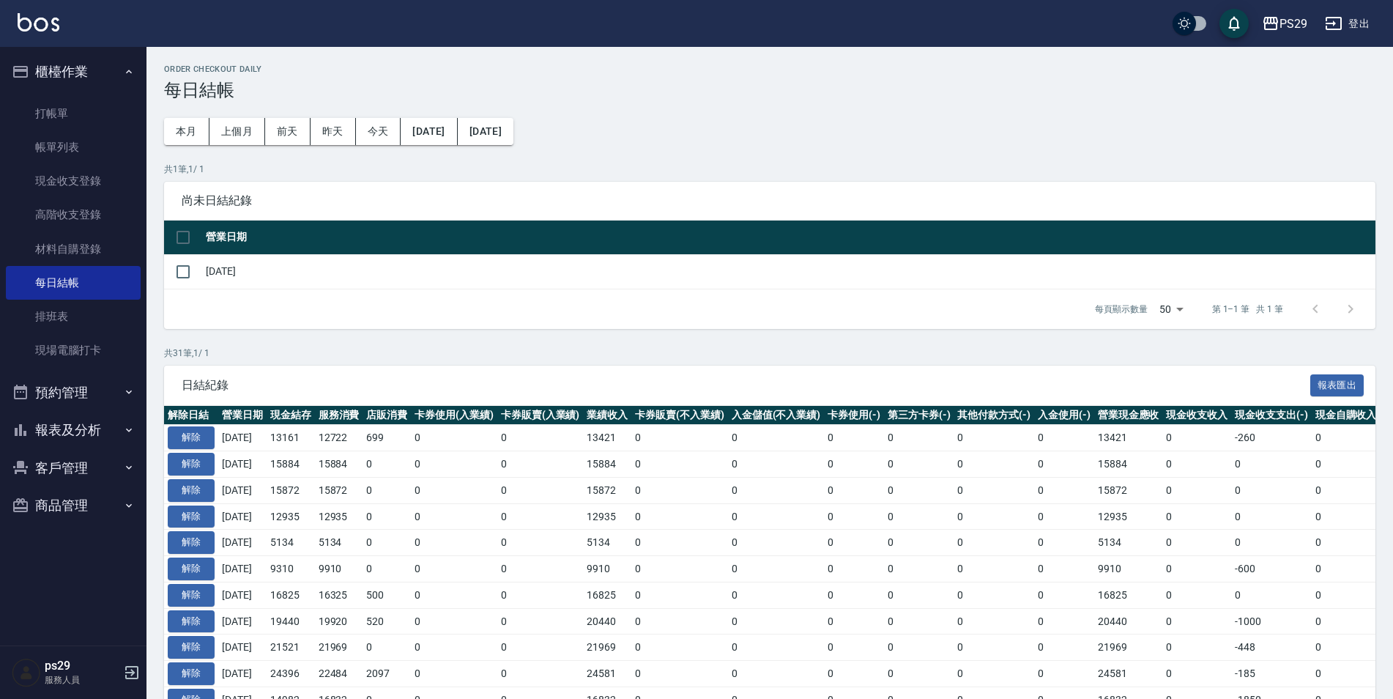
click at [210, 289] on div "每頁顯示數量 50 50 第 1–1 筆 共 1 筆" at bounding box center [769, 309] width 1211 height 40
drag, startPoint x: 205, startPoint y: 278, endPoint x: 216, endPoint y: 279, distance: 11.1
click at [205, 278] on td "[DATE]" at bounding box center [788, 271] width 1173 height 34
click at [201, 268] on td at bounding box center [183, 271] width 38 height 34
click at [198, 270] on td at bounding box center [183, 271] width 38 height 34
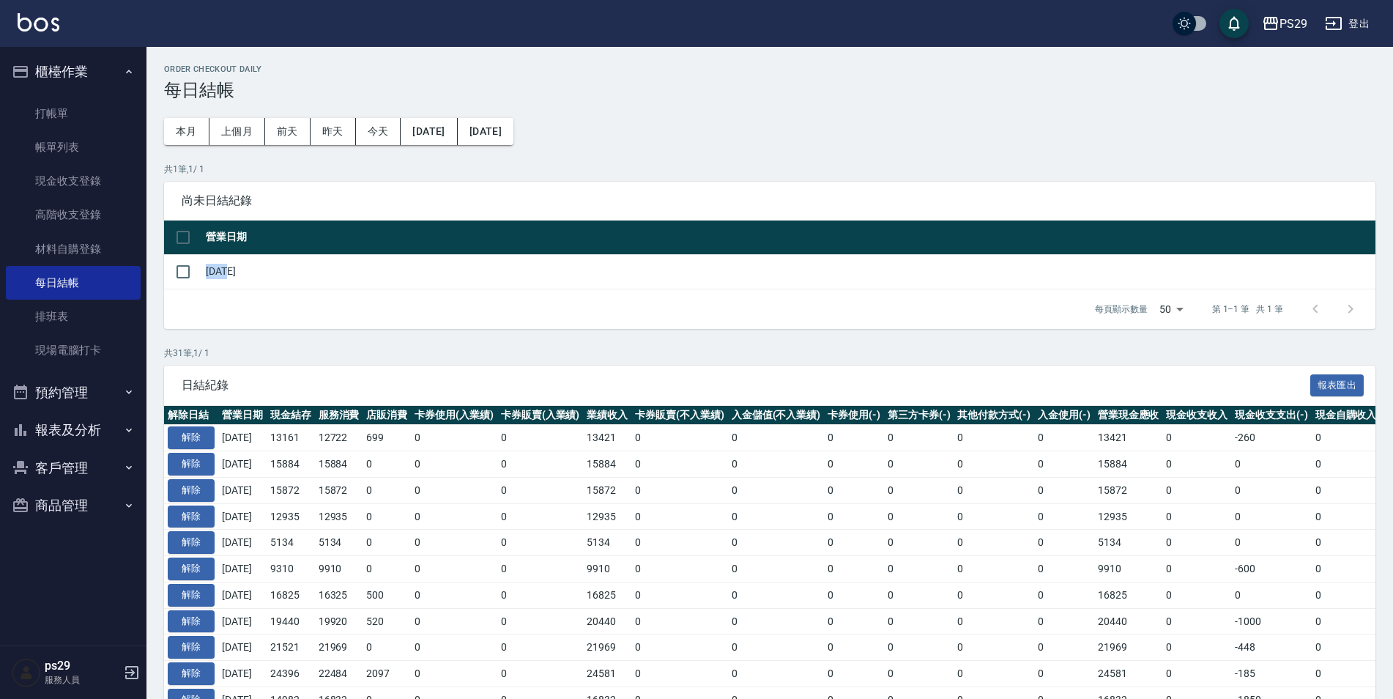
click at [198, 270] on td at bounding box center [183, 271] width 38 height 34
drag, startPoint x: 198, startPoint y: 270, endPoint x: 178, endPoint y: 270, distance: 20.5
click at [178, 270] on input "checkbox" at bounding box center [183, 271] width 31 height 31
checkbox input "true"
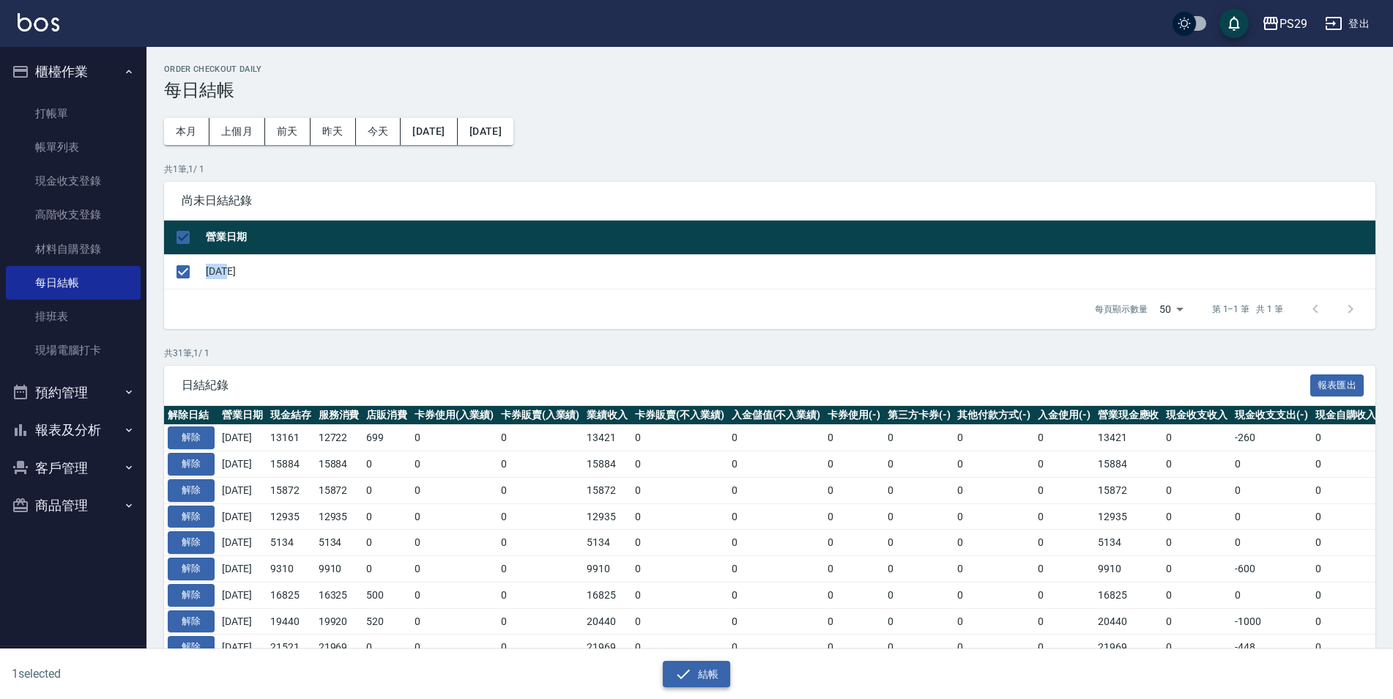
click at [699, 667] on button "結帳" at bounding box center [697, 674] width 68 height 27
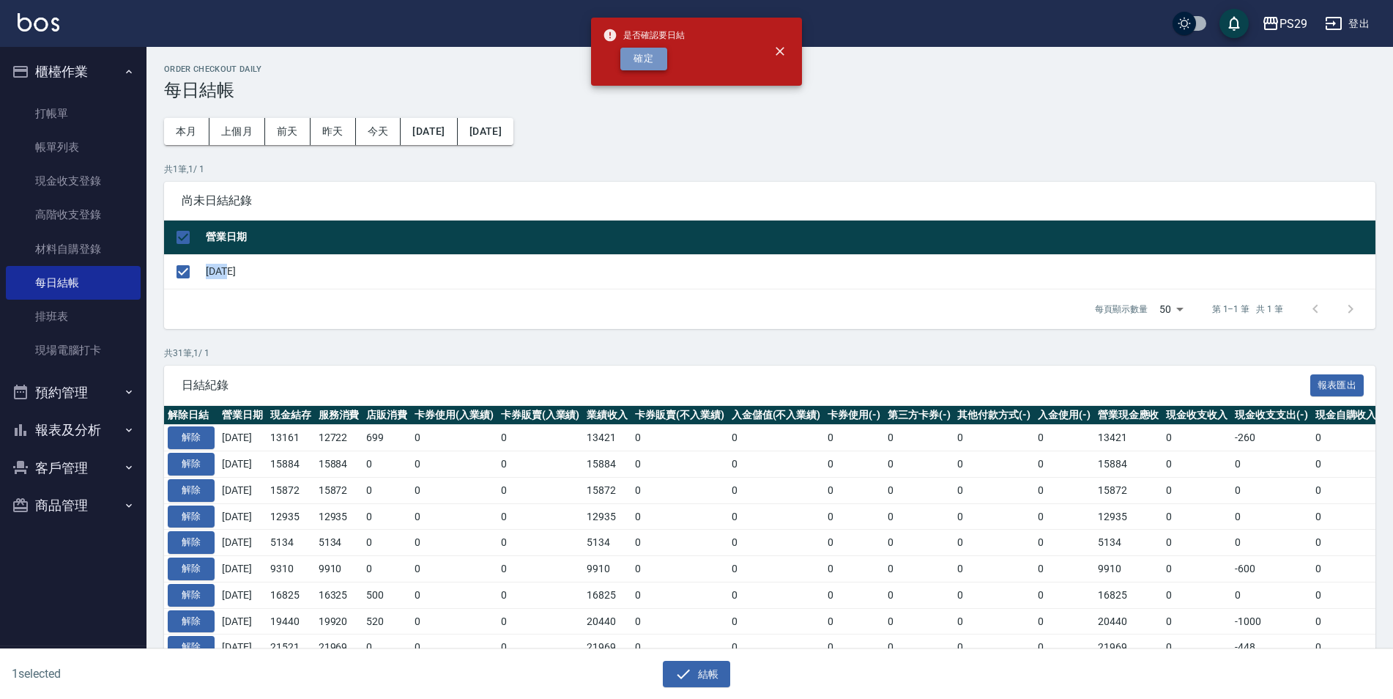
click at [628, 68] on button "確定" at bounding box center [643, 59] width 47 height 23
checkbox input "false"
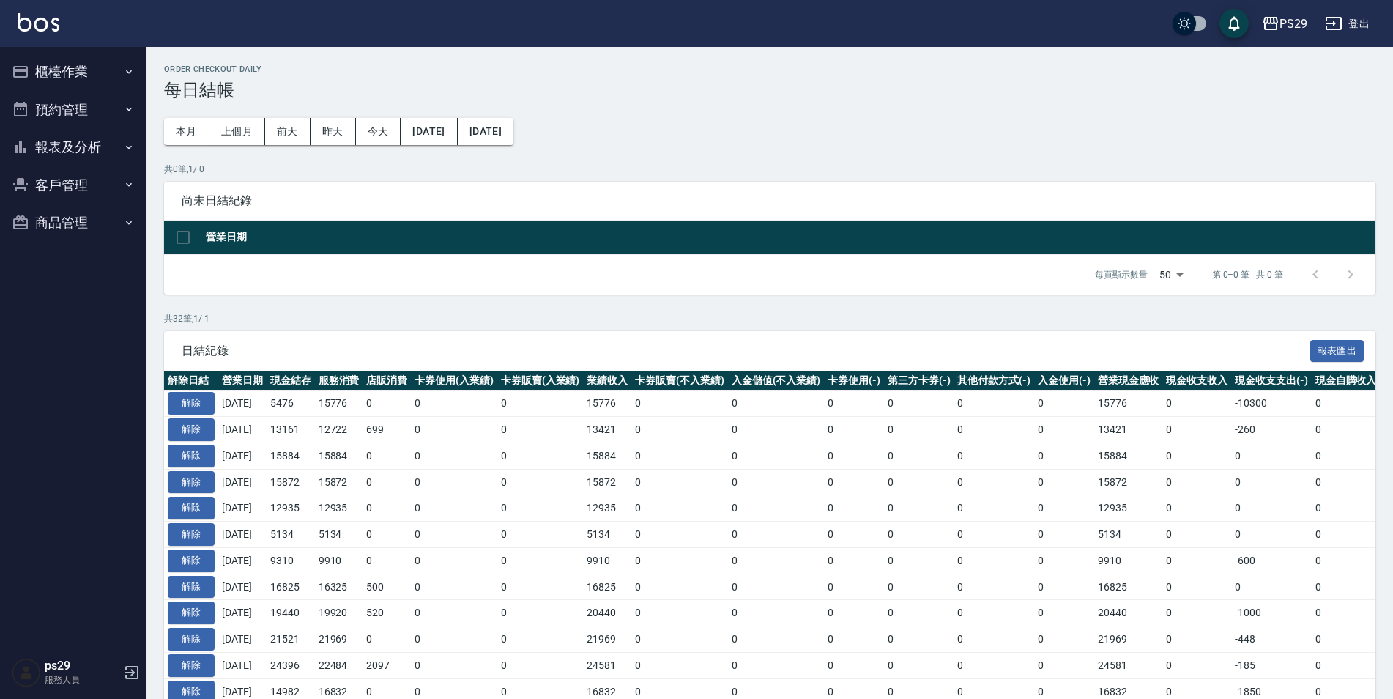
click at [76, 138] on button "報表及分析" at bounding box center [73, 147] width 135 height 38
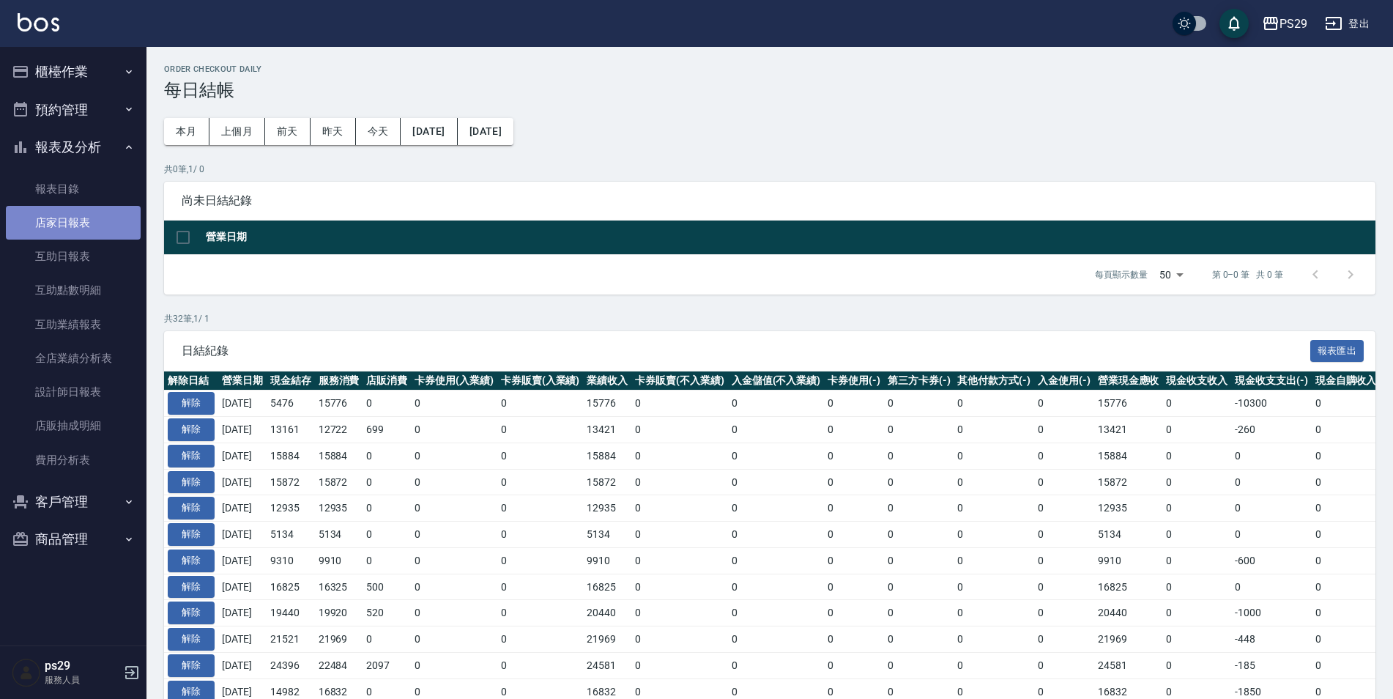
click at [92, 206] on link "店家日報表" at bounding box center [73, 223] width 135 height 34
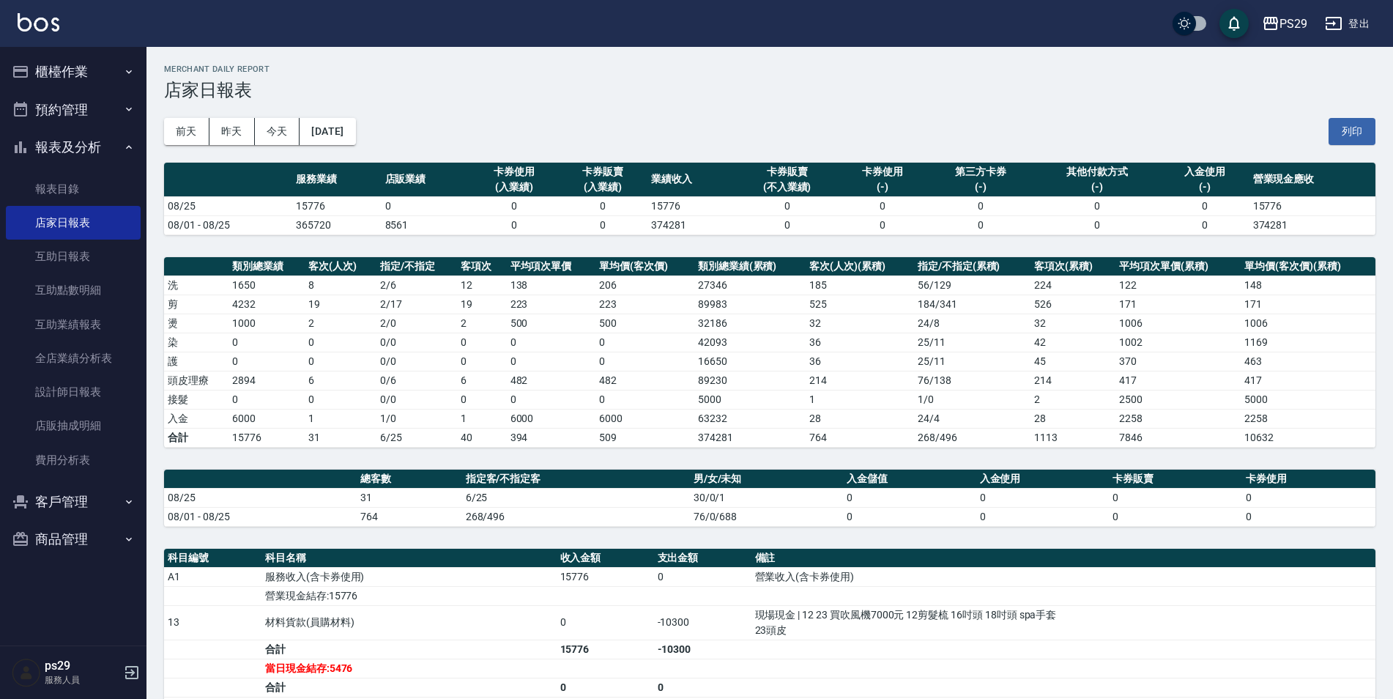
scroll to position [73, 0]
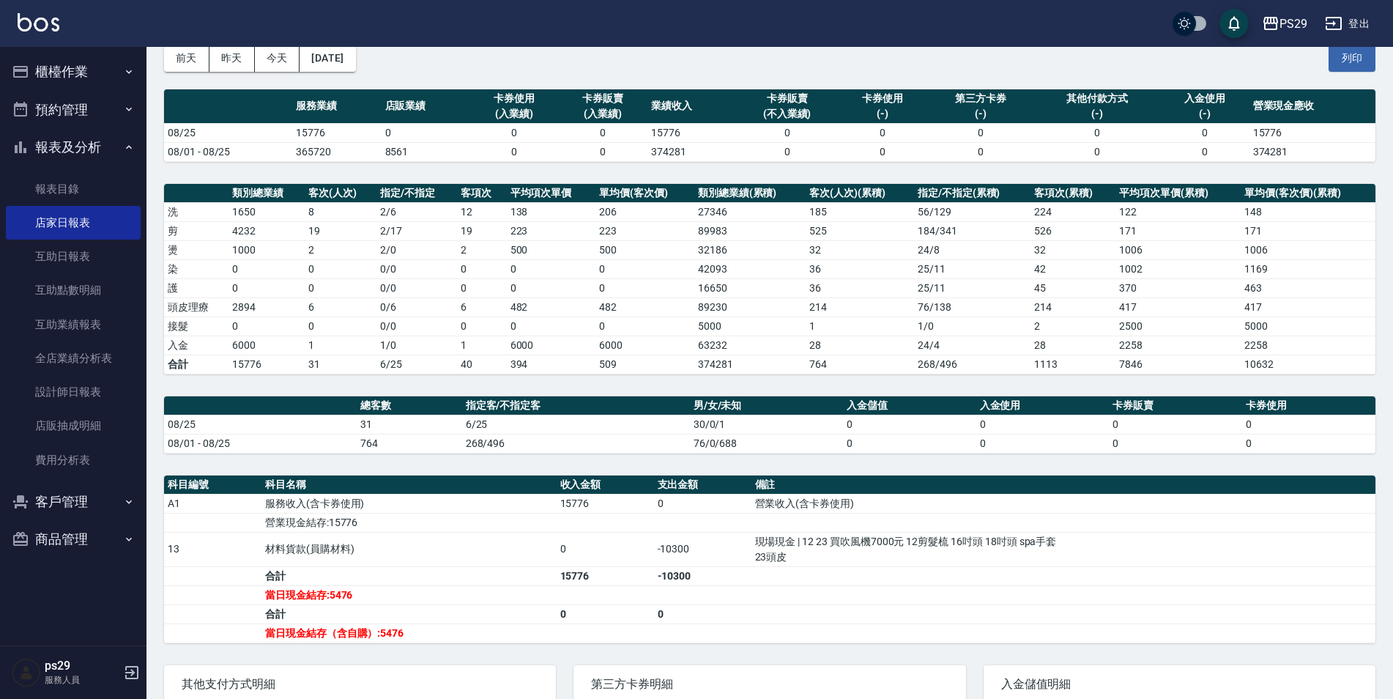
click at [52, 9] on div "PS29 登出" at bounding box center [696, 23] width 1393 height 47
click at [52, 16] on img at bounding box center [39, 22] width 42 height 18
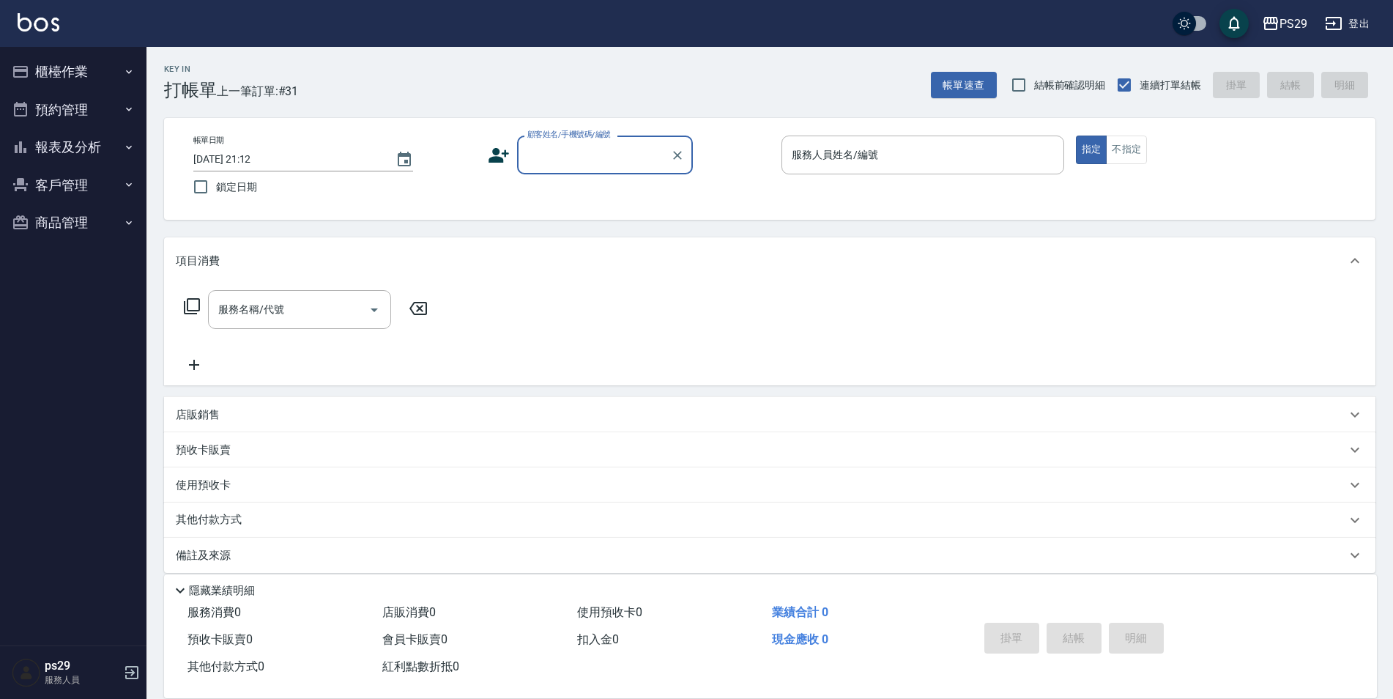
click at [90, 148] on button "報表及分析" at bounding box center [73, 147] width 135 height 38
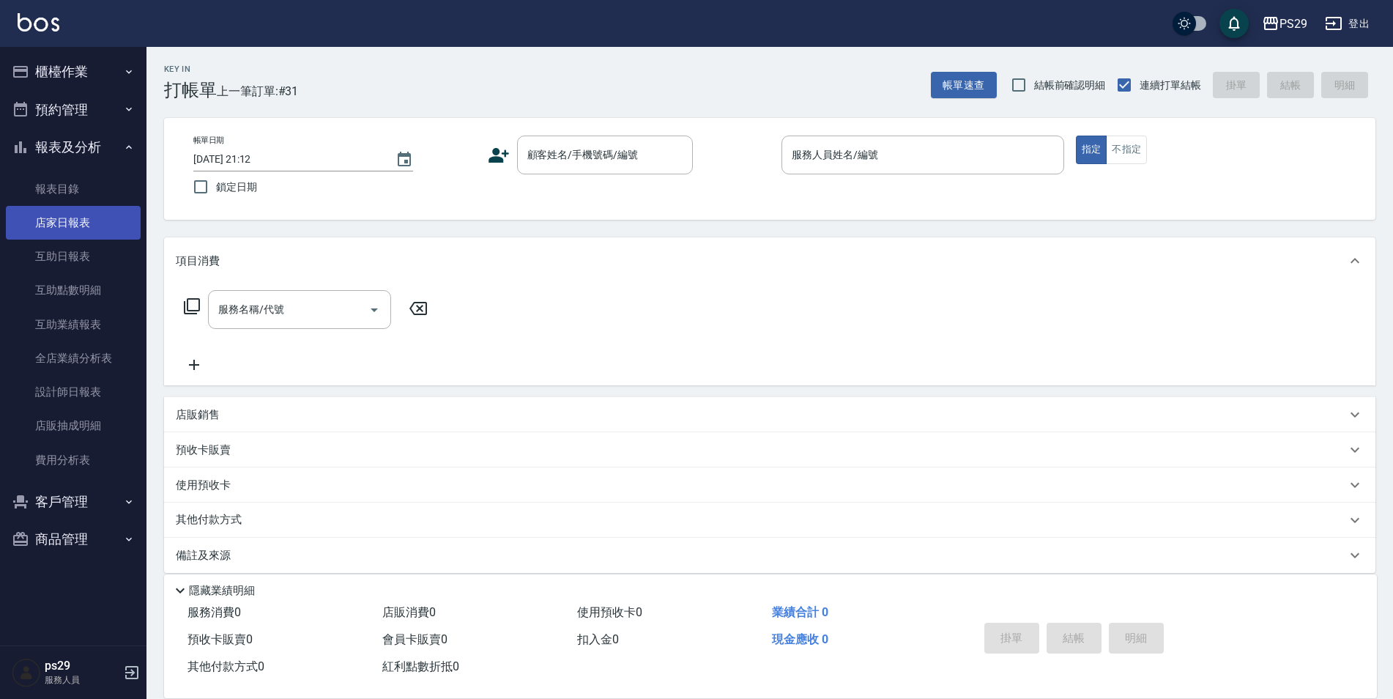
click at [105, 226] on link "店家日報表" at bounding box center [73, 223] width 135 height 34
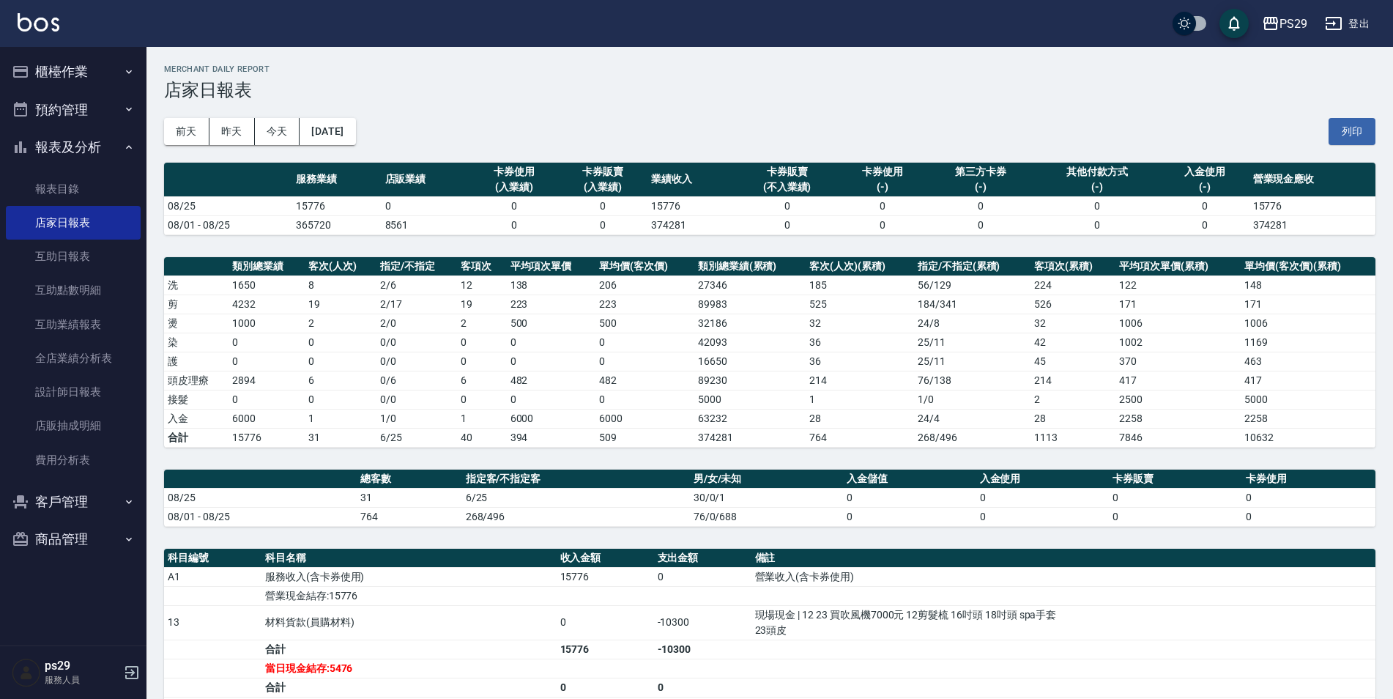
scroll to position [73, 0]
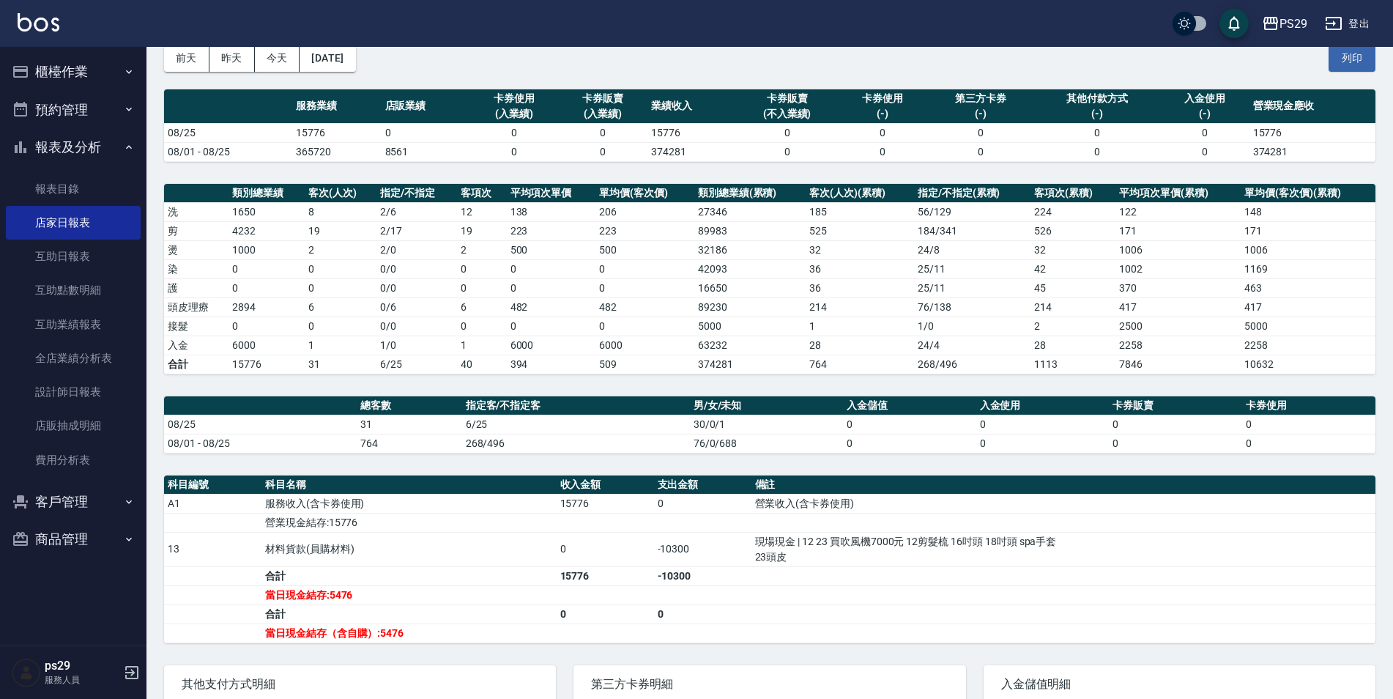
click at [71, 138] on button "報表及分析" at bounding box center [73, 147] width 135 height 38
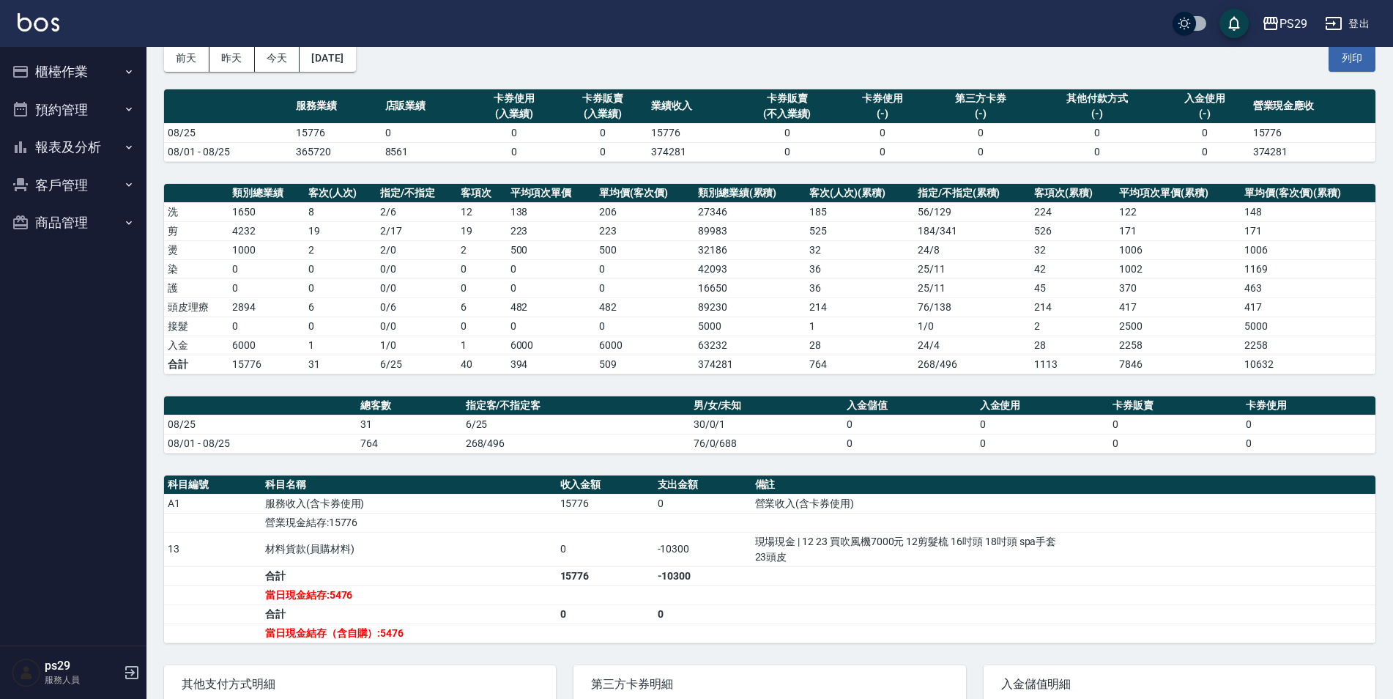
click at [71, 138] on button "報表及分析" at bounding box center [73, 147] width 135 height 38
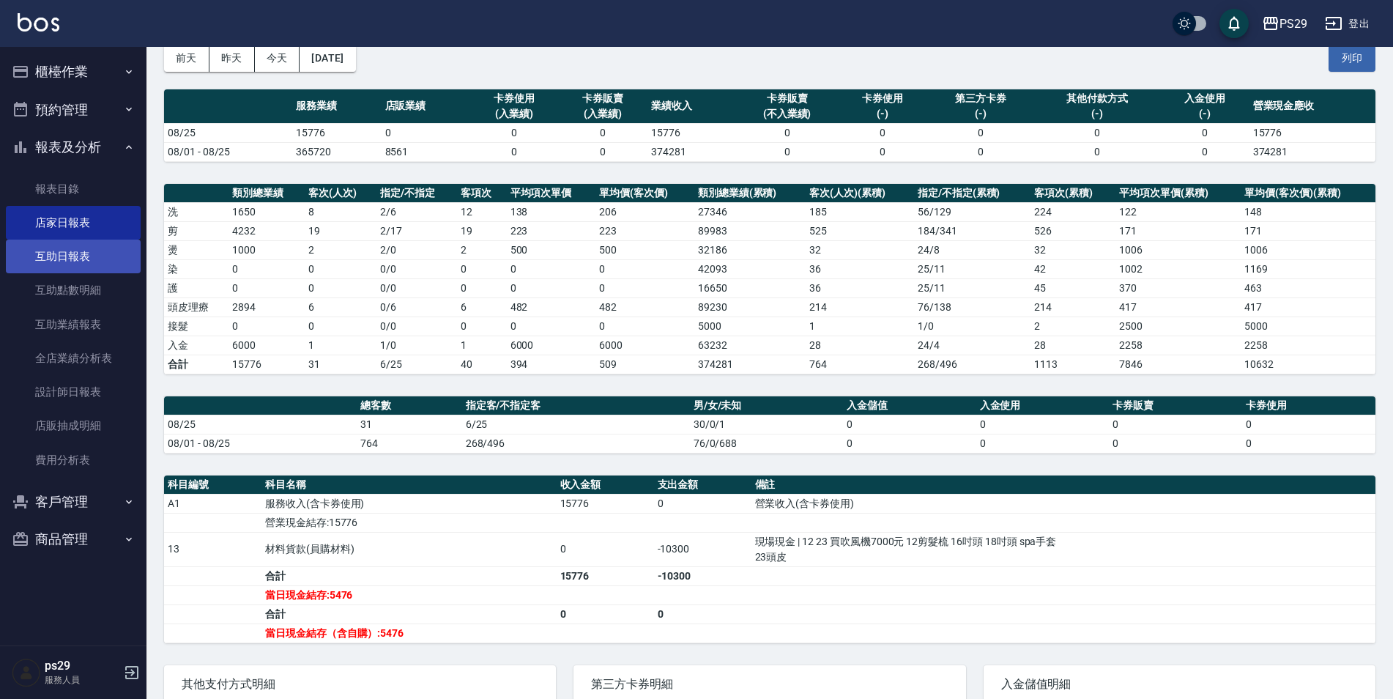
click at [88, 256] on link "互助日報表" at bounding box center [73, 256] width 135 height 34
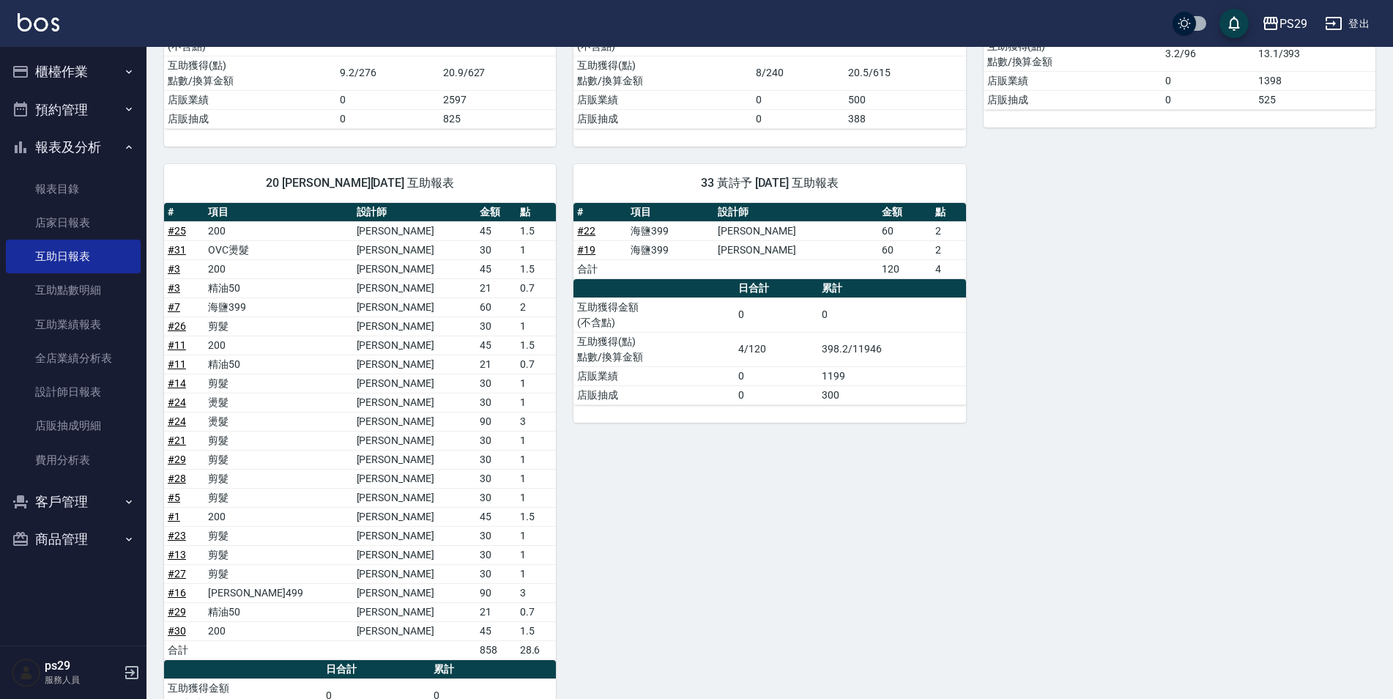
scroll to position [489, 0]
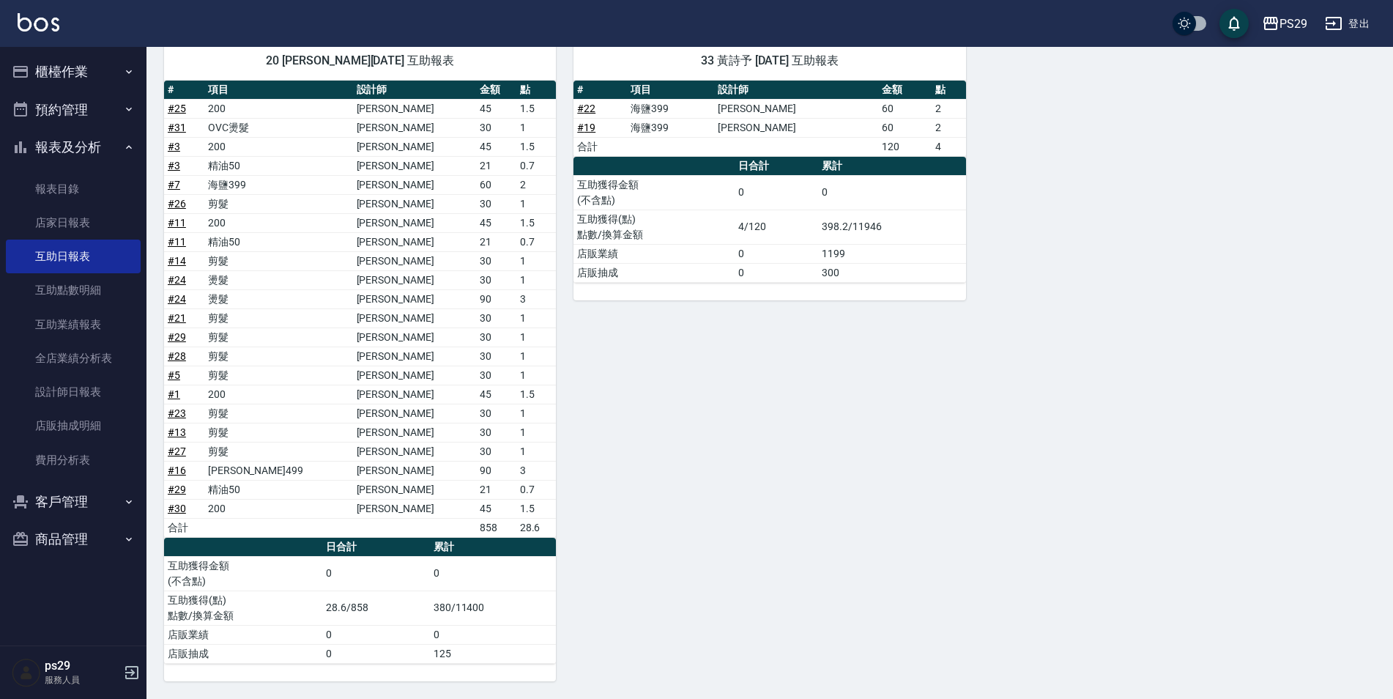
click at [48, 17] on img at bounding box center [39, 22] width 42 height 18
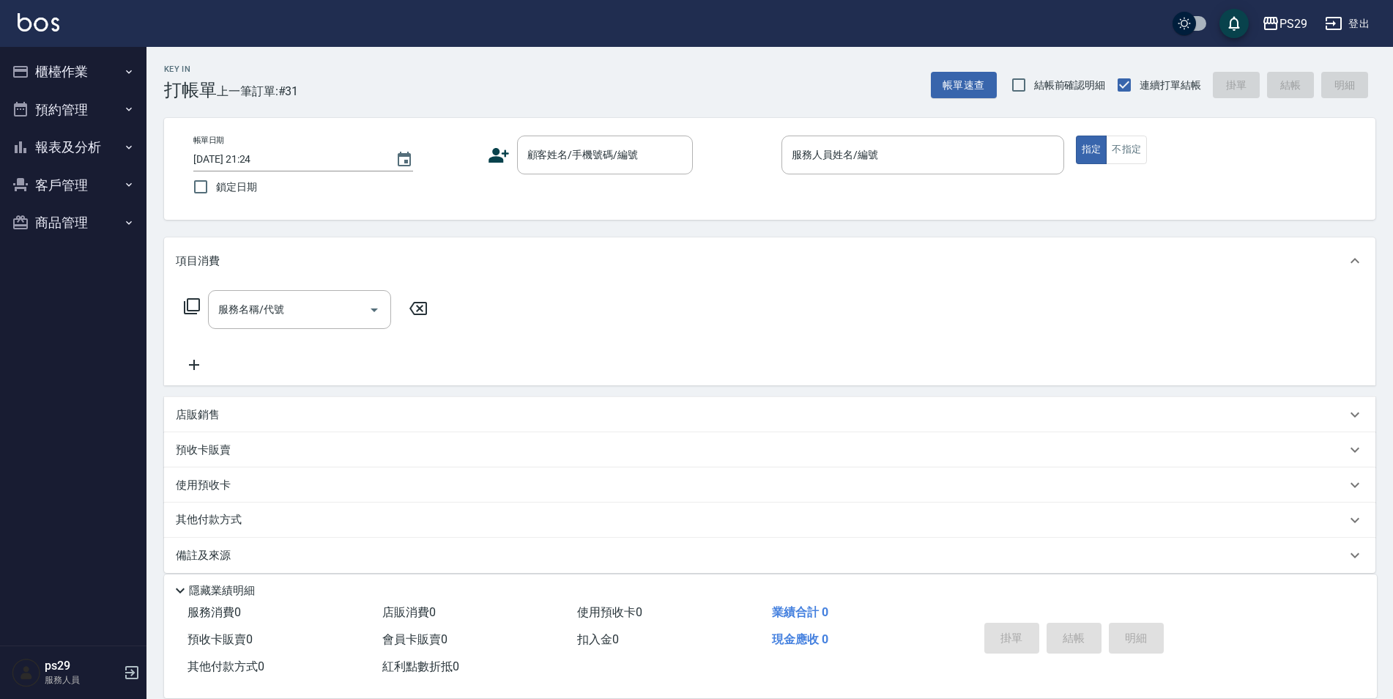
click at [33, 18] on img at bounding box center [39, 22] width 42 height 18
click at [113, 149] on button "報表及分析" at bounding box center [73, 147] width 135 height 38
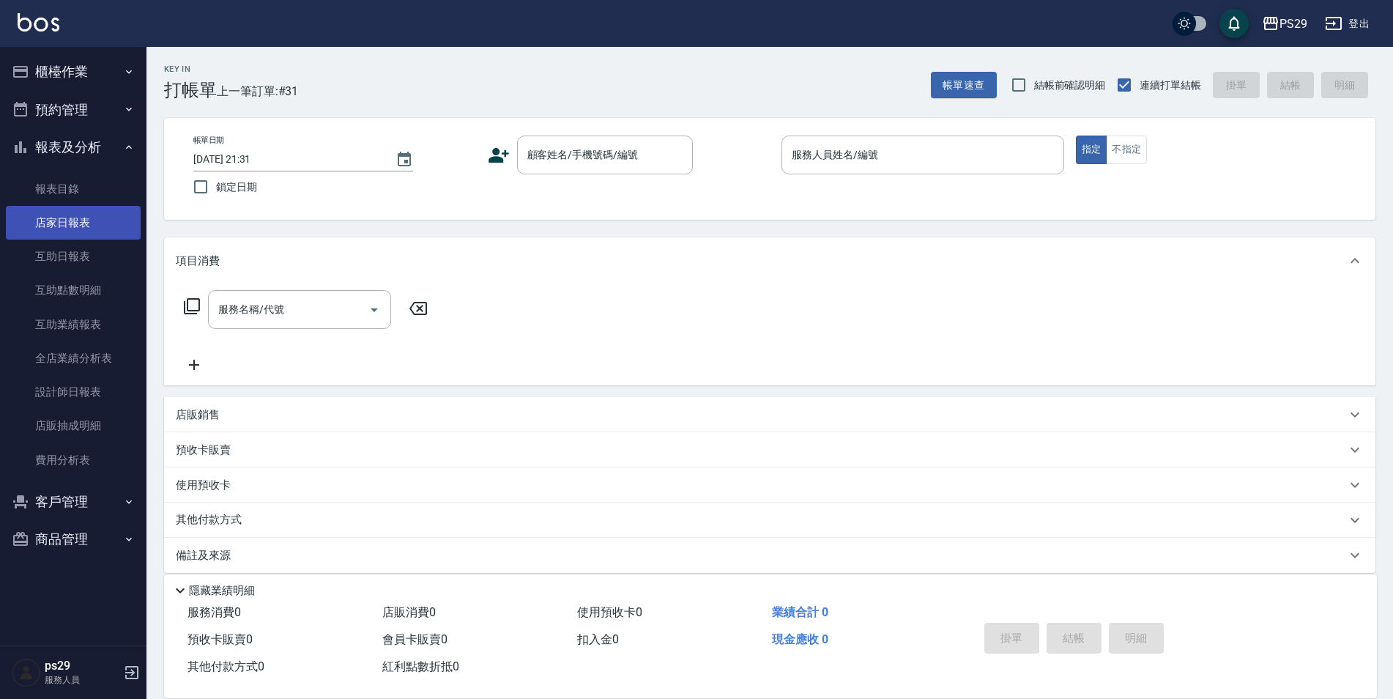
click at [90, 218] on link "店家日報表" at bounding box center [73, 223] width 135 height 34
